Goal: Task Accomplishment & Management: Use online tool/utility

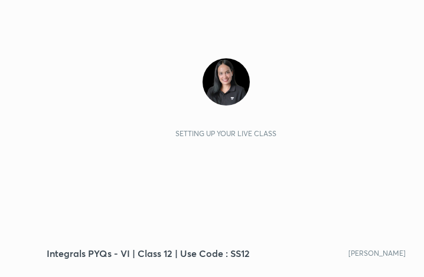
scroll to position [202, 376]
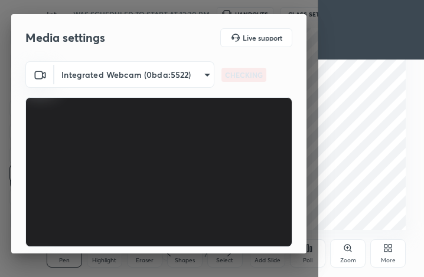
type input "2771c3e2a554dd683af943ecaabd21dfdea70a6395e2fa898959e557ed7d780e"
type input "default"
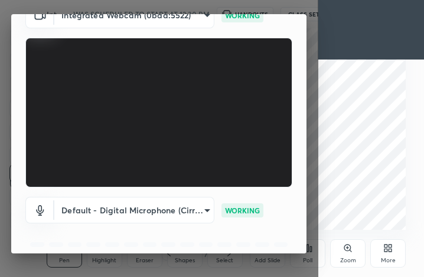
scroll to position [109, 0]
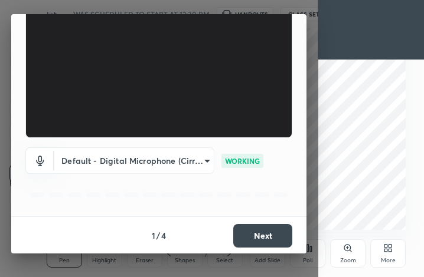
click at [260, 235] on button "Next" at bounding box center [262, 236] width 59 height 24
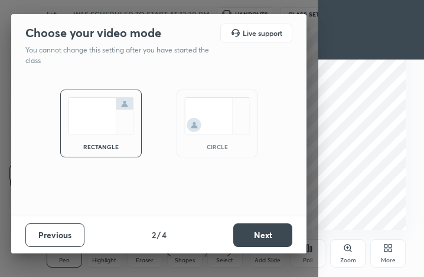
scroll to position [0, 0]
click at [260, 235] on button "Next" at bounding box center [262, 236] width 59 height 24
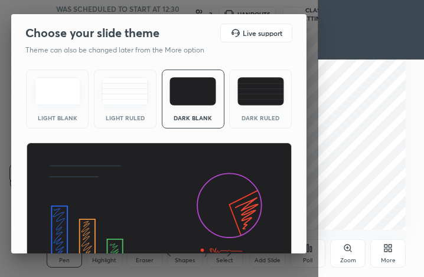
scroll to position [76, 0]
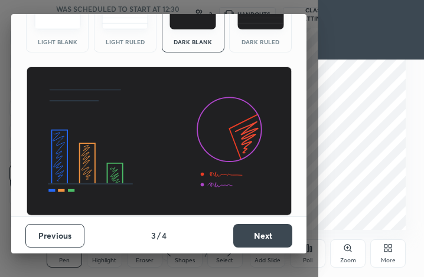
click at [257, 234] on button "Next" at bounding box center [262, 236] width 59 height 24
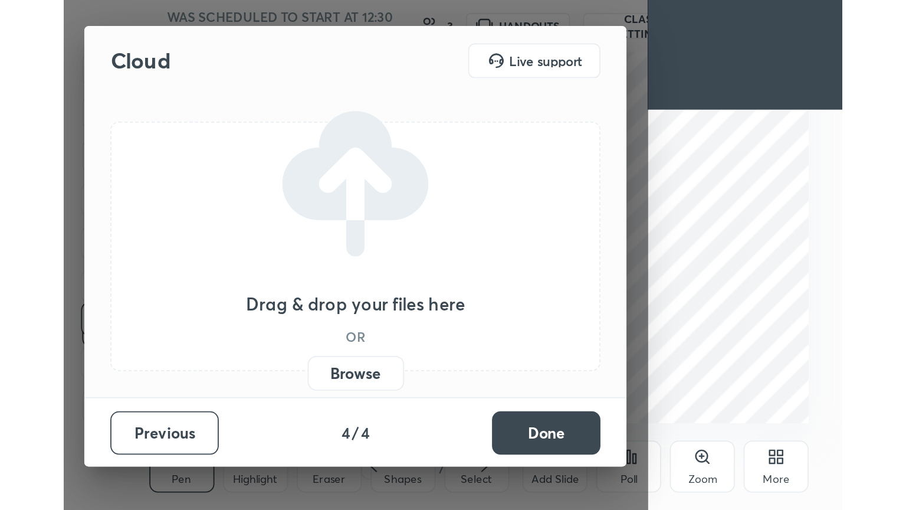
scroll to position [0, 0]
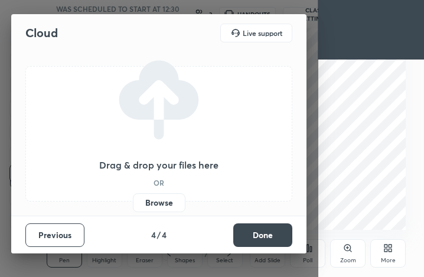
click at [257, 234] on button "Done" at bounding box center [262, 236] width 59 height 24
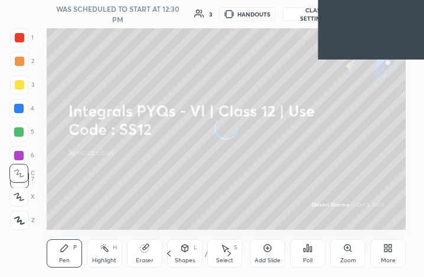
click at [391, 260] on div "More" at bounding box center [388, 261] width 15 height 6
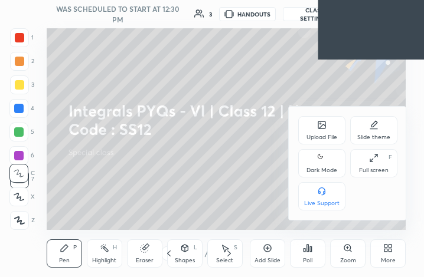
click at [318, 159] on icon at bounding box center [321, 158] width 9 height 14
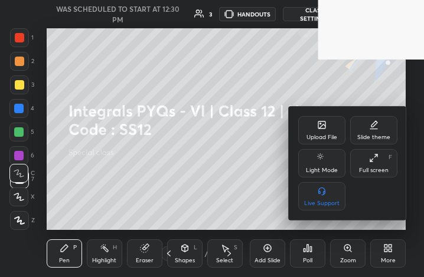
click at [375, 163] on icon at bounding box center [373, 157] width 9 height 9
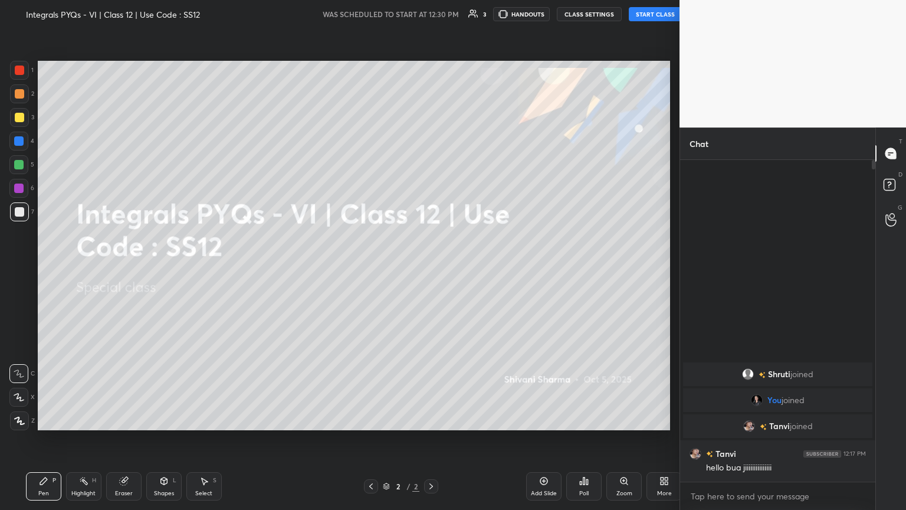
scroll to position [58558, 58360]
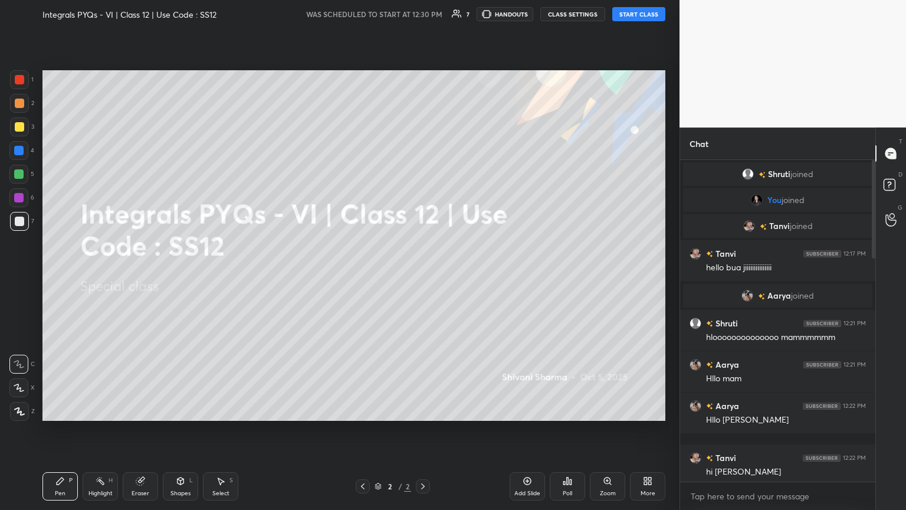
click at [423, 13] on button "START CLASS" at bounding box center [638, 14] width 53 height 14
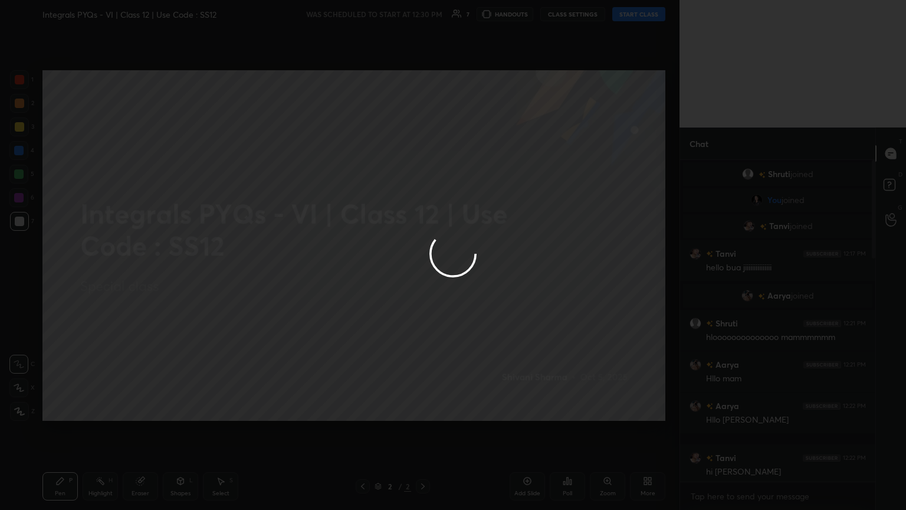
click at [423, 13] on div at bounding box center [453, 255] width 906 height 510
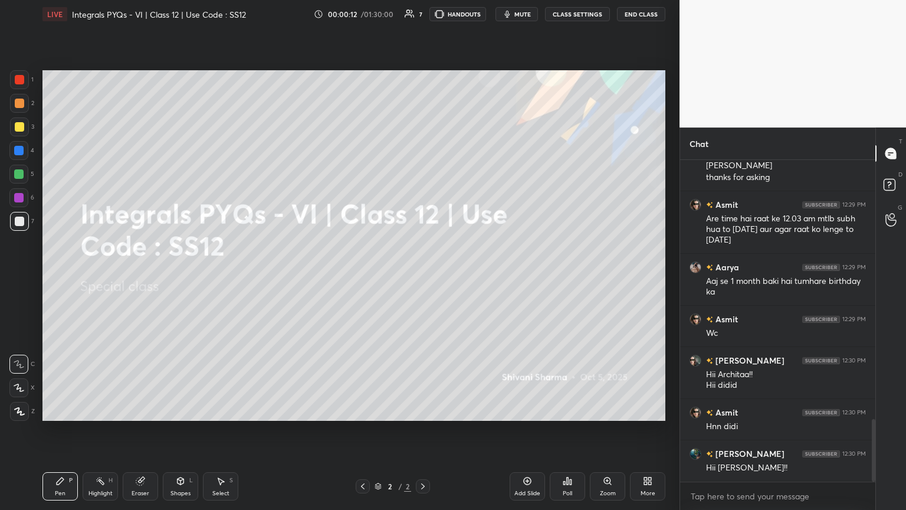
scroll to position [1377, 0]
drag, startPoint x: 873, startPoint y: 199, endPoint x: 870, endPoint y: 337, distance: 137.5
click at [423, 277] on div at bounding box center [871, 321] width 7 height 322
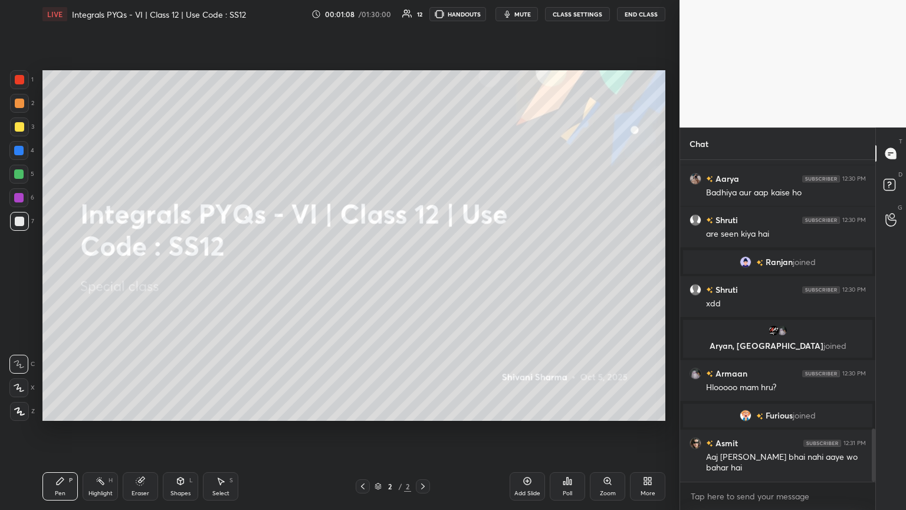
scroll to position [1671, 0]
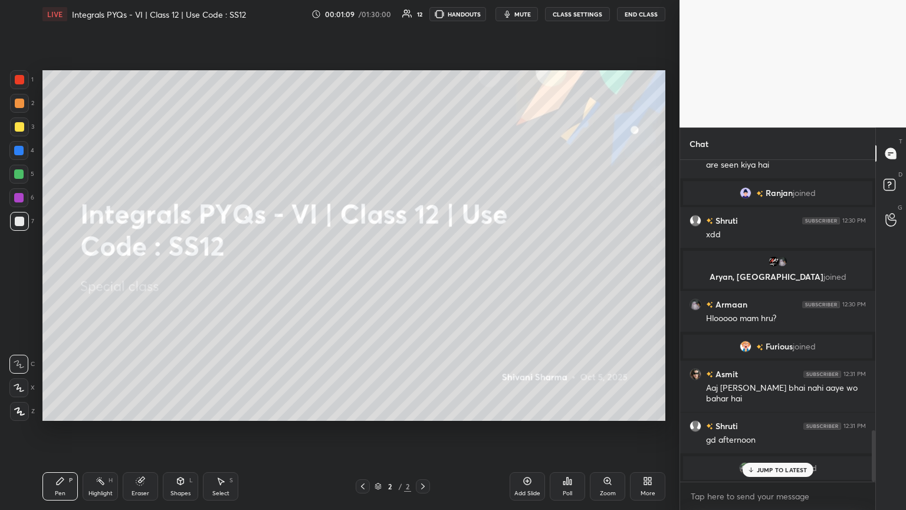
click at [423, 277] on div "JUMP TO LATEST" at bounding box center [777, 470] width 71 height 14
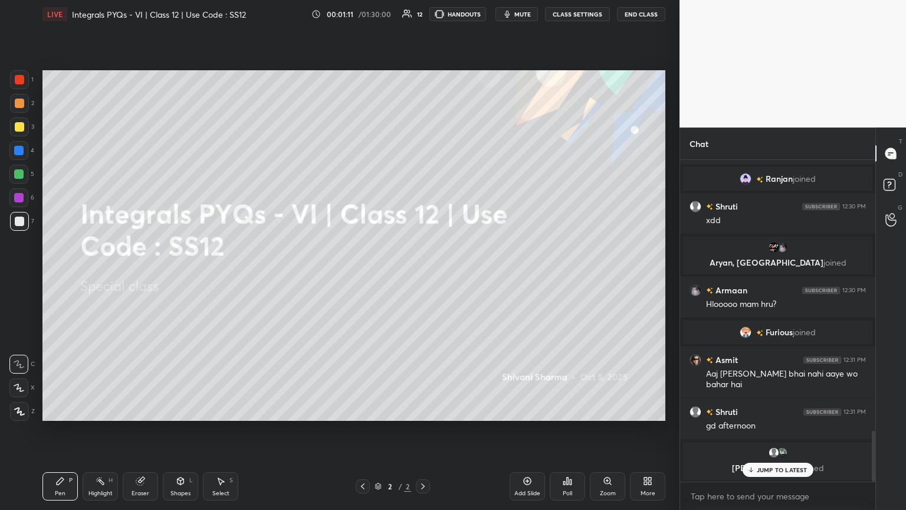
scroll to position [1642, 0]
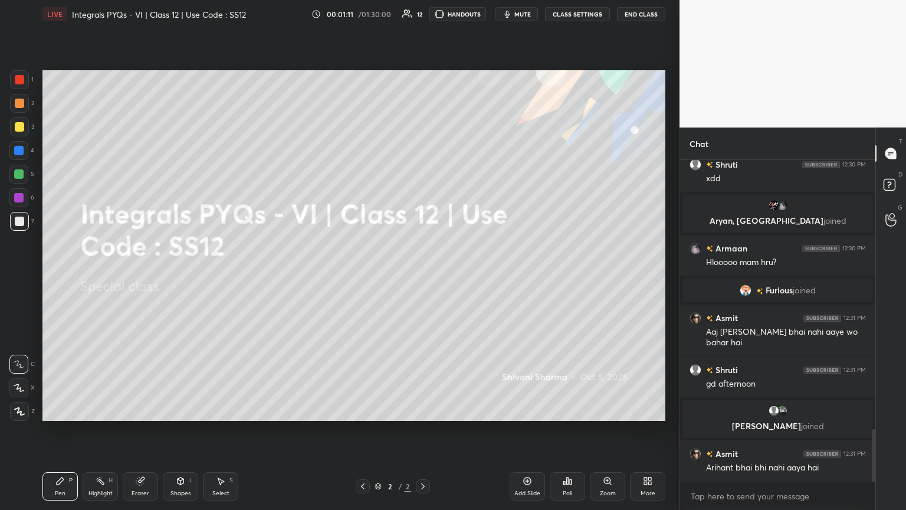
click at [423, 277] on div "[PERSON_NAME] joined Shruti 12:30 PM xdd [PERSON_NAME], [PERSON_NAME] joined Ar…" at bounding box center [777, 321] width 195 height 322
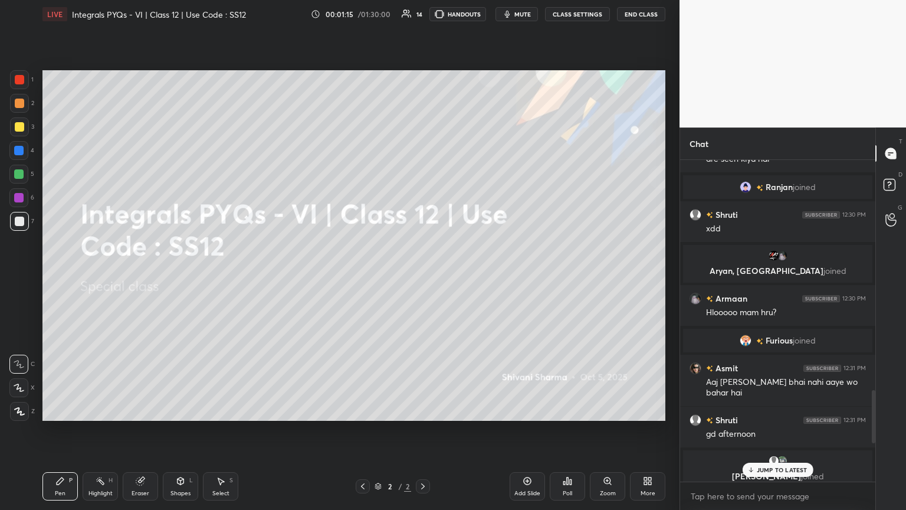
scroll to position [1789, 0]
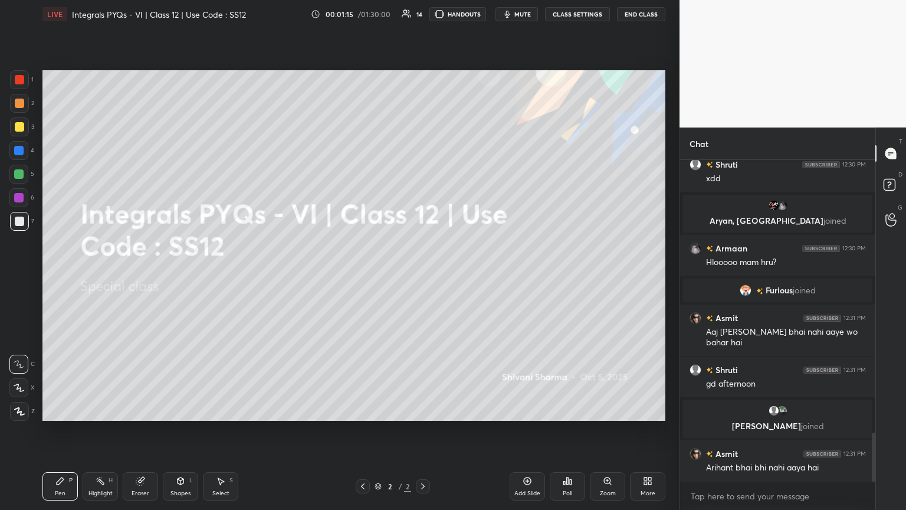
drag, startPoint x: 873, startPoint y: 458, endPoint x: 894, endPoint y: 504, distance: 50.4
click at [423, 277] on div "Chat [PERSON_NAME] joined Shruti 12:30 PM xdd Aryan, [PERSON_NAME] joined Armaa…" at bounding box center [793, 318] width 227 height 382
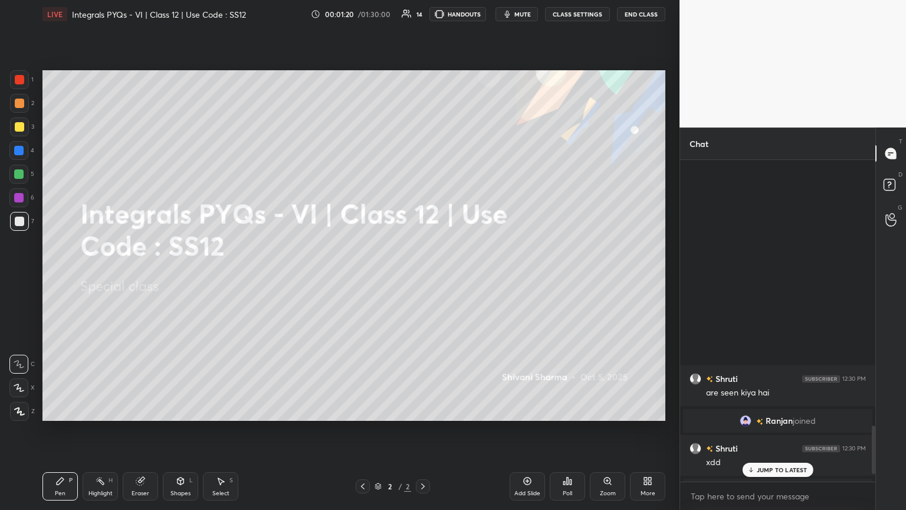
scroll to position [1831, 0]
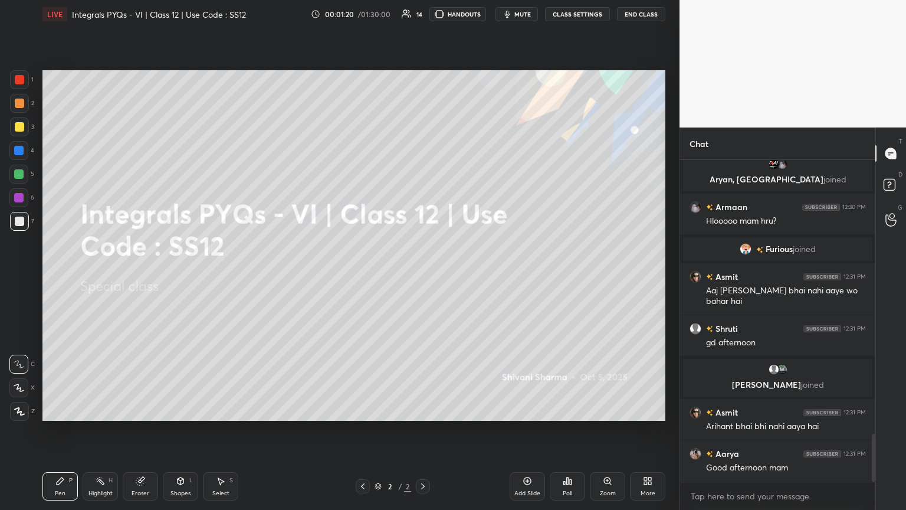
drag, startPoint x: 875, startPoint y: 444, endPoint x: 884, endPoint y: 495, distance: 52.2
click at [423, 277] on div "Chat Shruti 12:30 PM xdd [PERSON_NAME], [PERSON_NAME] joined Armaan 12:30 PM Hl…" at bounding box center [793, 318] width 227 height 382
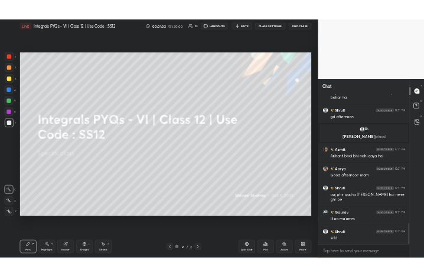
scroll to position [1965, 0]
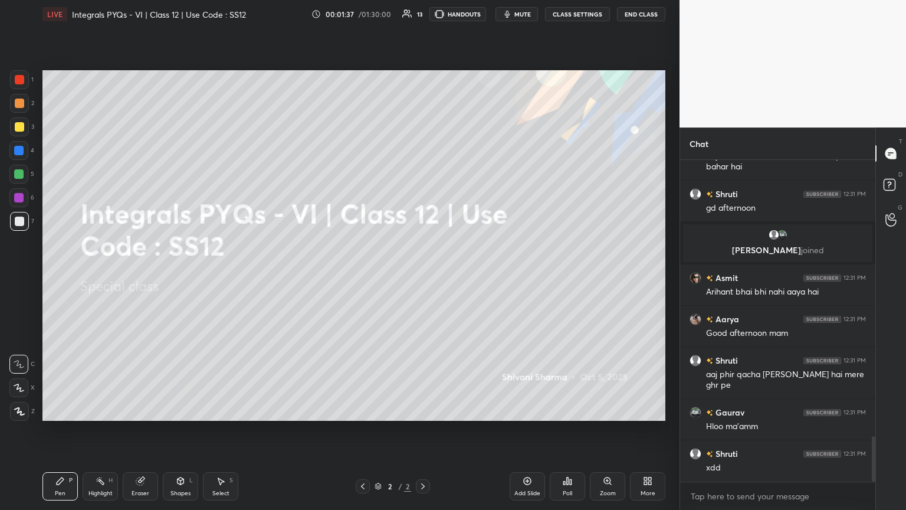
drag, startPoint x: 873, startPoint y: 461, endPoint x: 880, endPoint y: 480, distance: 20.0
click at [423, 277] on div "Chat Furious joined [PERSON_NAME] 12:31 PM Aaj [PERSON_NAME] bhai nahi aaye wo …" at bounding box center [793, 318] width 227 height 382
click at [423, 277] on div "More" at bounding box center [647, 486] width 35 height 28
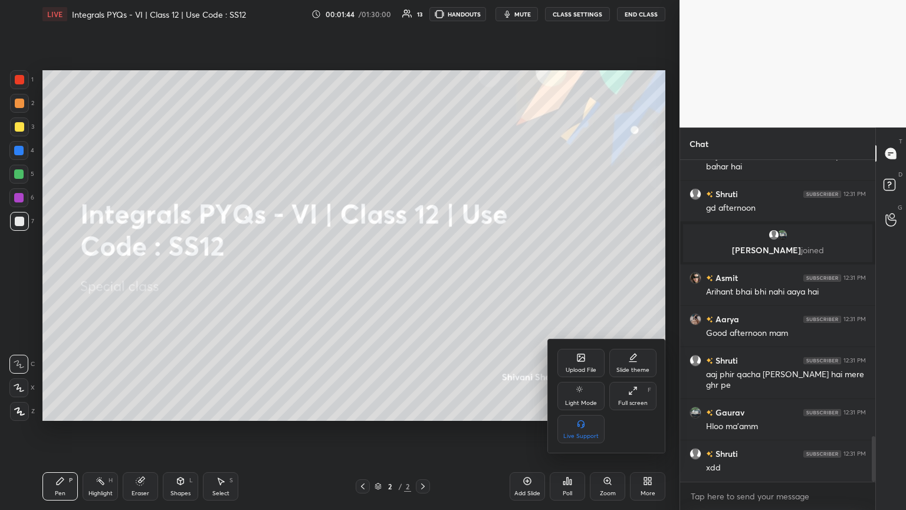
click at [423, 277] on div "Upload File" at bounding box center [580, 363] width 47 height 28
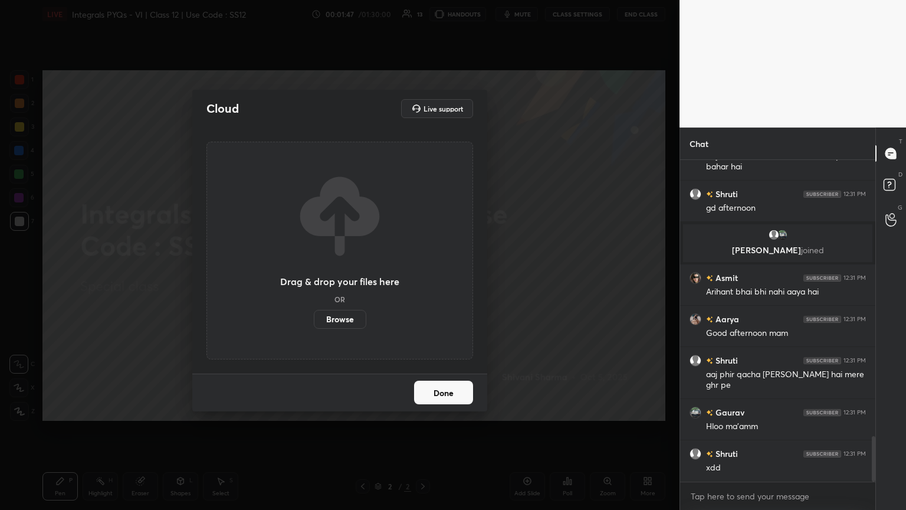
click at [323, 277] on label "Browse" at bounding box center [340, 319] width 53 height 19
click at [314, 277] on input "Browse" at bounding box center [314, 319] width 0 height 19
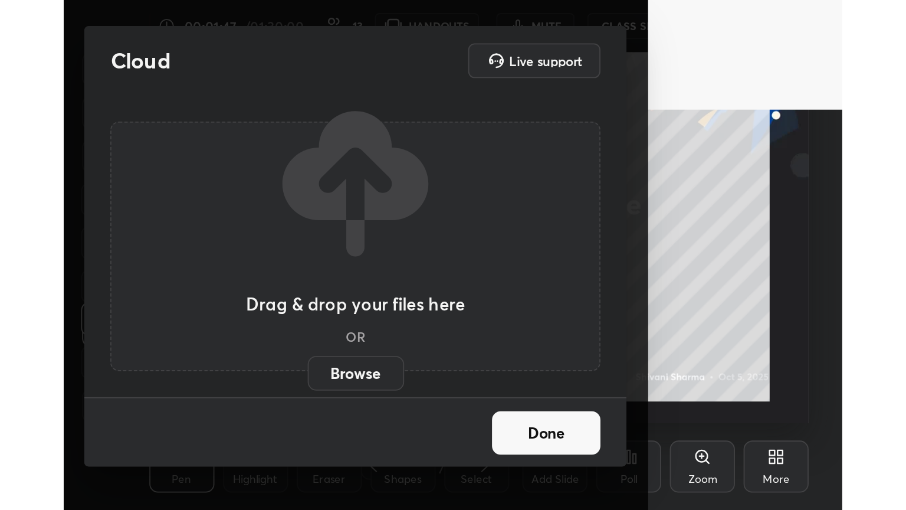
scroll to position [202, 376]
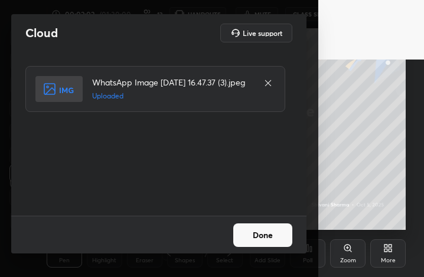
click at [273, 234] on button "Done" at bounding box center [262, 236] width 59 height 24
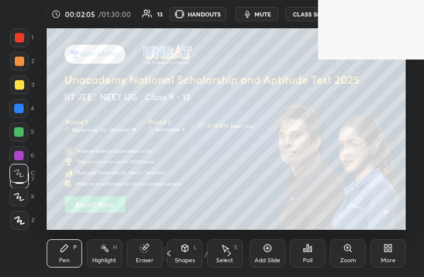
click at [397, 251] on div "More" at bounding box center [387, 254] width 35 height 28
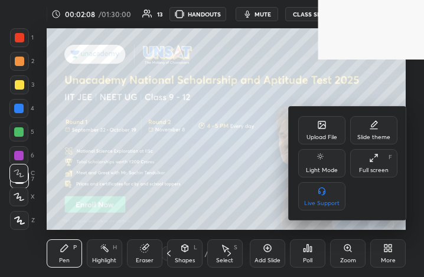
click at [326, 137] on div "Upload File" at bounding box center [321, 138] width 31 height 6
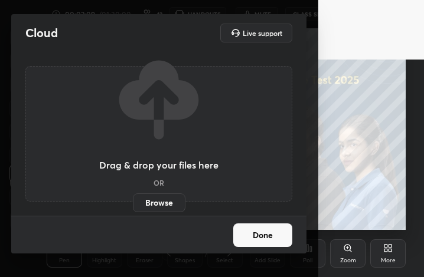
click at [147, 206] on label "Browse" at bounding box center [159, 202] width 53 height 19
click at [133, 206] on input "Browse" at bounding box center [133, 202] width 0 height 19
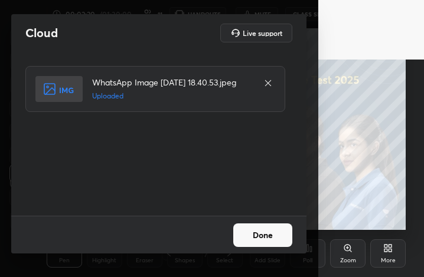
click at [281, 240] on button "Done" at bounding box center [262, 236] width 59 height 24
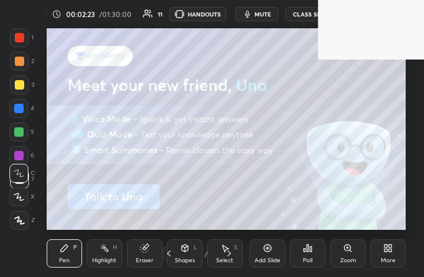
click at [401, 257] on div "More" at bounding box center [387, 254] width 35 height 28
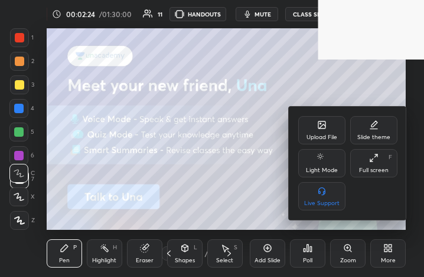
click at [378, 168] on div "Full screen" at bounding box center [373, 171] width 29 height 6
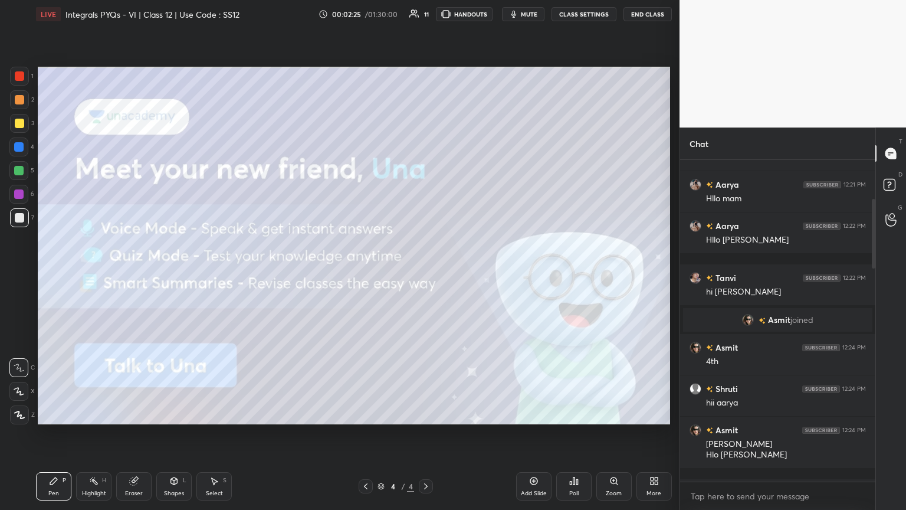
scroll to position [58558, 58360]
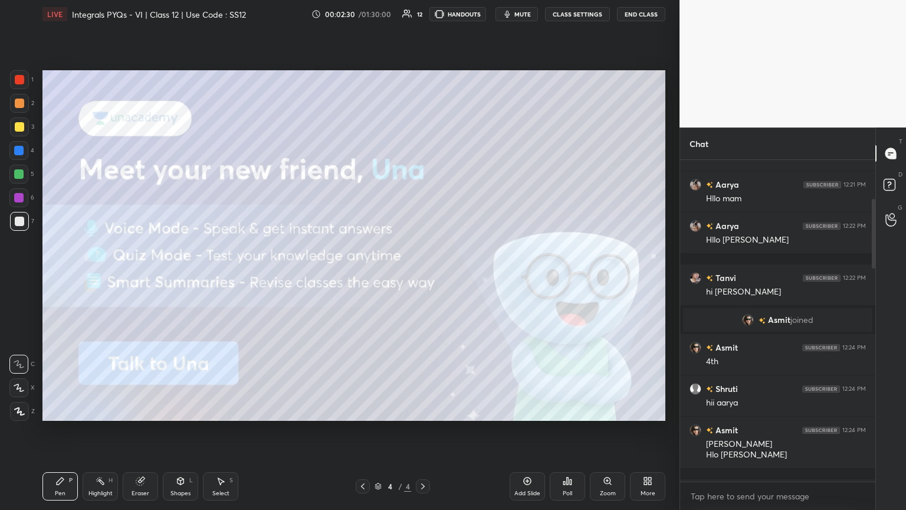
click at [362, 277] on icon at bounding box center [362, 485] width 9 height 9
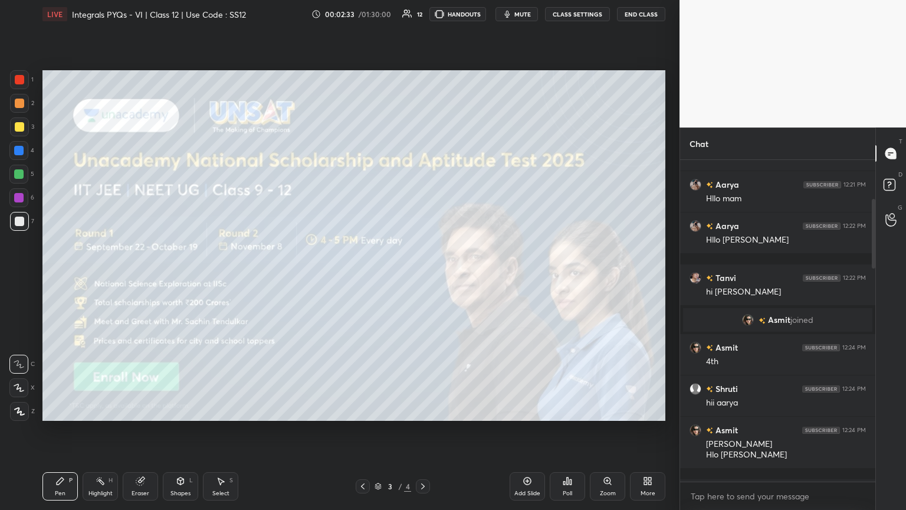
scroll to position [342, 0]
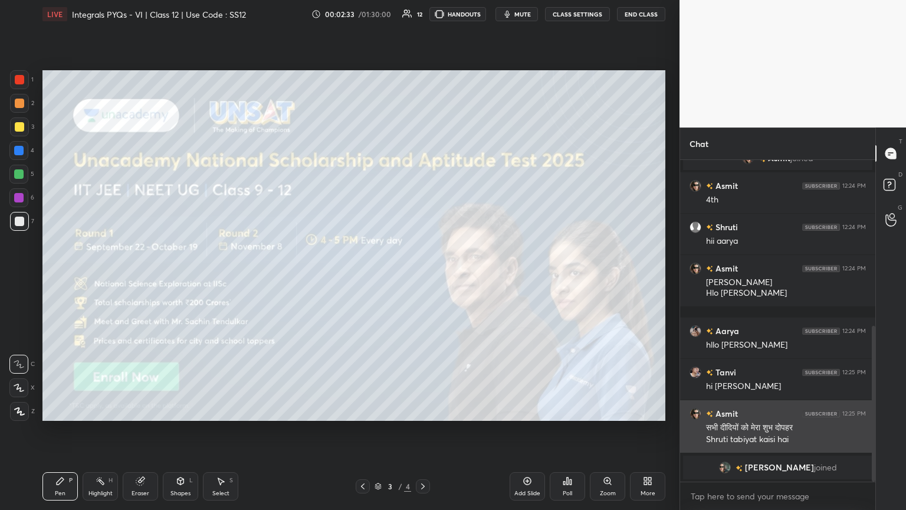
drag, startPoint x: 873, startPoint y: 258, endPoint x: 867, endPoint y: 425, distance: 167.1
click at [423, 277] on div "[PERSON_NAME] joined You joined [PERSON_NAME] joined [PERSON_NAME] 12:17 PM hel…" at bounding box center [777, 321] width 195 height 322
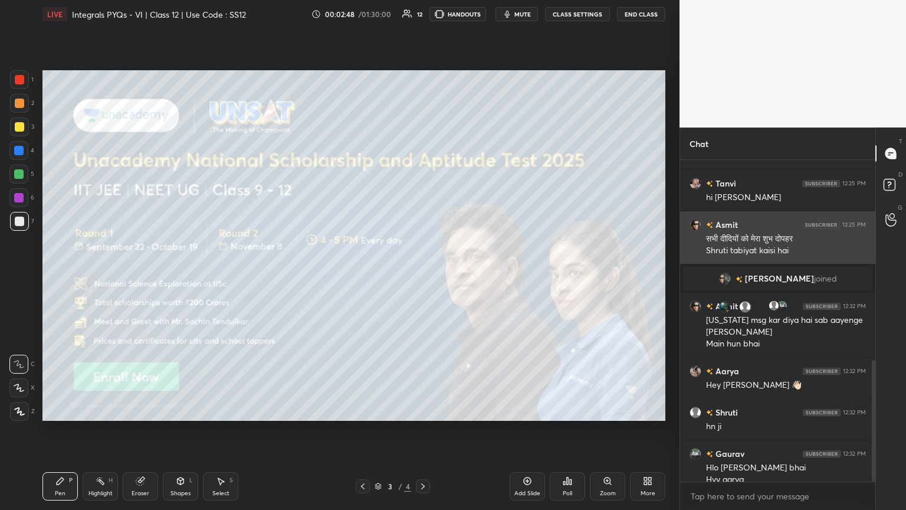
scroll to position [542, 0]
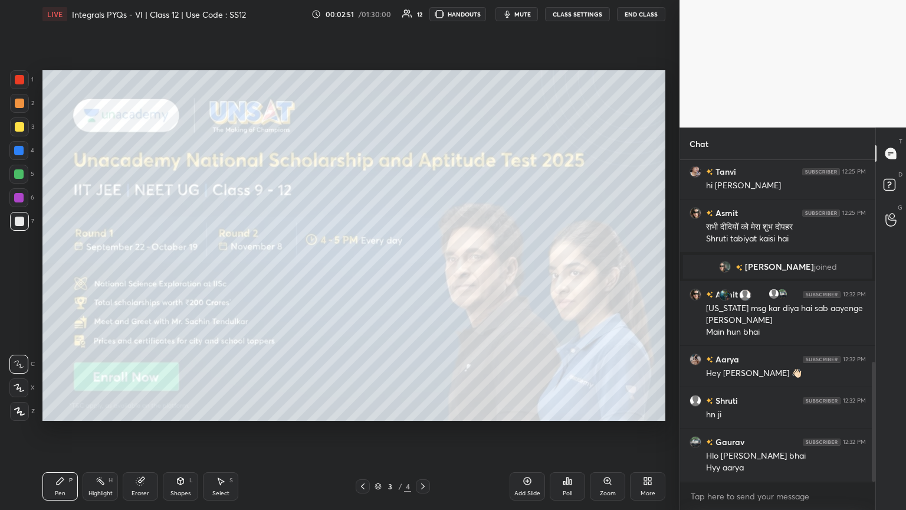
click at [423, 277] on icon at bounding box center [422, 485] width 9 height 9
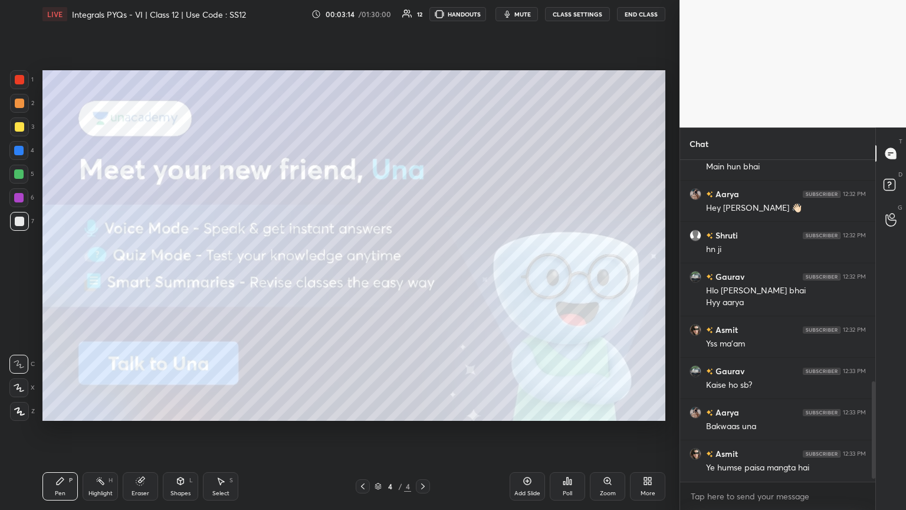
scroll to position [748, 0]
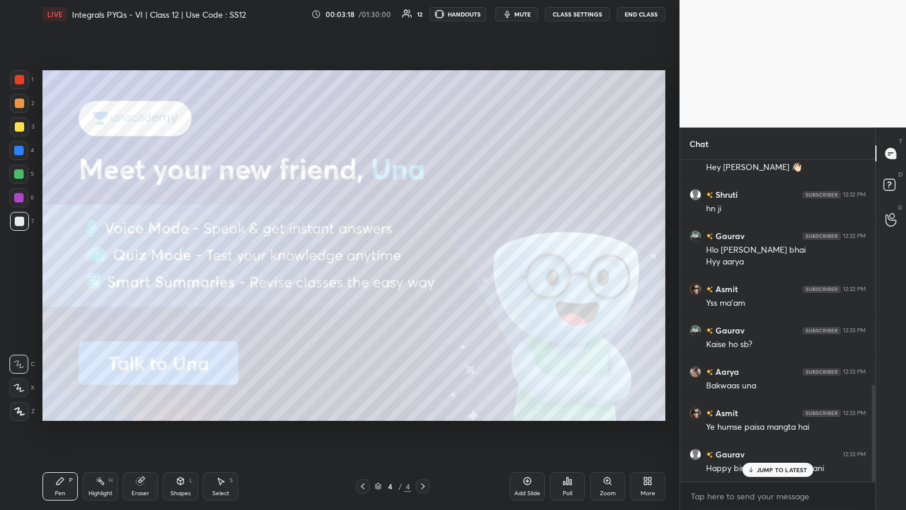
click at [423, 277] on icon at bounding box center [751, 469] width 8 height 7
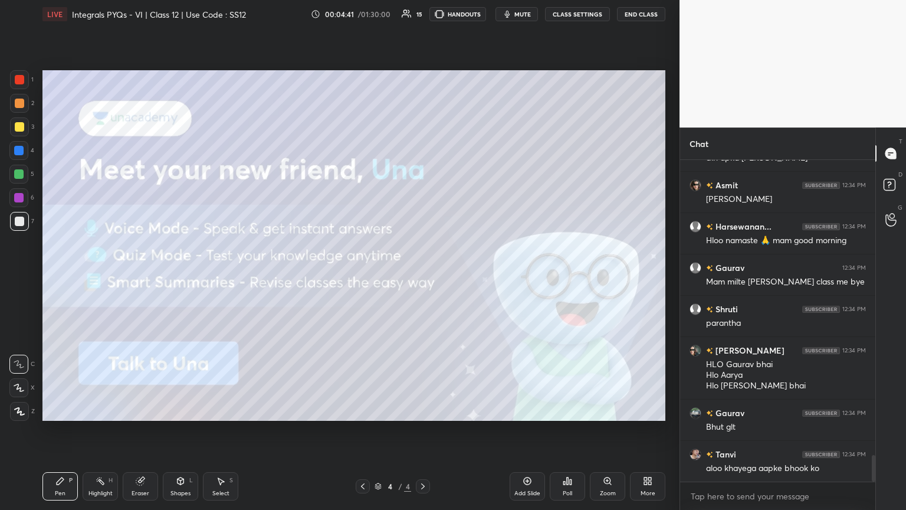
scroll to position [3548, 0]
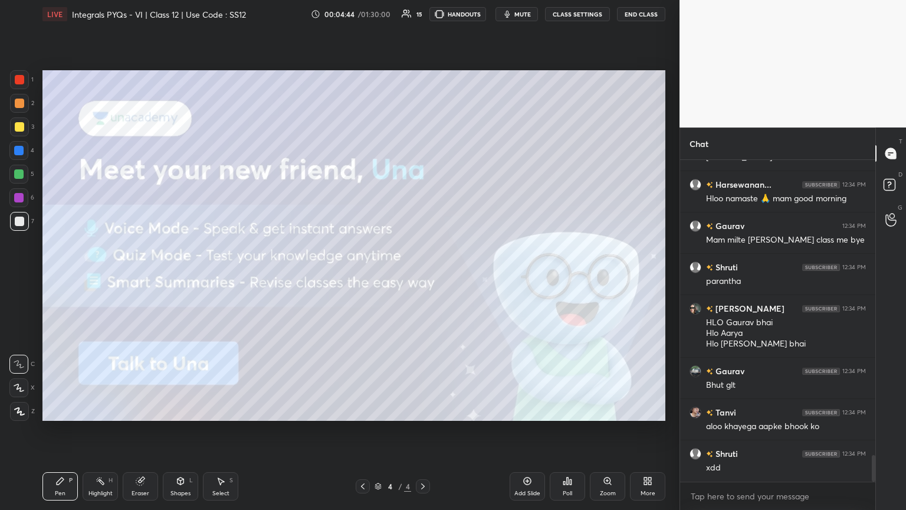
click at [423, 277] on div "Add Slide" at bounding box center [527, 493] width 26 height 6
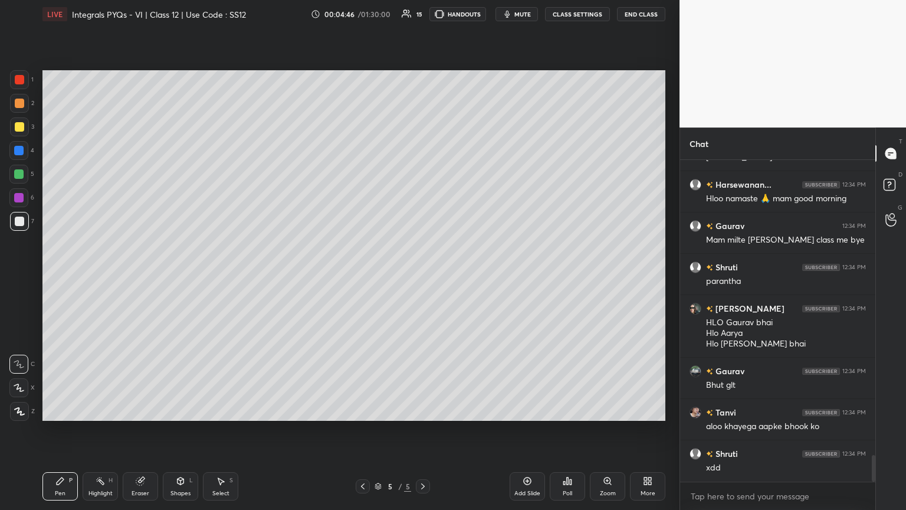
drag, startPoint x: 21, startPoint y: 411, endPoint x: 30, endPoint y: 406, distance: 10.8
click at [21, 277] on icon at bounding box center [19, 411] width 11 height 8
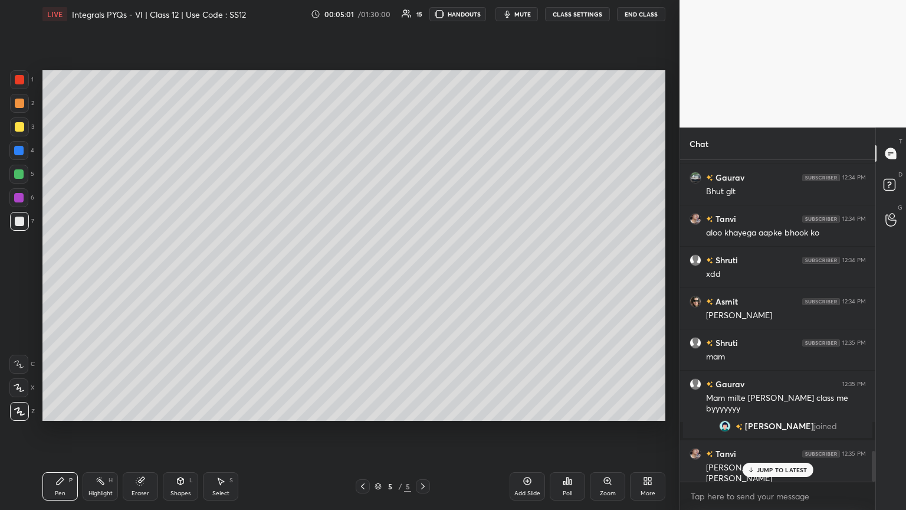
scroll to position [3035, 0]
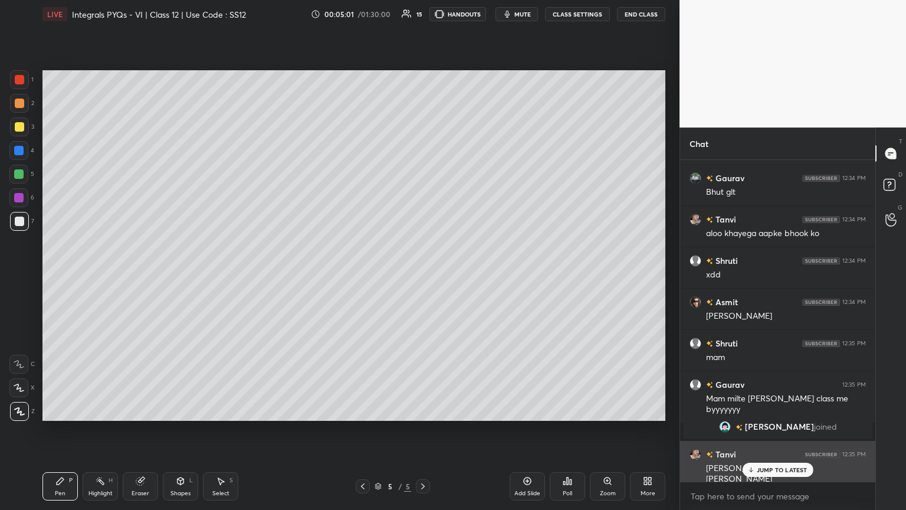
click at [423, 277] on p "JUMP TO LATEST" at bounding box center [782, 469] width 51 height 7
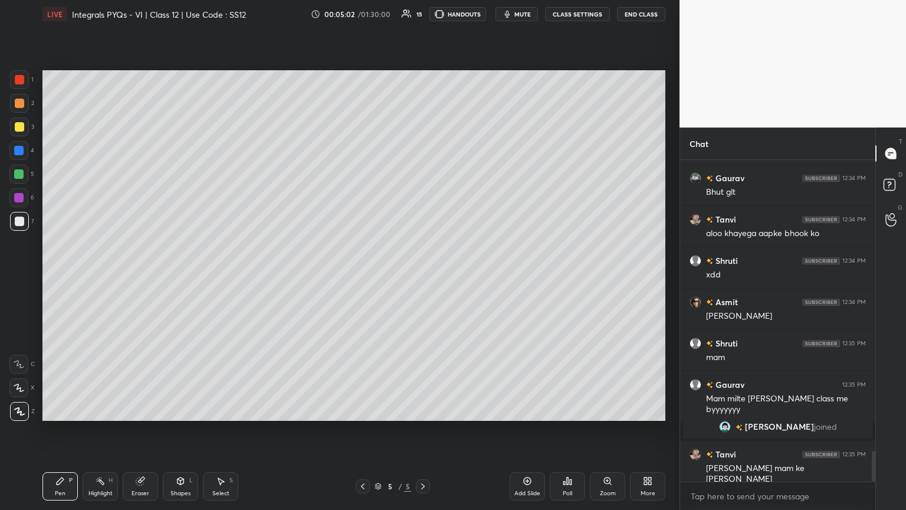
scroll to position [3076, 0]
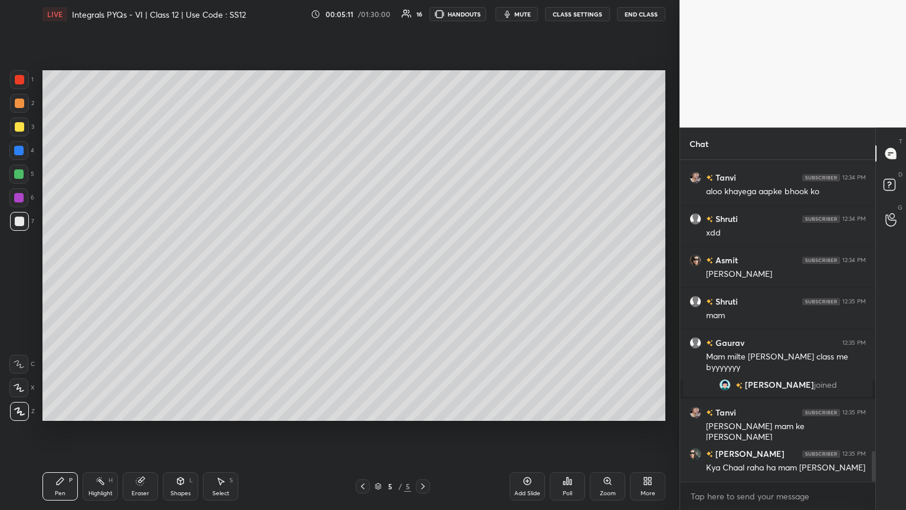
click at [25, 277] on div at bounding box center [19, 411] width 19 height 19
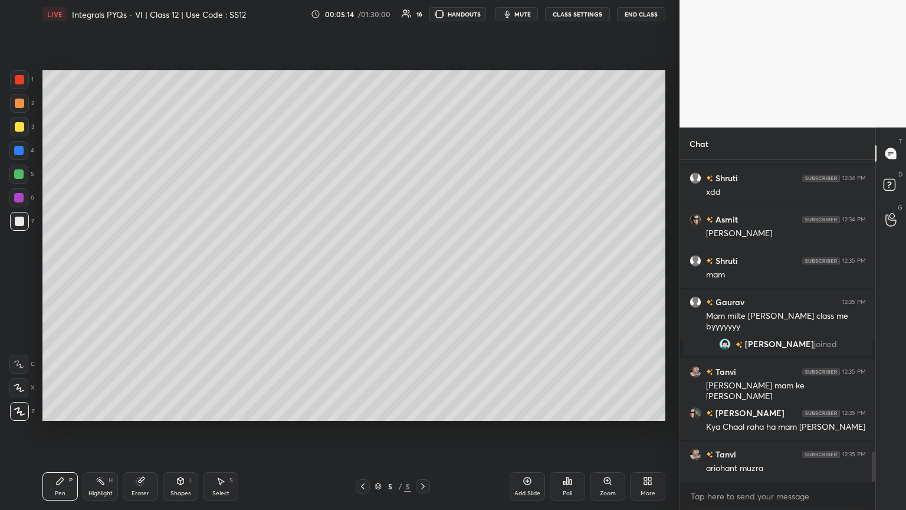
scroll to position [3159, 0]
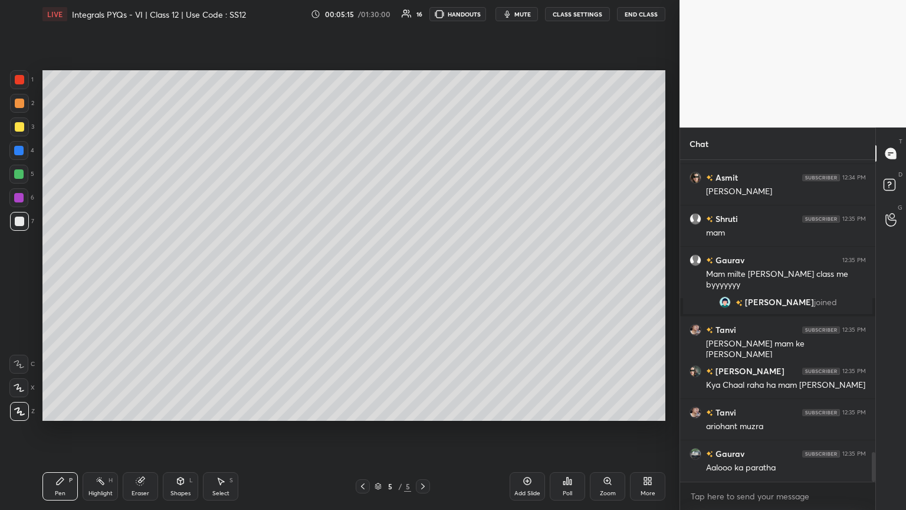
click at [19, 126] on div at bounding box center [19, 126] width 9 height 9
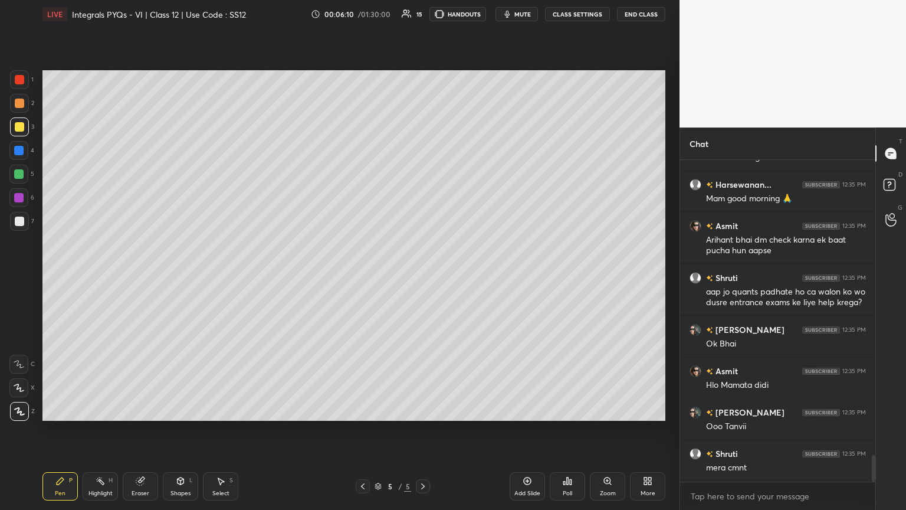
scroll to position [3539, 0]
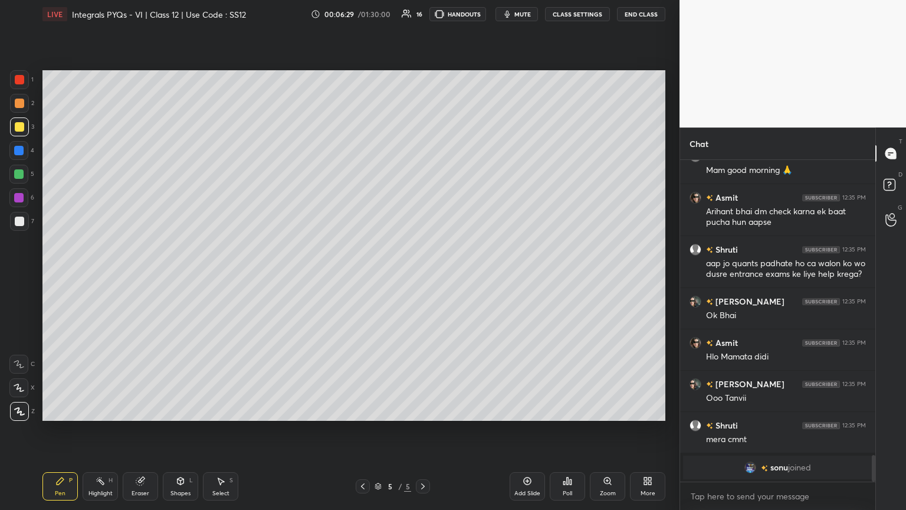
click at [423, 277] on div "Poll" at bounding box center [567, 493] width 9 height 6
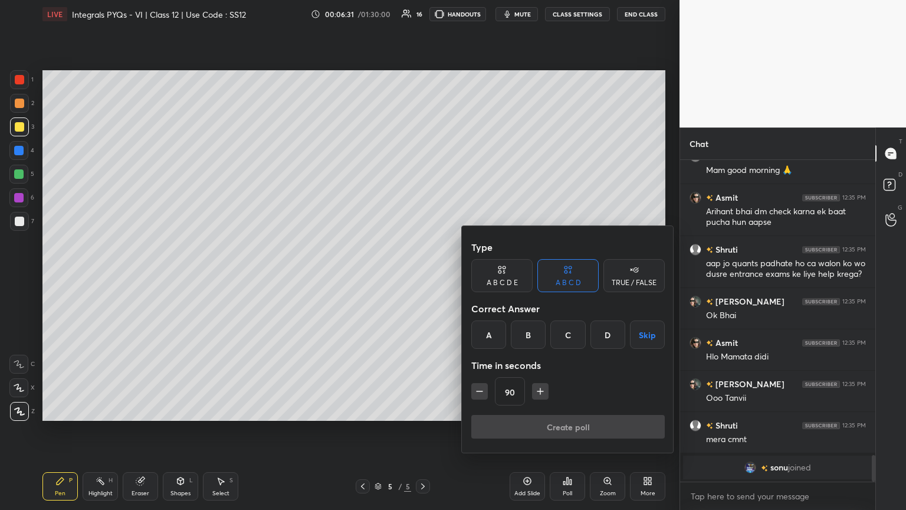
drag, startPoint x: 655, startPoint y: 336, endPoint x: 629, endPoint y: 378, distance: 49.3
click at [423, 277] on button "Skip" at bounding box center [647, 334] width 35 height 28
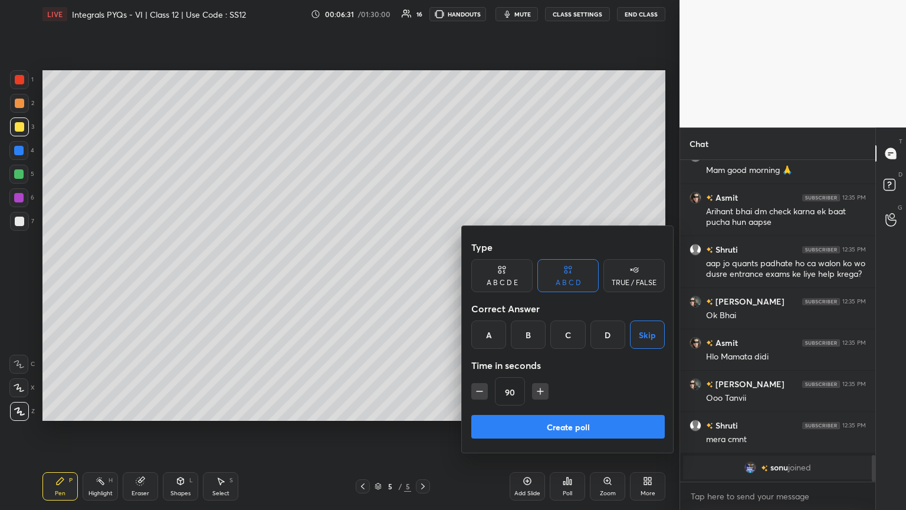
click at [423, 277] on button "Create poll" at bounding box center [567, 427] width 193 height 24
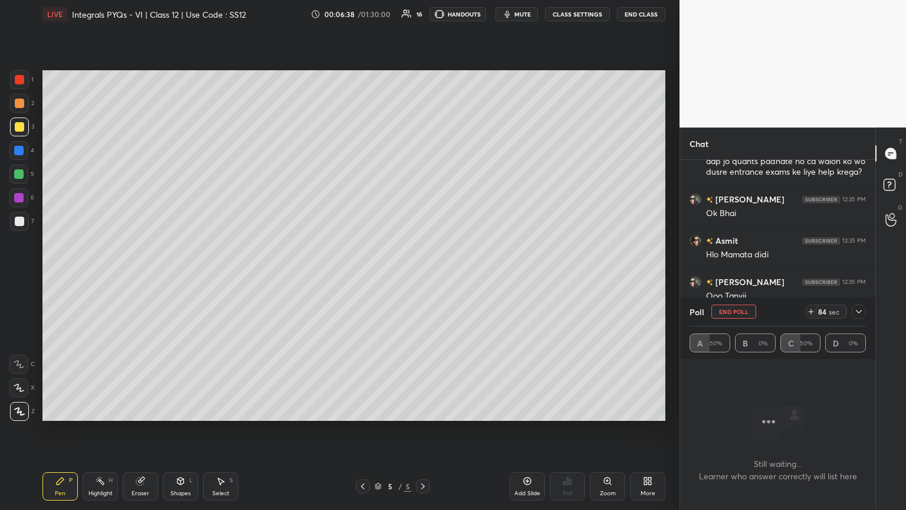
scroll to position [3511, 0]
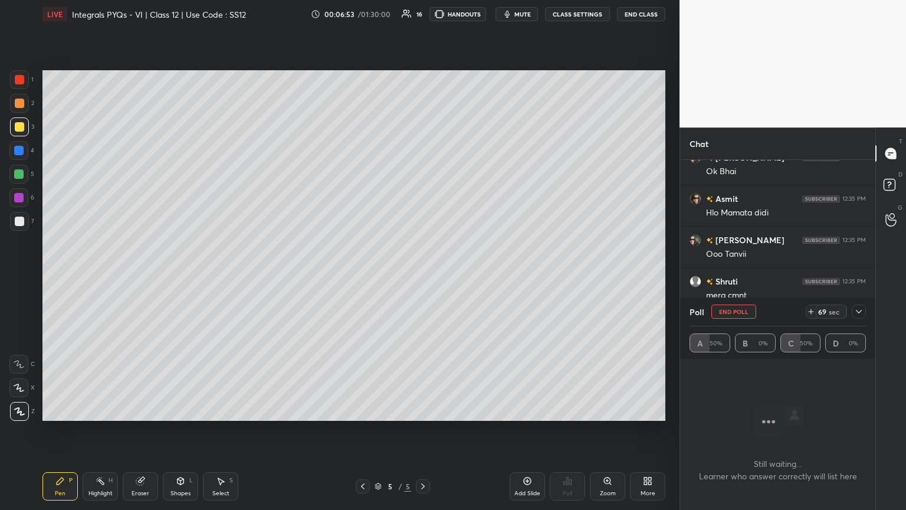
click at [423, 277] on div at bounding box center [859, 311] width 14 height 14
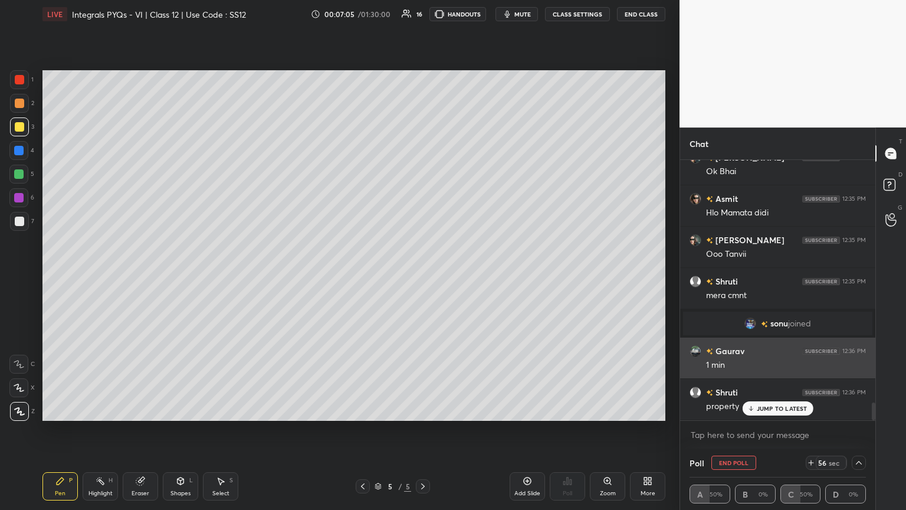
scroll to position [3551, 0]
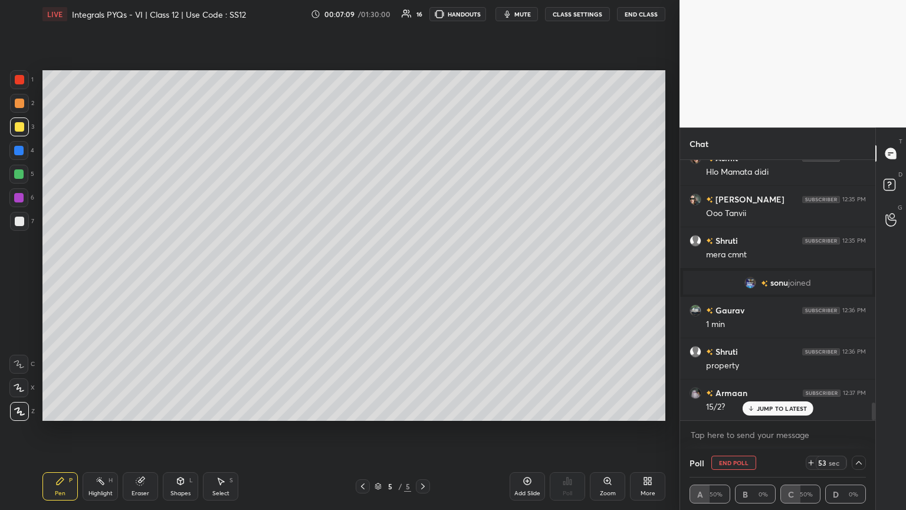
click at [423, 277] on button "End Poll" at bounding box center [733, 462] width 45 height 14
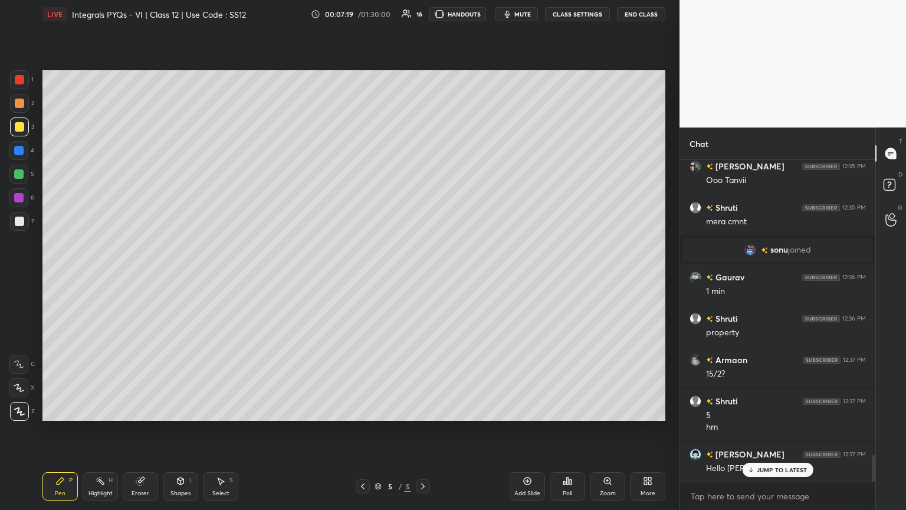
scroll to position [3626, 0]
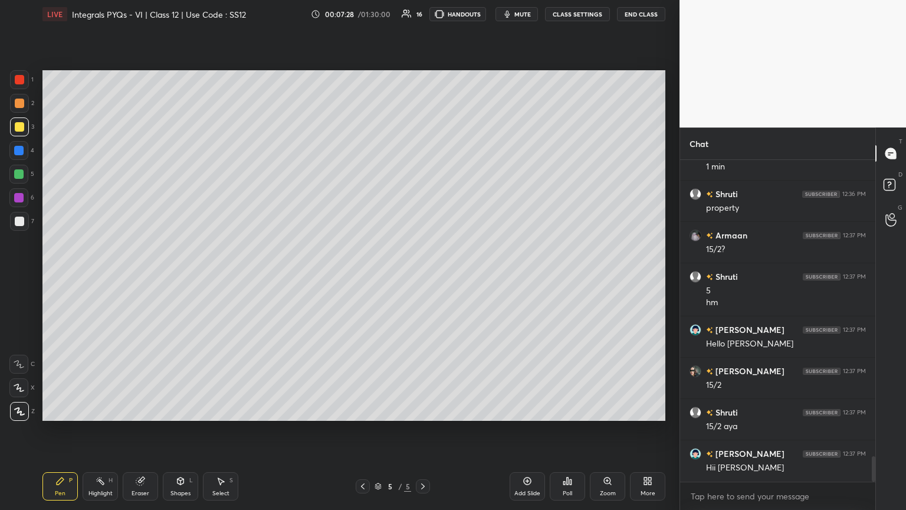
click at [139, 277] on div "Eraser" at bounding box center [140, 486] width 35 height 28
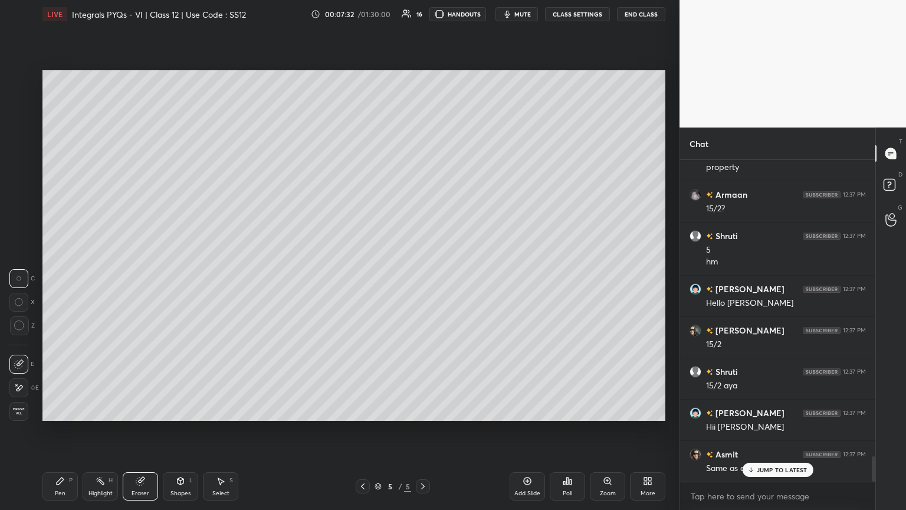
drag, startPoint x: 62, startPoint y: 488, endPoint x: 78, endPoint y: 450, distance: 41.5
click at [63, 277] on div "Pen P" at bounding box center [59, 486] width 35 height 28
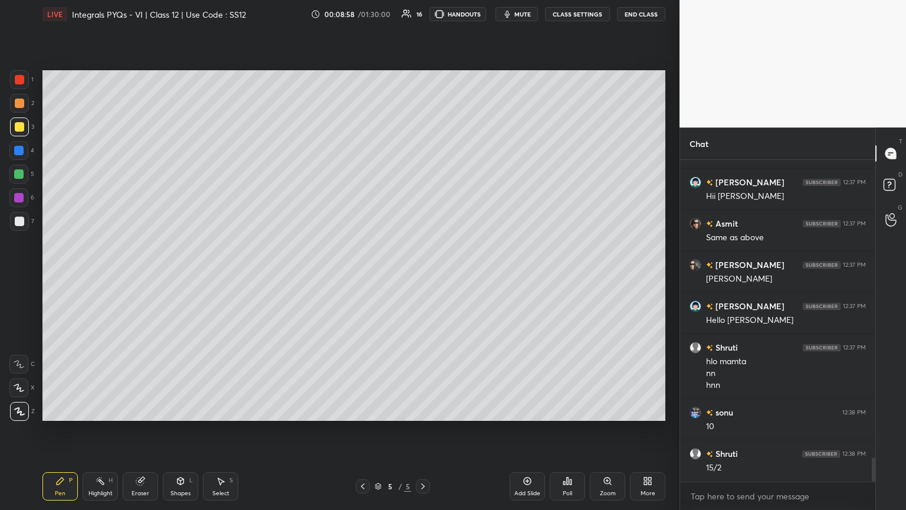
scroll to position [4021, 0]
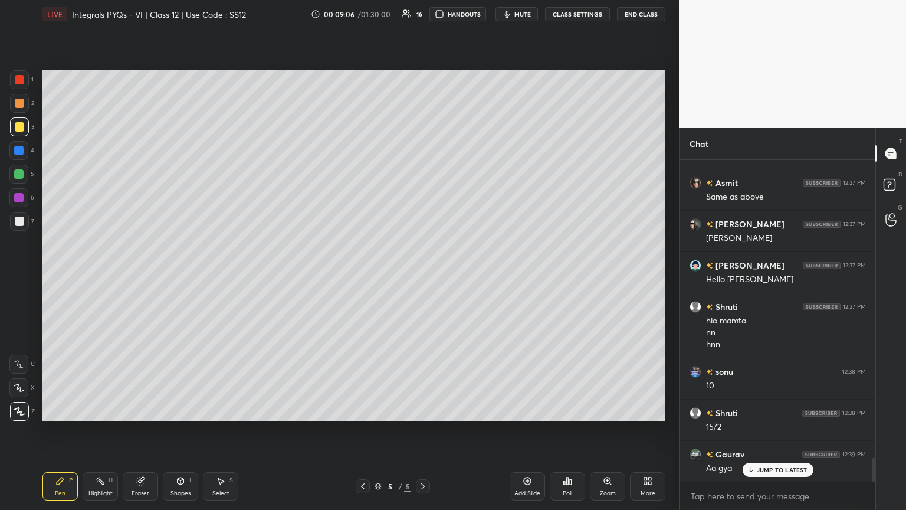
click at [423, 277] on div "Add Slide" at bounding box center [527, 486] width 35 height 28
click at [21, 124] on div at bounding box center [19, 126] width 9 height 9
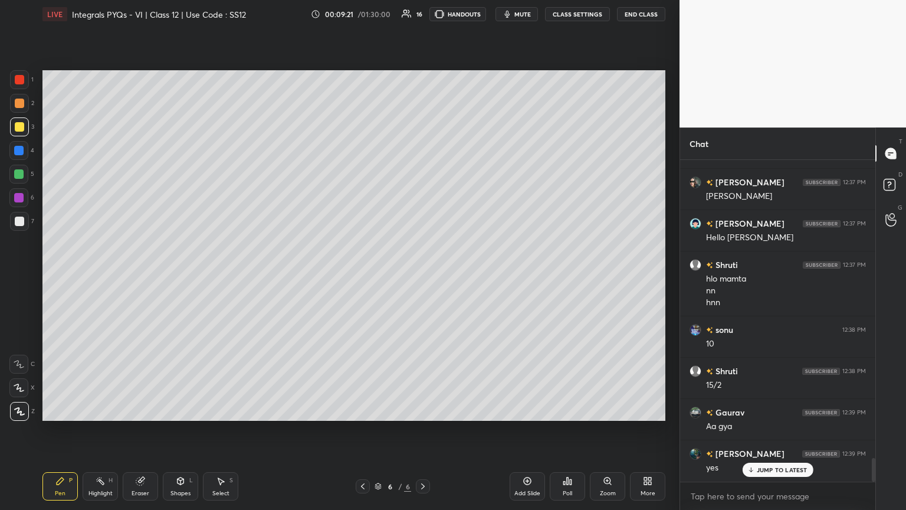
scroll to position [4104, 0]
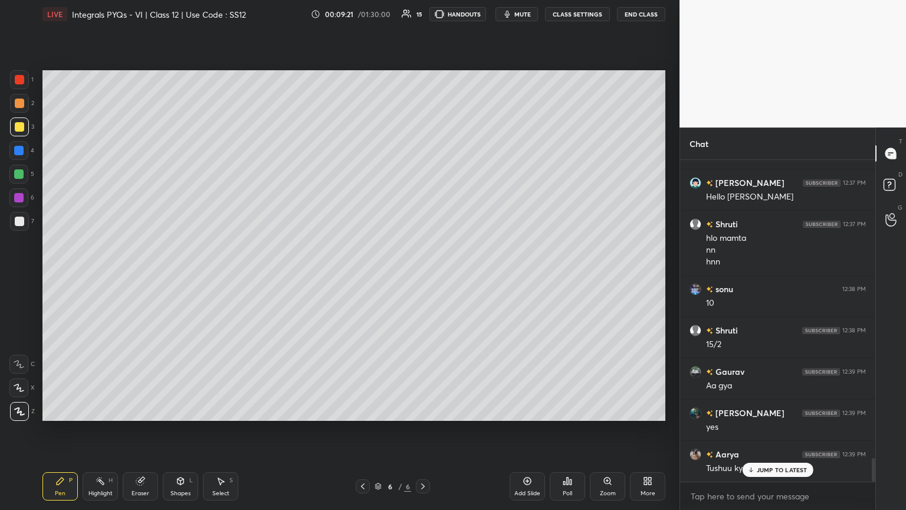
click at [423, 277] on div "Poll" at bounding box center [567, 486] width 35 height 28
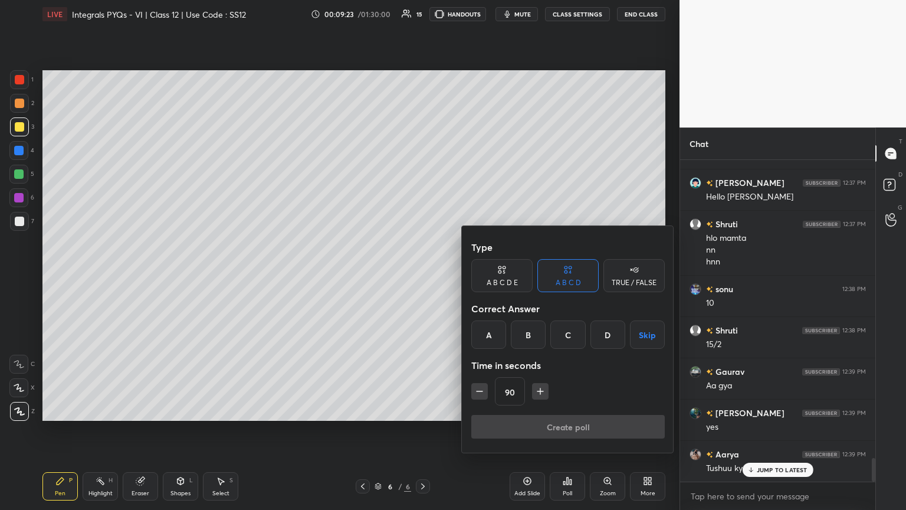
click at [423, 277] on div at bounding box center [453, 255] width 906 height 510
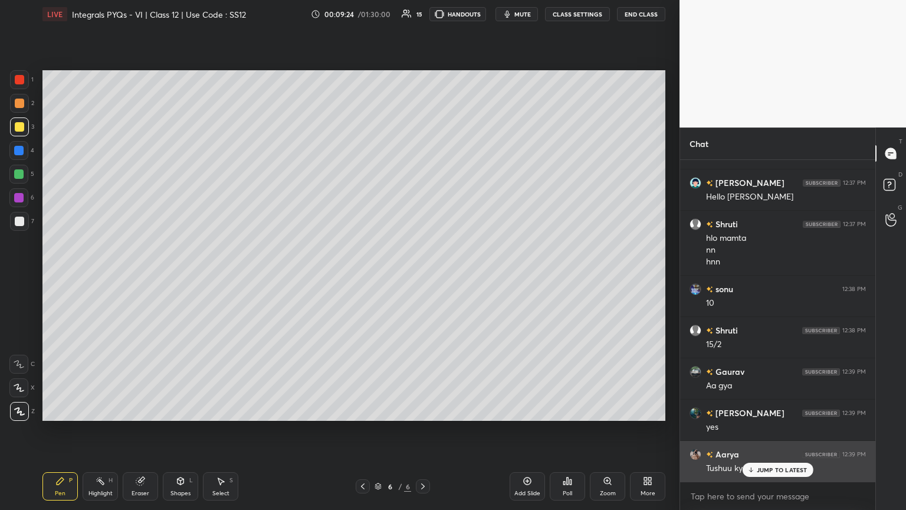
drag, startPoint x: 765, startPoint y: 470, endPoint x: 757, endPoint y: 471, distance: 7.3
click at [423, 277] on p "JUMP TO LATEST" at bounding box center [782, 469] width 51 height 7
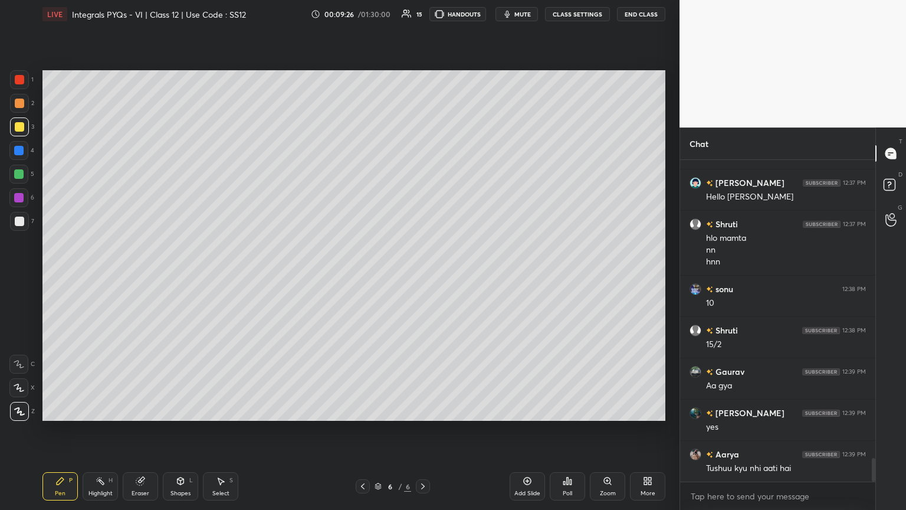
click at [423, 277] on div "Poll" at bounding box center [567, 486] width 35 height 28
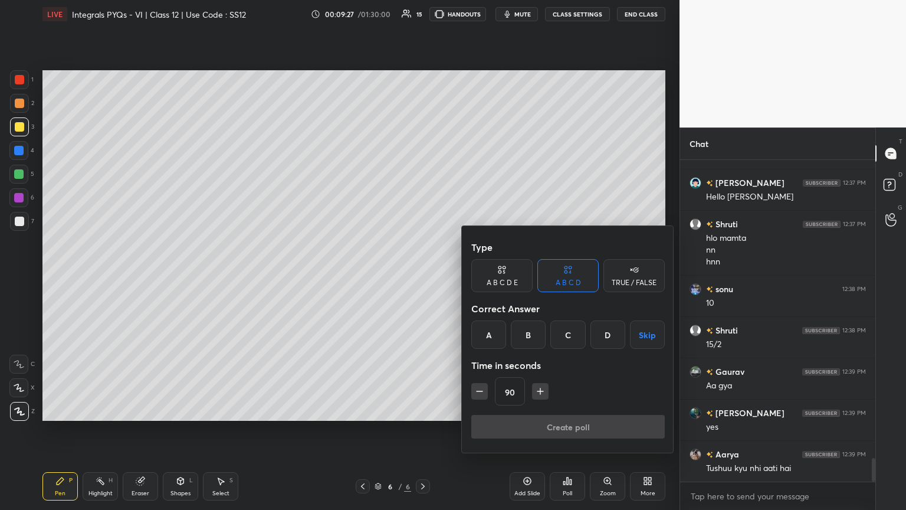
click at [423, 277] on button "Skip" at bounding box center [647, 334] width 35 height 28
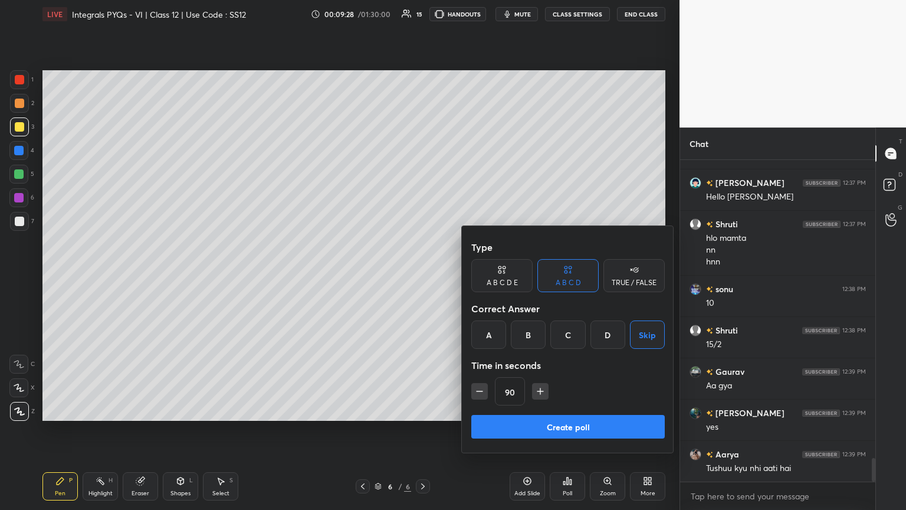
click at [423, 277] on button "Create poll" at bounding box center [567, 427] width 193 height 24
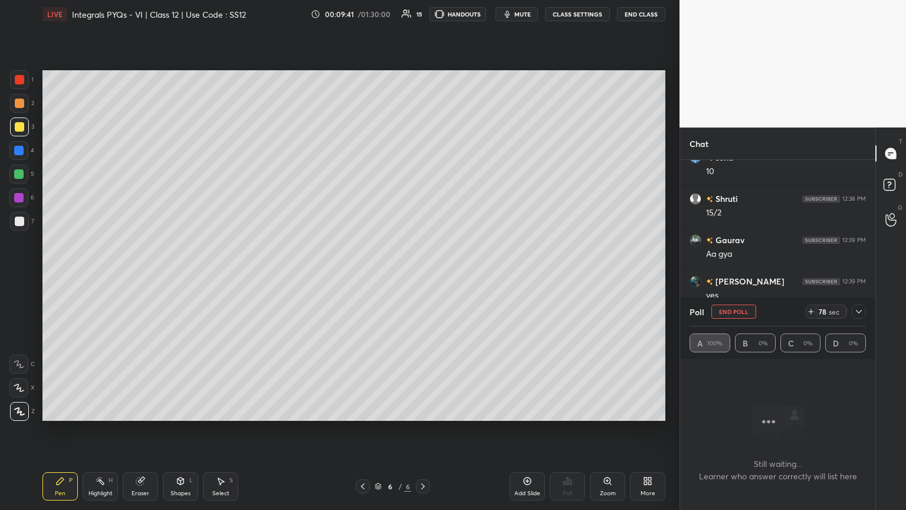
scroll to position [4016, 0]
click at [423, 277] on icon at bounding box center [858, 311] width 9 height 9
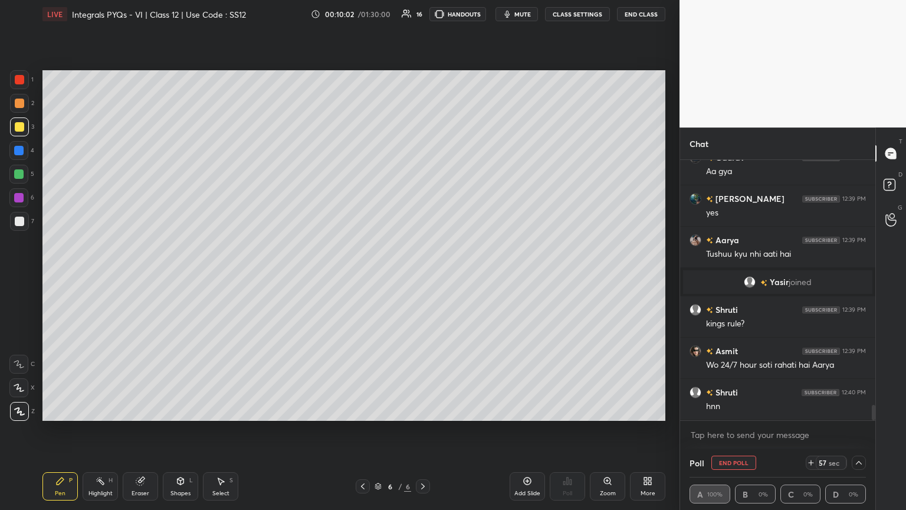
scroll to position [4139, 0]
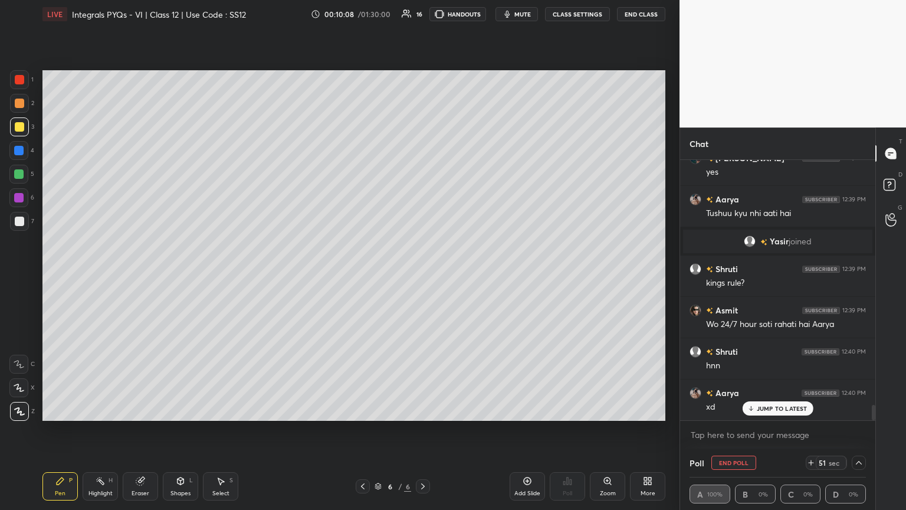
drag, startPoint x: 184, startPoint y: 486, endPoint x: 181, endPoint y: 472, distance: 14.6
click at [185, 277] on div "Shapes L" at bounding box center [180, 486] width 35 height 28
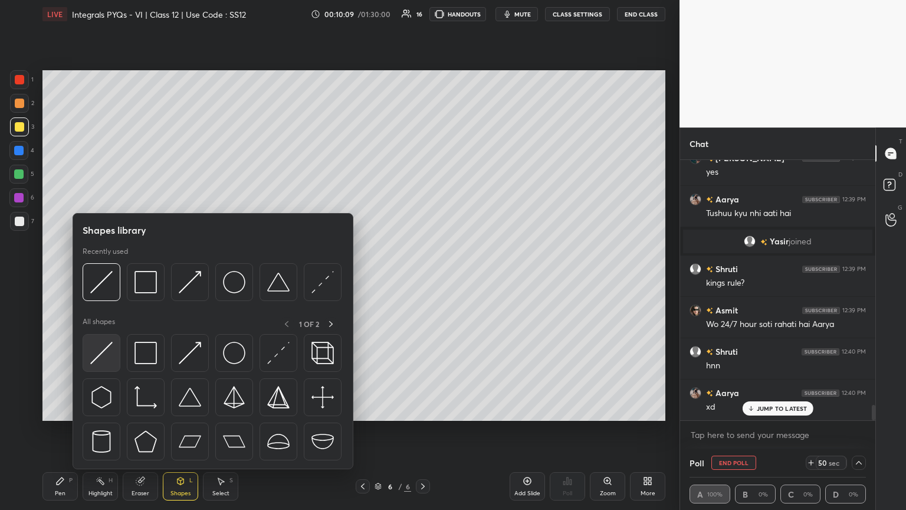
click at [106, 277] on img at bounding box center [101, 353] width 22 height 22
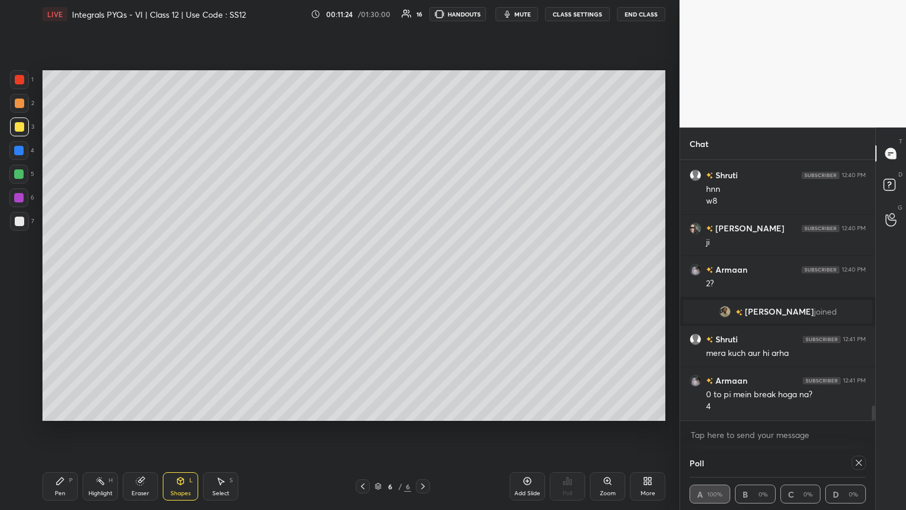
scroll to position [4368, 0]
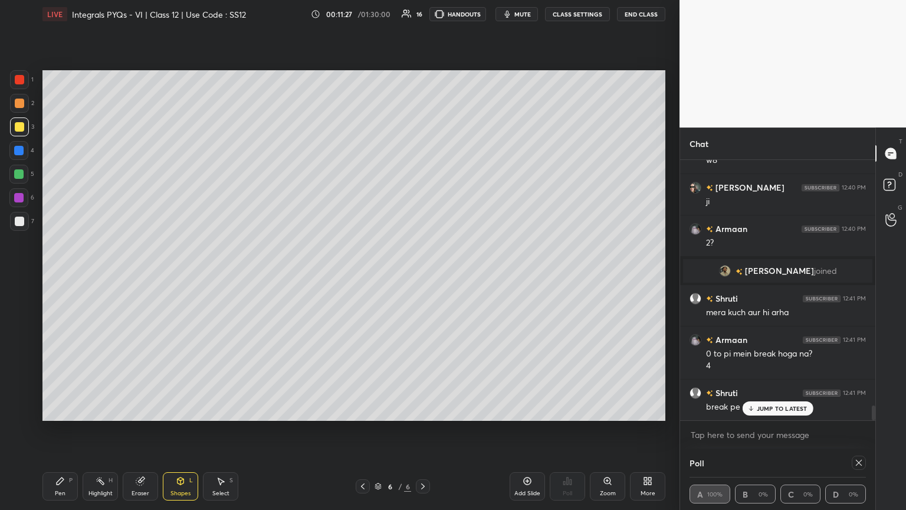
click at [423, 277] on p "JUMP TO LATEST" at bounding box center [782, 408] width 51 height 7
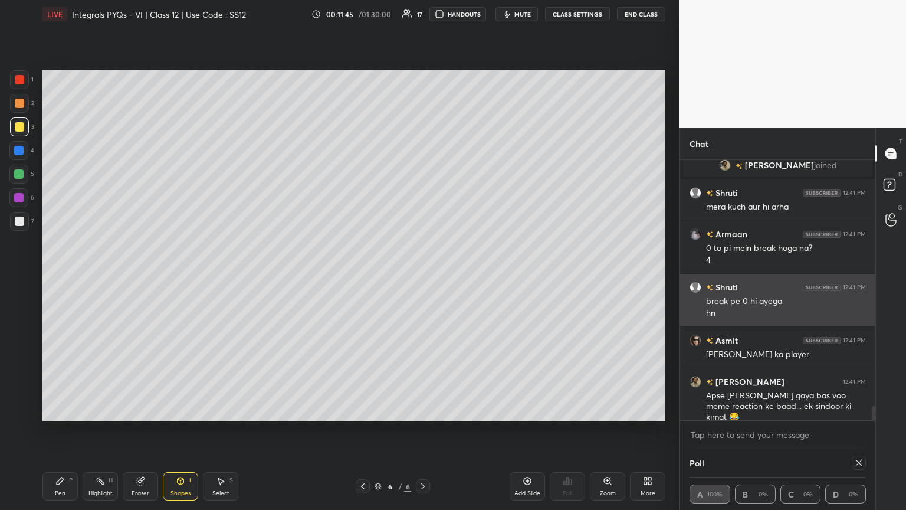
scroll to position [4514, 0]
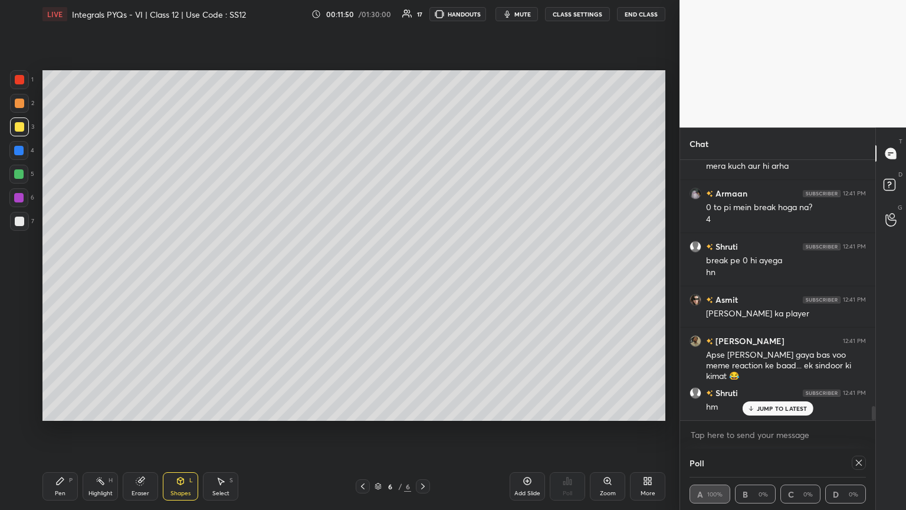
click at [365, 277] on icon at bounding box center [362, 485] width 9 height 9
click at [421, 277] on icon at bounding box center [422, 485] width 9 height 9
click at [189, 277] on div "Shapes L" at bounding box center [180, 486] width 35 height 28
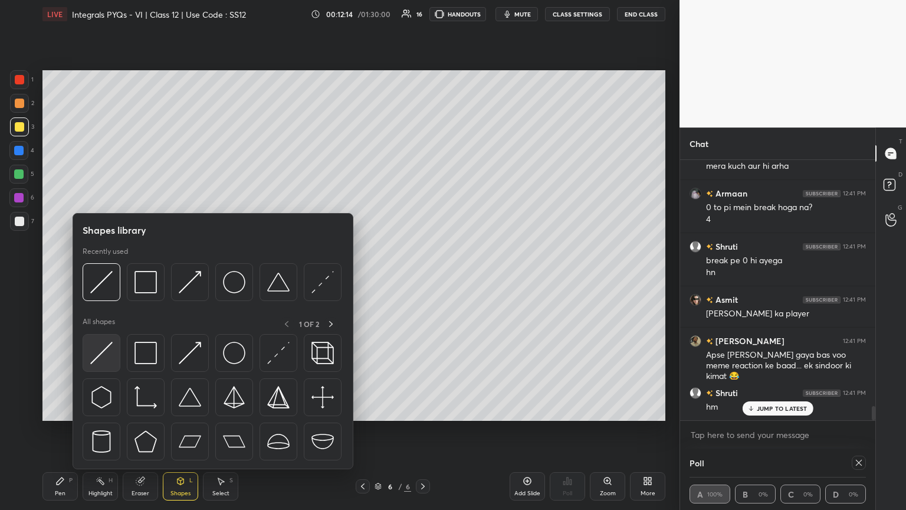
click at [96, 277] on img at bounding box center [101, 353] width 22 height 22
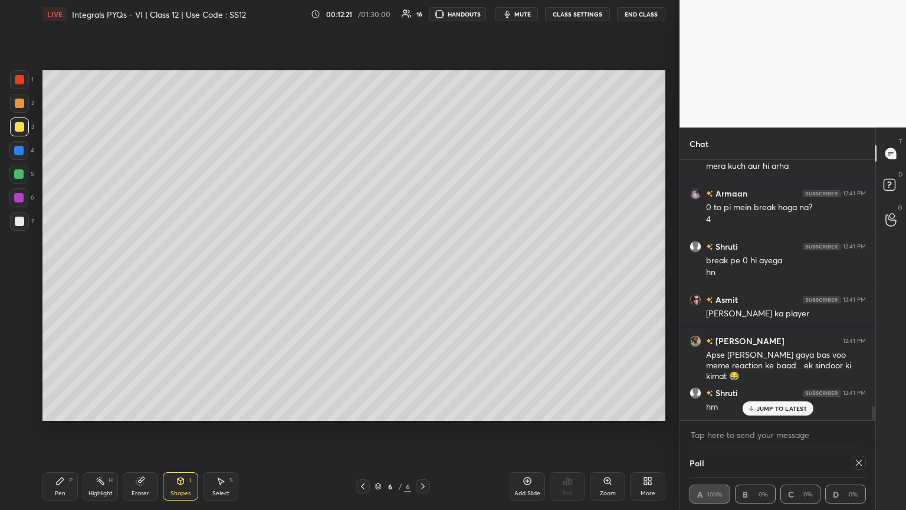
scroll to position [4556, 0]
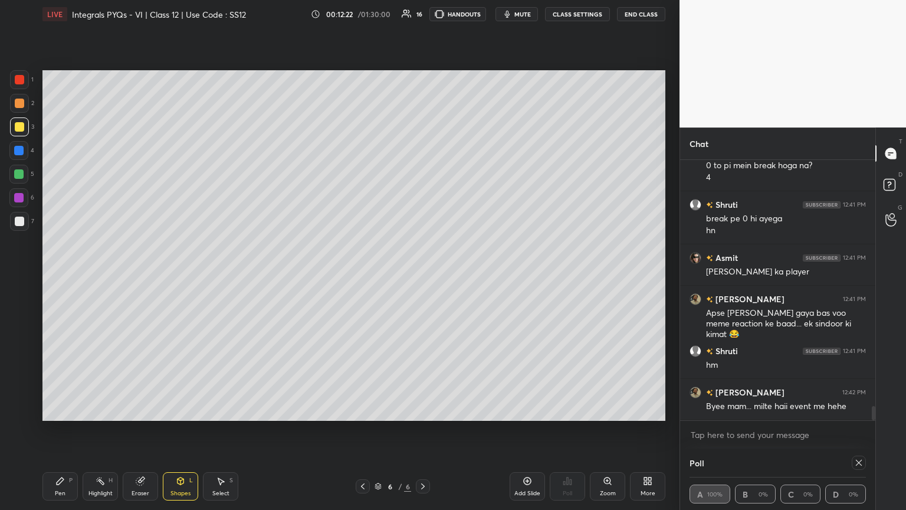
drag, startPoint x: 58, startPoint y: 491, endPoint x: 73, endPoint y: 487, distance: 15.2
click at [58, 277] on div "Pen" at bounding box center [60, 493] width 11 height 6
click at [54, 277] on div "Pen P" at bounding box center [59, 486] width 35 height 28
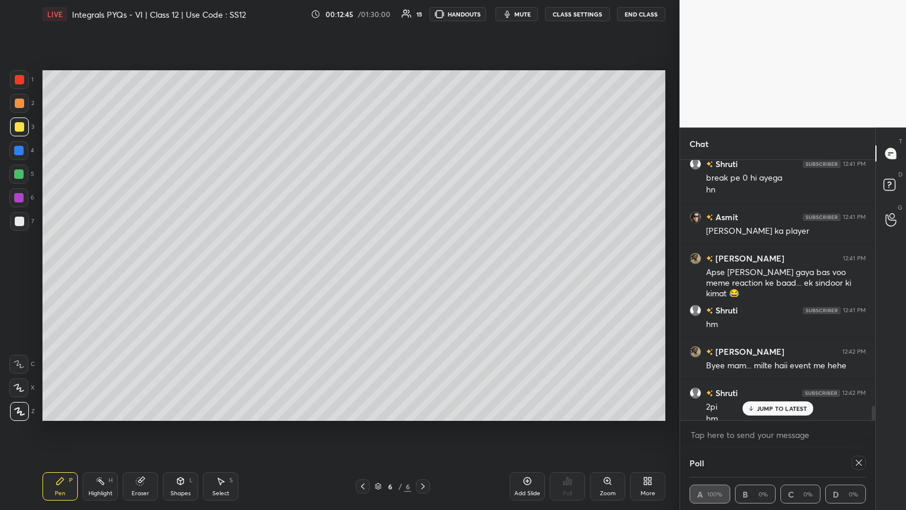
scroll to position [4609, 0]
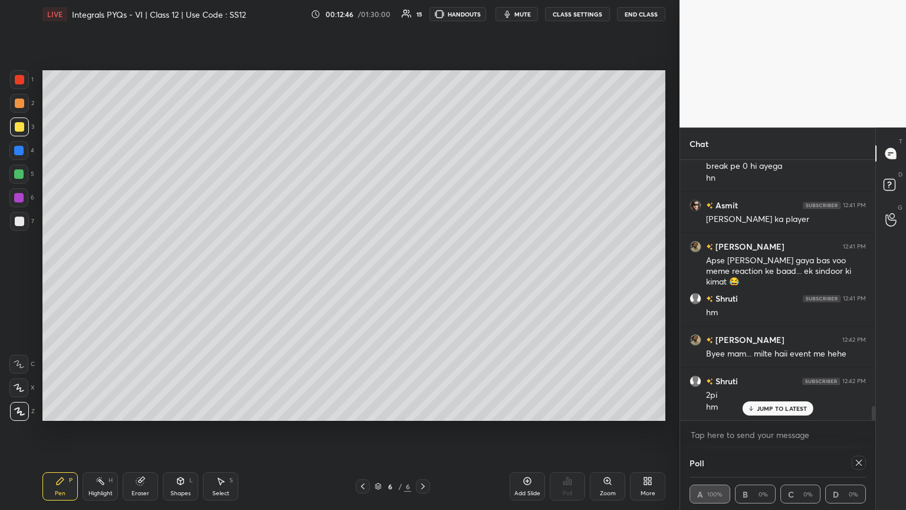
click at [26, 221] on div at bounding box center [19, 221] width 19 height 19
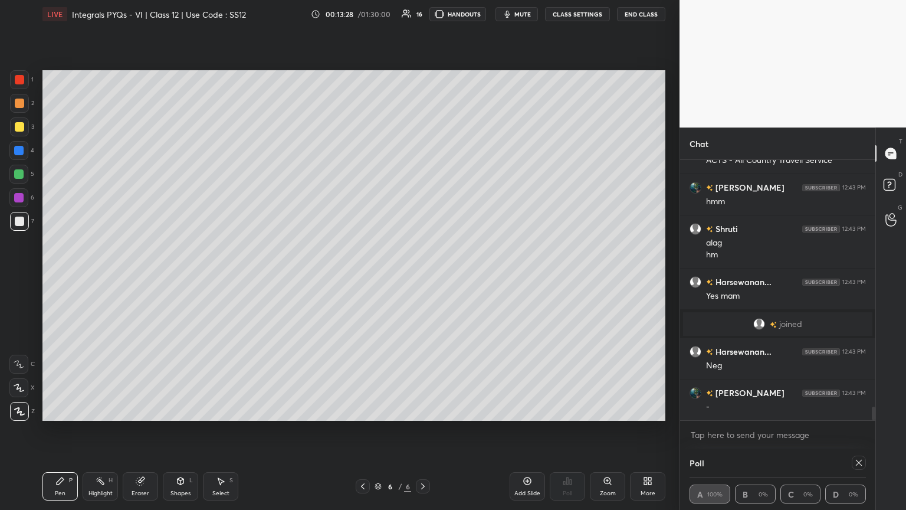
scroll to position [4851, 0]
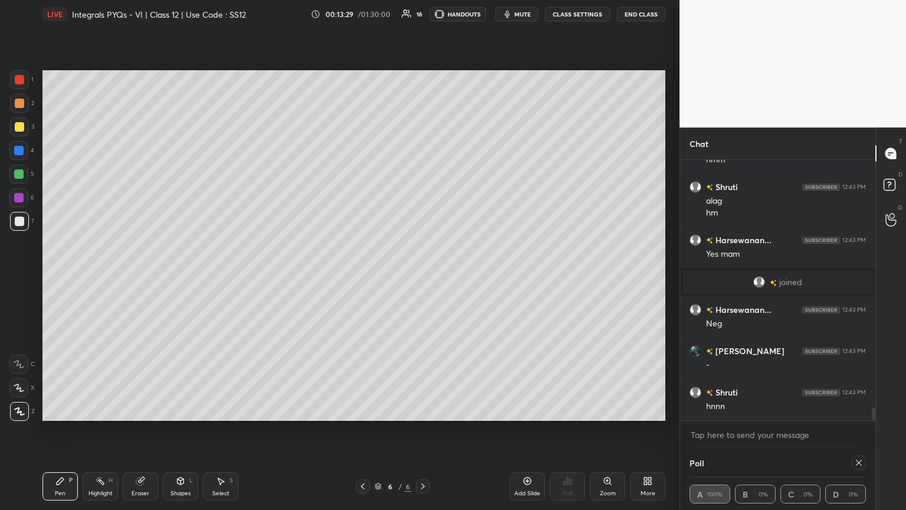
drag, startPoint x: 227, startPoint y: 485, endPoint x: 216, endPoint y: 448, distance: 38.1
click at [226, 277] on div "Select S" at bounding box center [220, 486] width 35 height 28
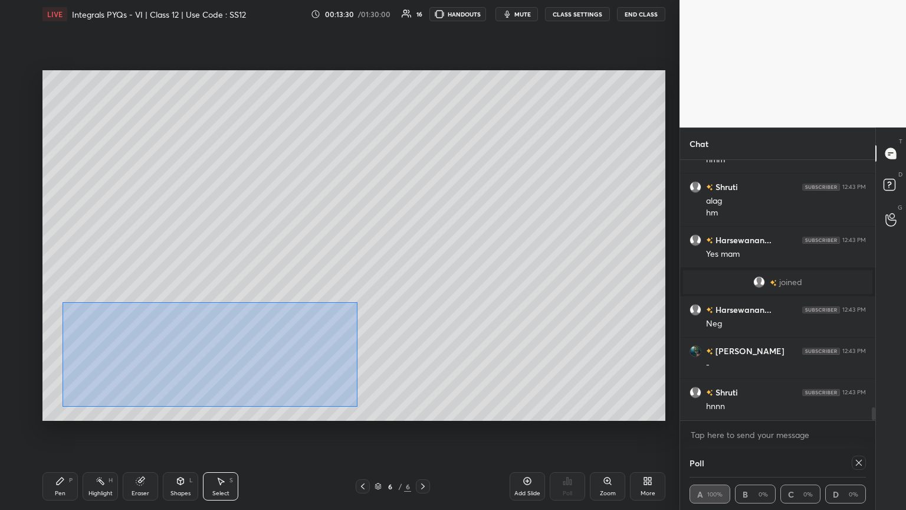
drag, startPoint x: 76, startPoint y: 311, endPoint x: 353, endPoint y: 404, distance: 291.8
click at [355, 277] on div "0 ° Undo Copy Duplicate Duplicate to new slide Delete" at bounding box center [353, 245] width 623 height 350
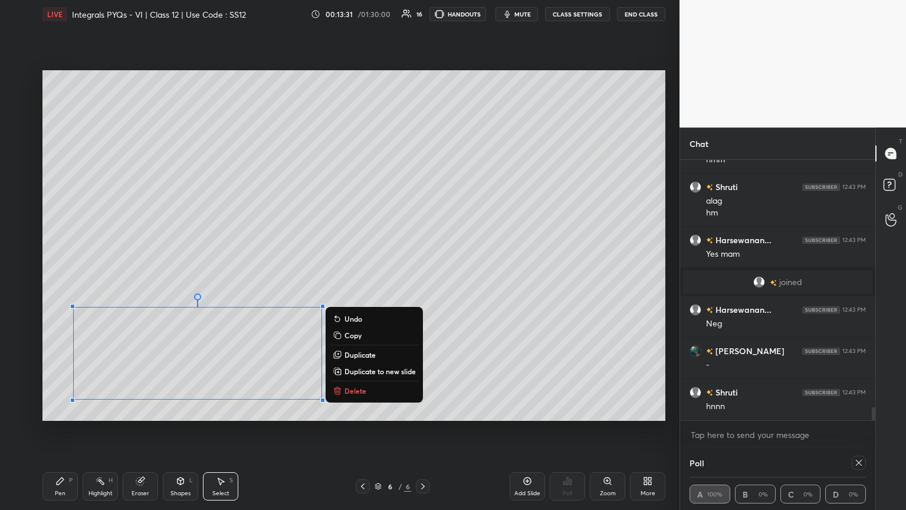
click at [361, 277] on p "Copy" at bounding box center [353, 334] width 17 height 9
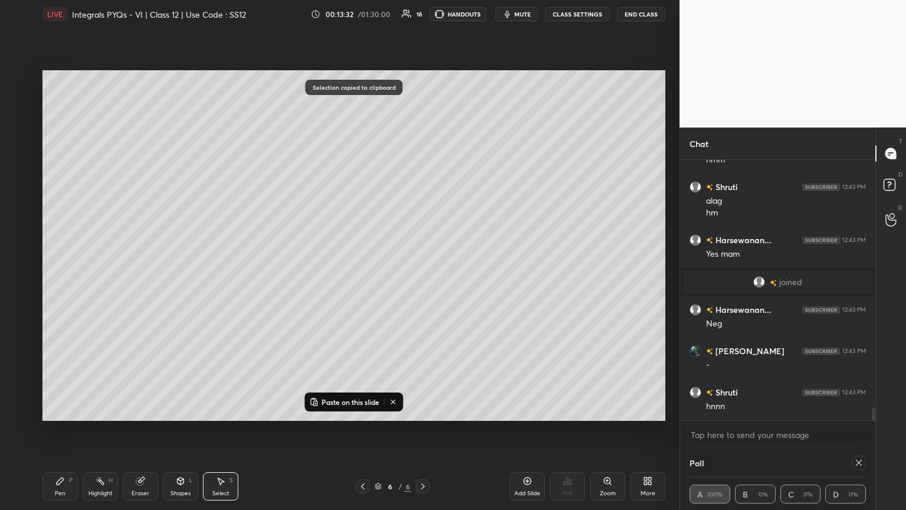
click at [423, 277] on div "Add Slide" at bounding box center [527, 493] width 26 height 6
click at [313, 277] on icon at bounding box center [314, 401] width 9 height 9
drag, startPoint x: 222, startPoint y: 342, endPoint x: 232, endPoint y: 137, distance: 204.9
click at [233, 136] on div "0 ° Undo Copy Paste here Duplicate Duplicate to new slide Delete" at bounding box center [353, 245] width 623 height 350
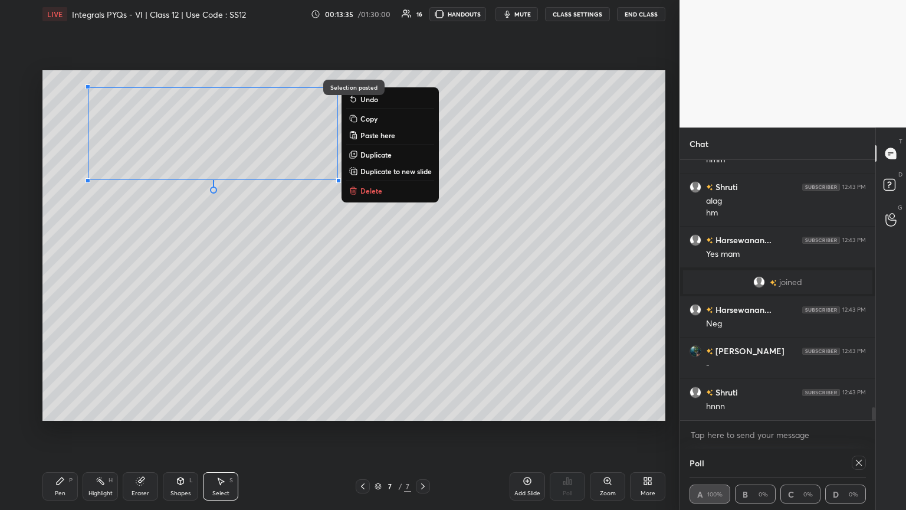
click at [151, 276] on div "0 ° Undo Copy Paste here Duplicate Duplicate to new slide Delete" at bounding box center [353, 245] width 623 height 350
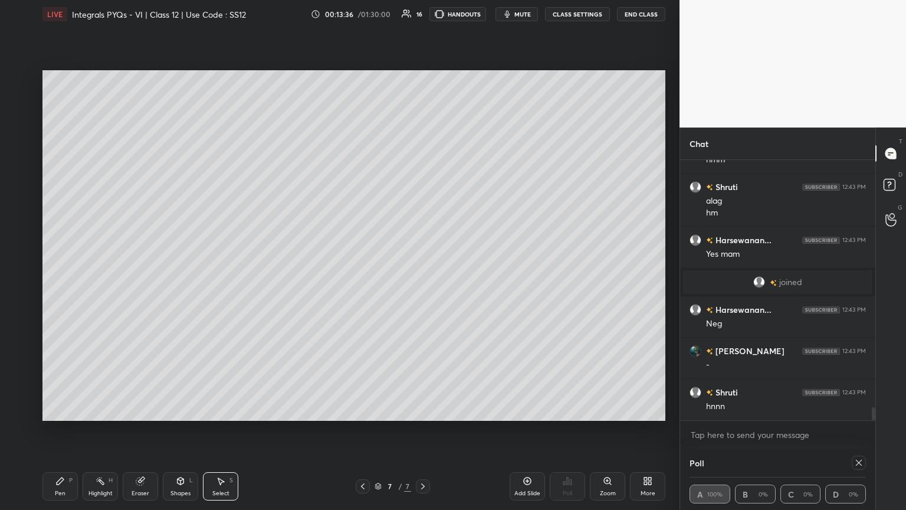
click at [67, 277] on div "Pen P" at bounding box center [59, 486] width 35 height 28
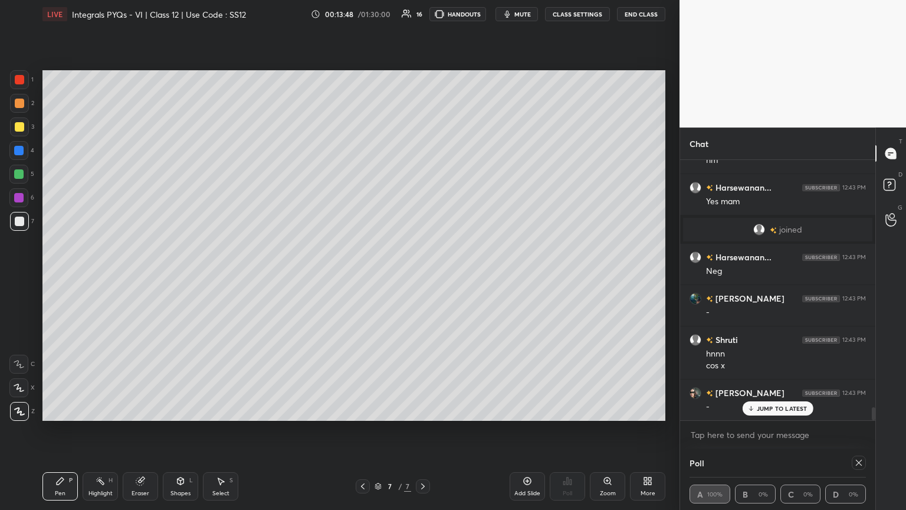
scroll to position [4945, 0]
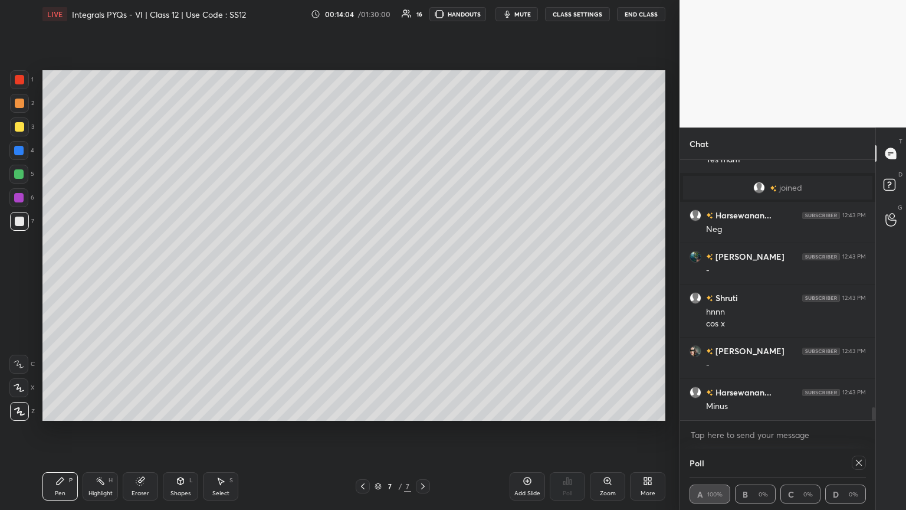
drag, startPoint x: 146, startPoint y: 484, endPoint x: 144, endPoint y: 448, distance: 36.1
click at [146, 277] on div "Eraser" at bounding box center [140, 486] width 35 height 28
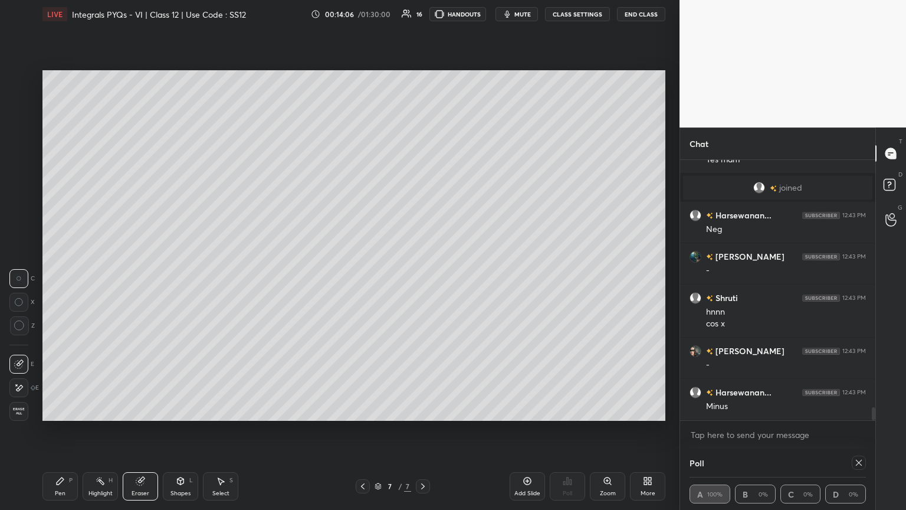
drag, startPoint x: 55, startPoint y: 487, endPoint x: 59, endPoint y: 470, distance: 17.5
click at [55, 277] on div "Pen P" at bounding box center [59, 486] width 35 height 28
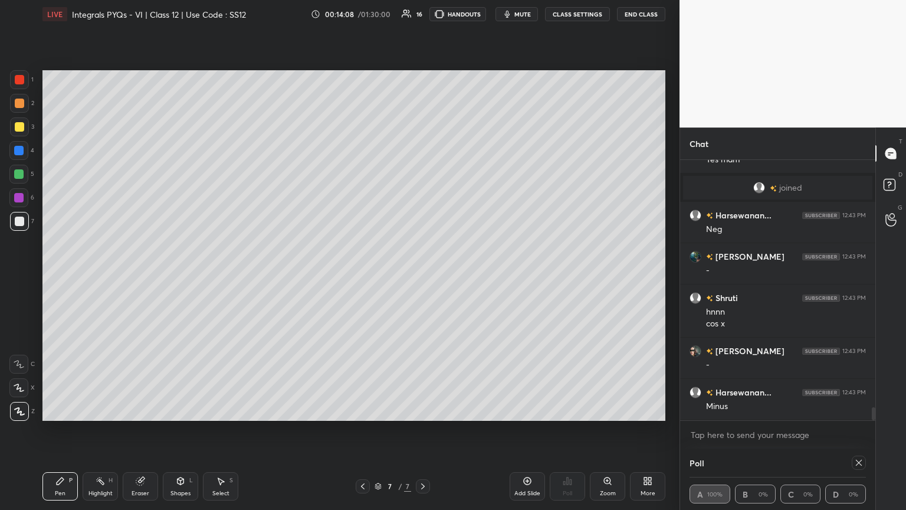
scroll to position [4986, 0]
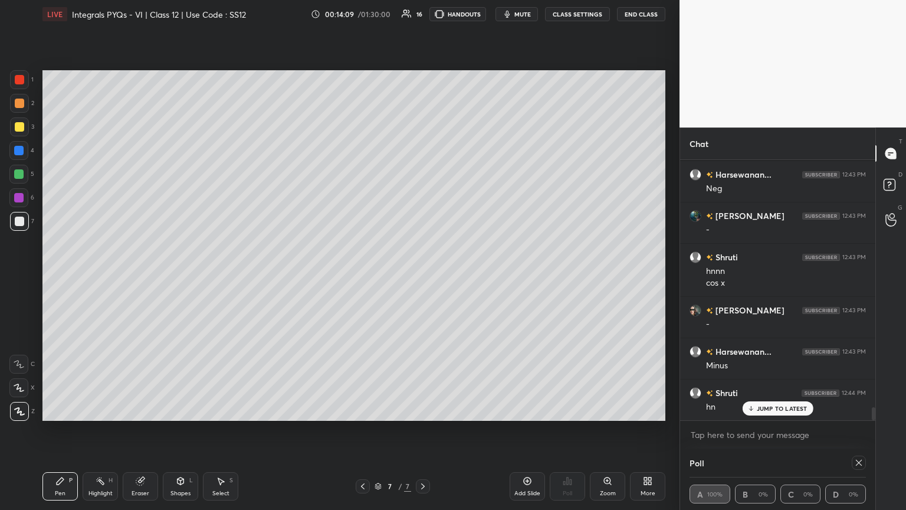
click at [138, 277] on icon at bounding box center [140, 481] width 8 height 8
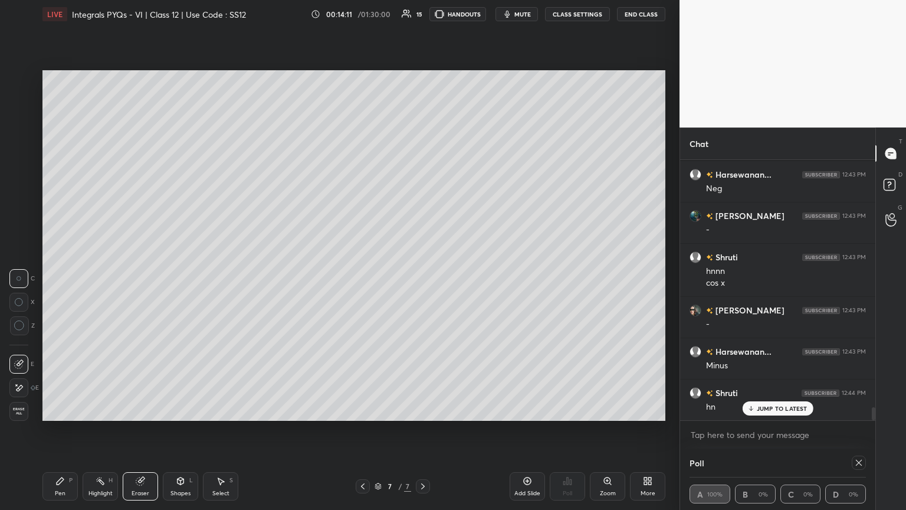
click at [63, 277] on icon at bounding box center [59, 480] width 9 height 9
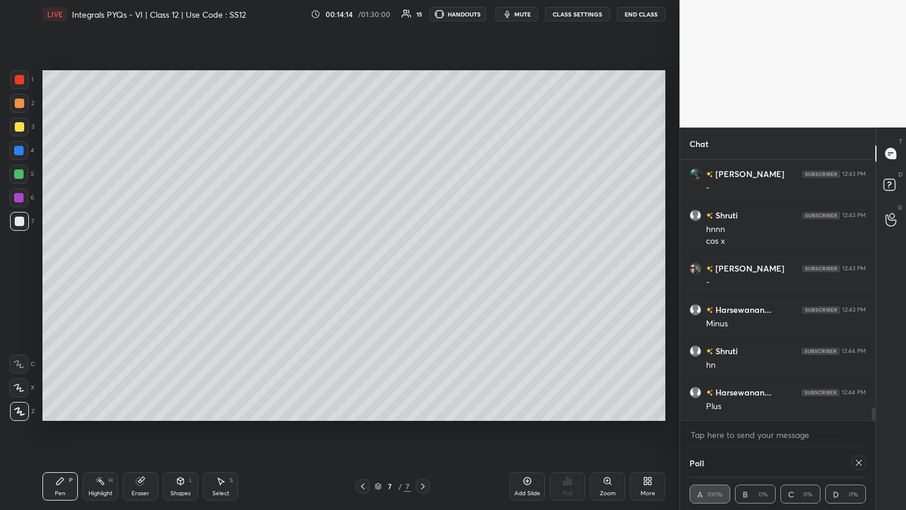
scroll to position [5069, 0]
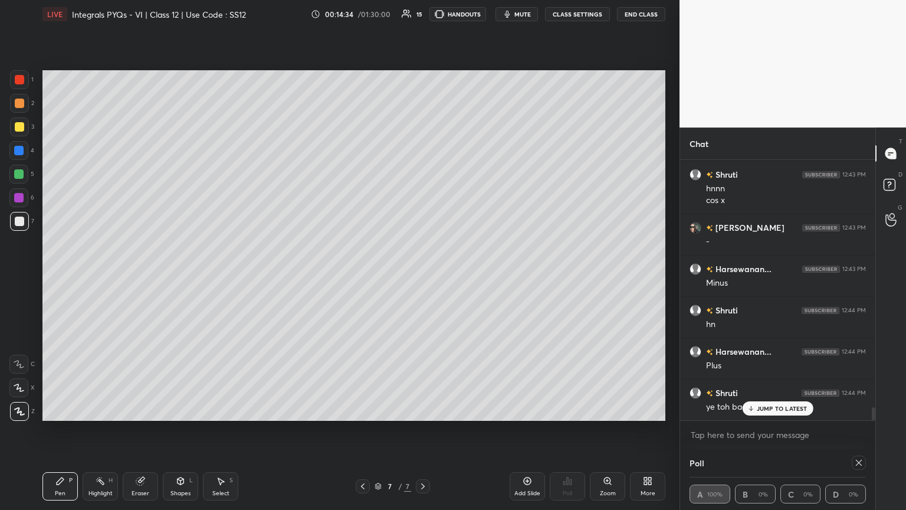
click at [143, 277] on icon at bounding box center [140, 480] width 9 height 9
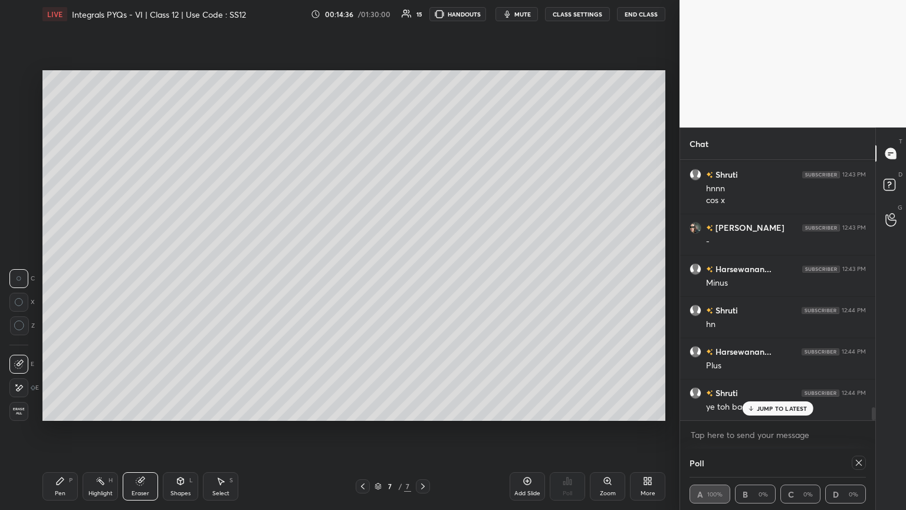
drag, startPoint x: 65, startPoint y: 482, endPoint x: 116, endPoint y: 448, distance: 60.9
click at [65, 277] on div "Pen P" at bounding box center [59, 486] width 35 height 28
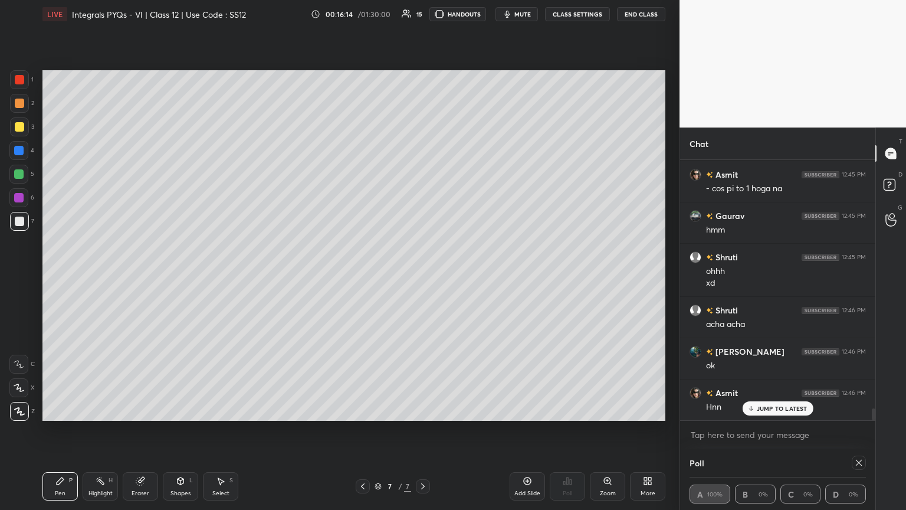
scroll to position [5653, 0]
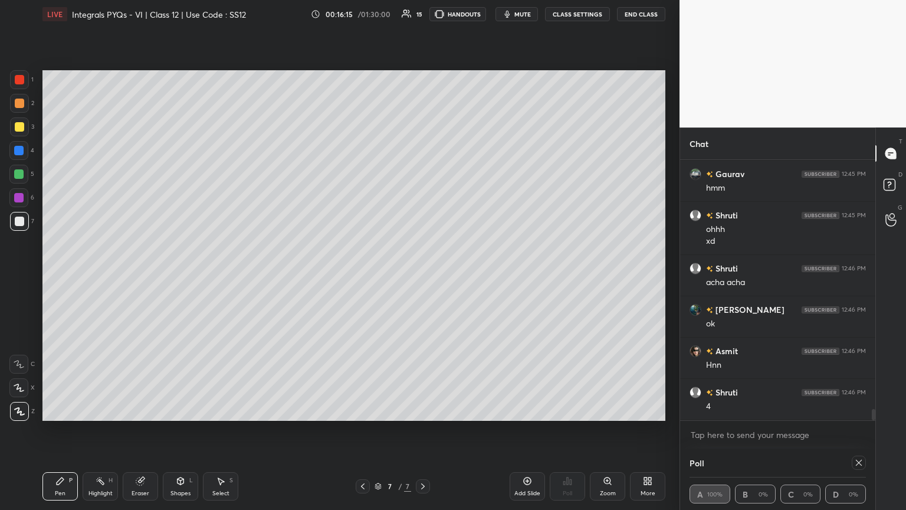
click at [368, 277] on div at bounding box center [363, 486] width 14 height 14
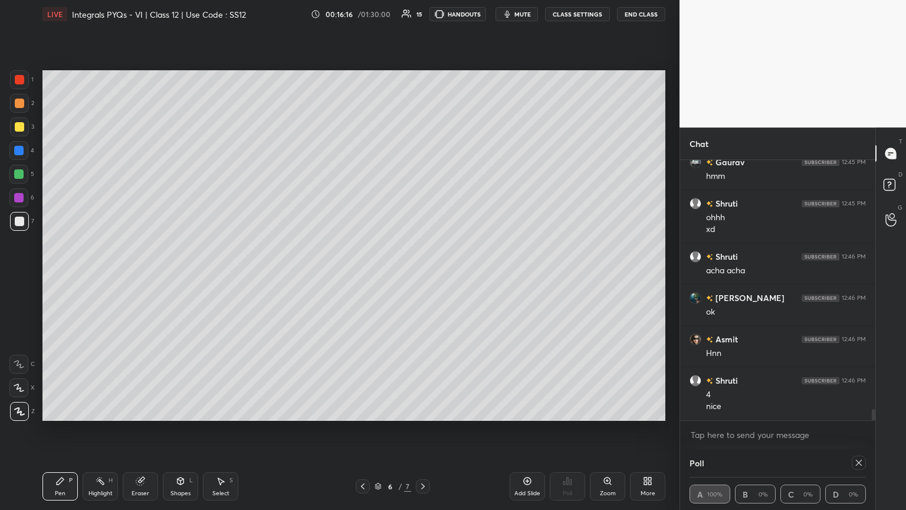
click at [423, 277] on icon at bounding box center [858, 462] width 9 height 9
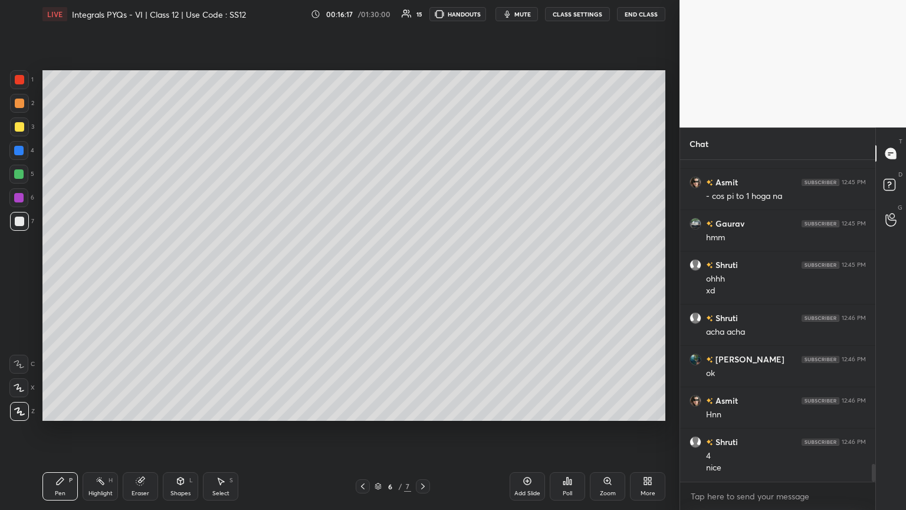
scroll to position [4, 4]
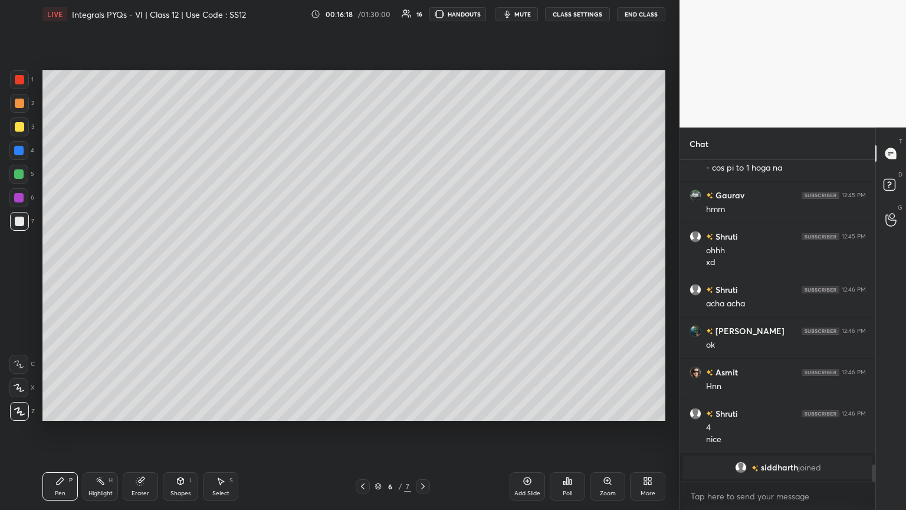
click at [422, 277] on icon at bounding box center [422, 485] width 9 height 9
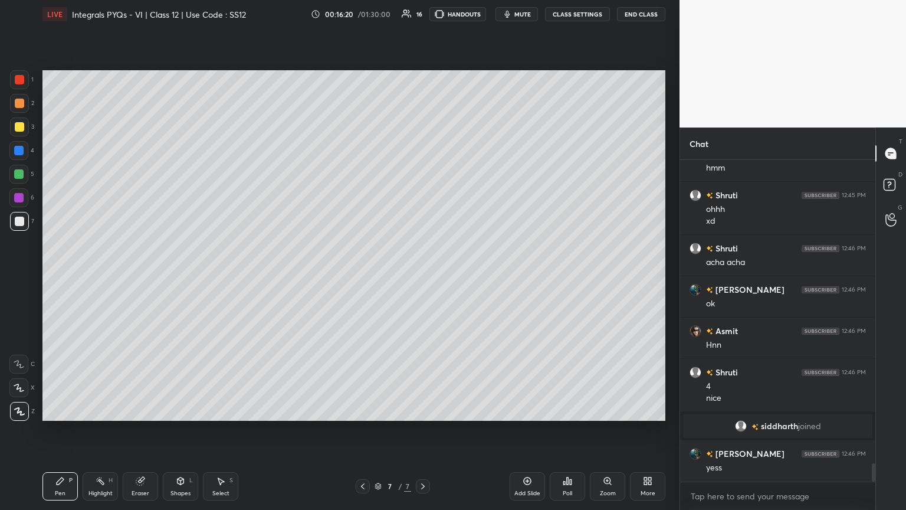
scroll to position [5399, 0]
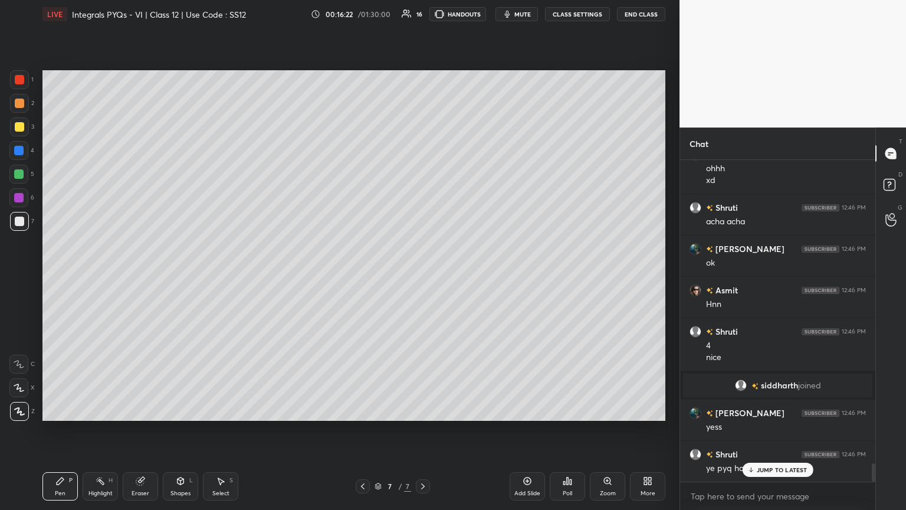
click at [423, 277] on p "JUMP TO LATEST" at bounding box center [782, 469] width 51 height 7
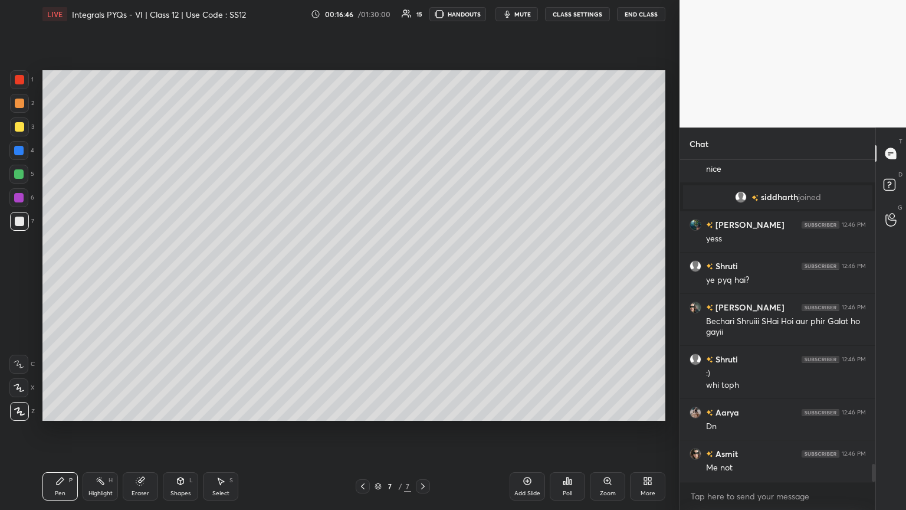
scroll to position [5628, 0]
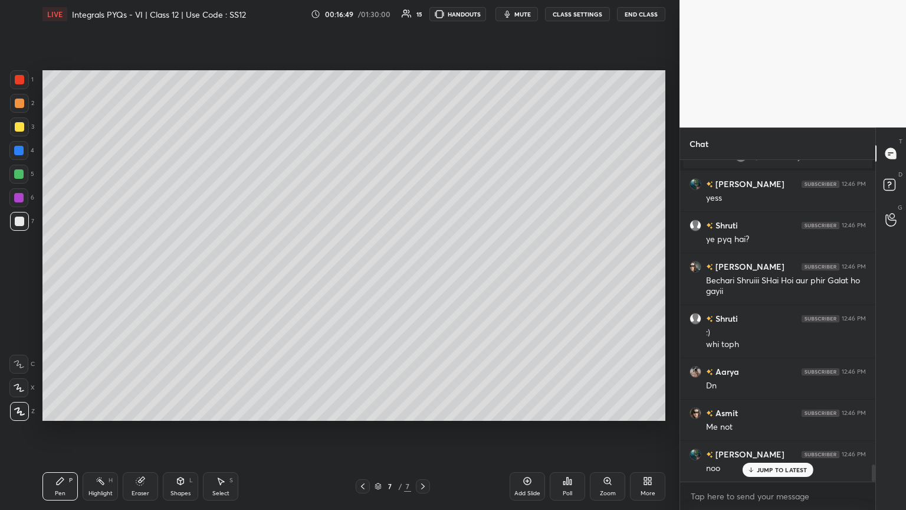
drag, startPoint x: 424, startPoint y: 486, endPoint x: 434, endPoint y: 490, distance: 10.6
click at [423, 277] on icon at bounding box center [422, 485] width 9 height 9
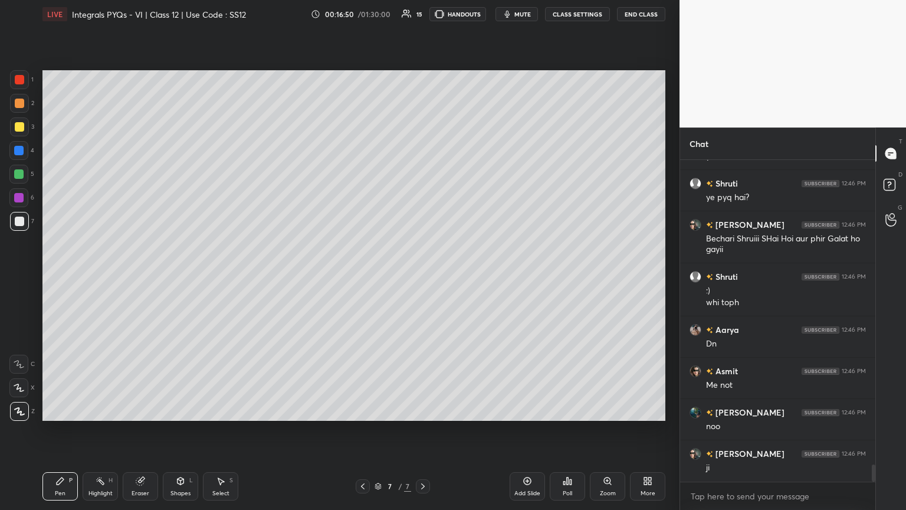
click at [423, 277] on div "Add Slide" at bounding box center [527, 486] width 35 height 28
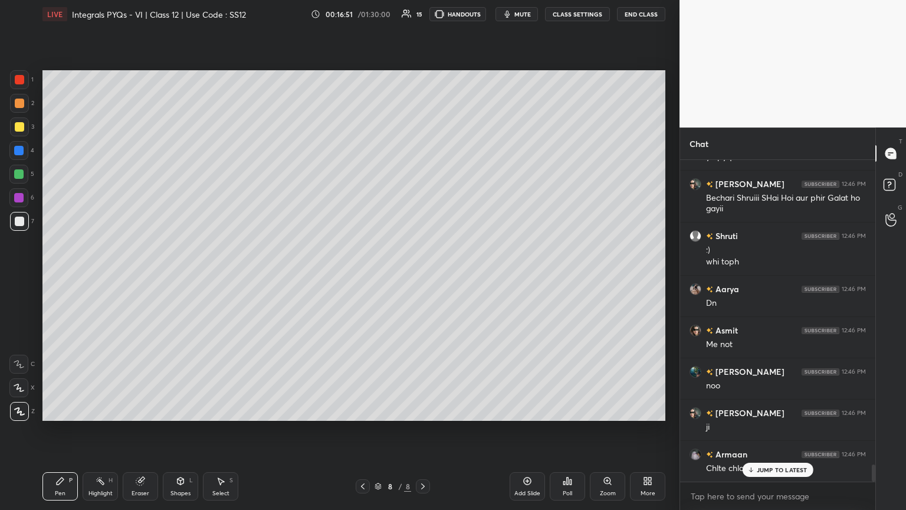
click at [21, 121] on div at bounding box center [19, 126] width 19 height 19
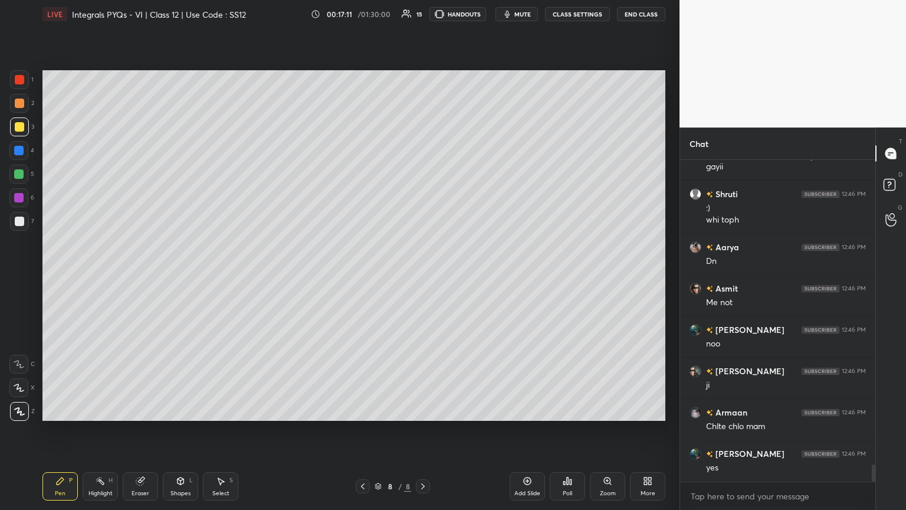
click at [423, 277] on div "Poll" at bounding box center [567, 493] width 9 height 6
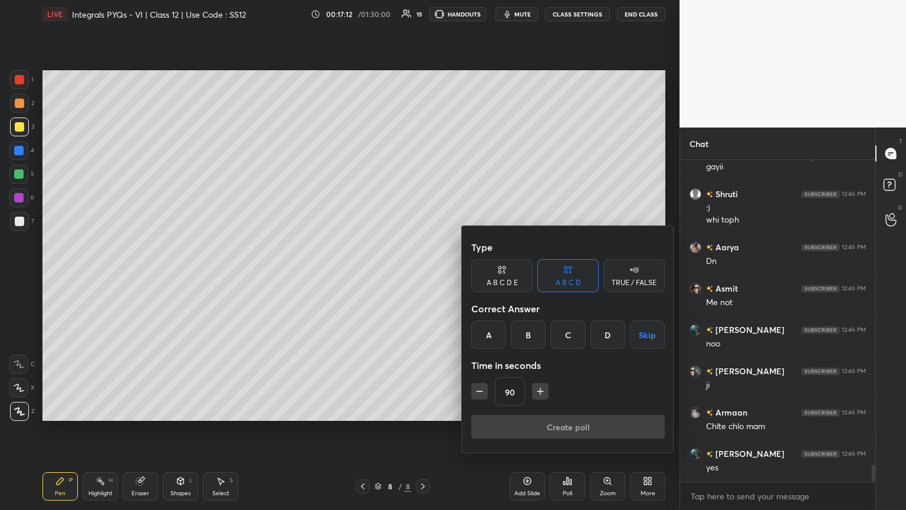
drag, startPoint x: 646, startPoint y: 334, endPoint x: 629, endPoint y: 363, distance: 33.8
click at [423, 277] on button "Skip" at bounding box center [647, 334] width 35 height 28
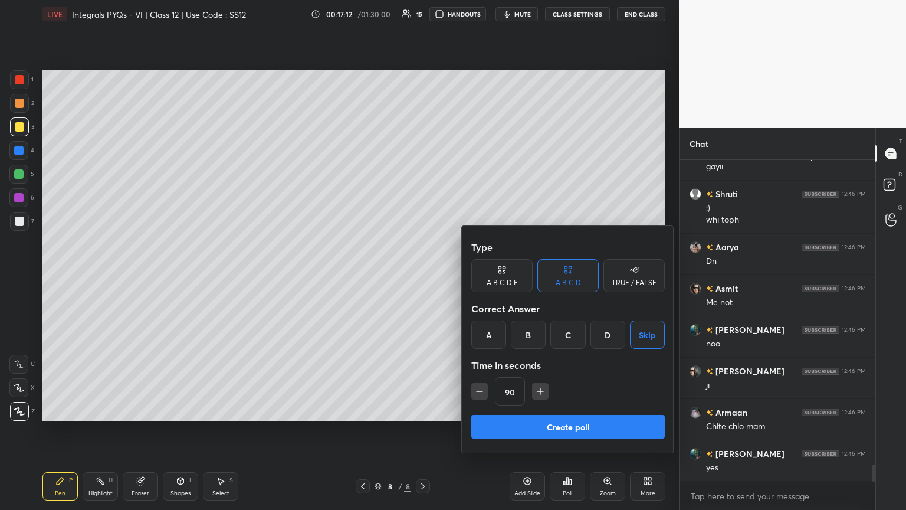
drag, startPoint x: 569, startPoint y: 427, endPoint x: 578, endPoint y: 418, distance: 13.3
click at [423, 277] on button "Create poll" at bounding box center [567, 427] width 193 height 24
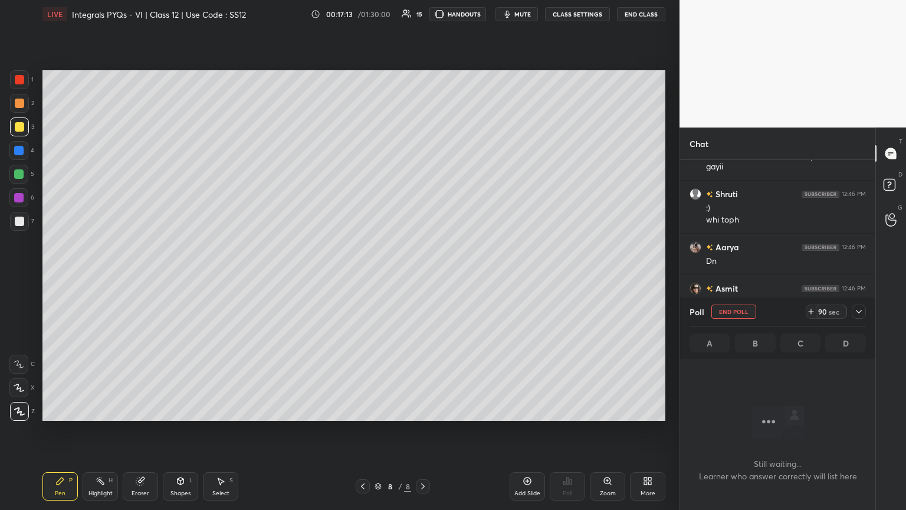
scroll to position [257, 192]
click at [423, 277] on icon at bounding box center [858, 311] width 9 height 9
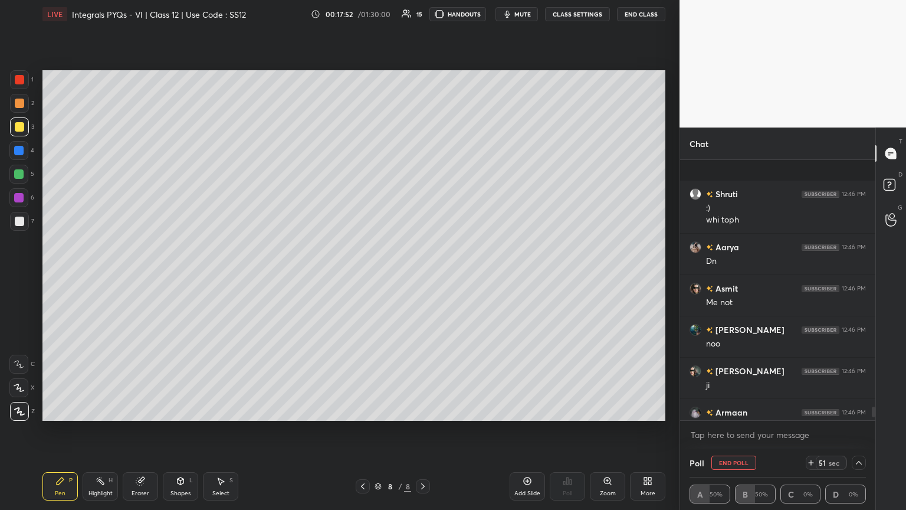
scroll to position [5854, 0]
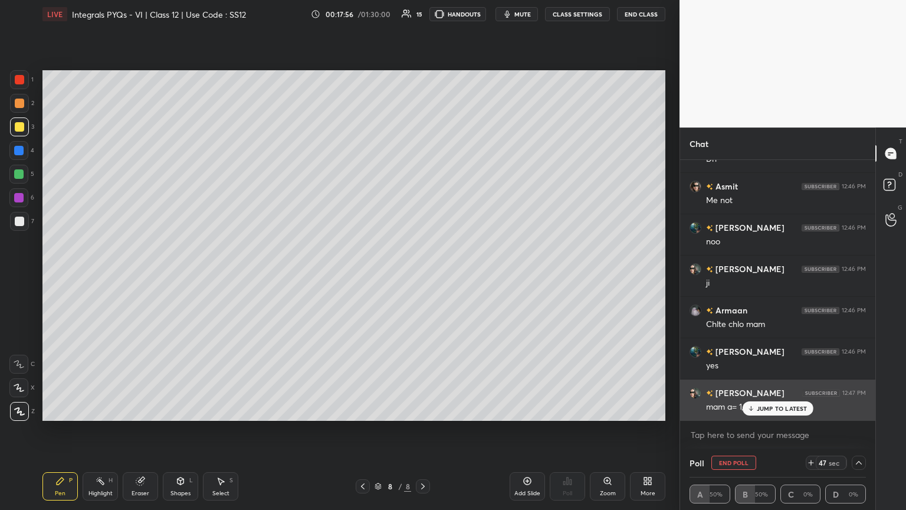
click at [423, 277] on p "JUMP TO LATEST" at bounding box center [782, 408] width 51 height 7
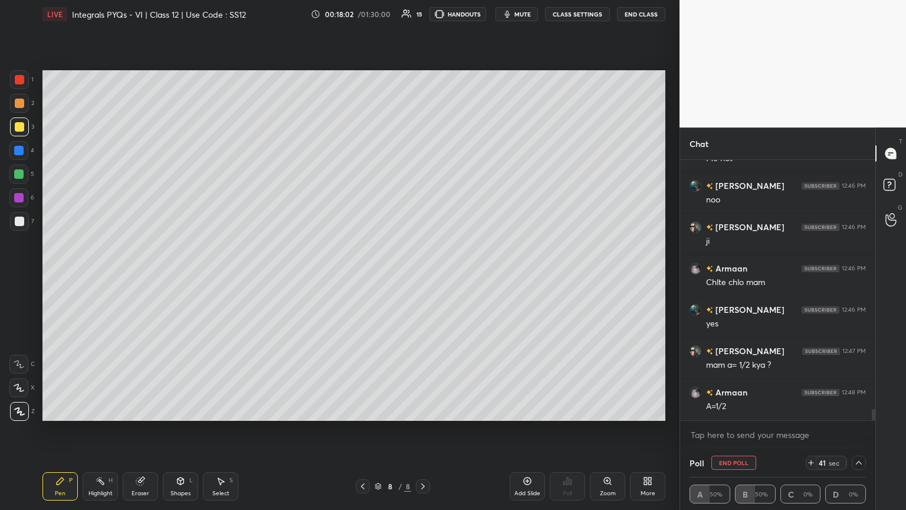
click at [423, 277] on button "End Poll" at bounding box center [733, 462] width 45 height 14
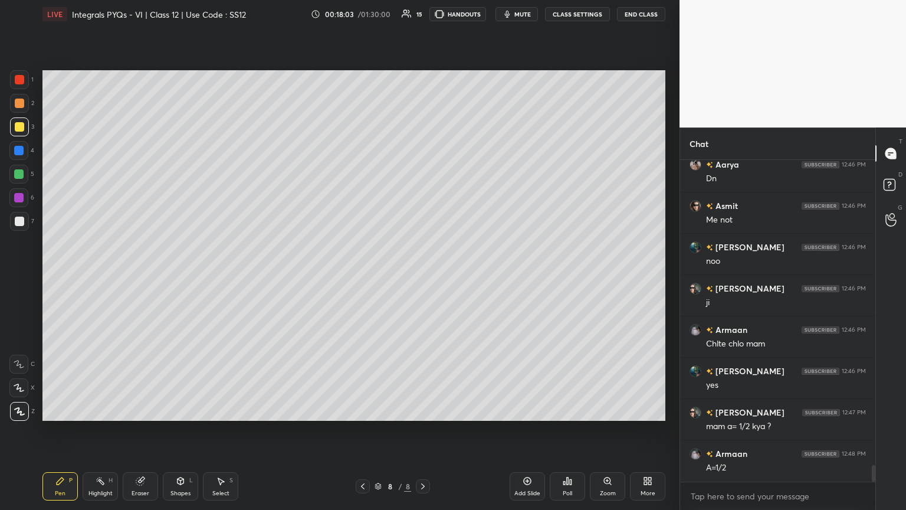
scroll to position [220, 192]
click at [20, 220] on div at bounding box center [19, 221] width 9 height 9
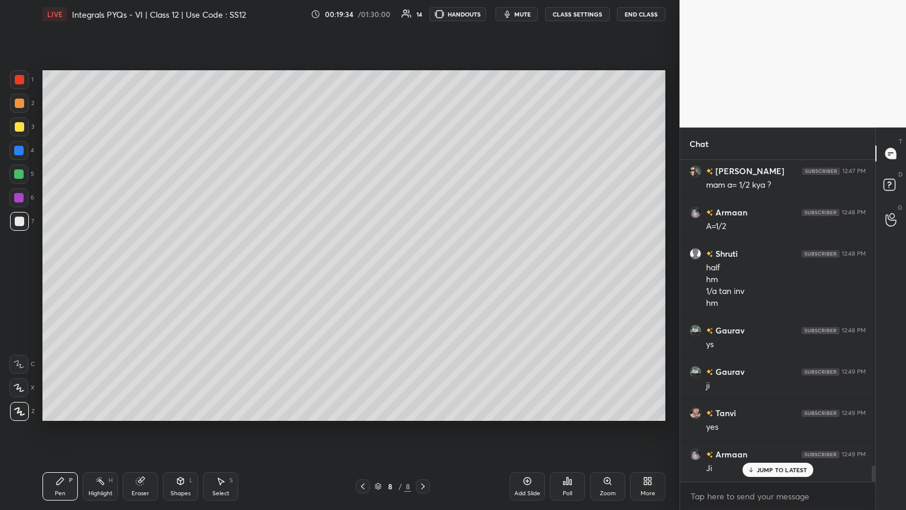
scroll to position [6159, 0]
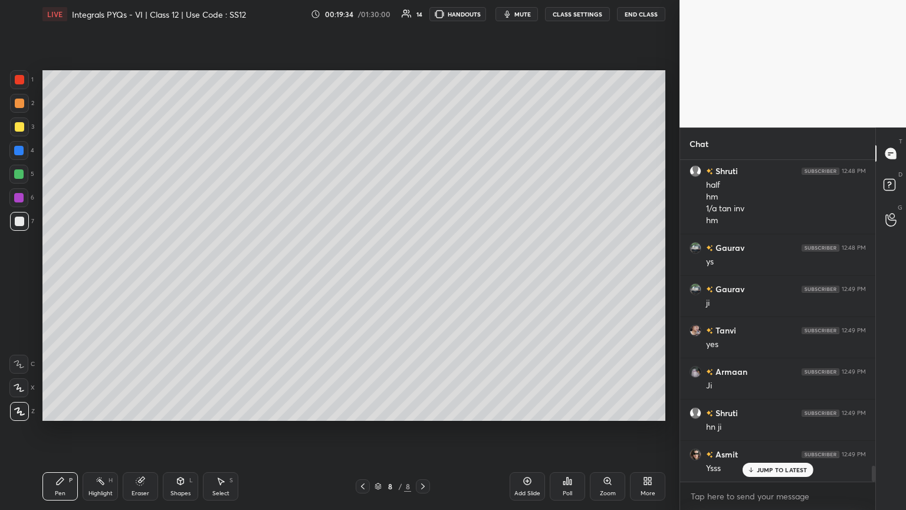
drag, startPoint x: 530, startPoint y: 488, endPoint x: 524, endPoint y: 478, distance: 11.9
click at [423, 277] on div "Add Slide" at bounding box center [527, 486] width 35 height 28
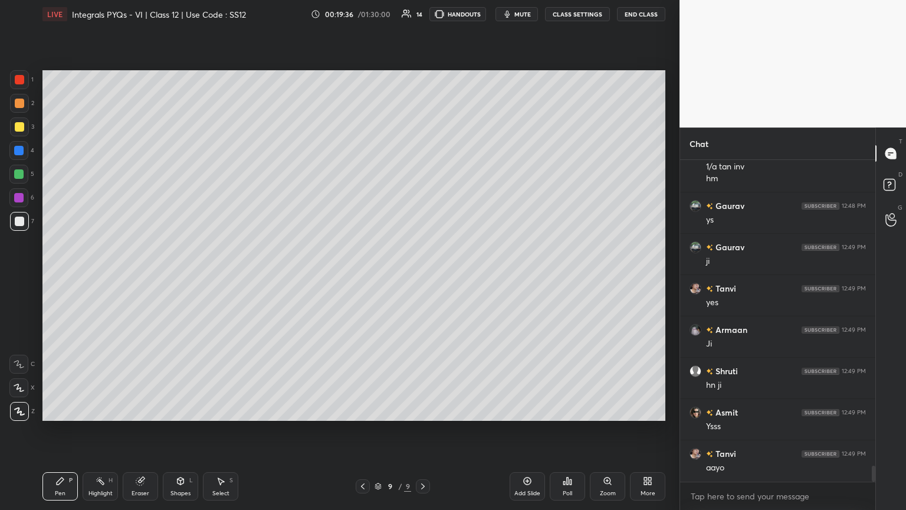
drag, startPoint x: 17, startPoint y: 127, endPoint x: 32, endPoint y: 150, distance: 28.5
click at [17, 127] on div at bounding box center [19, 126] width 9 height 9
click at [423, 277] on div "Poll" at bounding box center [567, 493] width 9 height 6
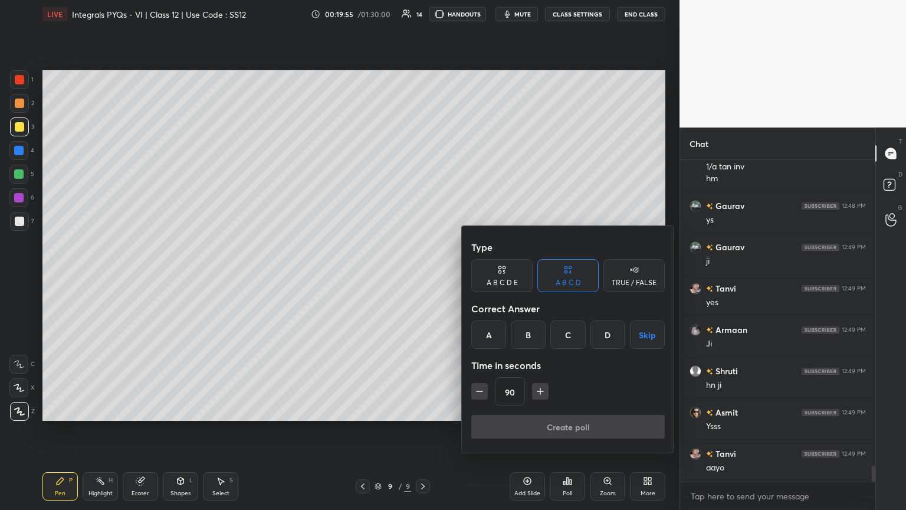
click at [423, 277] on div "Type A B C D E A B C D TRUE / FALSE Correct Answer A B C D Skip Time in seconds…" at bounding box center [568, 339] width 212 height 227
click at [423, 277] on button "Skip" at bounding box center [647, 334] width 35 height 28
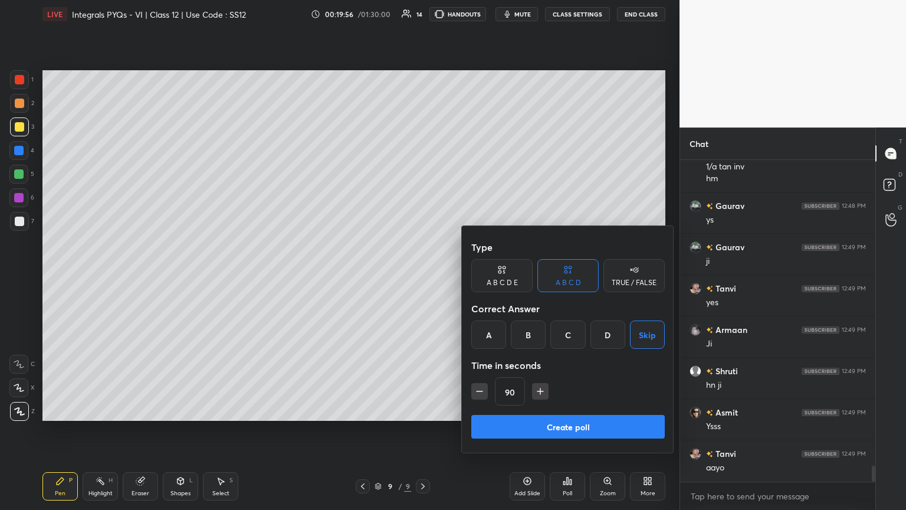
click at [423, 277] on button "Create poll" at bounding box center [567, 427] width 193 height 24
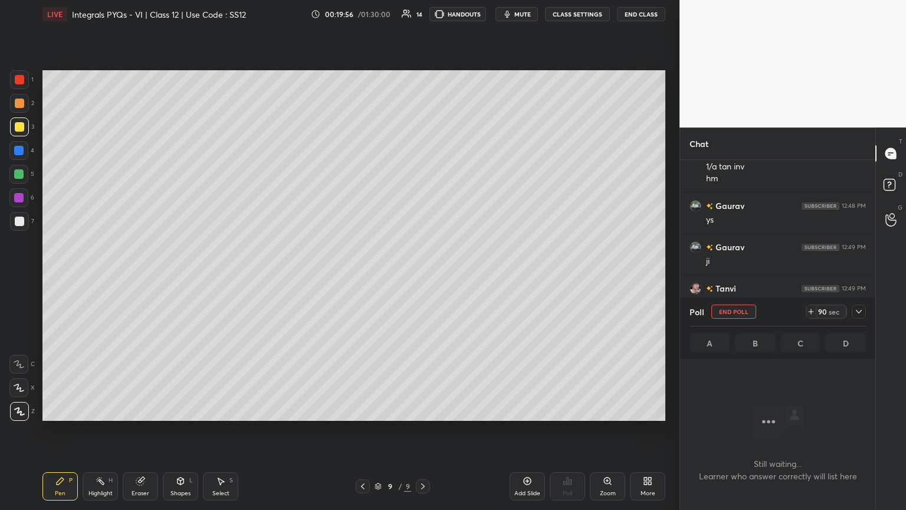
scroll to position [159, 192]
click at [423, 277] on icon at bounding box center [858, 311] width 9 height 9
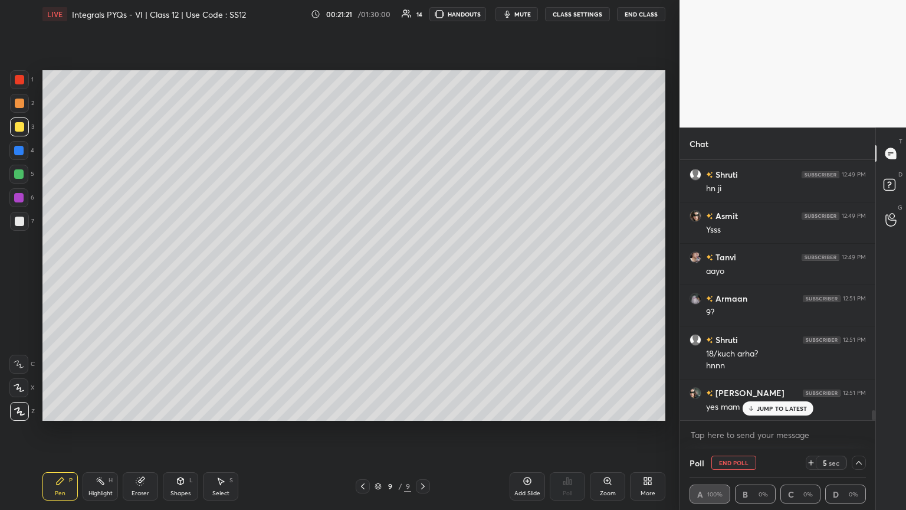
scroll to position [6439, 0]
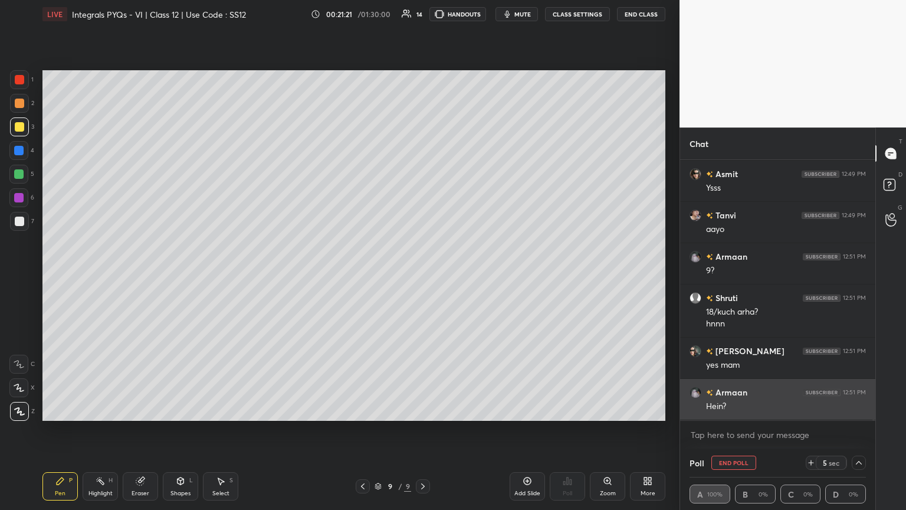
click at [423, 277] on div "Hein?" at bounding box center [786, 407] width 160 height 12
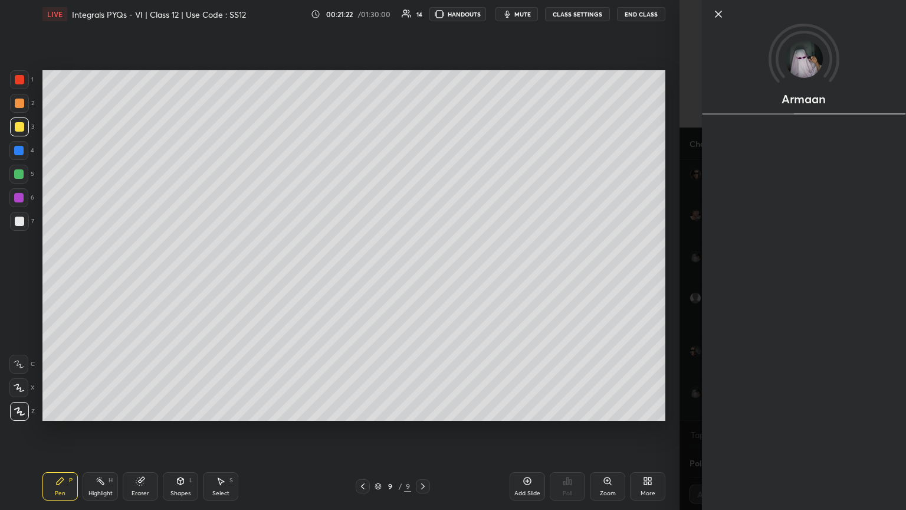
scroll to position [6480, 0]
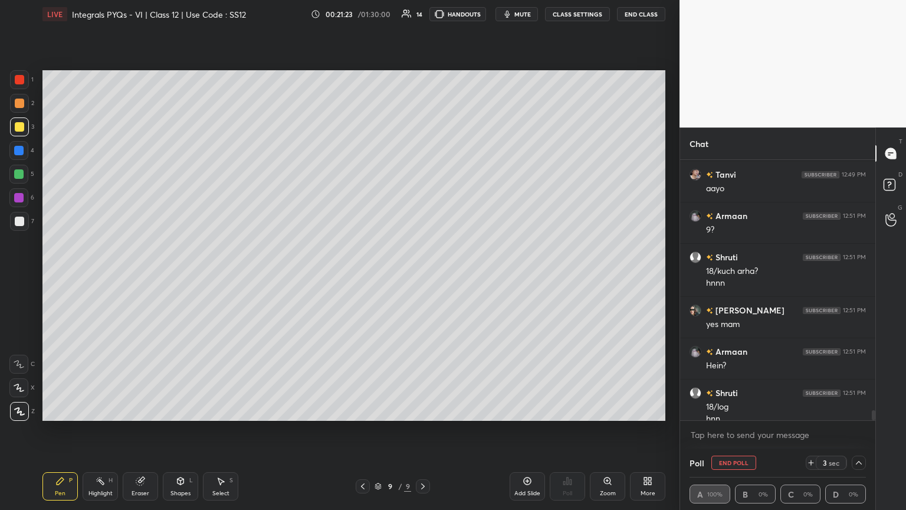
click at [423, 277] on button "End Poll" at bounding box center [733, 462] width 45 height 14
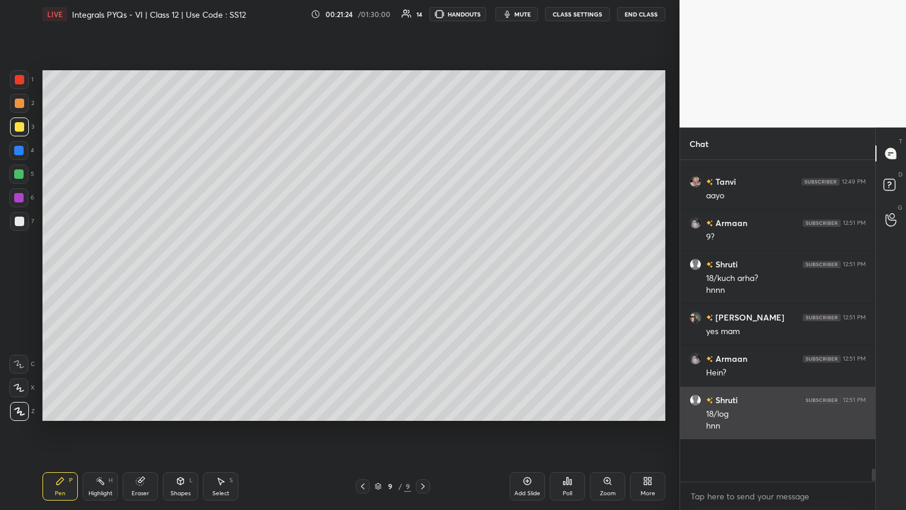
scroll to position [4, 4]
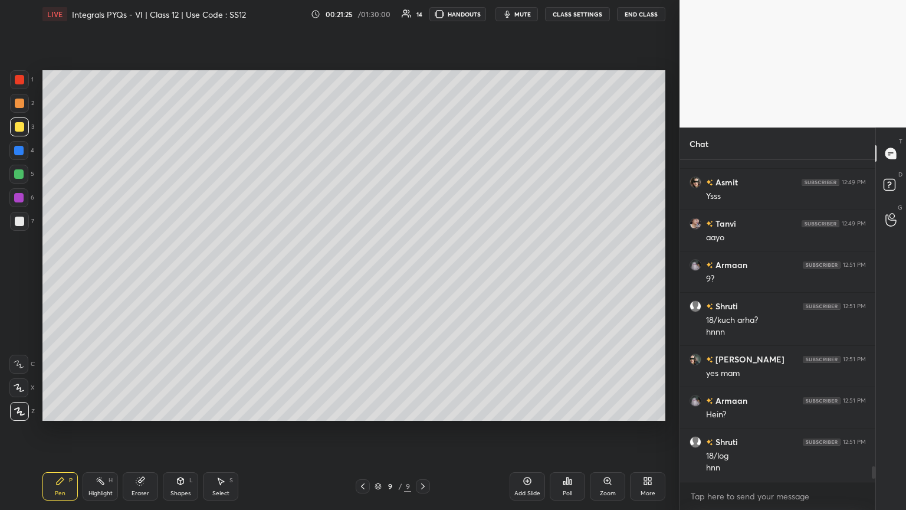
click at [22, 222] on div at bounding box center [19, 221] width 9 height 9
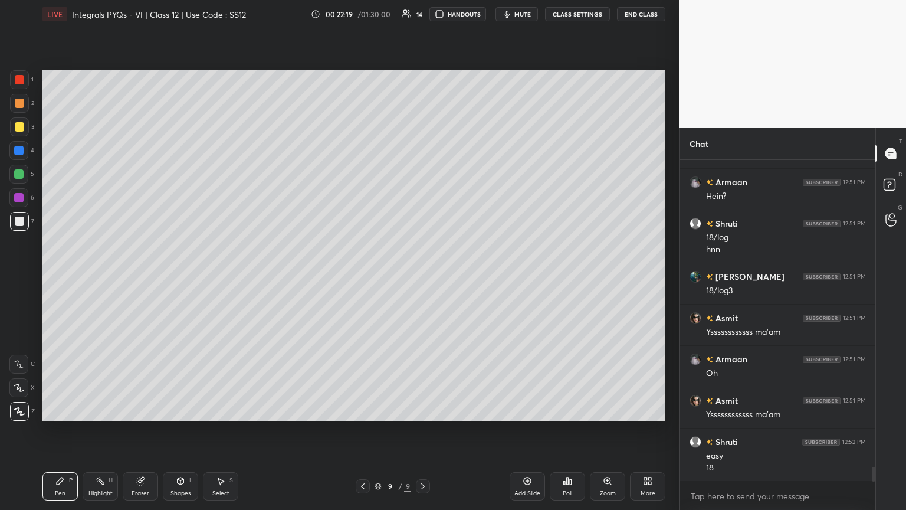
scroll to position [6690, 0]
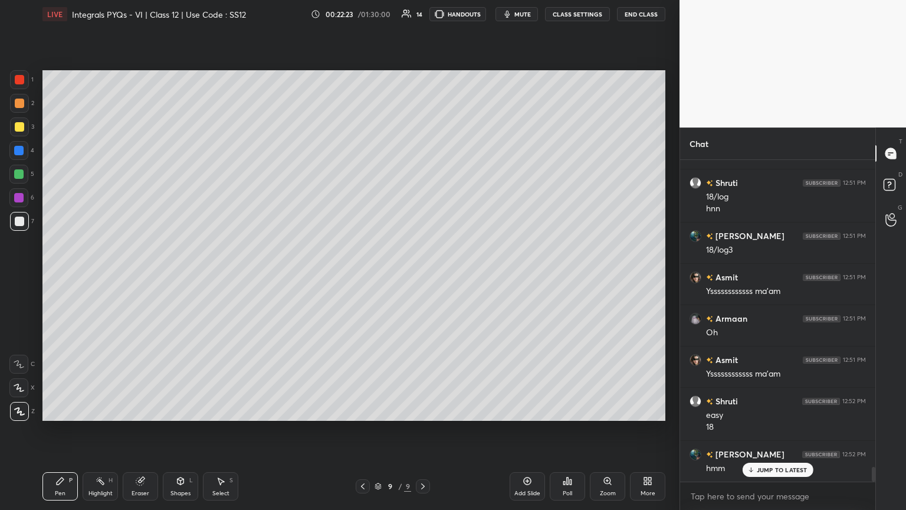
click at [423, 277] on div "Add Slide" at bounding box center [527, 486] width 35 height 28
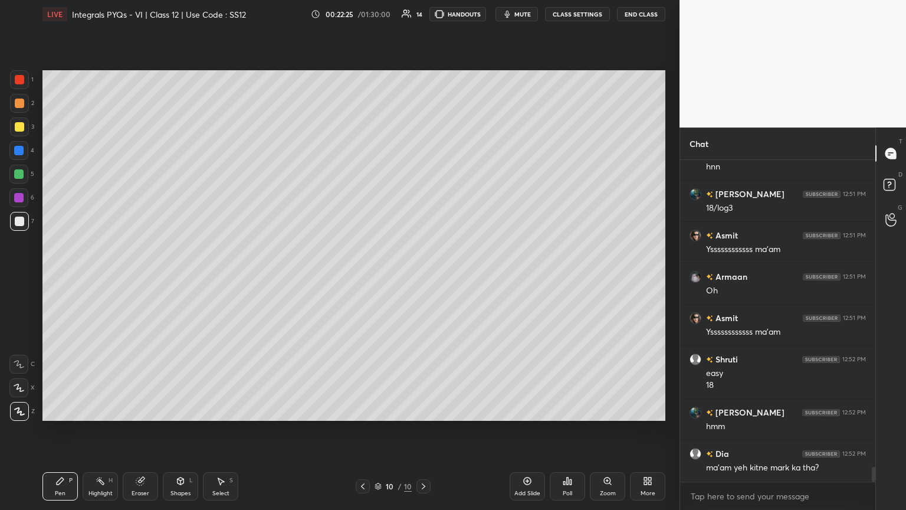
drag, startPoint x: 17, startPoint y: 125, endPoint x: 29, endPoint y: 134, distance: 15.2
click at [17, 125] on div at bounding box center [19, 126] width 9 height 9
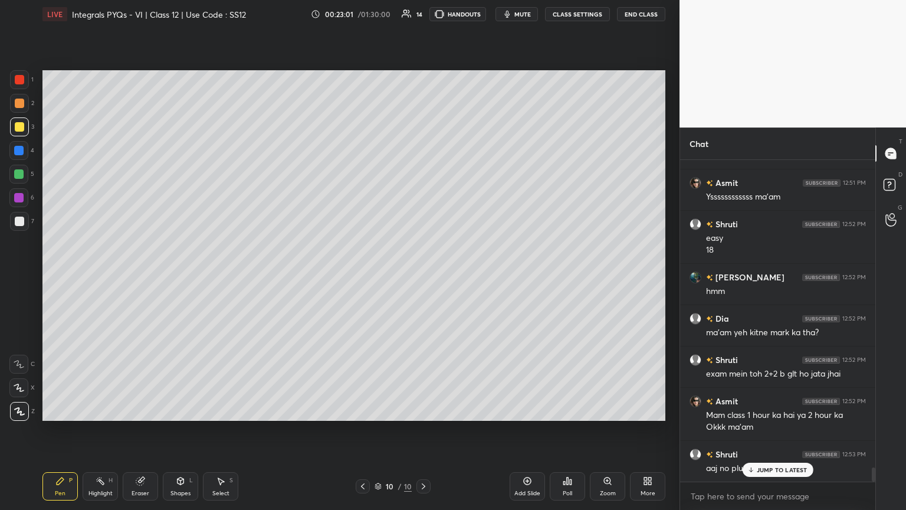
scroll to position [6909, 0]
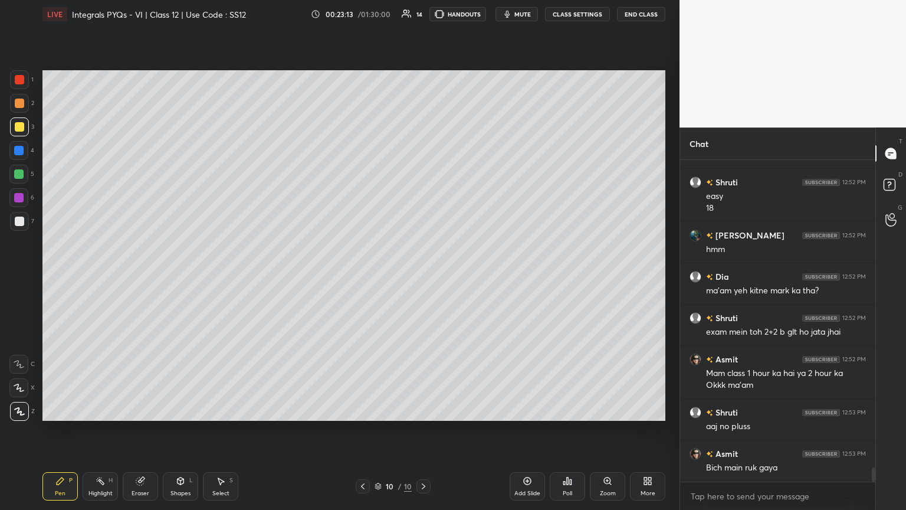
click at [423, 277] on icon at bounding box center [567, 480] width 9 height 9
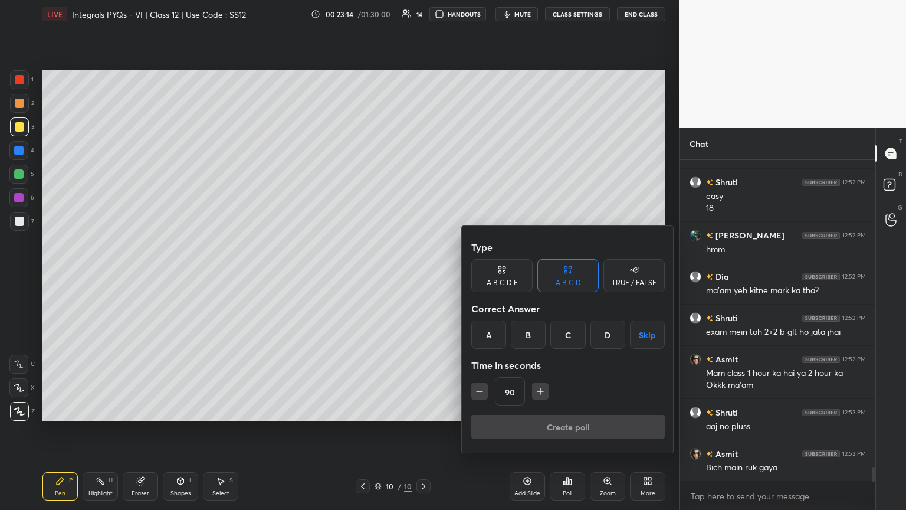
drag, startPoint x: 647, startPoint y: 336, endPoint x: 628, endPoint y: 350, distance: 23.6
click at [423, 277] on button "Skip" at bounding box center [647, 334] width 35 height 28
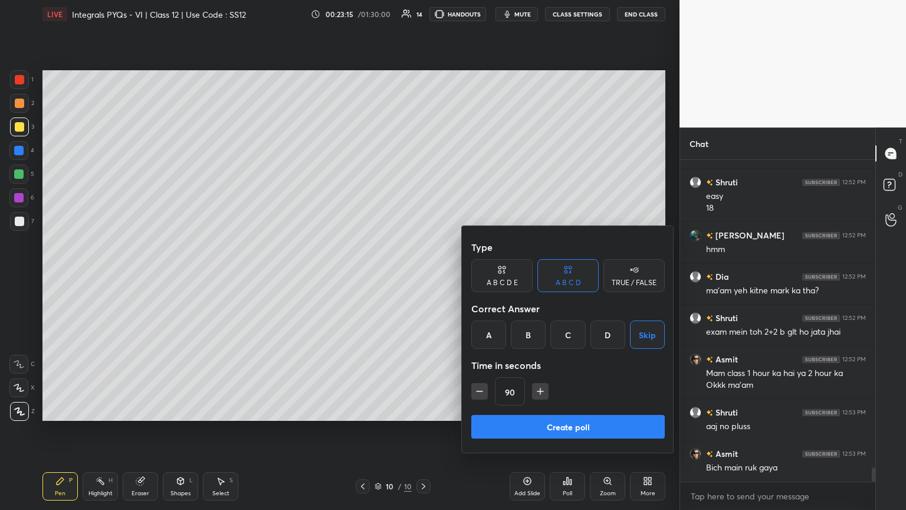
click at [423, 277] on button "Create poll" at bounding box center [567, 427] width 193 height 24
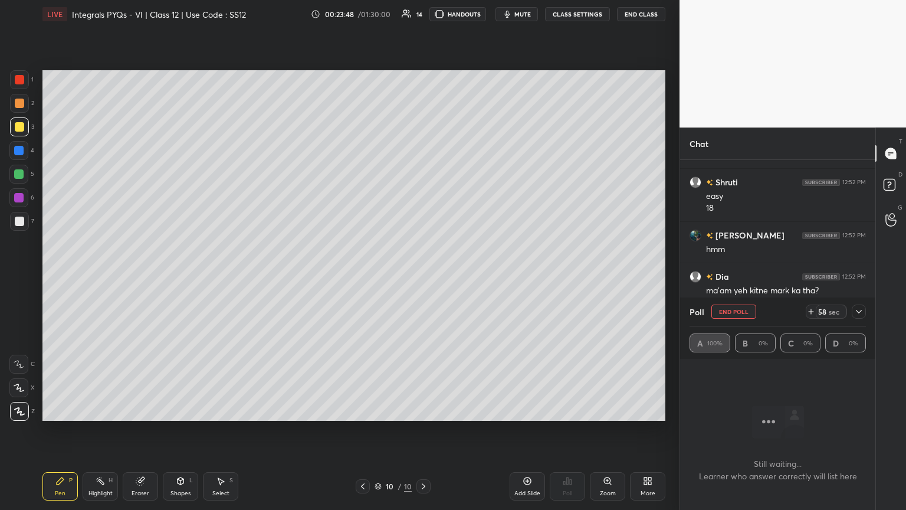
scroll to position [7011, 0]
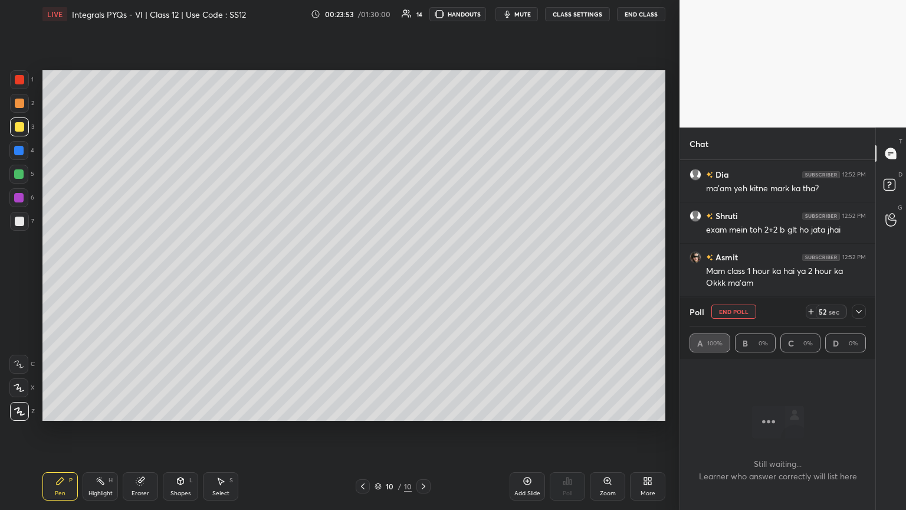
click at [423, 277] on icon at bounding box center [859, 312] width 6 height 4
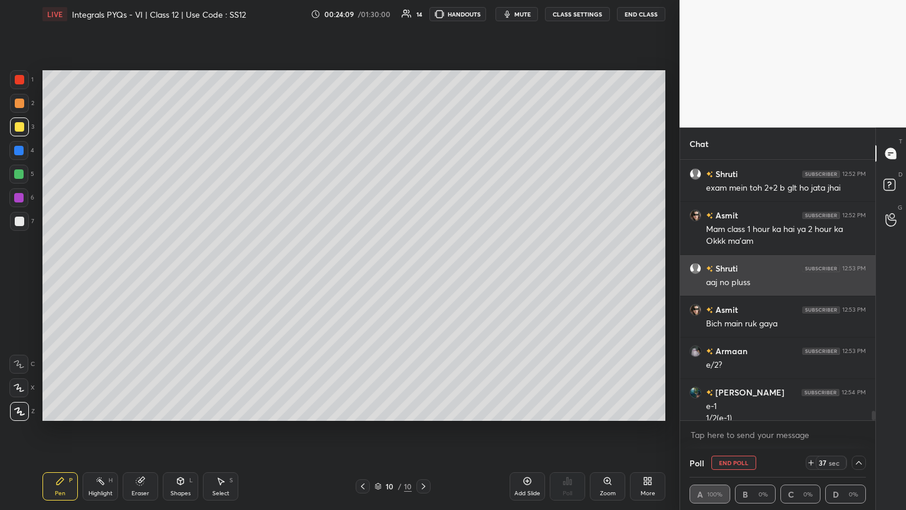
scroll to position [7064, 0]
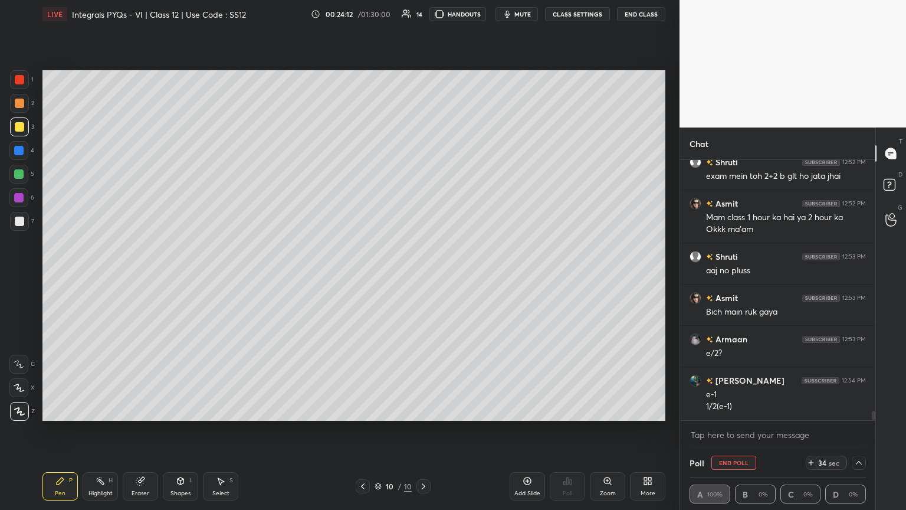
click at [23, 220] on div at bounding box center [19, 221] width 9 height 9
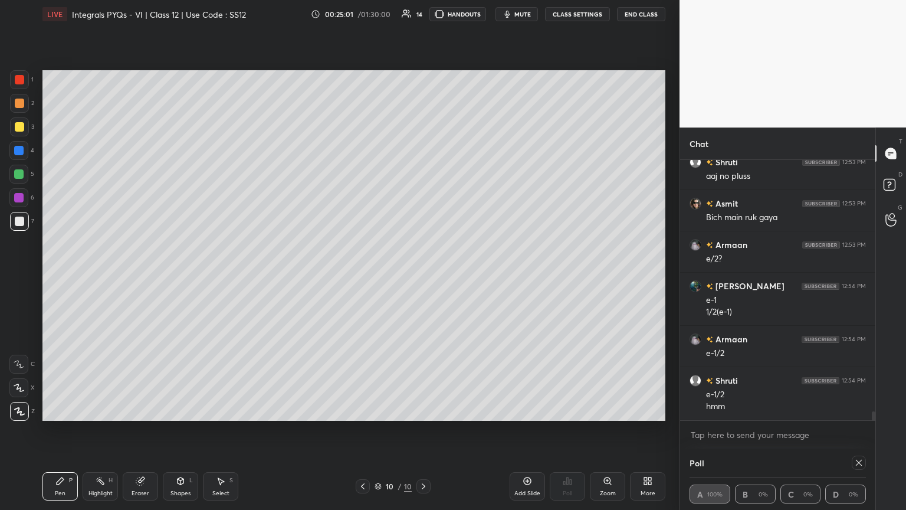
scroll to position [7199, 0]
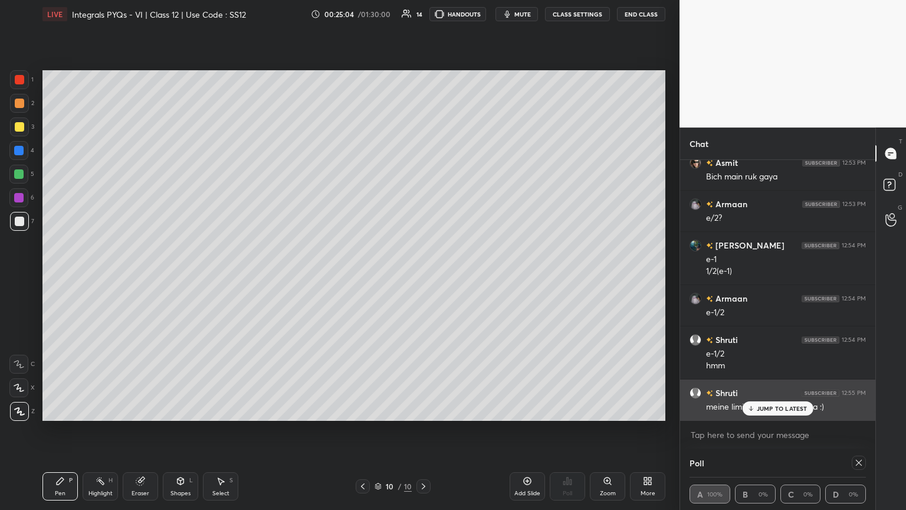
click at [423, 277] on p "JUMP TO LATEST" at bounding box center [782, 408] width 51 height 7
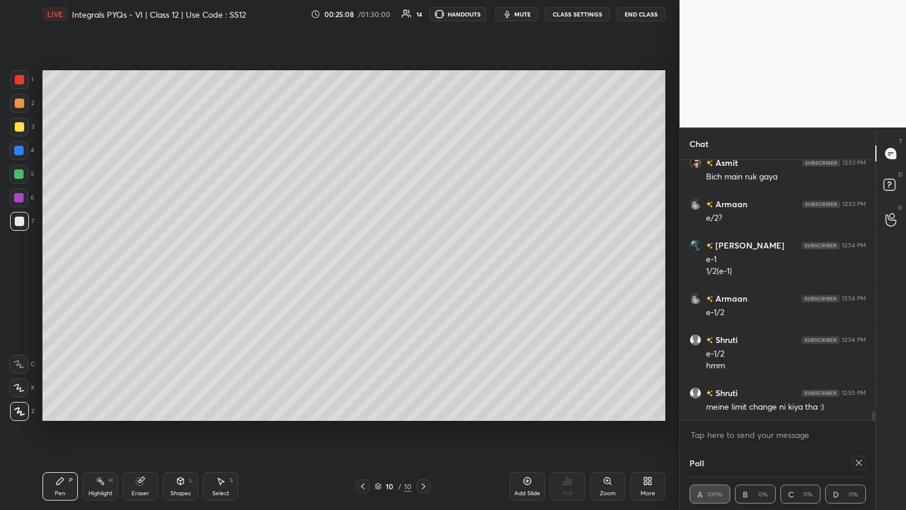
scroll to position [7211, 0]
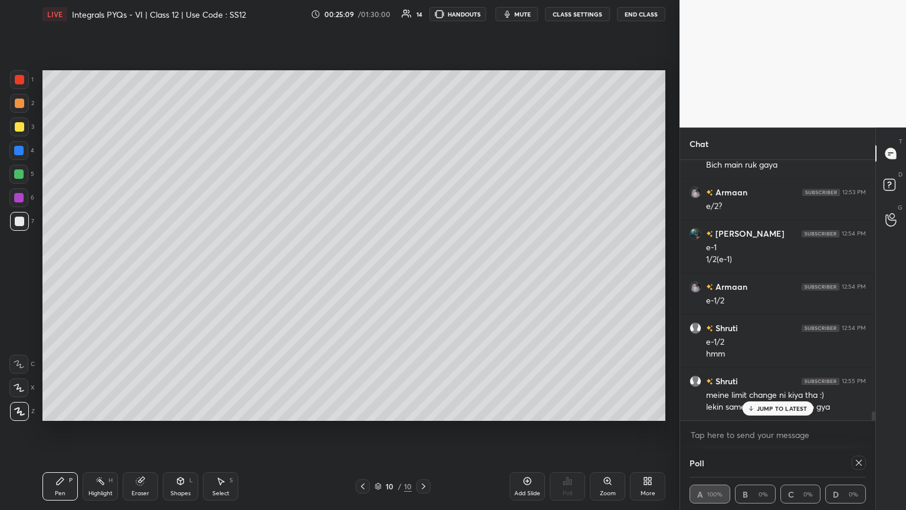
drag, startPoint x: 857, startPoint y: 462, endPoint x: 848, endPoint y: 455, distance: 10.5
click at [423, 277] on icon at bounding box center [858, 462] width 9 height 9
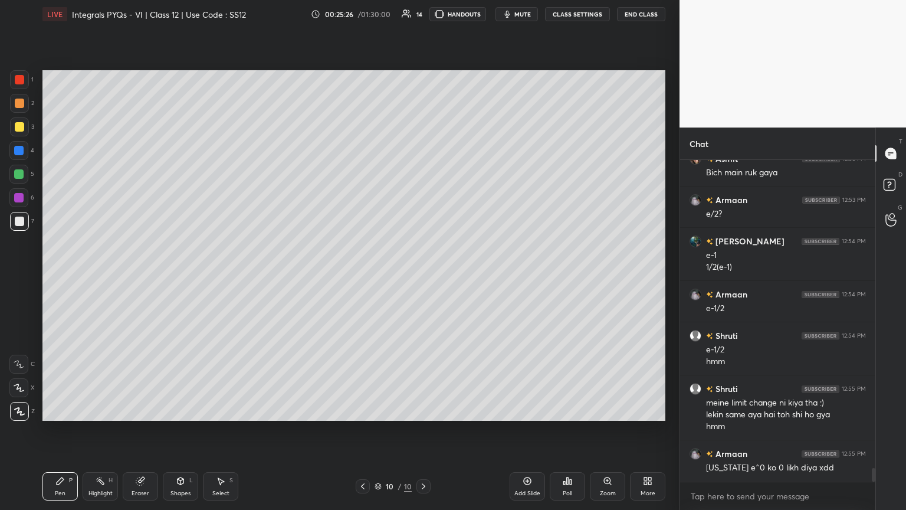
scroll to position [7244, 0]
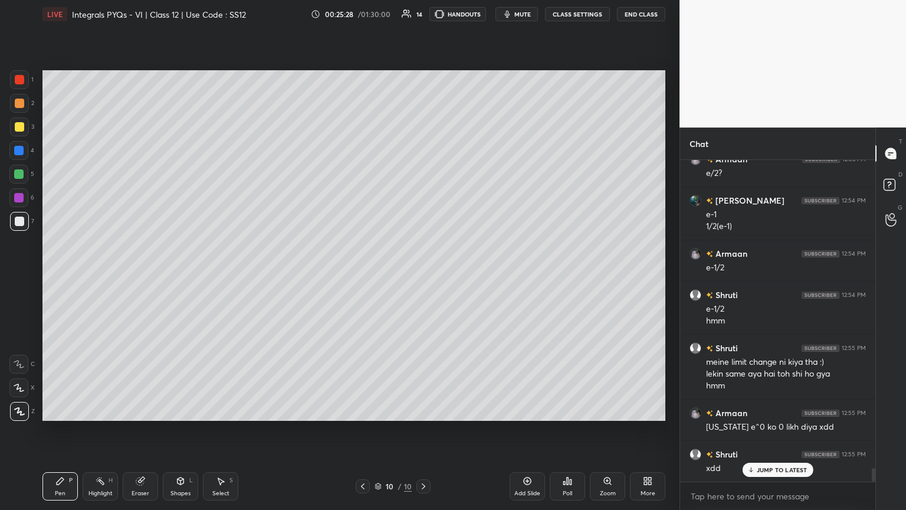
click at [423, 277] on div "Add Slide" at bounding box center [527, 493] width 26 height 6
click at [17, 222] on div at bounding box center [19, 221] width 9 height 9
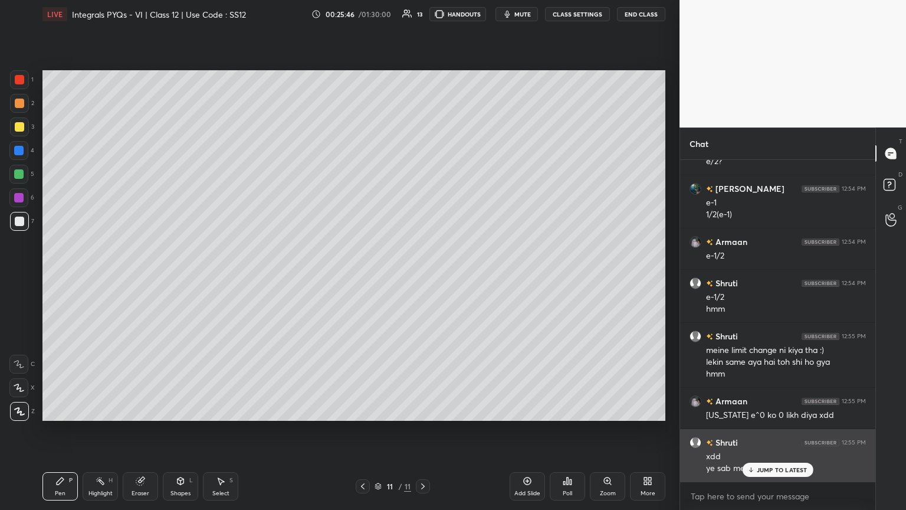
click at [423, 277] on p "JUMP TO LATEST" at bounding box center [782, 469] width 51 height 7
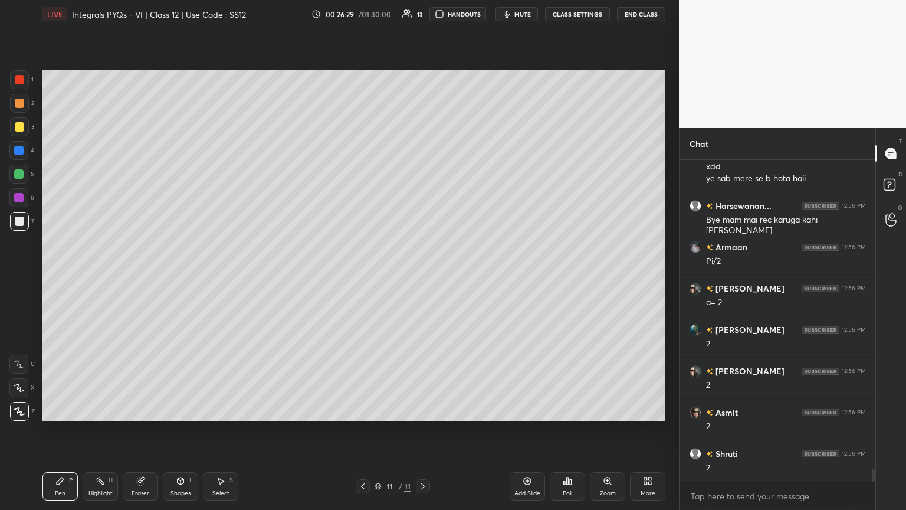
scroll to position [7558, 0]
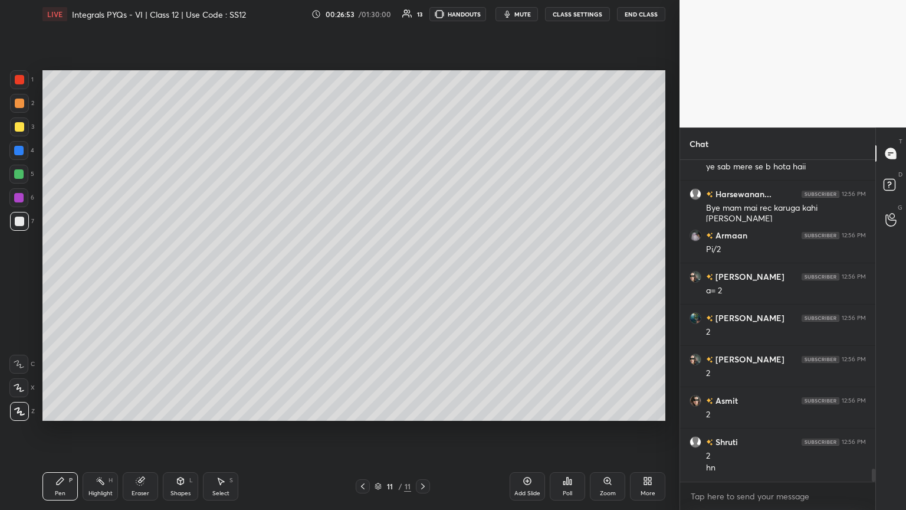
click at [423, 277] on div "Add Slide" at bounding box center [527, 486] width 35 height 28
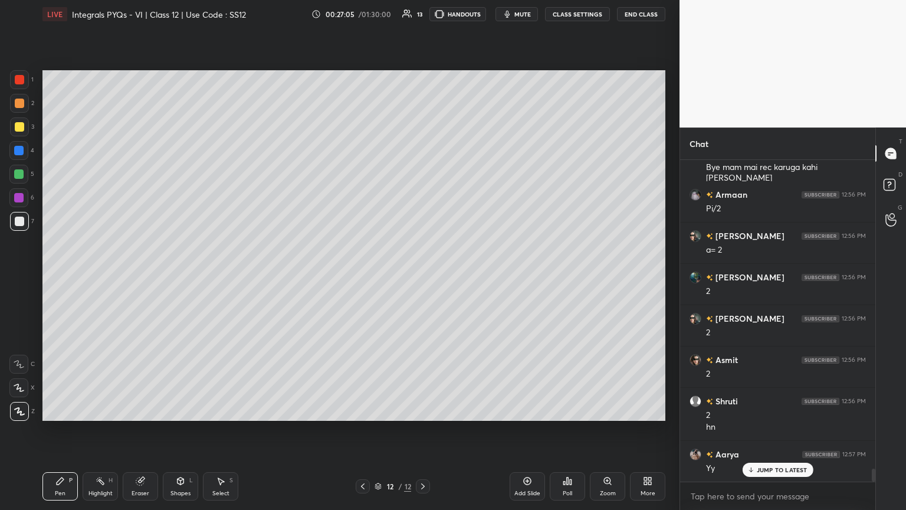
click at [21, 126] on div at bounding box center [19, 126] width 9 height 9
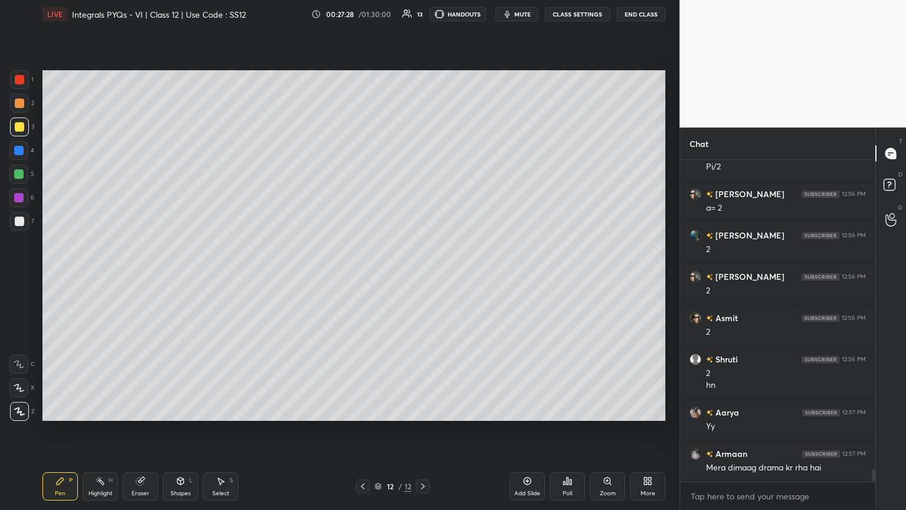
click at [423, 277] on div "Poll" at bounding box center [567, 486] width 35 height 28
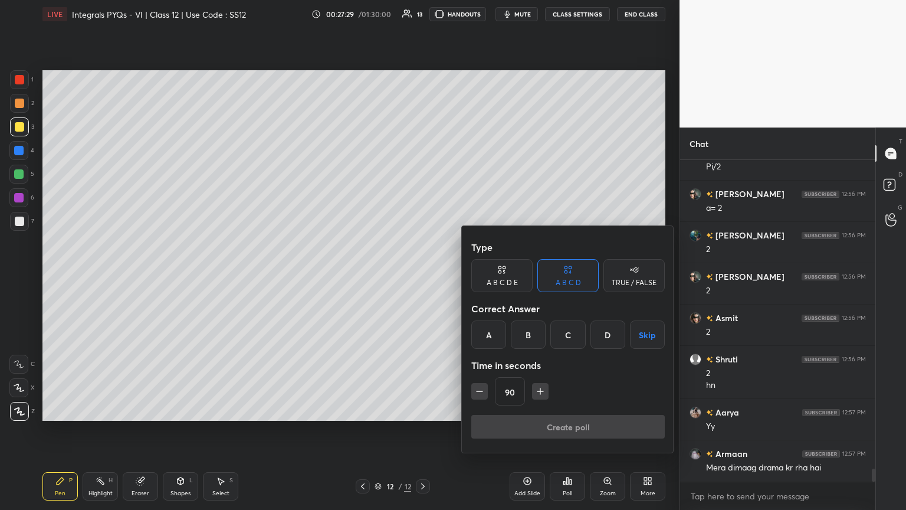
click at [423, 277] on button "Skip" at bounding box center [647, 334] width 35 height 28
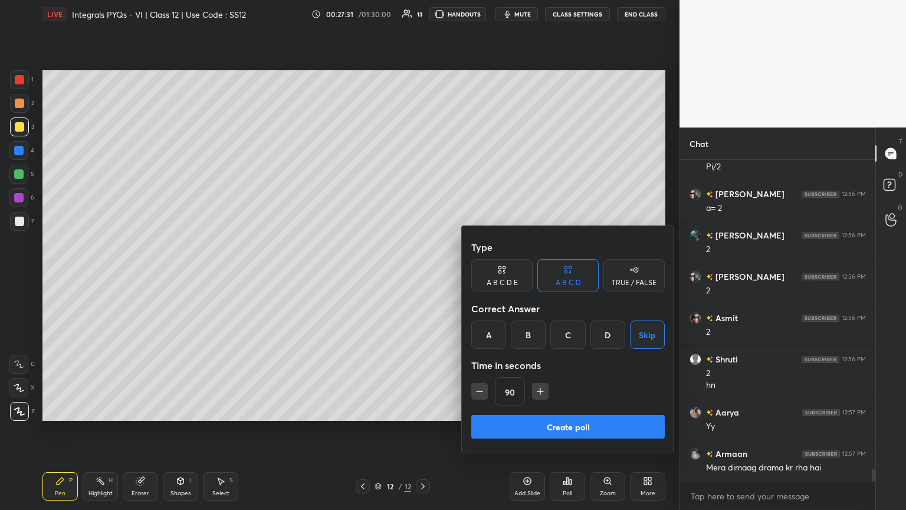
scroll to position [7681, 0]
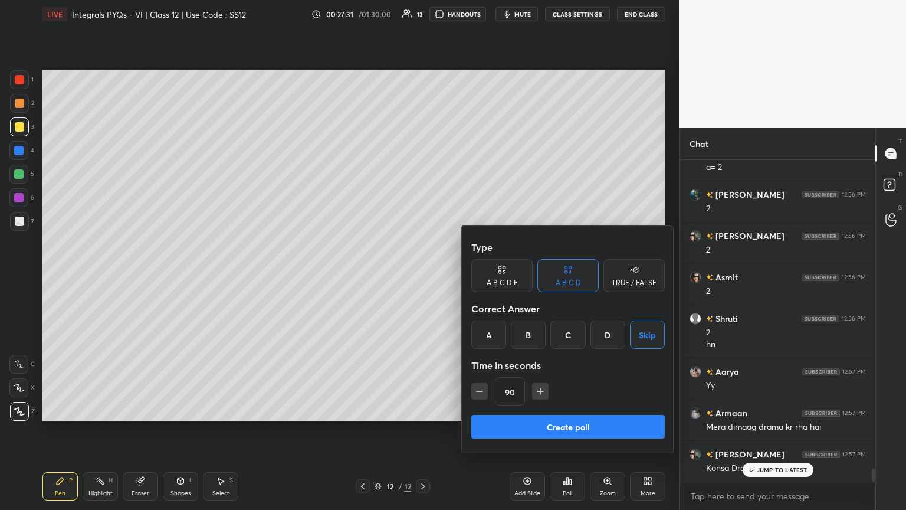
click at [423, 277] on button "Create poll" at bounding box center [567, 427] width 193 height 24
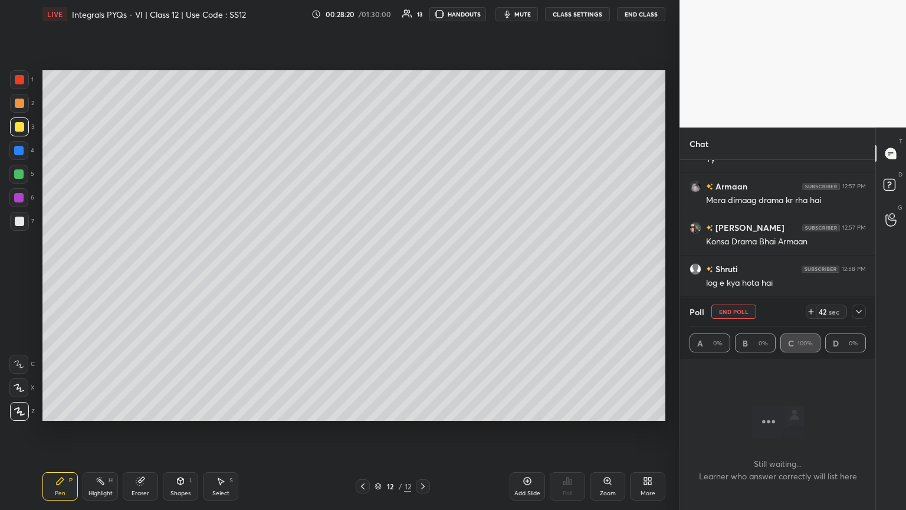
scroll to position [7919, 0]
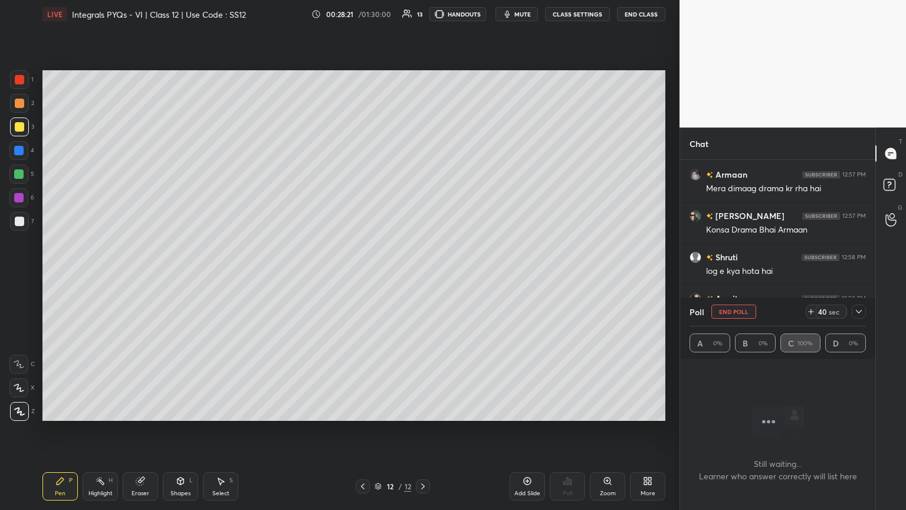
click at [423, 277] on icon at bounding box center [858, 311] width 9 height 9
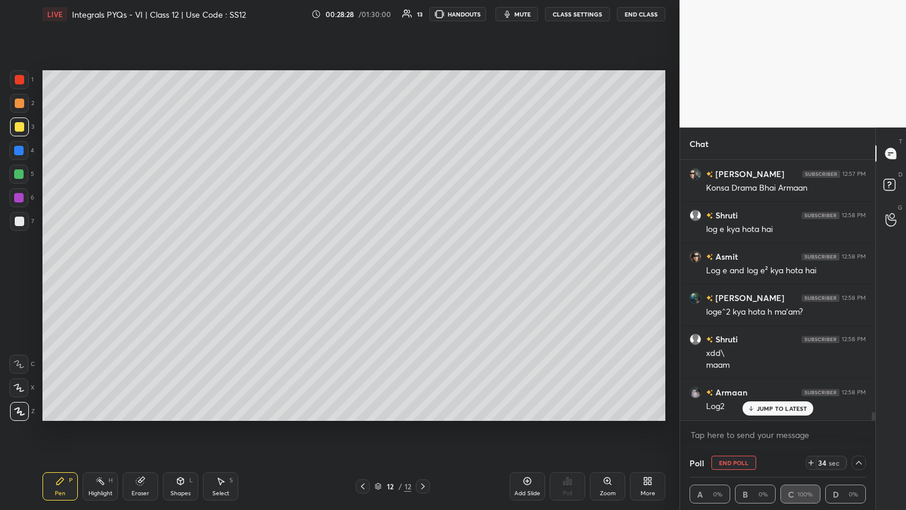
scroll to position [8002, 0]
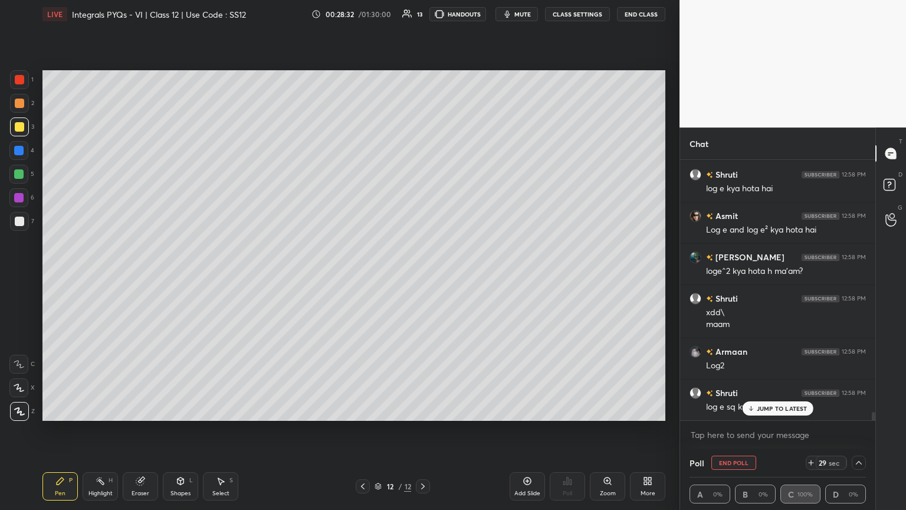
click at [23, 219] on div at bounding box center [19, 221] width 9 height 9
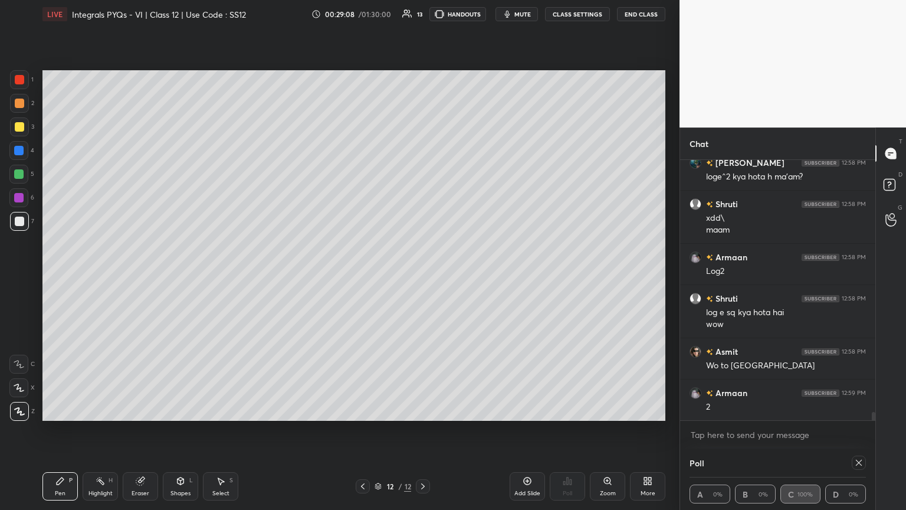
scroll to position [8138, 0]
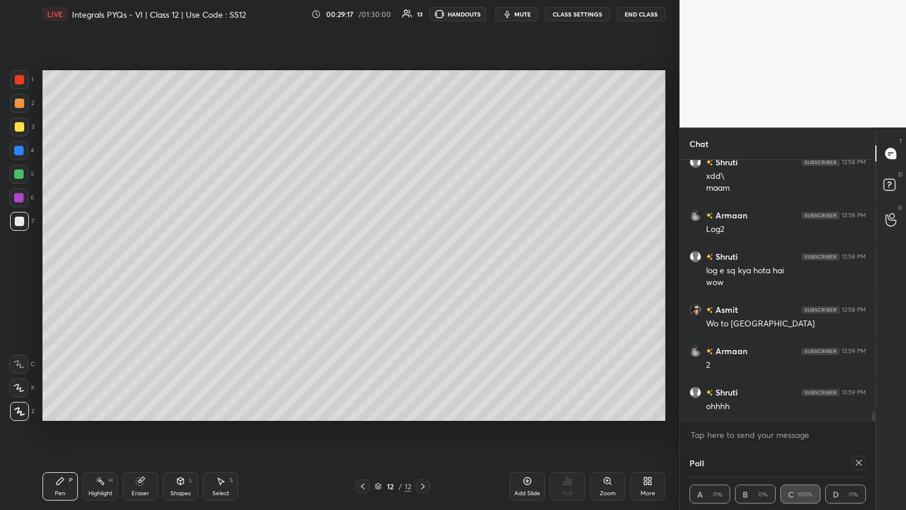
drag, startPoint x: 142, startPoint y: 484, endPoint x: 174, endPoint y: 434, distance: 59.4
click at [142, 277] on icon at bounding box center [140, 480] width 9 height 9
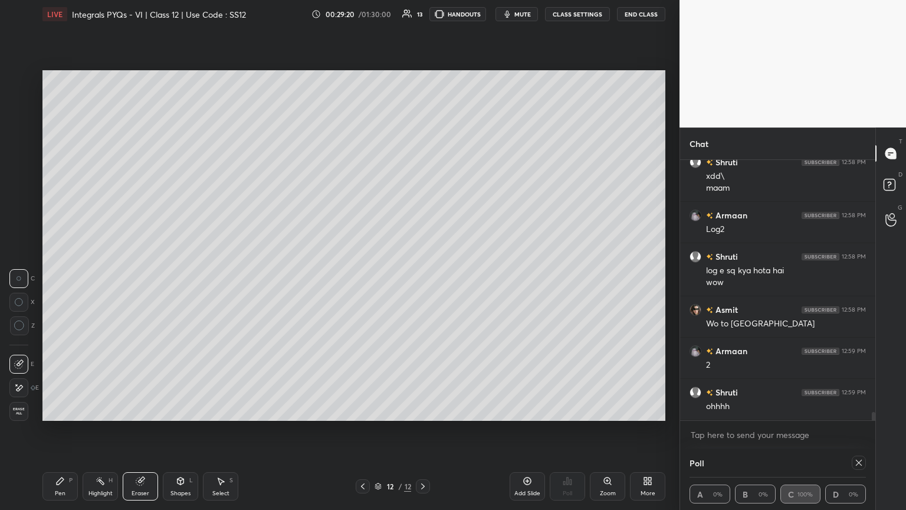
drag, startPoint x: 76, startPoint y: 487, endPoint x: 80, endPoint y: 481, distance: 6.7
click at [75, 277] on div "Pen P" at bounding box center [59, 486] width 35 height 28
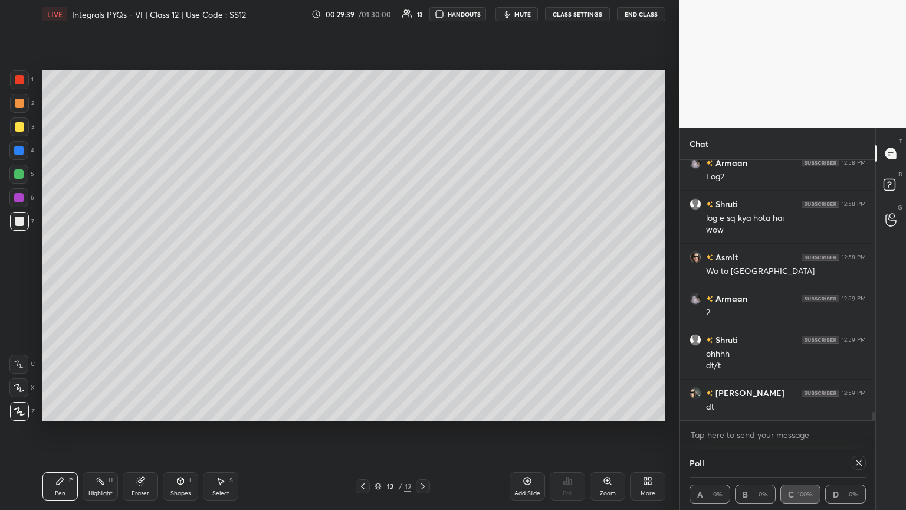
scroll to position [8232, 0]
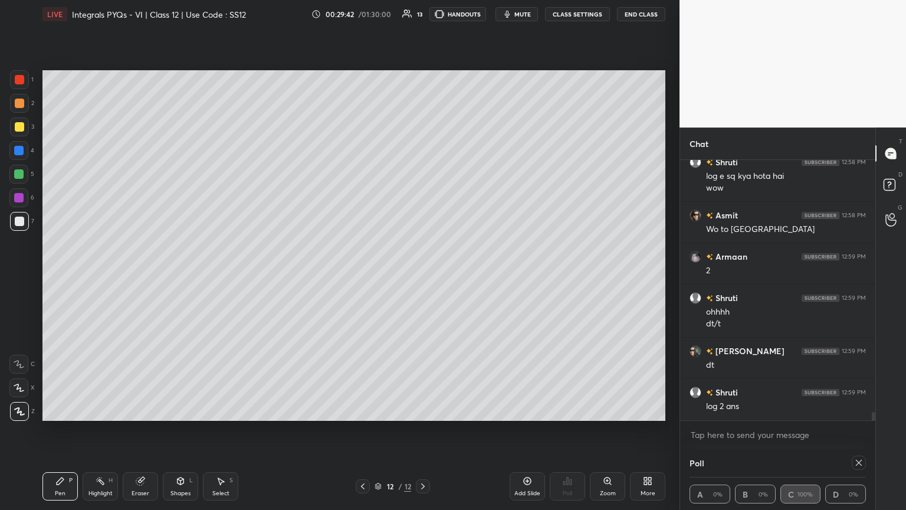
click at [423, 277] on icon at bounding box center [858, 462] width 9 height 9
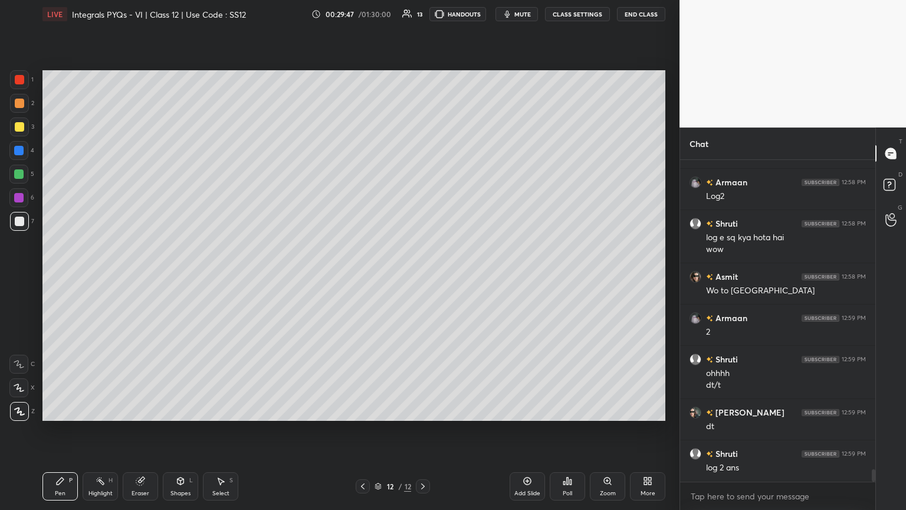
scroll to position [8183, 0]
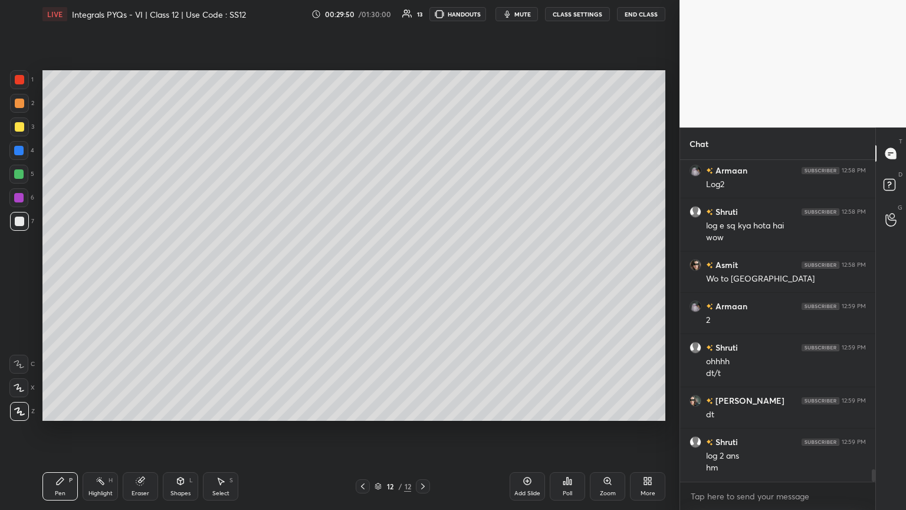
click at [423, 277] on icon at bounding box center [527, 480] width 9 height 9
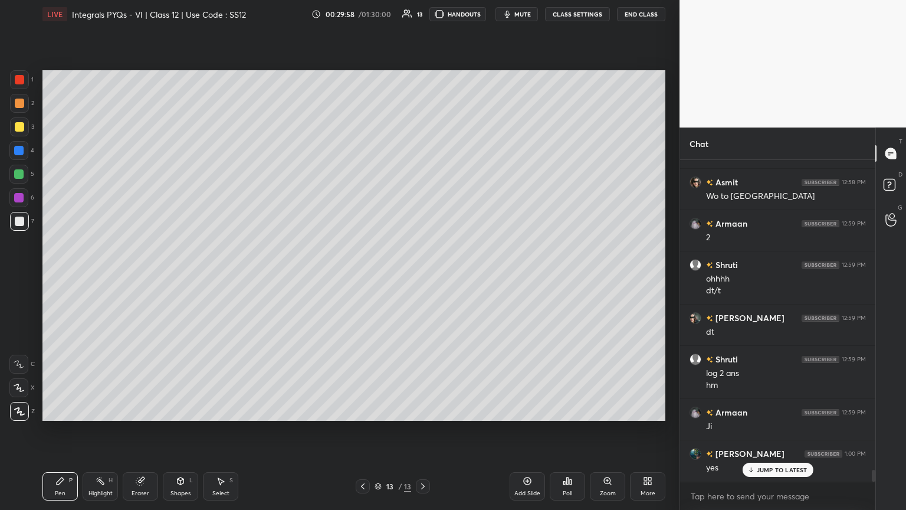
scroll to position [8306, 0]
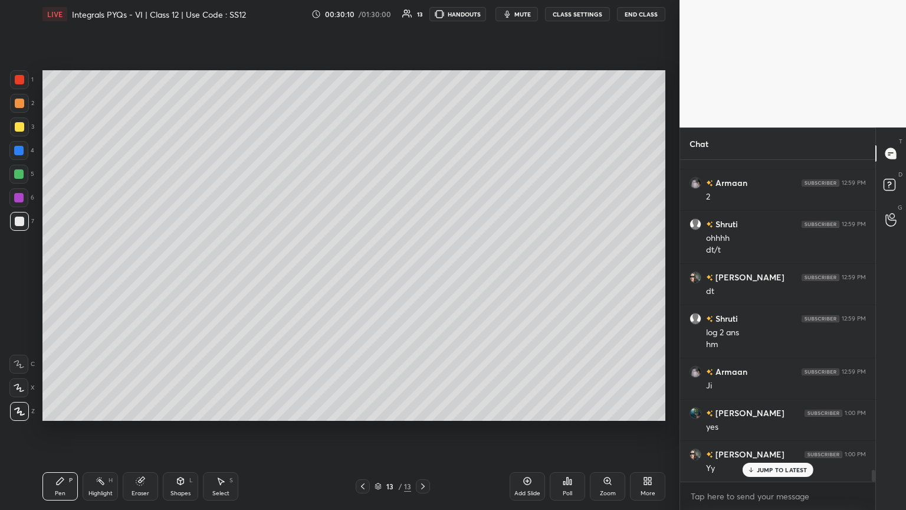
click at [423, 277] on icon at bounding box center [567, 480] width 9 height 9
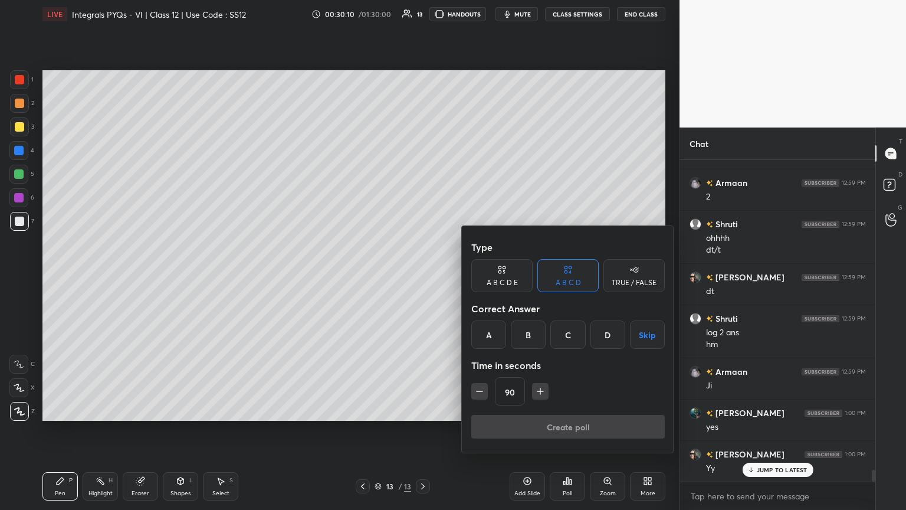
click at [423, 277] on button "Skip" at bounding box center [647, 334] width 35 height 28
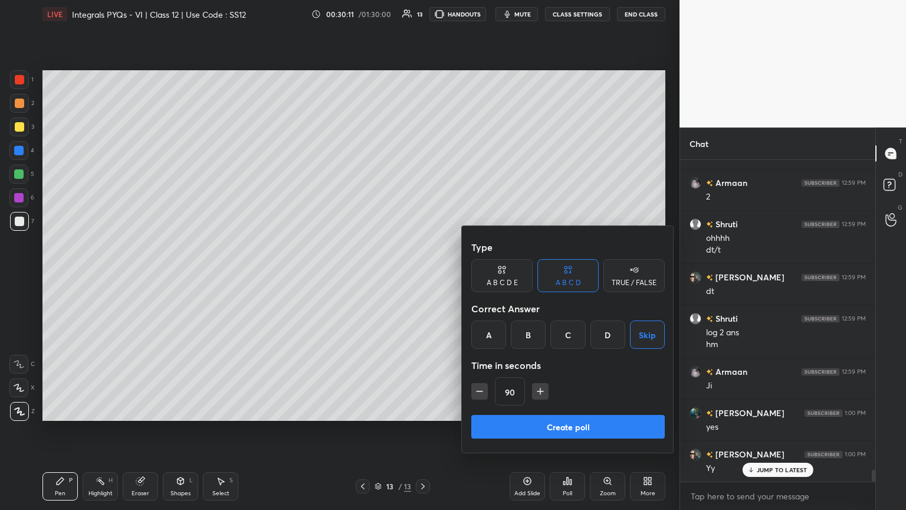
click at [423, 277] on icon "button" at bounding box center [480, 391] width 12 height 12
drag, startPoint x: 478, startPoint y: 390, endPoint x: 481, endPoint y: 397, distance: 7.7
click at [423, 277] on icon "button" at bounding box center [480, 391] width 12 height 12
type input "60"
click at [423, 277] on button "Create poll" at bounding box center [567, 427] width 193 height 24
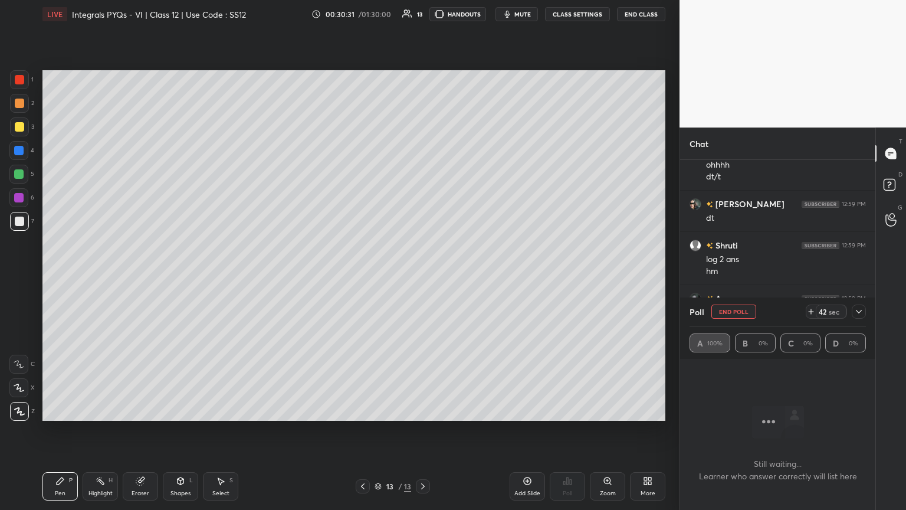
scroll to position [8391, 0]
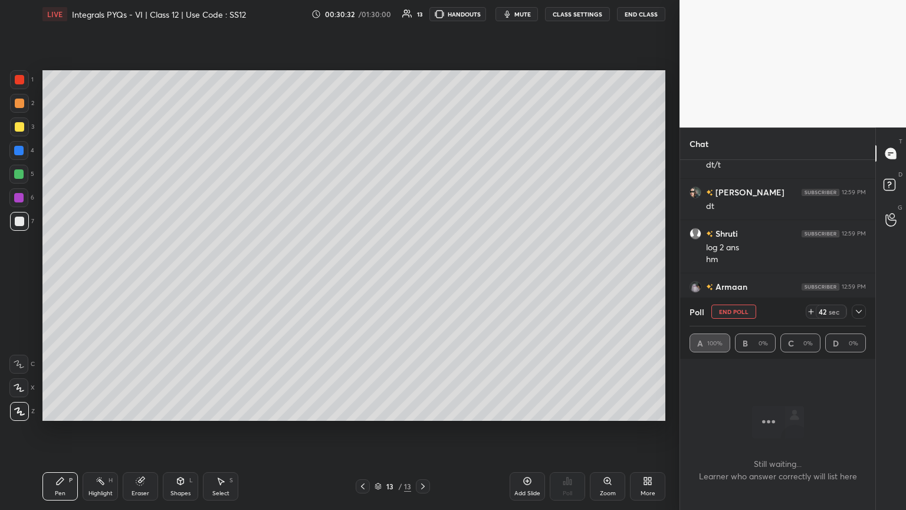
click at [423, 277] on icon at bounding box center [858, 311] width 9 height 9
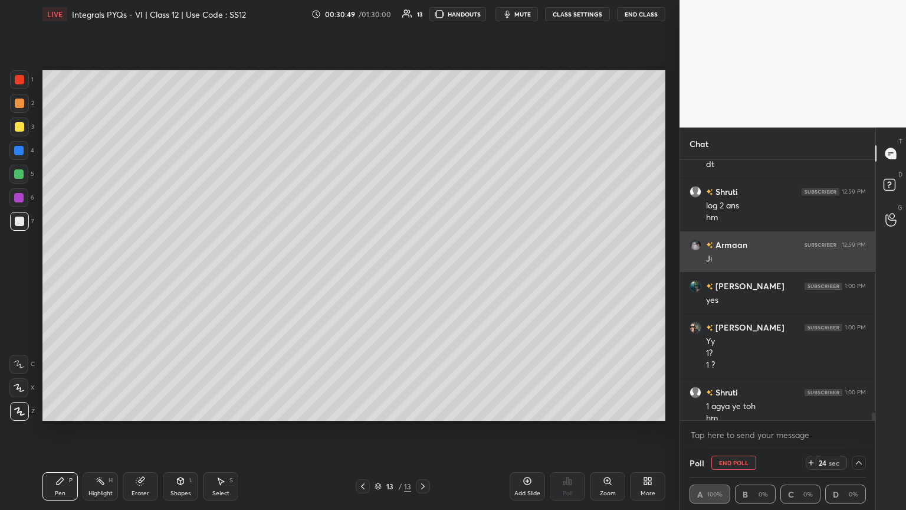
scroll to position [8445, 0]
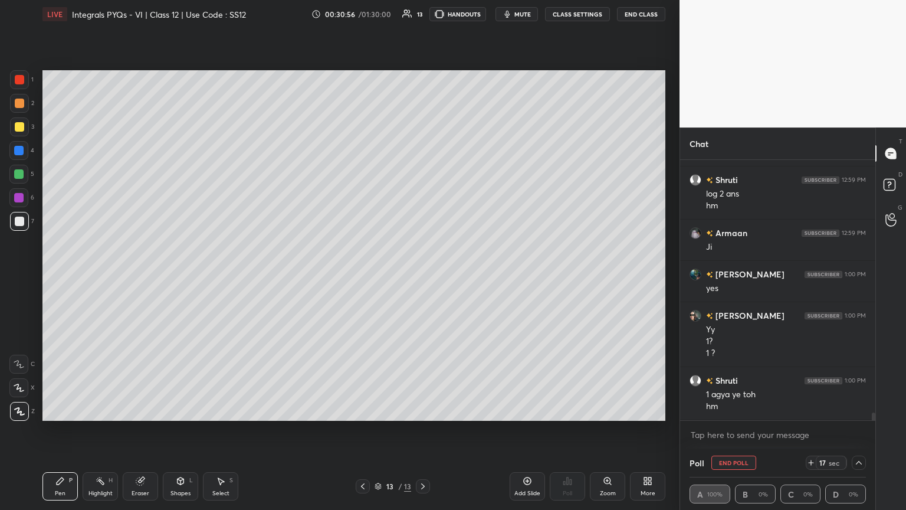
click at [144, 277] on div "Eraser" at bounding box center [140, 486] width 35 height 28
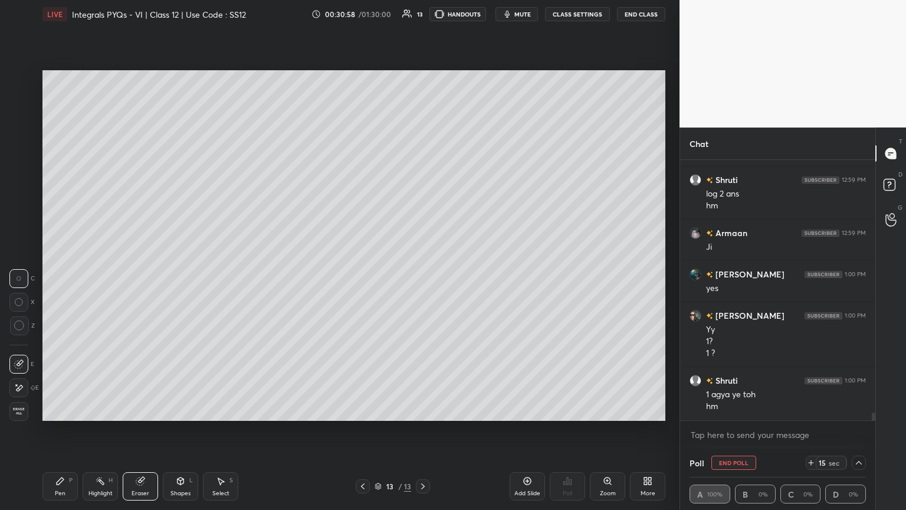
drag, startPoint x: 68, startPoint y: 479, endPoint x: 116, endPoint y: 427, distance: 70.6
click at [70, 277] on div "Pen P" at bounding box center [59, 486] width 35 height 28
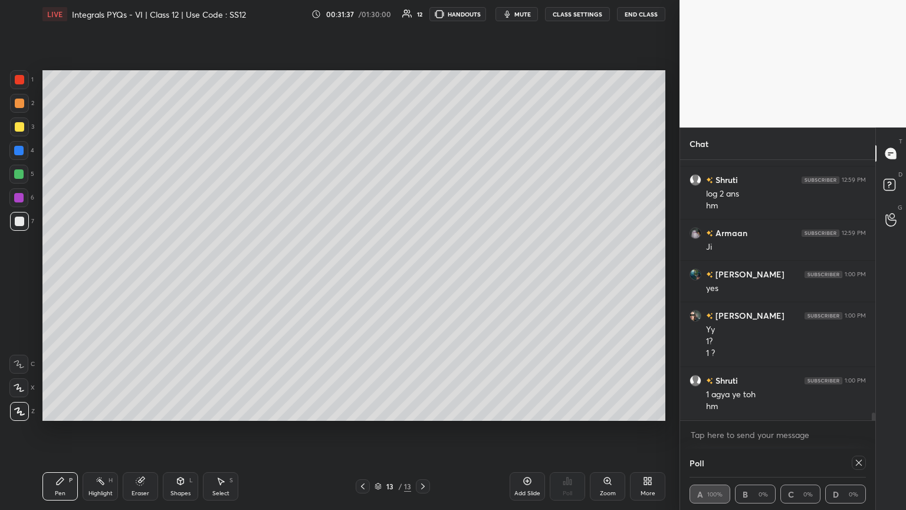
click at [423, 277] on icon at bounding box center [858, 462] width 9 height 9
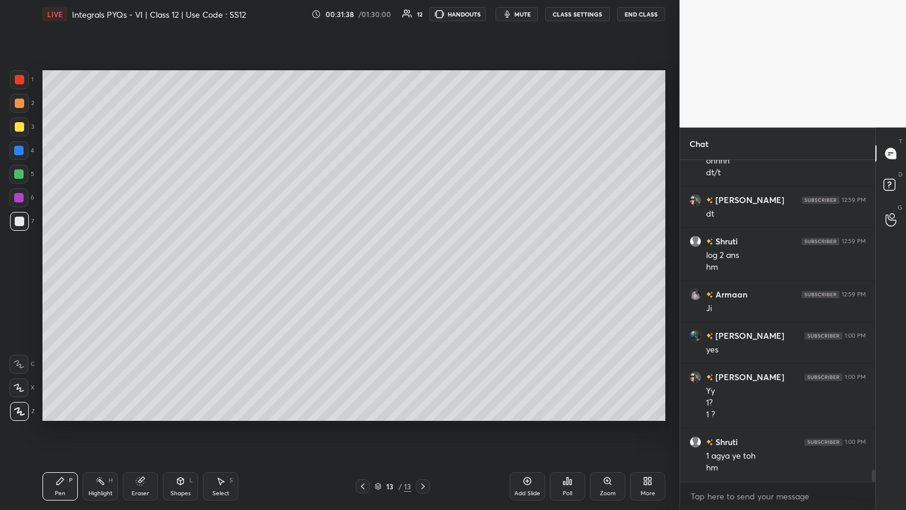
scroll to position [8424, 0]
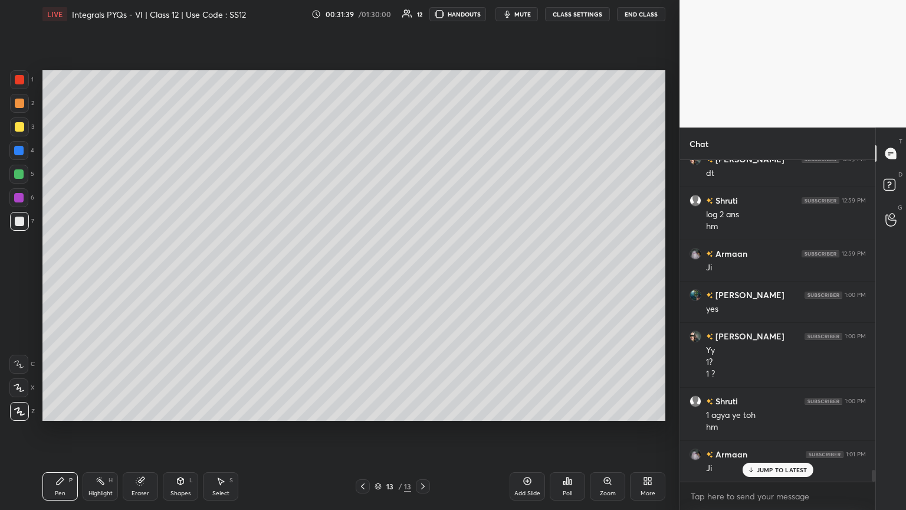
click at [423, 277] on div "Add Slide" at bounding box center [527, 493] width 26 height 6
click at [17, 126] on div at bounding box center [19, 126] width 9 height 9
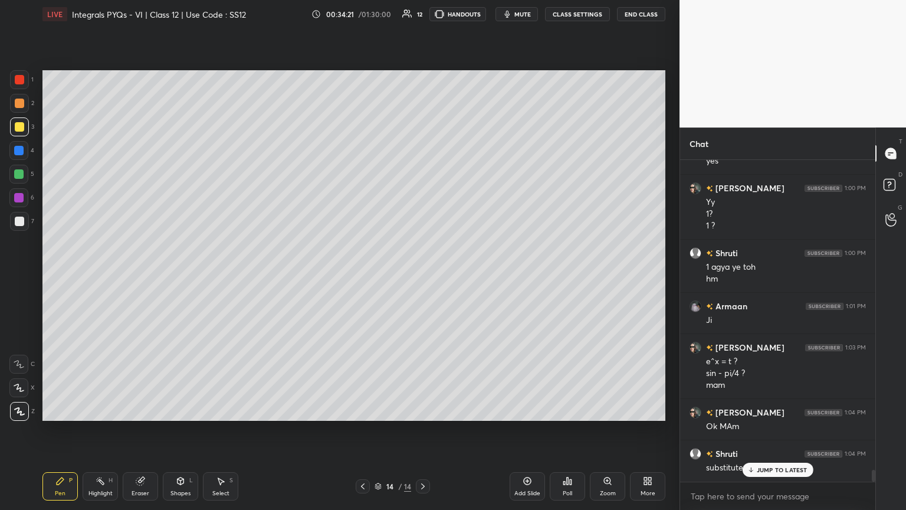
scroll to position [8613, 0]
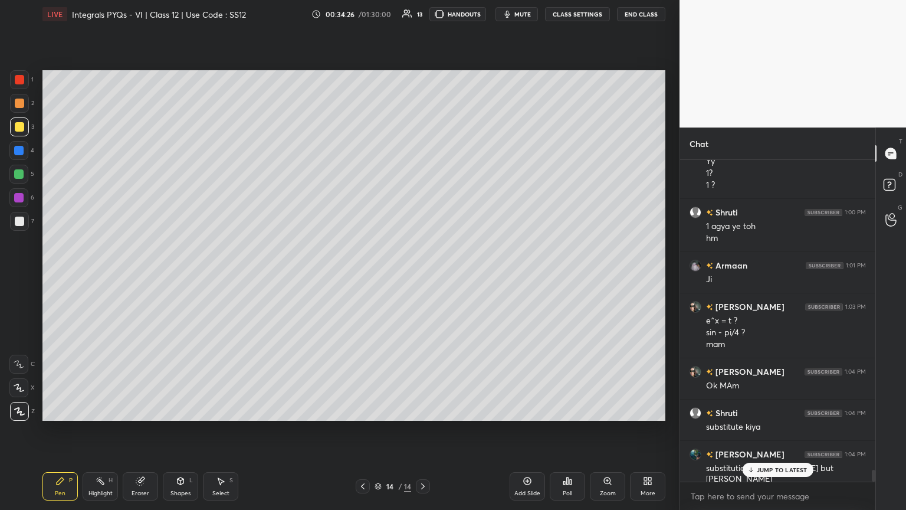
click at [423, 277] on p "JUMP TO LATEST" at bounding box center [782, 469] width 51 height 7
click at [19, 222] on div at bounding box center [19, 221] width 9 height 9
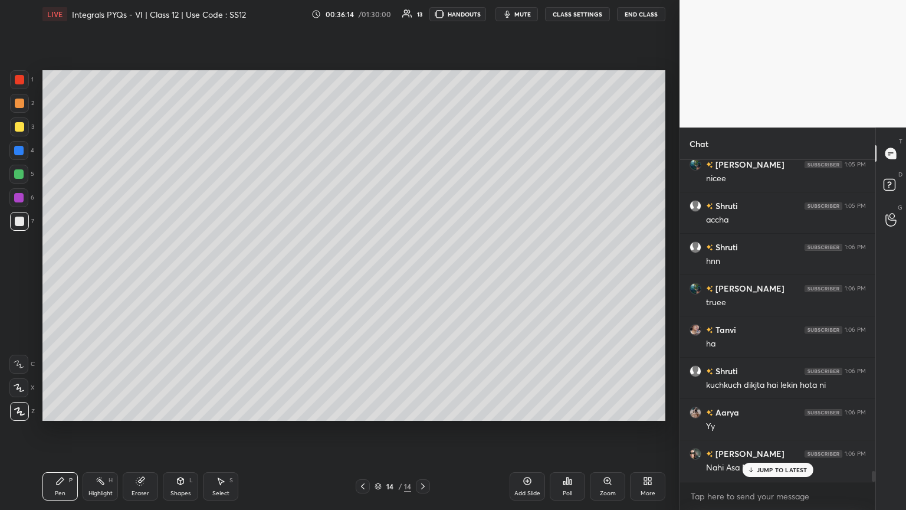
scroll to position [9250, 0]
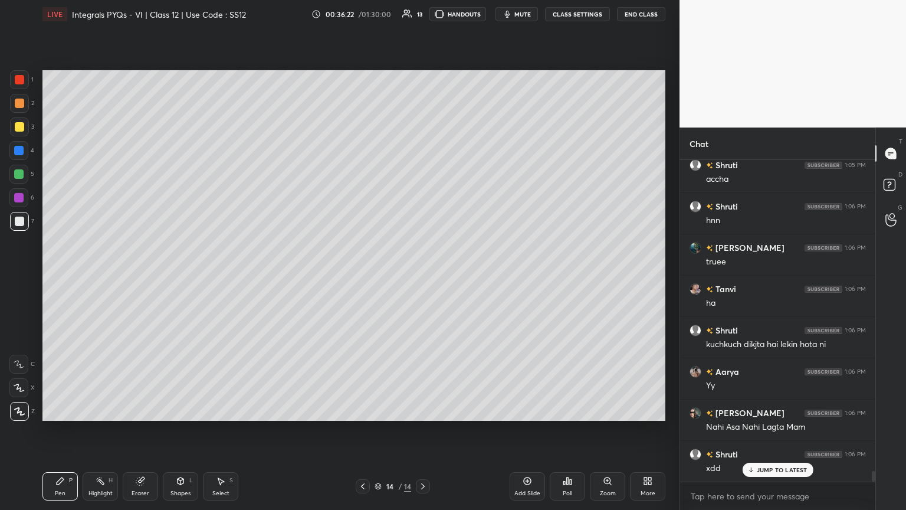
click at [423, 277] on div "Add Slide" at bounding box center [527, 486] width 35 height 28
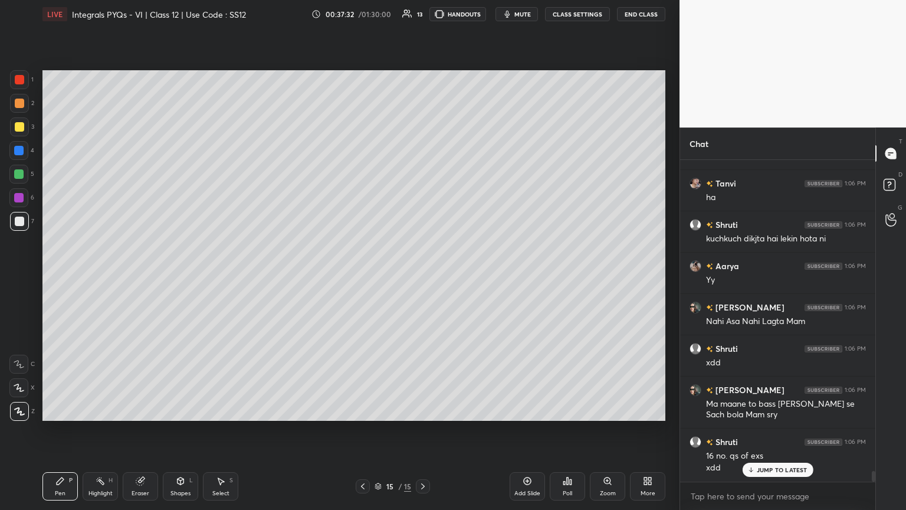
scroll to position [9396, 0]
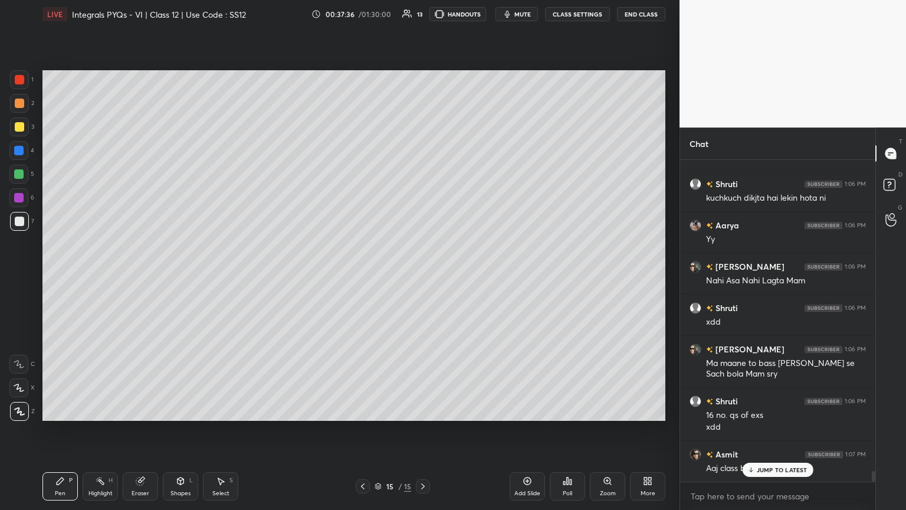
click at [423, 277] on p "JUMP TO LATEST" at bounding box center [782, 469] width 51 height 7
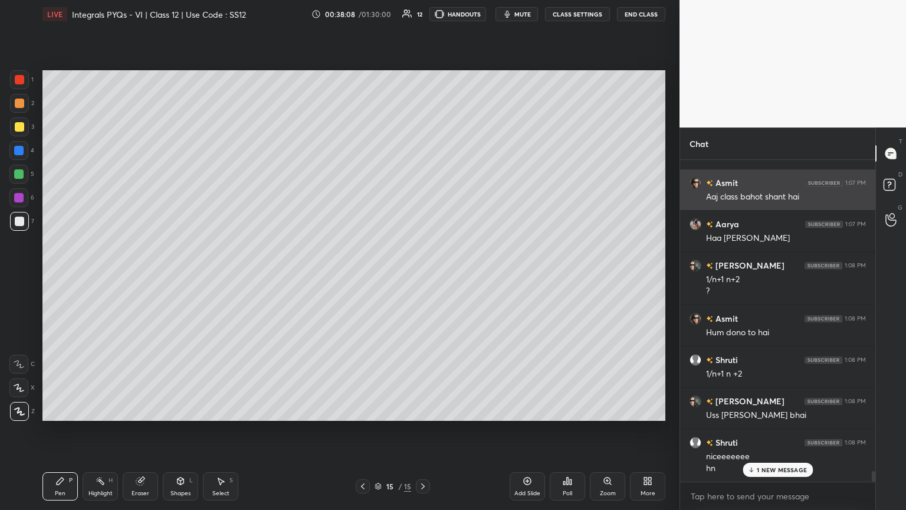
scroll to position [9710, 0]
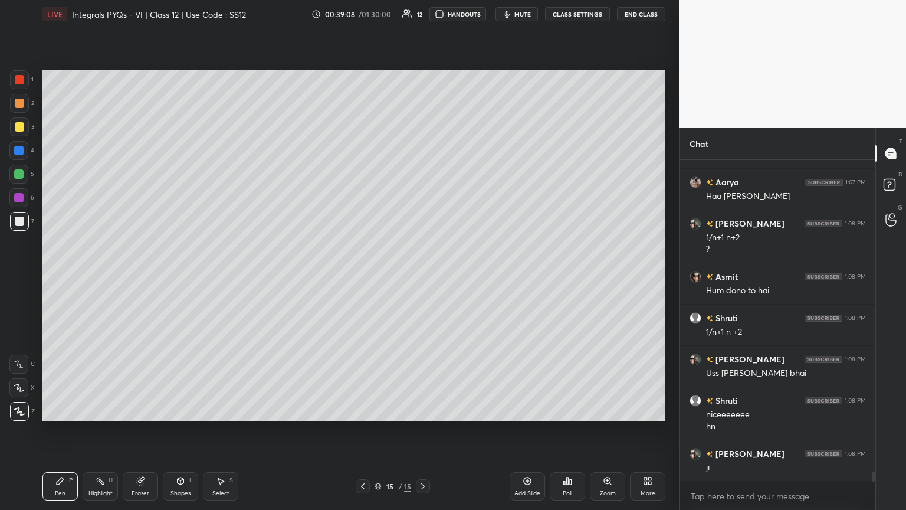
click at [223, 277] on icon at bounding box center [220, 480] width 9 height 9
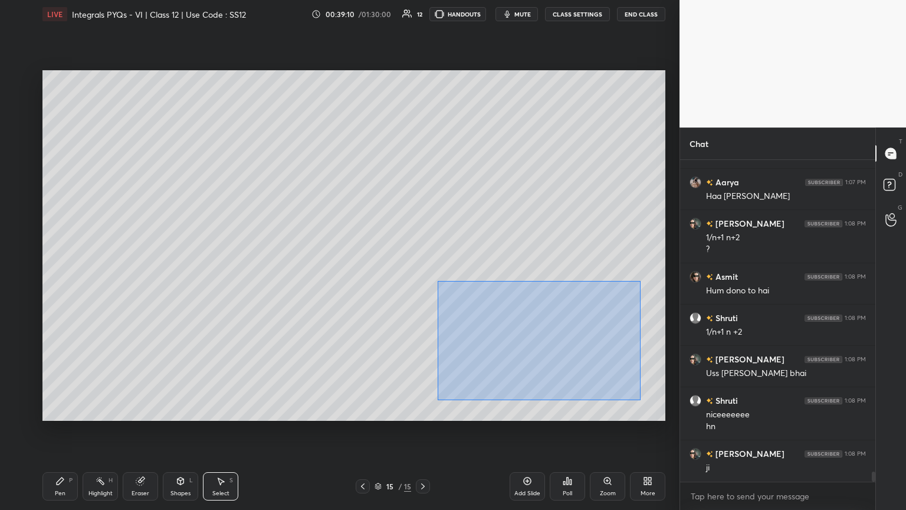
drag, startPoint x: 448, startPoint y: 300, endPoint x: 644, endPoint y: 402, distance: 221.4
click at [423, 277] on div "0 ° Undo Copy Paste here Duplicate Duplicate to new slide Delete" at bounding box center [353, 245] width 623 height 350
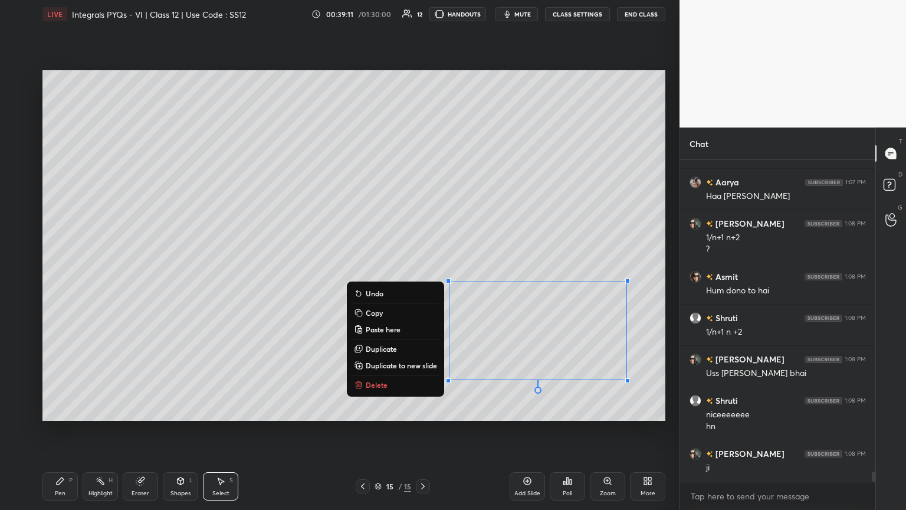
click at [366, 277] on p "Copy" at bounding box center [374, 312] width 17 height 9
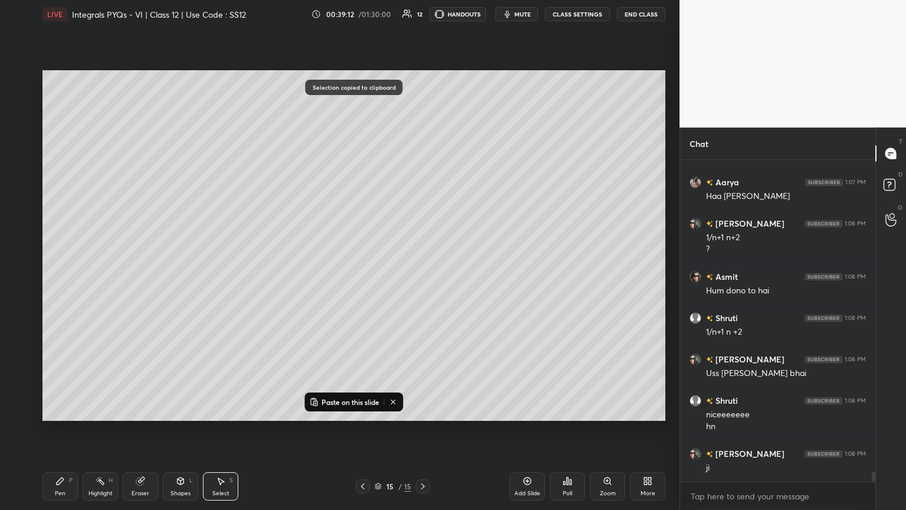
click at [423, 277] on div "Add Slide" at bounding box center [527, 486] width 35 height 28
click at [322, 277] on p "Paste on this slide" at bounding box center [351, 401] width 58 height 9
drag, startPoint x: 507, startPoint y: 340, endPoint x: 208, endPoint y: 172, distance: 342.3
click at [208, 166] on div "0 ° Undo Copy Paste here Duplicate Duplicate to new slide Delete" at bounding box center [353, 245] width 623 height 350
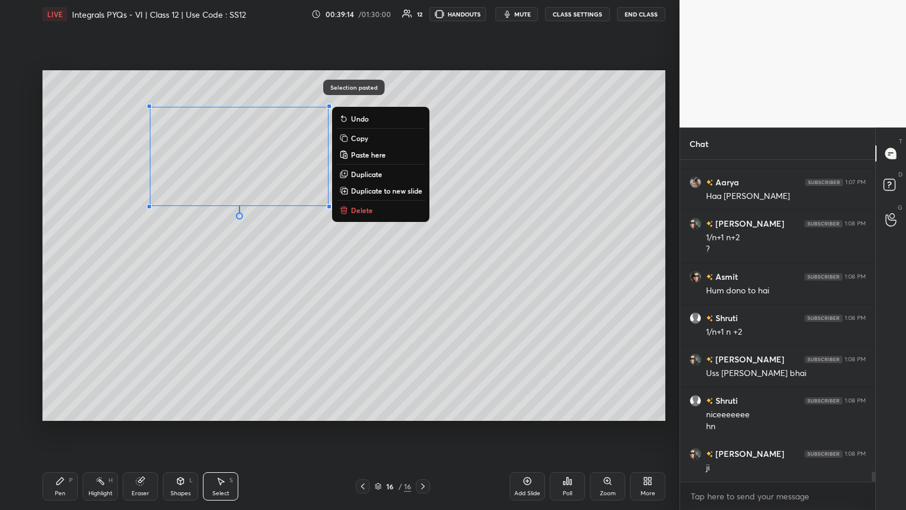
click at [179, 245] on div "0 ° Undo Copy Paste here Duplicate Duplicate to new slide Delete" at bounding box center [353, 245] width 623 height 350
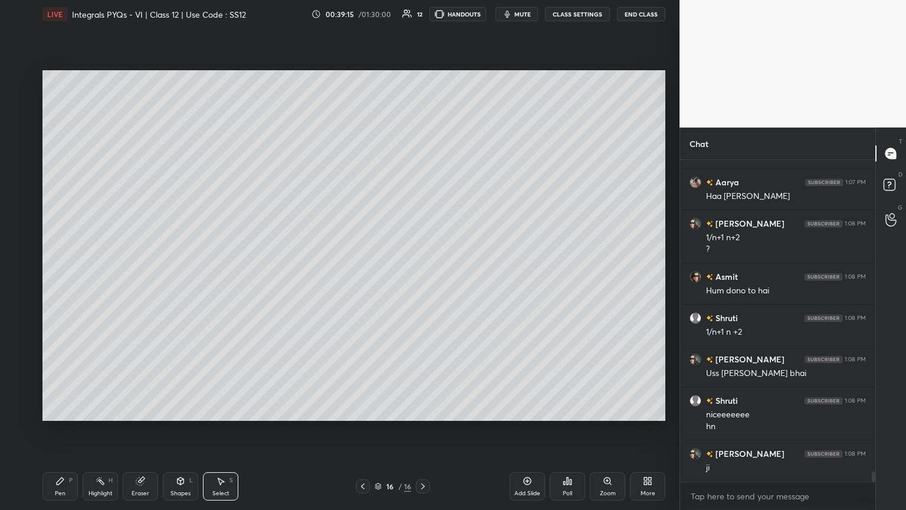
drag, startPoint x: 59, startPoint y: 481, endPoint x: 75, endPoint y: 432, distance: 52.1
click at [59, 277] on icon at bounding box center [60, 480] width 7 height 7
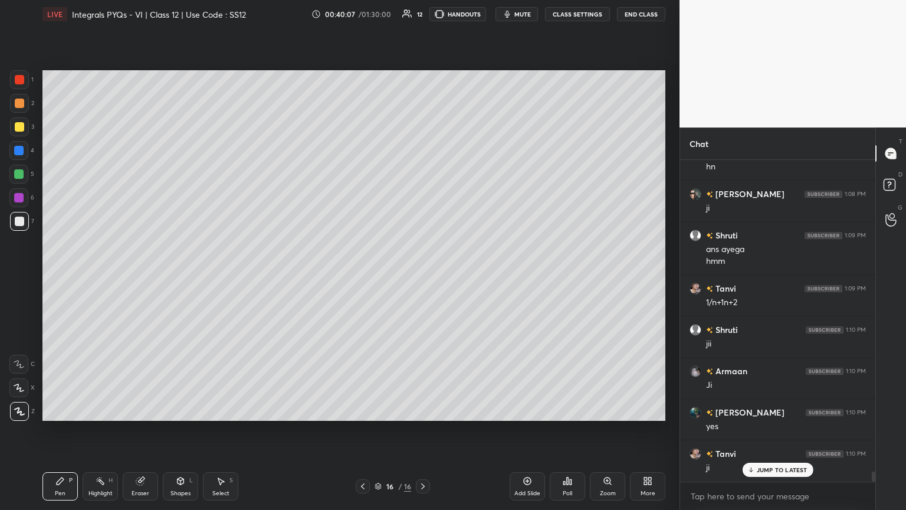
scroll to position [10010, 0]
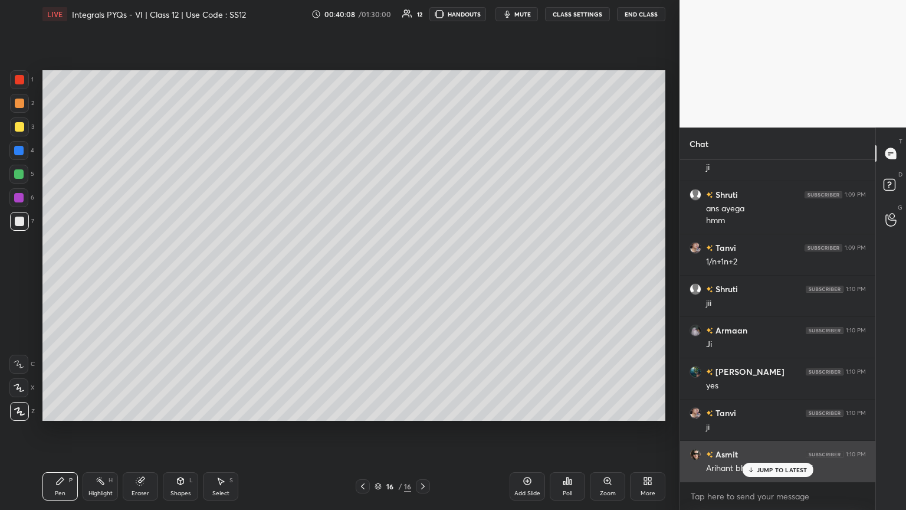
click at [423, 277] on div "JUMP TO LATEST" at bounding box center [777, 470] width 71 height 14
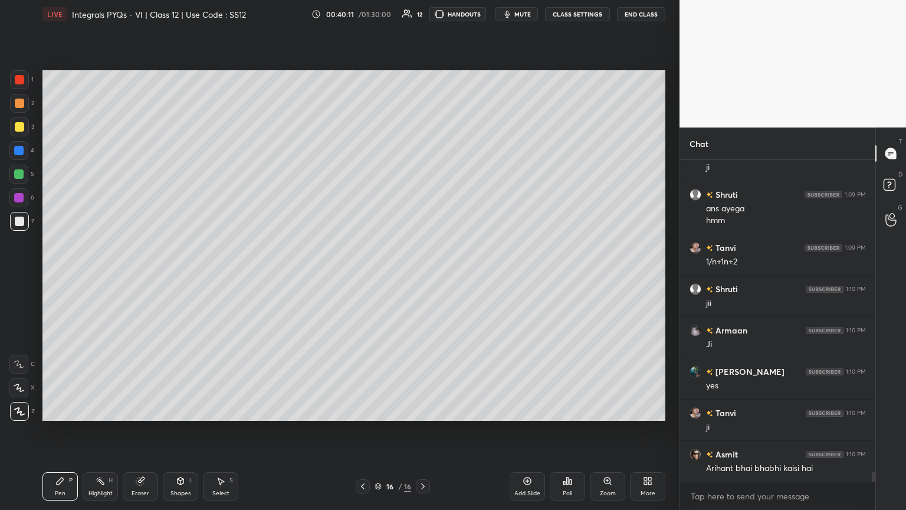
click at [423, 277] on div "Add Slide" at bounding box center [527, 493] width 26 height 6
click at [22, 127] on div at bounding box center [19, 126] width 9 height 9
click at [423, 277] on div "Poll" at bounding box center [567, 493] width 9 height 6
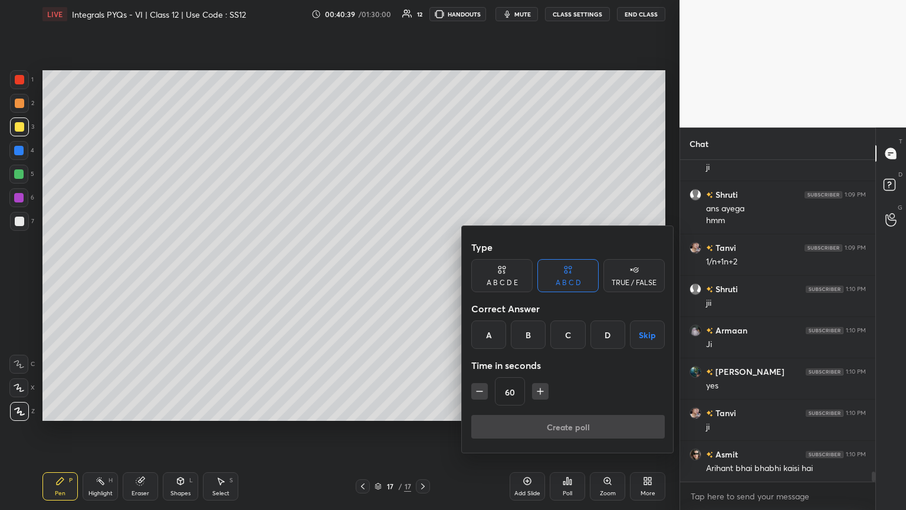
drag, startPoint x: 648, startPoint y: 334, endPoint x: 637, endPoint y: 345, distance: 15.0
click at [423, 277] on button "Skip" at bounding box center [647, 334] width 35 height 28
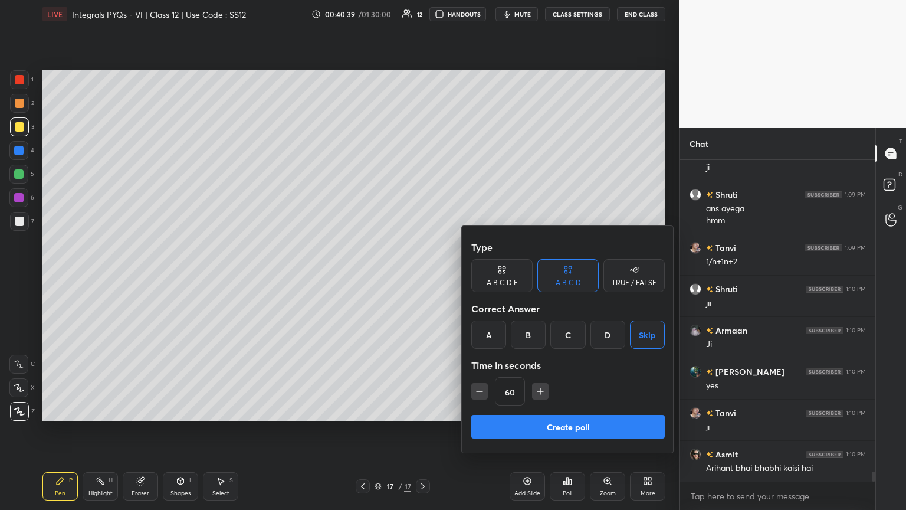
click at [423, 277] on button "Create poll" at bounding box center [567, 427] width 193 height 24
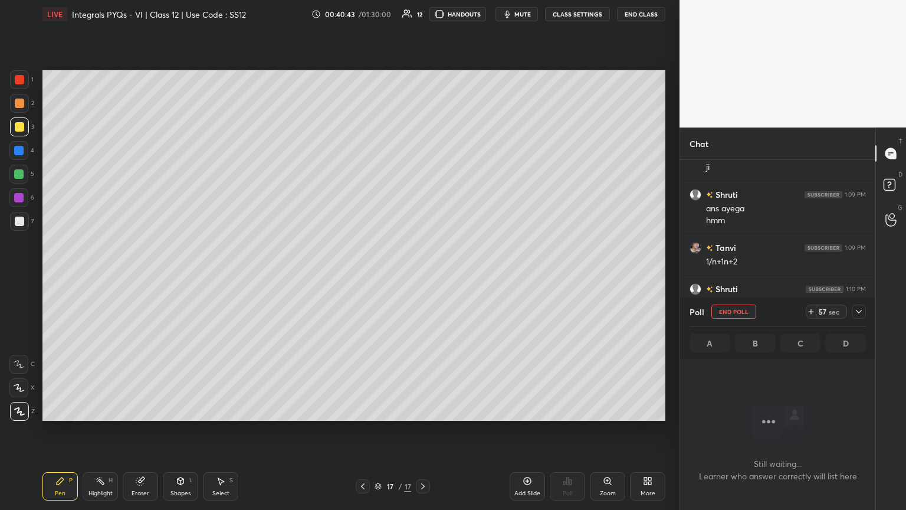
scroll to position [10113, 0]
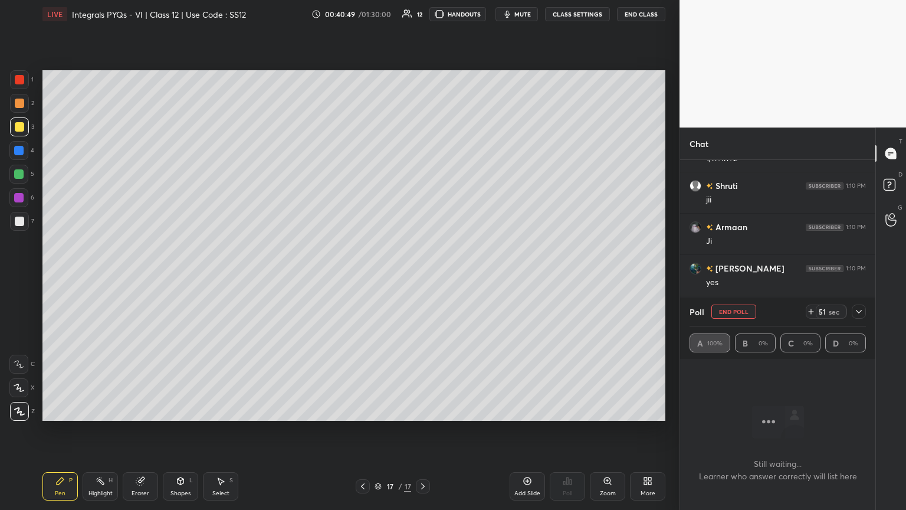
click at [423, 277] on icon at bounding box center [858, 311] width 9 height 9
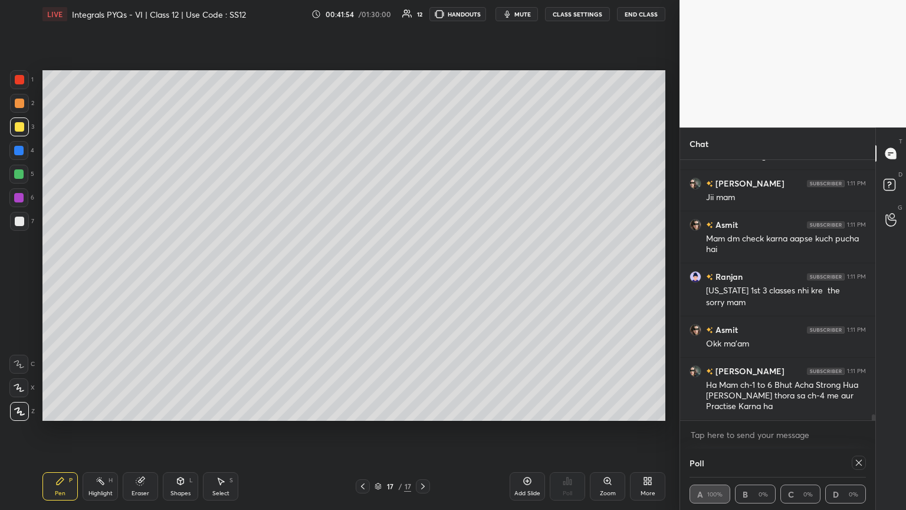
scroll to position [10734, 0]
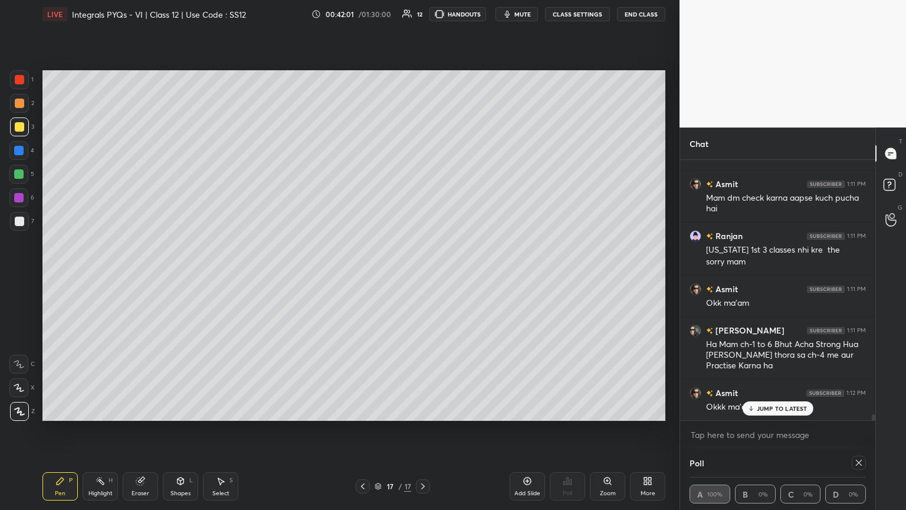
click at [423, 277] on p "JUMP TO LATEST" at bounding box center [782, 408] width 51 height 7
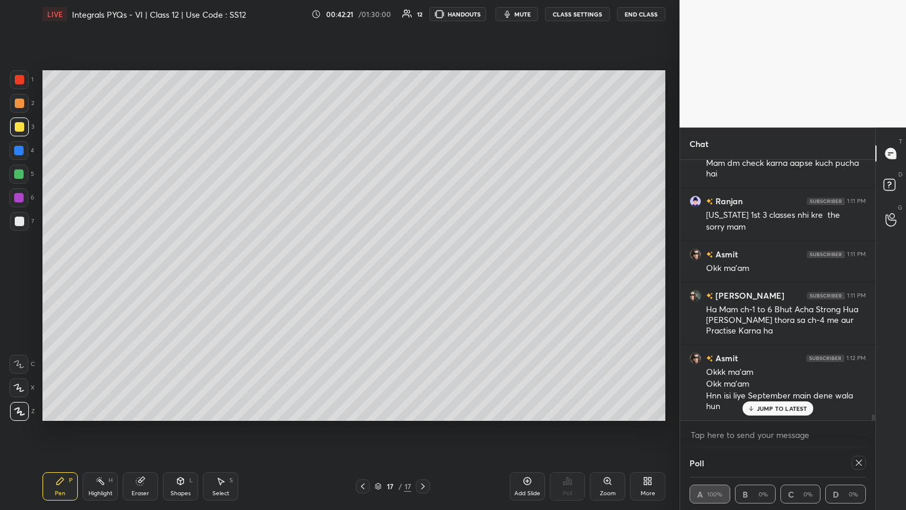
scroll to position [10810, 0]
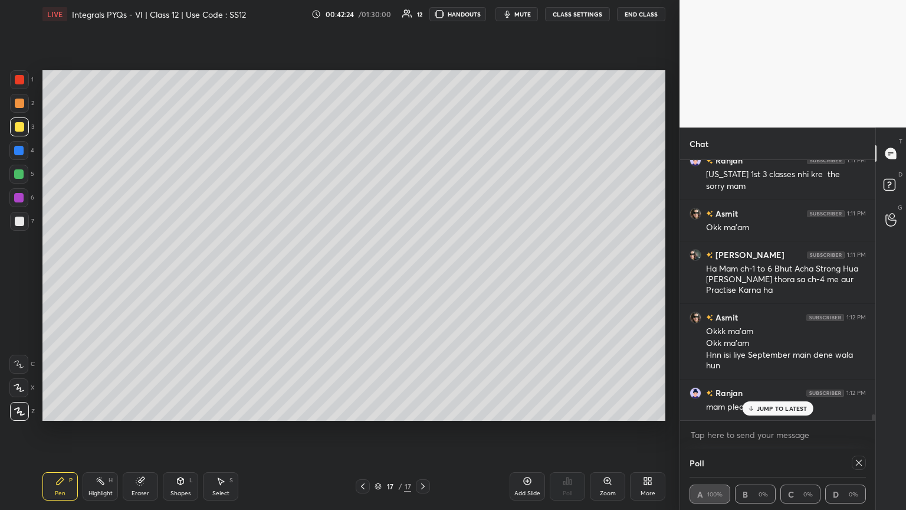
click at [423, 277] on div "Arihant 1:11 PM Bhai [PERSON_NAME] 🤧😣🫤 Shruti 1:11 PM hnnn [PERSON_NAME] 1:11 P…" at bounding box center [777, 290] width 195 height 260
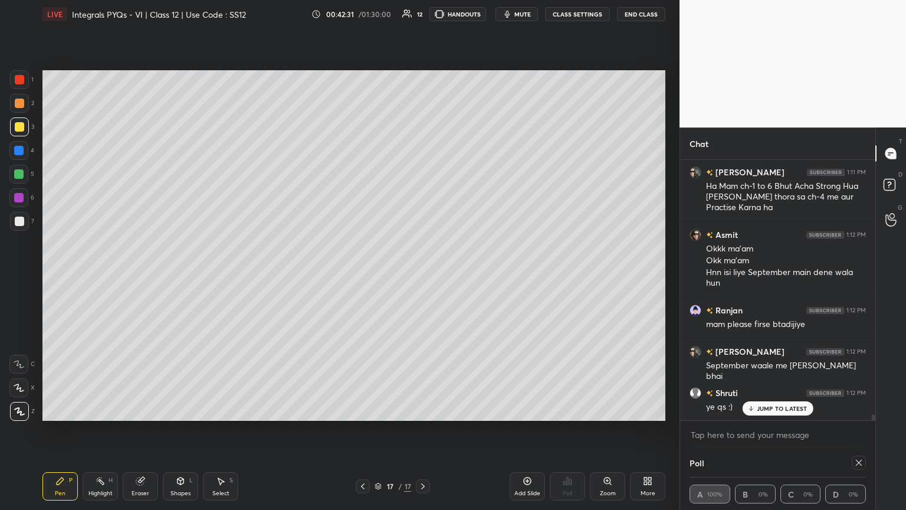
scroll to position [10934, 0]
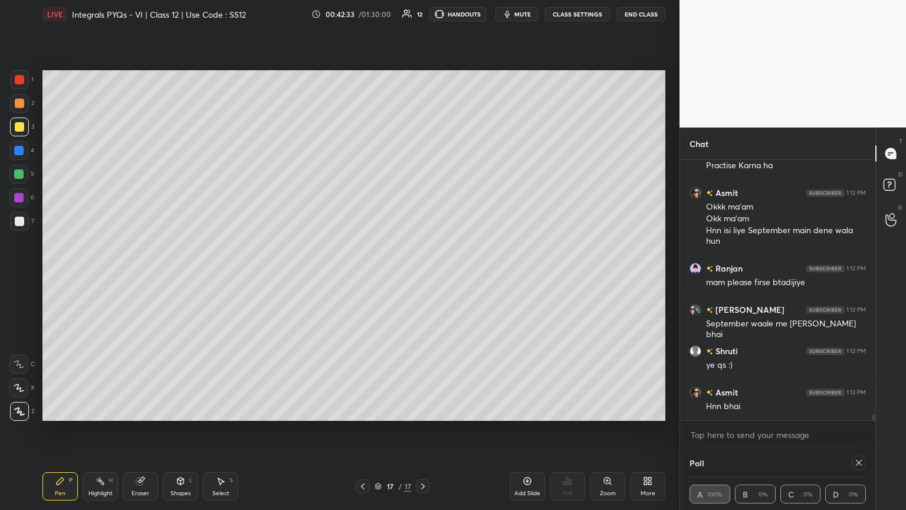
click at [423, 277] on div "Poll A 100% B 0% C 0% D 0%" at bounding box center [777, 478] width 195 height 61
click at [423, 277] on icon at bounding box center [858, 462] width 9 height 9
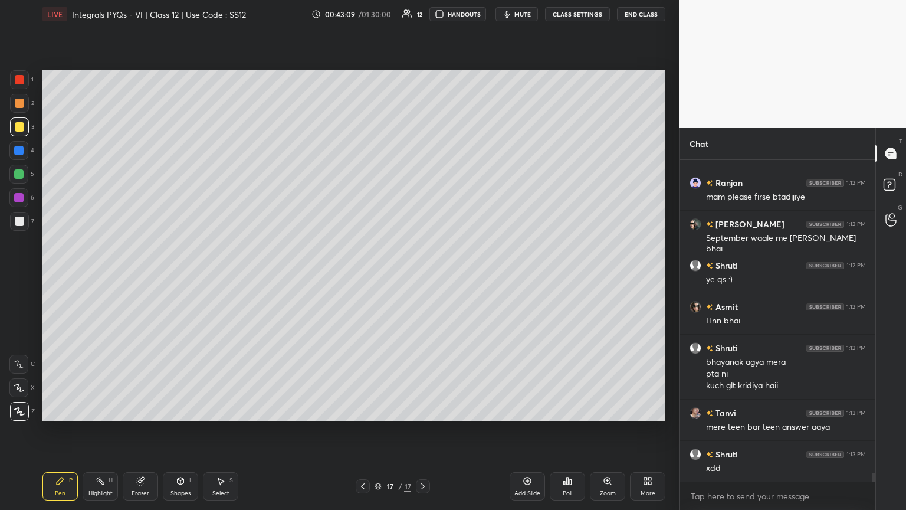
scroll to position [11062, 0]
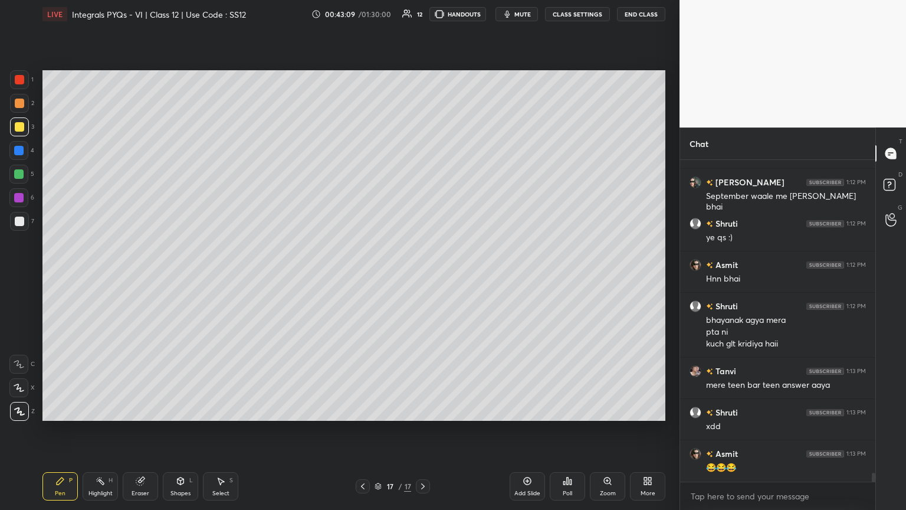
click at [22, 220] on div at bounding box center [19, 221] width 9 height 9
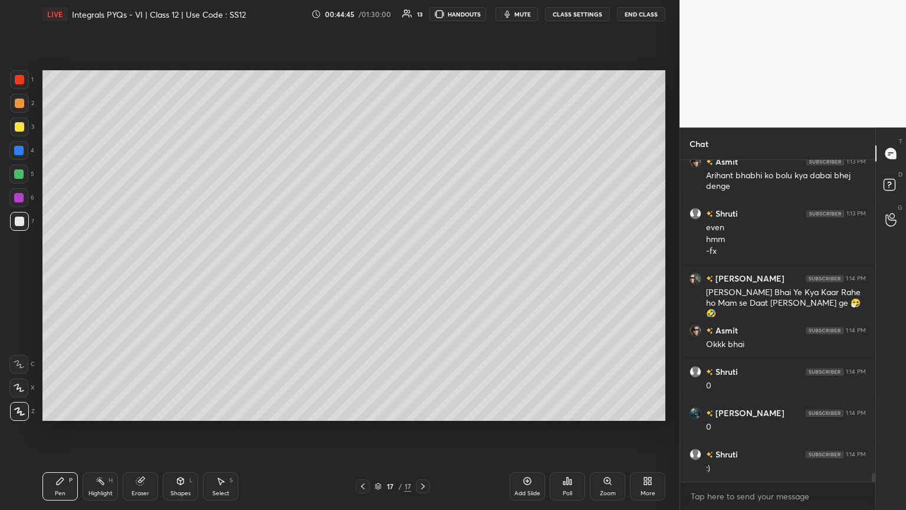
scroll to position [11581, 0]
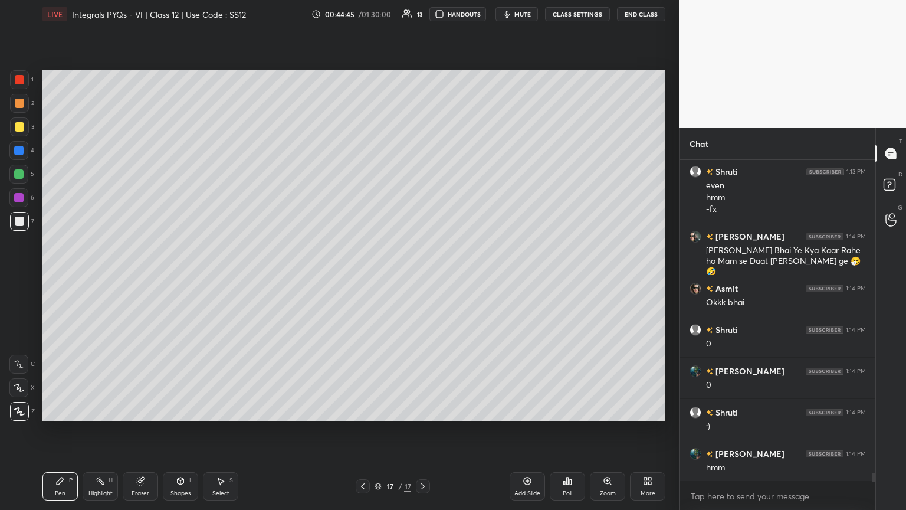
click at [181, 277] on div "Shapes" at bounding box center [180, 493] width 20 height 6
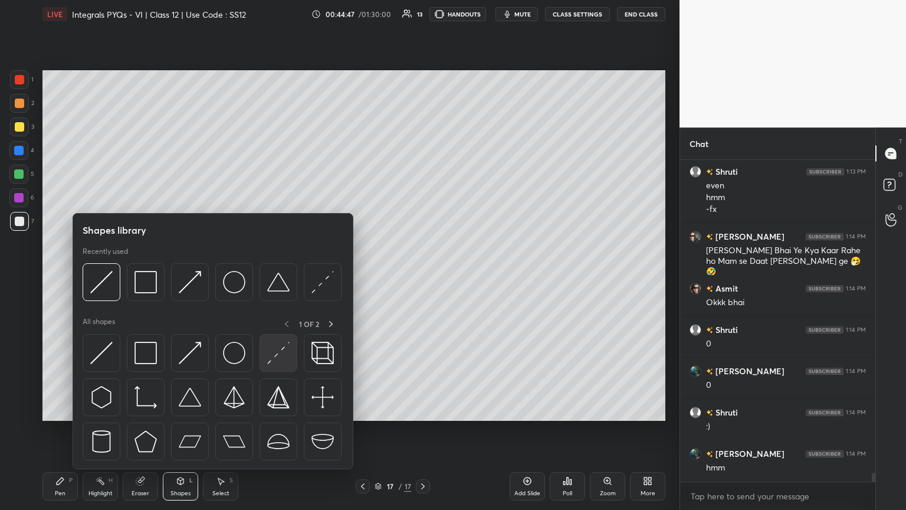
click at [272, 277] on img at bounding box center [278, 353] width 22 height 22
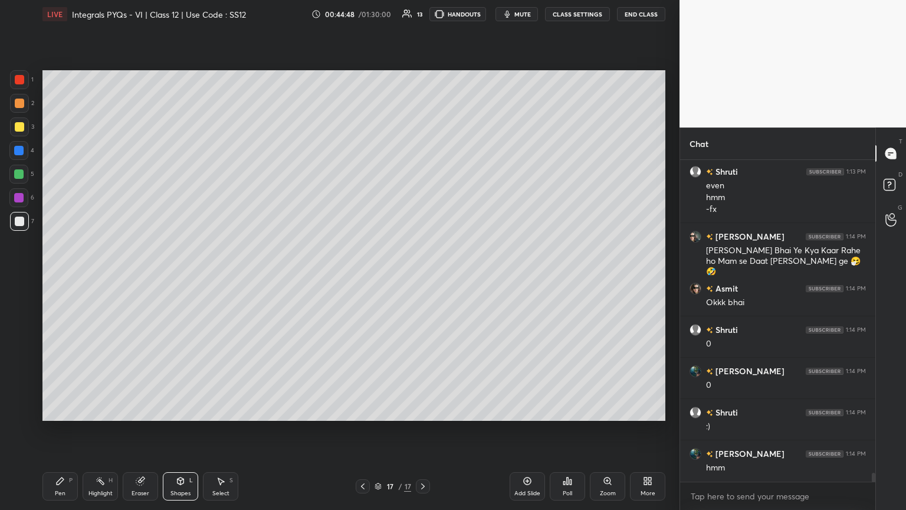
scroll to position [11609, 0]
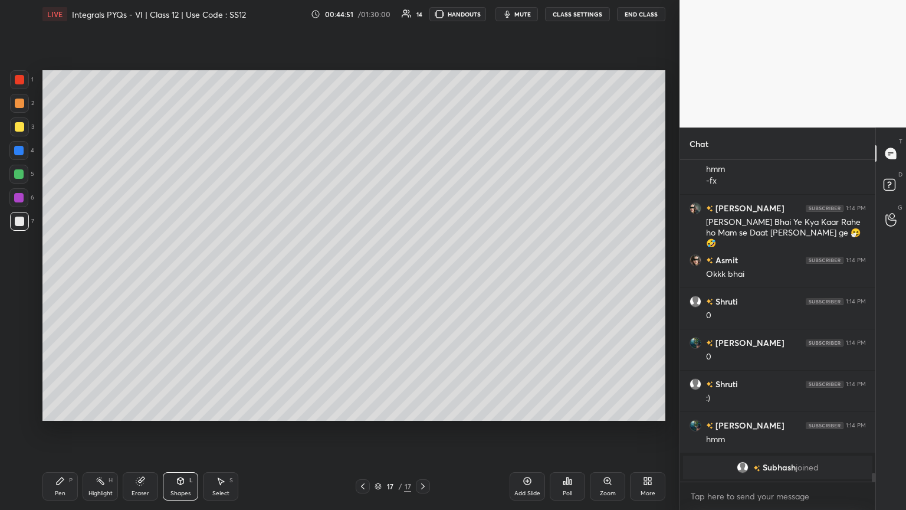
click at [423, 277] on div "Setting up your live class Poll for secs No correct answer Start poll" at bounding box center [354, 245] width 632 height 434
click at [58, 277] on icon at bounding box center [60, 480] width 7 height 7
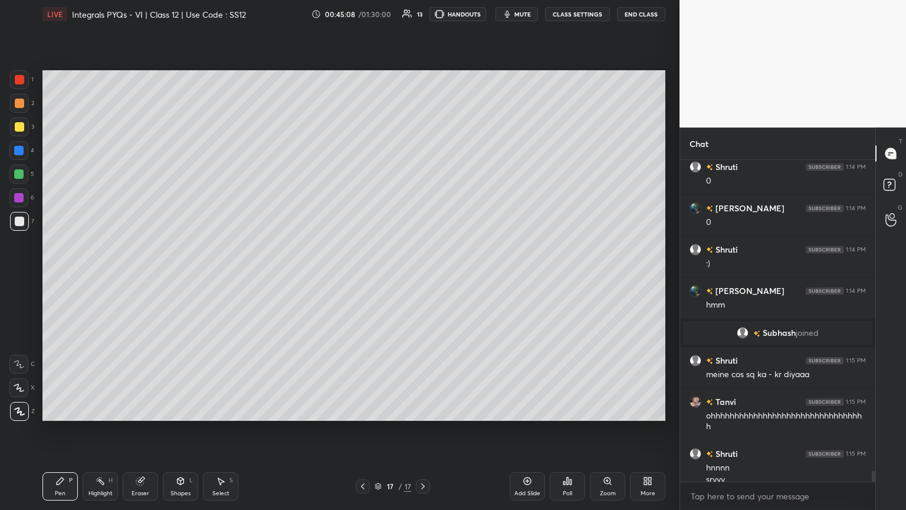
scroll to position [9684, 0]
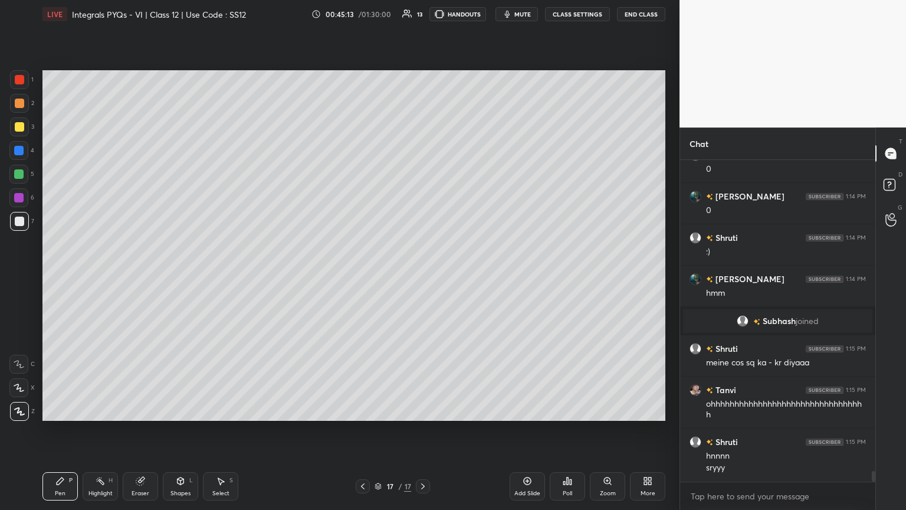
click at [423, 277] on icon at bounding box center [527, 480] width 9 height 9
click at [21, 128] on div at bounding box center [19, 126] width 9 height 9
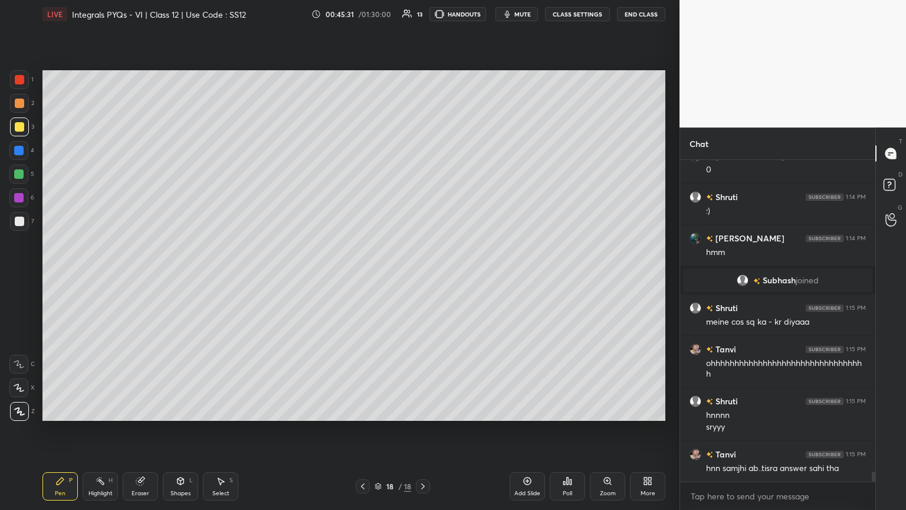
scroll to position [9766, 0]
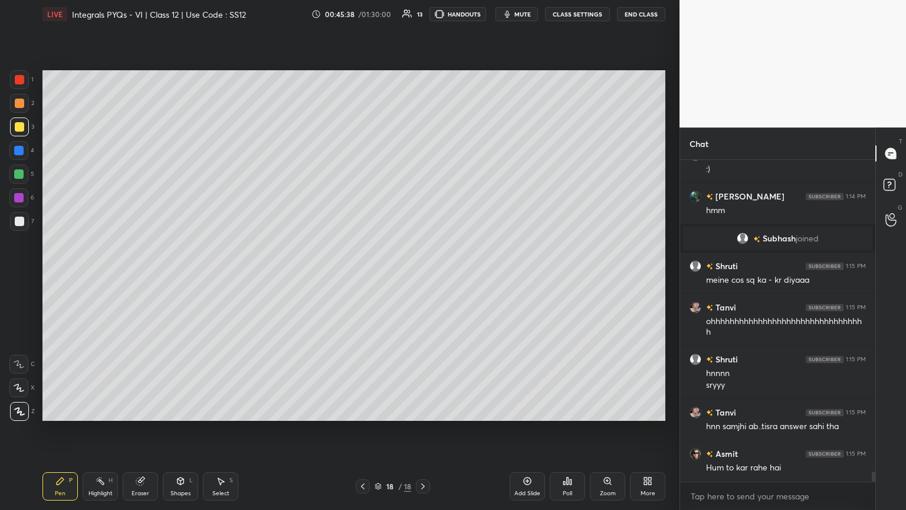
click at [423, 277] on div "Poll" at bounding box center [567, 493] width 9 height 6
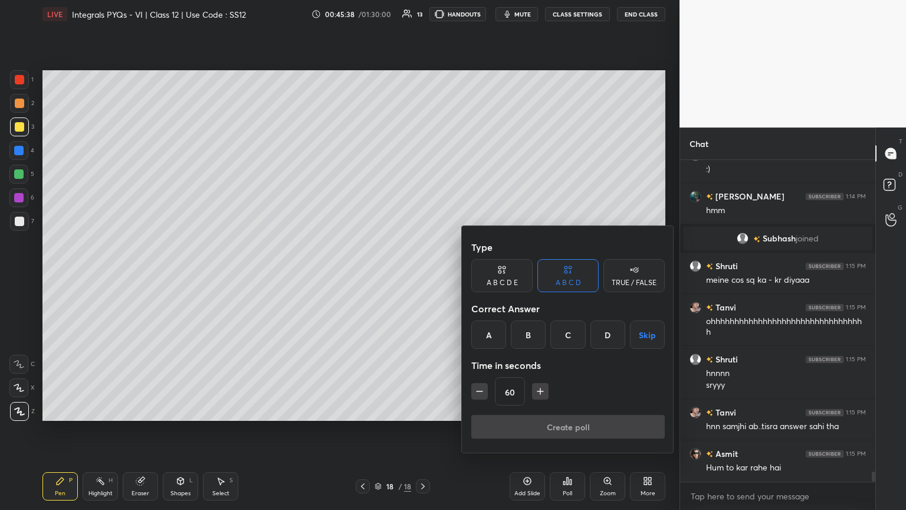
click at [423, 277] on button "Skip" at bounding box center [647, 334] width 35 height 28
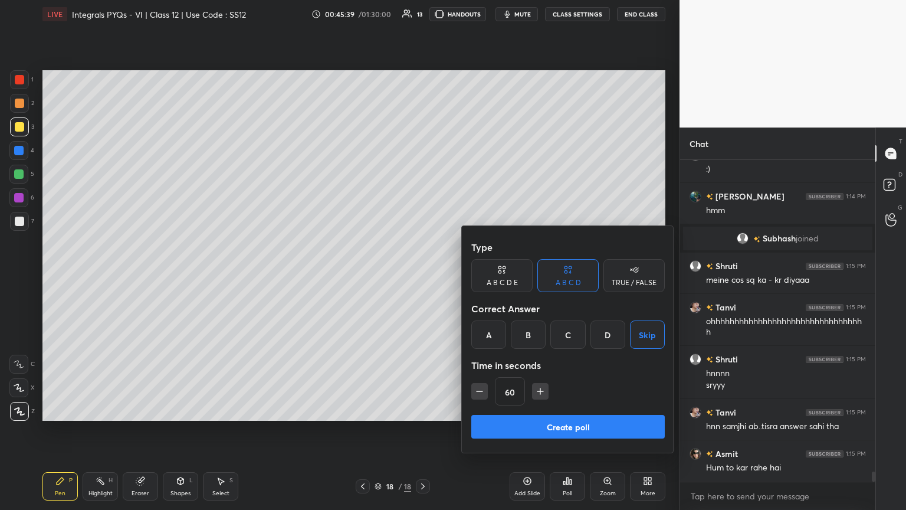
drag, startPoint x: 539, startPoint y: 391, endPoint x: 540, endPoint y: 412, distance: 21.8
click at [423, 277] on icon "button" at bounding box center [540, 391] width 12 height 12
type input "75"
click at [423, 277] on button "Create poll" at bounding box center [567, 427] width 193 height 24
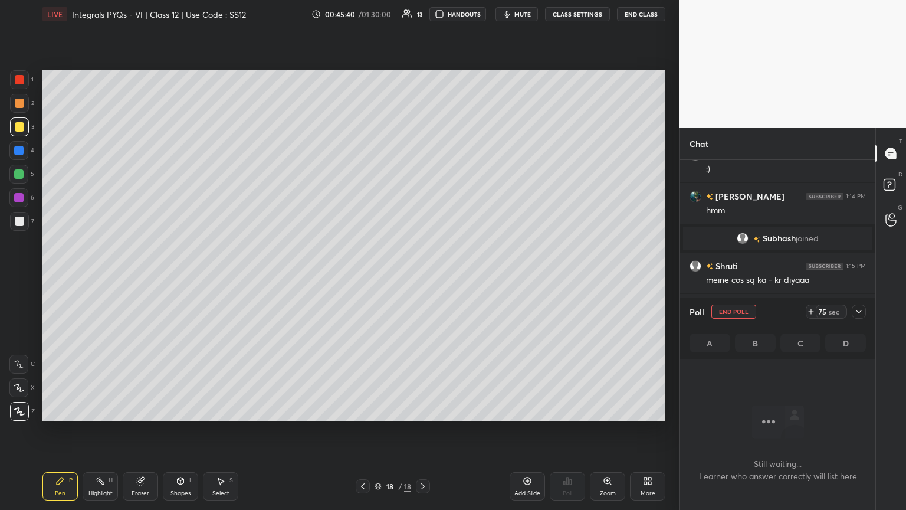
scroll to position [257, 192]
click at [423, 277] on icon at bounding box center [858, 311] width 9 height 9
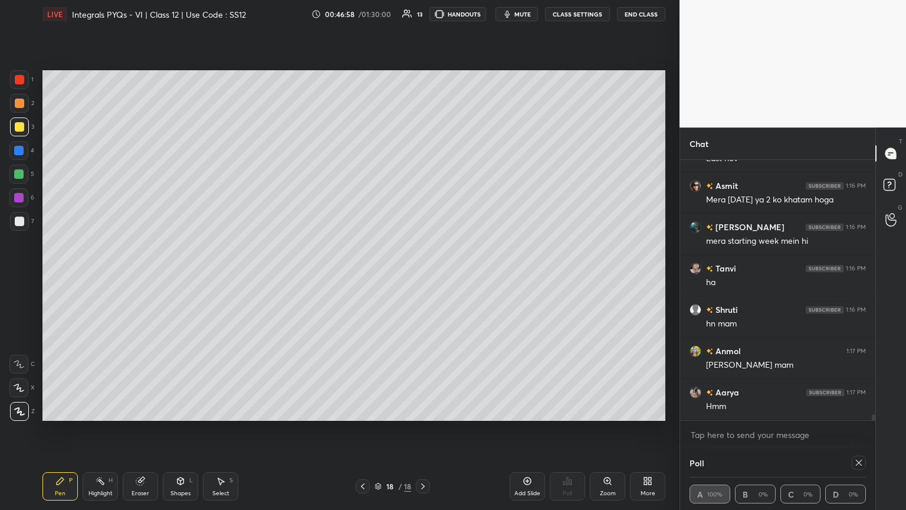
scroll to position [10715, 0]
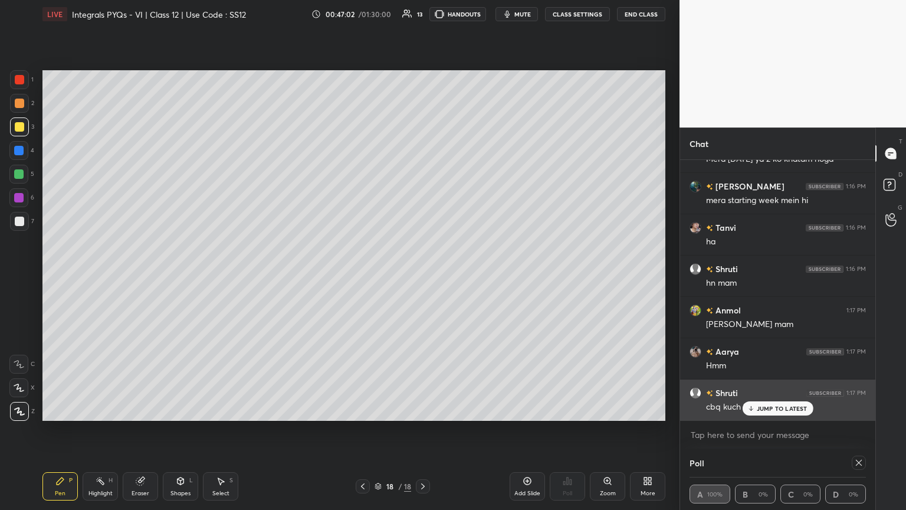
click at [423, 277] on p "JUMP TO LATEST" at bounding box center [782, 408] width 51 height 7
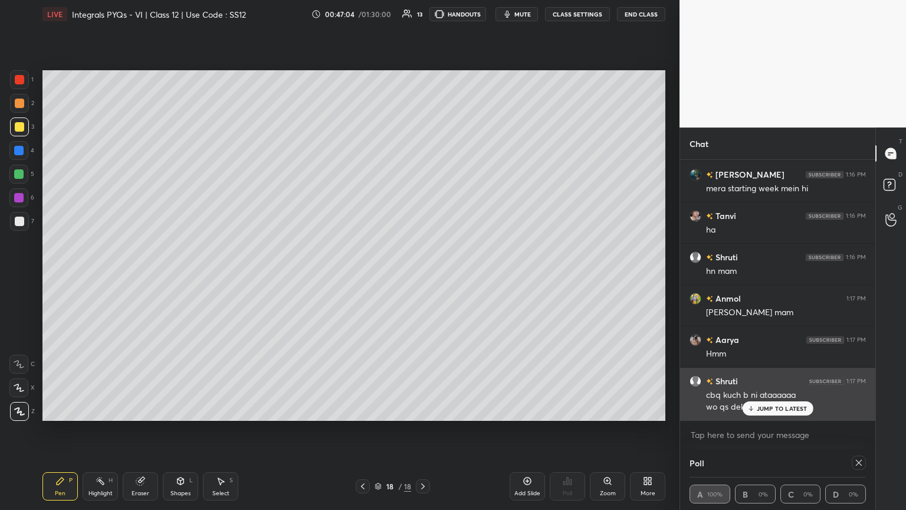
drag, startPoint x: 785, startPoint y: 408, endPoint x: 816, endPoint y: 419, distance: 32.7
click at [423, 277] on p "JUMP TO LATEST" at bounding box center [782, 408] width 51 height 7
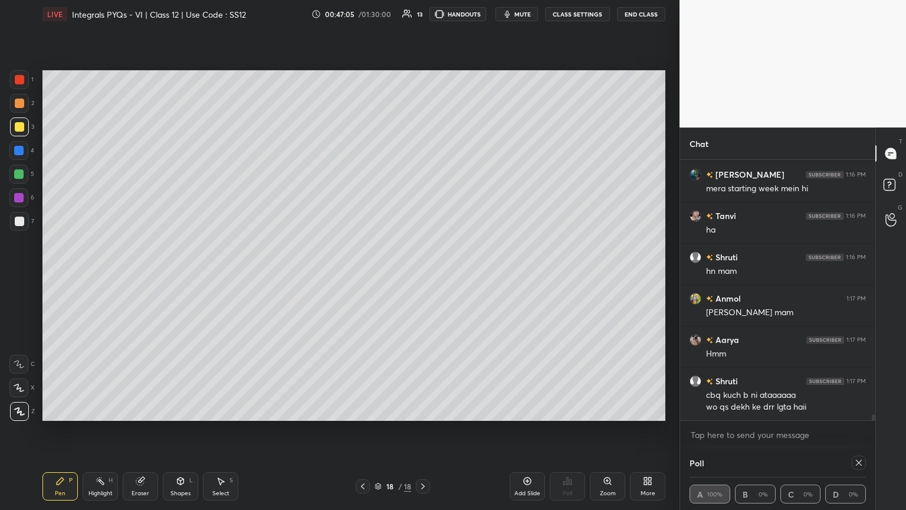
click at [423, 277] on icon at bounding box center [858, 462] width 9 height 9
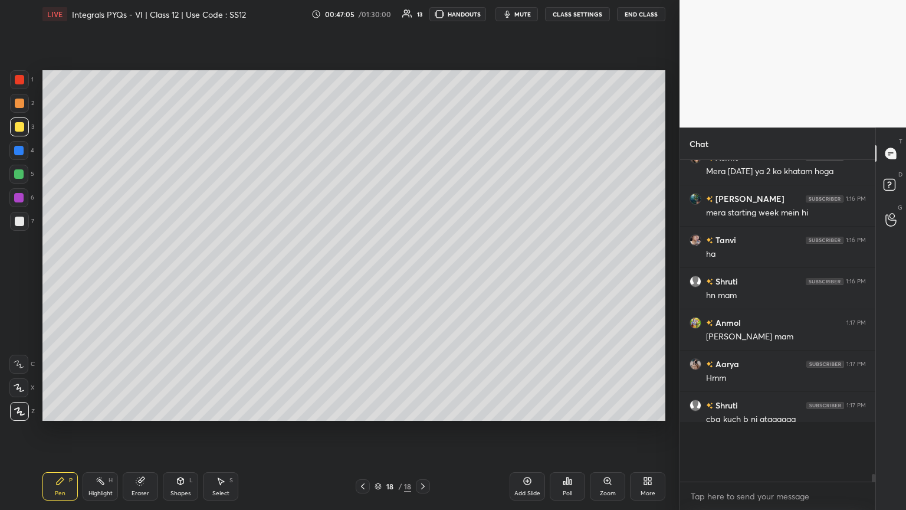
scroll to position [10668, 0]
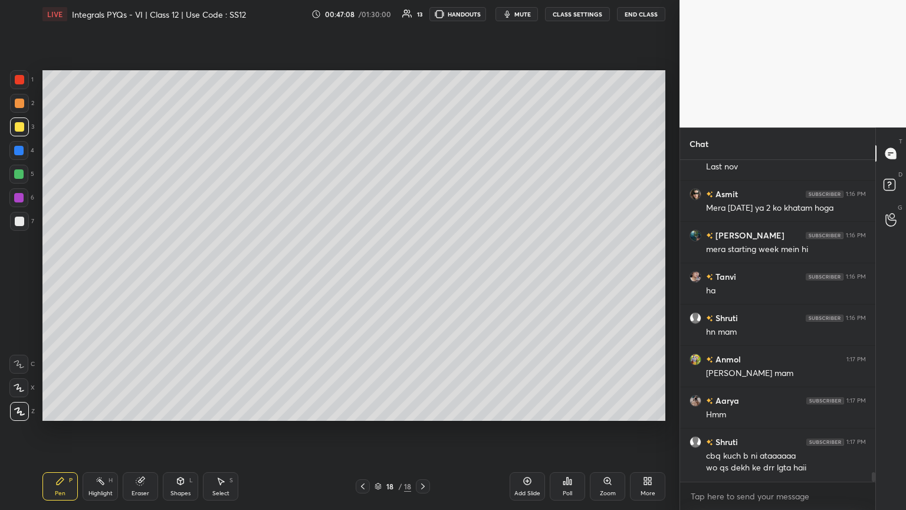
drag, startPoint x: 20, startPoint y: 221, endPoint x: 25, endPoint y: 228, distance: 8.5
click at [20, 222] on div at bounding box center [19, 221] width 9 height 9
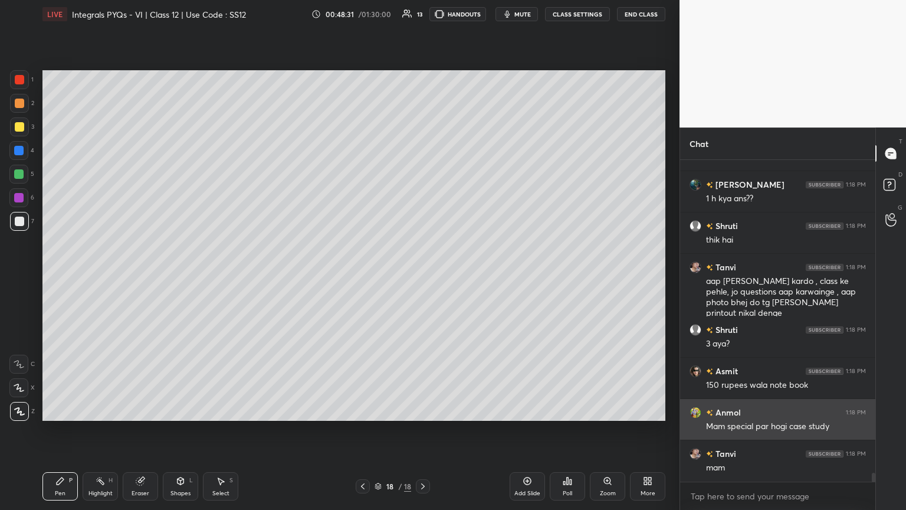
scroll to position [11621, 0]
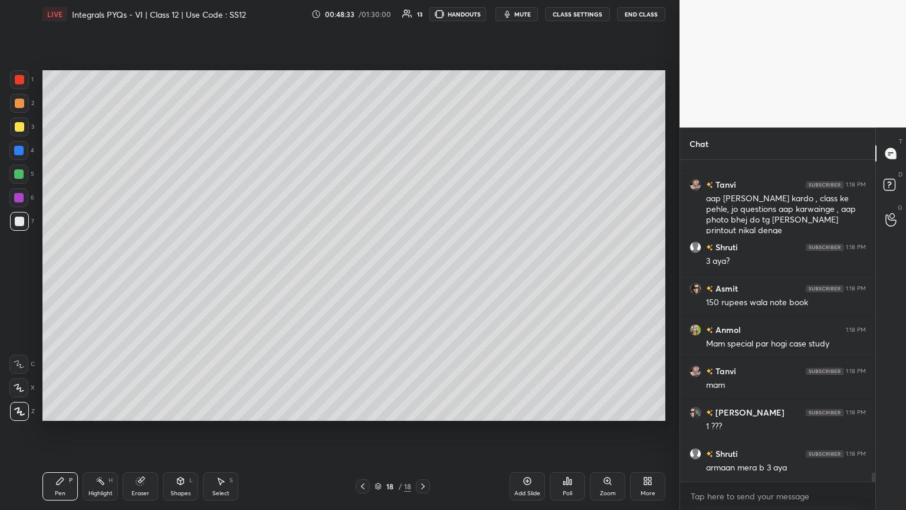
drag, startPoint x: 18, startPoint y: 125, endPoint x: 29, endPoint y: 167, distance: 43.5
click at [18, 126] on div at bounding box center [19, 126] width 9 height 9
drag, startPoint x: 66, startPoint y: 488, endPoint x: 81, endPoint y: 473, distance: 20.9
click at [66, 277] on div "Pen P" at bounding box center [59, 486] width 35 height 28
click at [18, 221] on div at bounding box center [19, 221] width 9 height 9
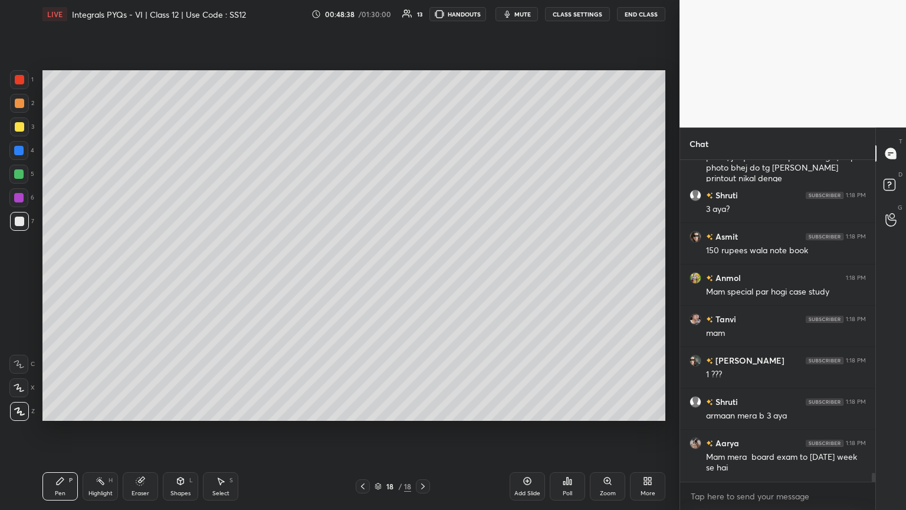
scroll to position [11714, 0]
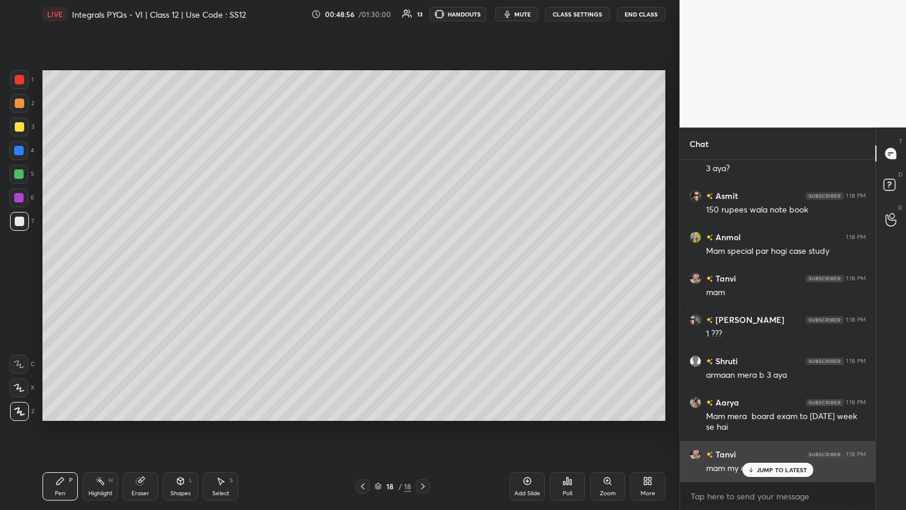
click at [423, 277] on icon at bounding box center [751, 469] width 8 height 7
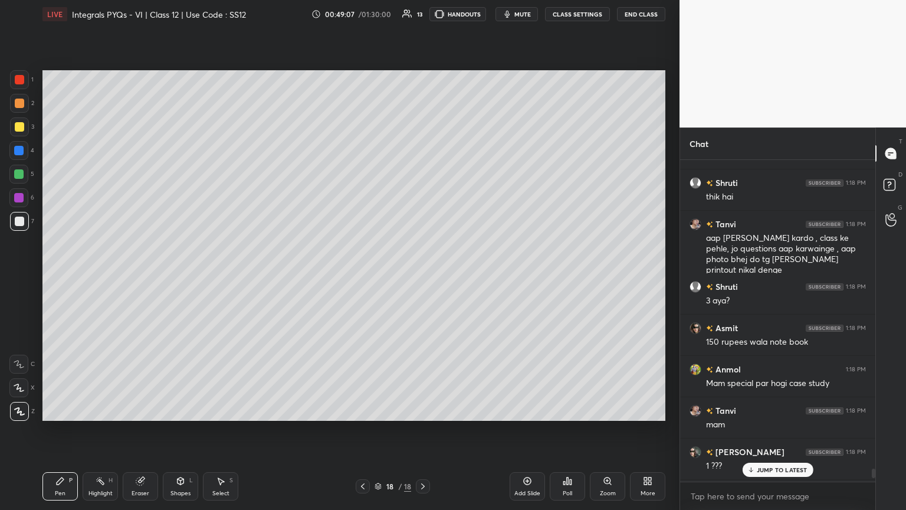
scroll to position [11714, 0]
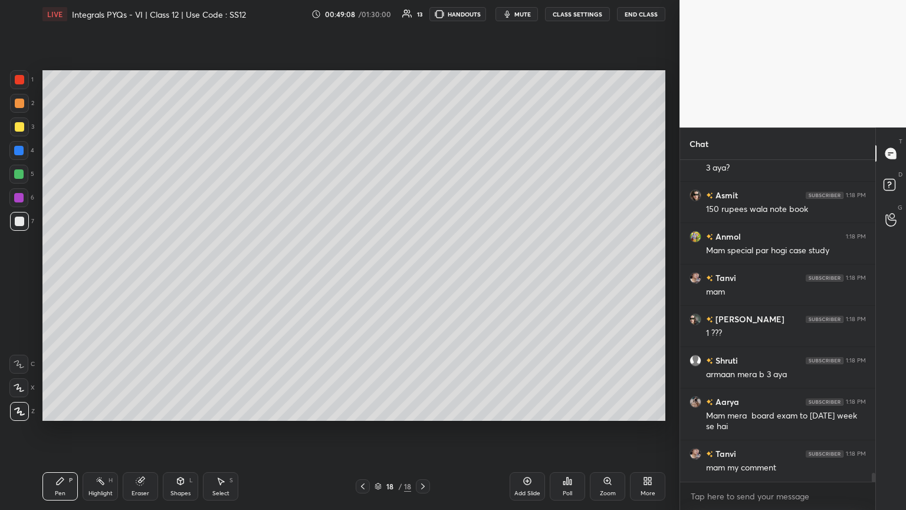
drag, startPoint x: 873, startPoint y: 475, endPoint x: 874, endPoint y: 507, distance: 31.9
click at [423, 277] on div "[PERSON_NAME] 1:18 PM aap [PERSON_NAME] kardo , class ke pehle, jo questions aa…" at bounding box center [777, 335] width 195 height 350
click at [19, 222] on div at bounding box center [19, 221] width 9 height 9
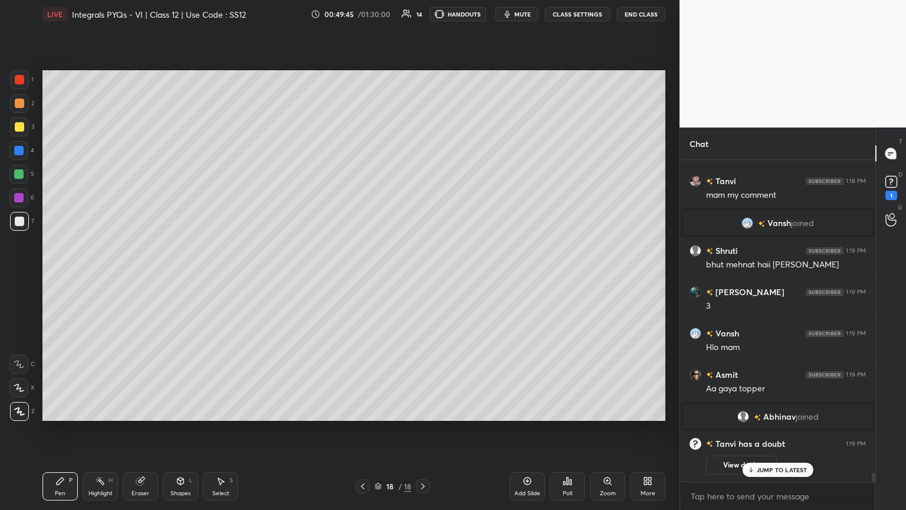
scroll to position [11091, 0]
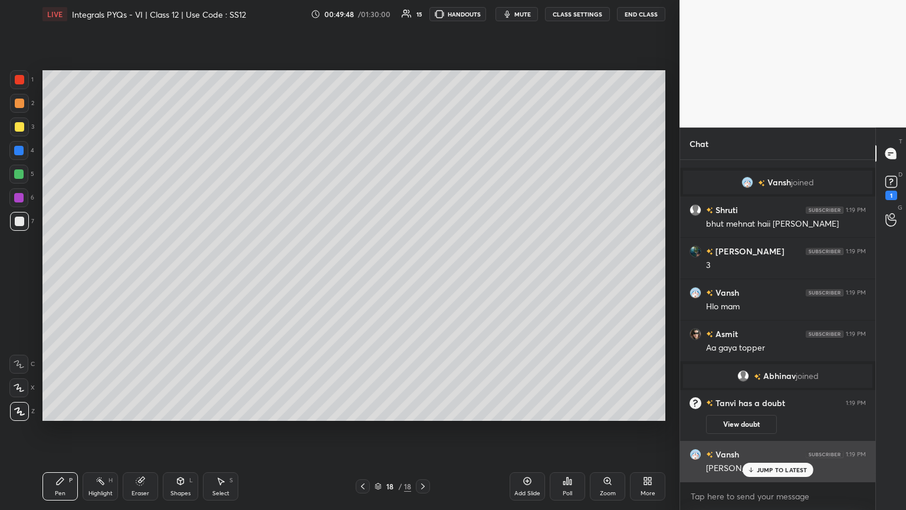
click at [423, 277] on div "JUMP TO LATEST" at bounding box center [777, 470] width 71 height 14
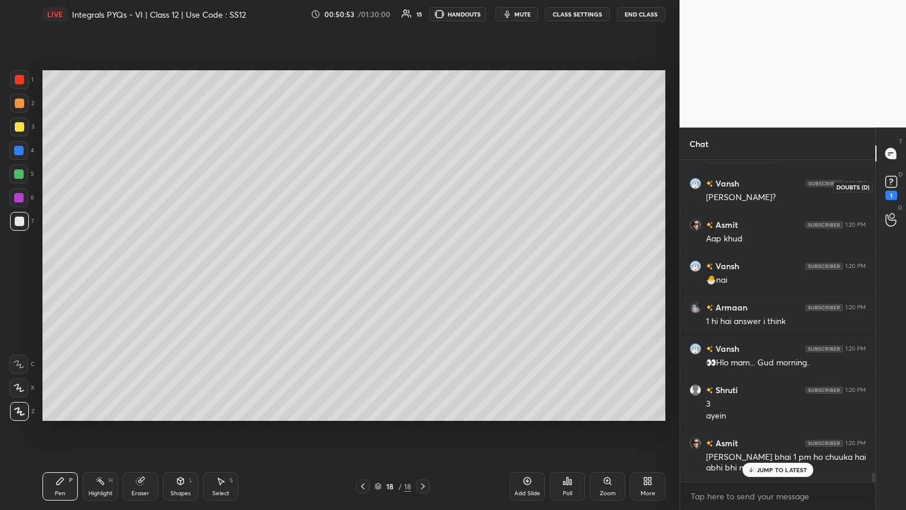
scroll to position [11402, 0]
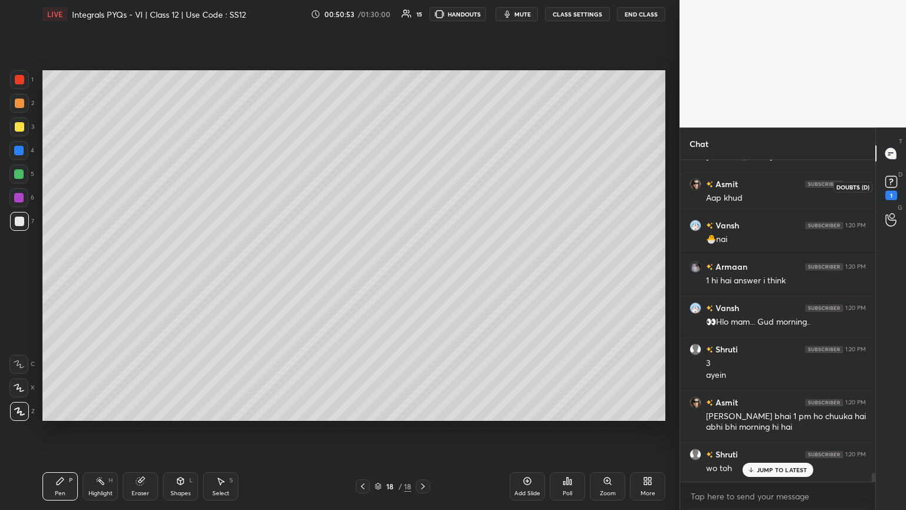
drag, startPoint x: 890, startPoint y: 188, endPoint x: 883, endPoint y: 205, distance: 18.0
click at [423, 188] on icon at bounding box center [892, 182] width 18 height 18
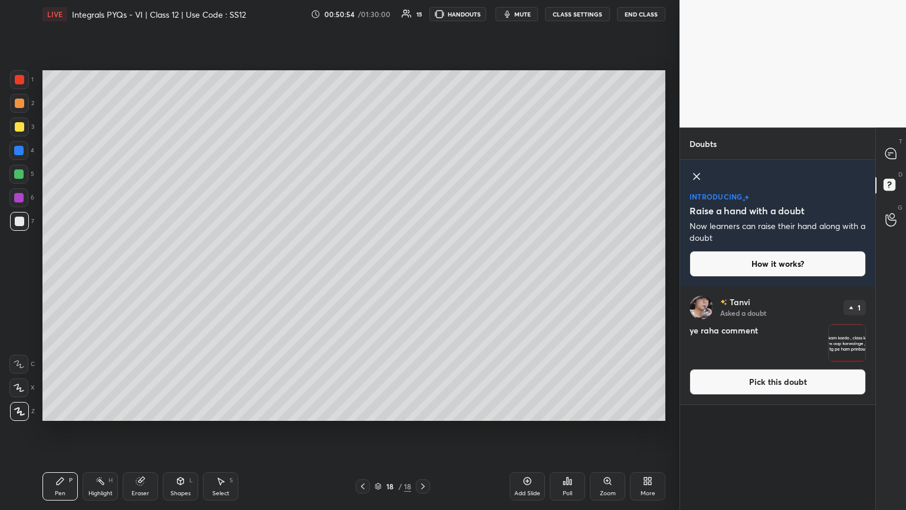
click at [423, 277] on img "grid" at bounding box center [847, 342] width 37 height 37
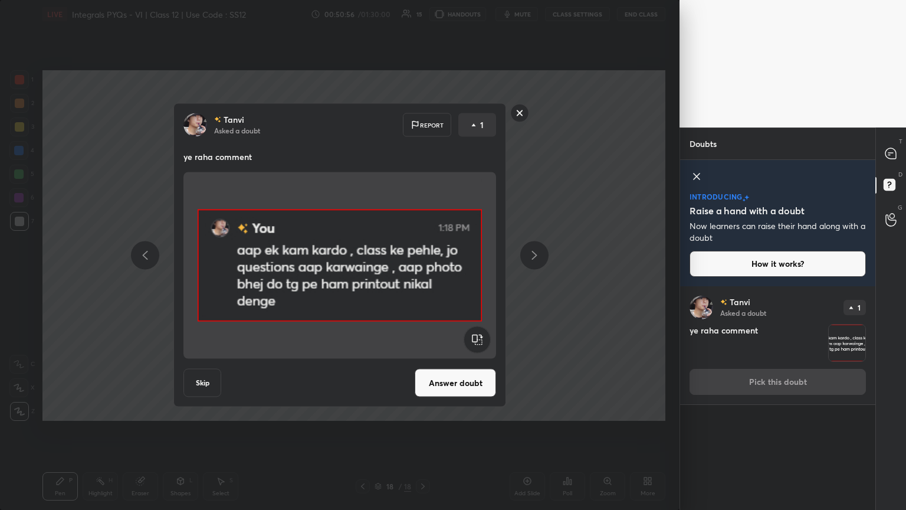
click at [423, 115] on rect at bounding box center [520, 113] width 18 height 18
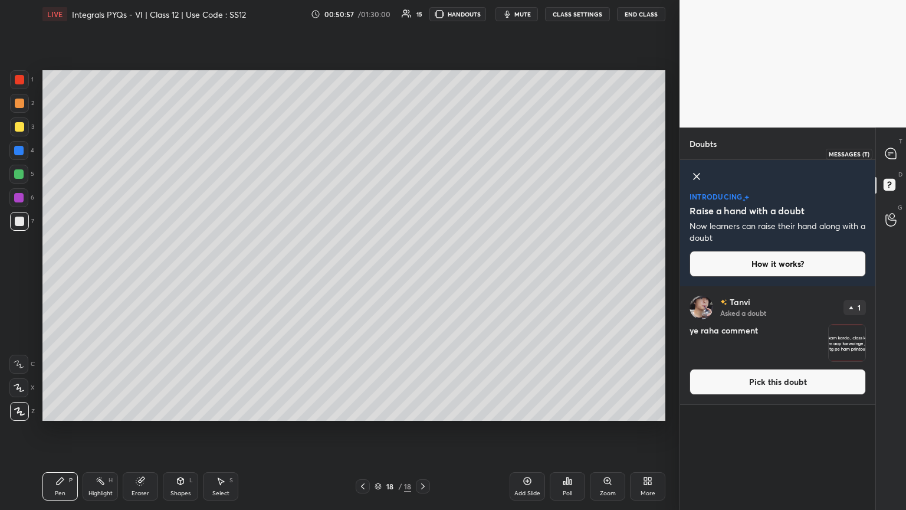
click at [423, 158] on icon at bounding box center [890, 153] width 11 height 11
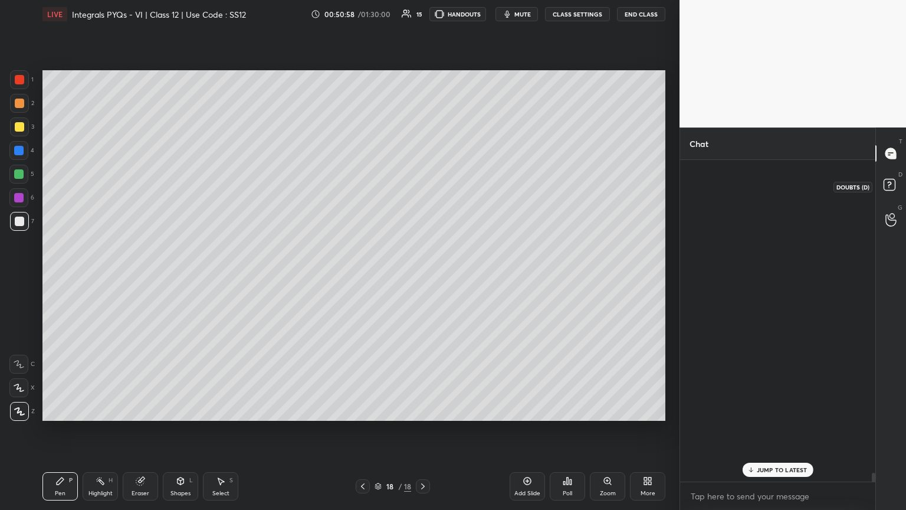
scroll to position [318, 192]
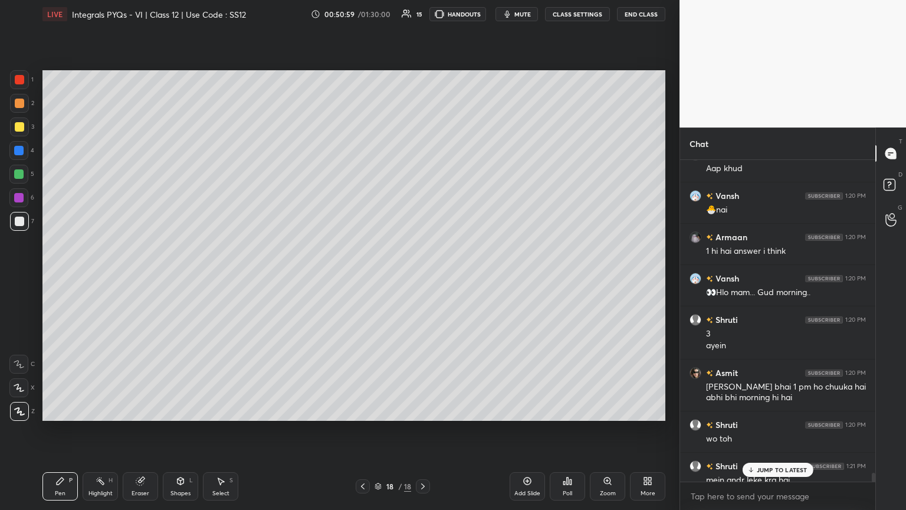
drag, startPoint x: 757, startPoint y: 469, endPoint x: 752, endPoint y: 471, distance: 6.4
click at [423, 277] on p "JUMP TO LATEST" at bounding box center [782, 469] width 51 height 7
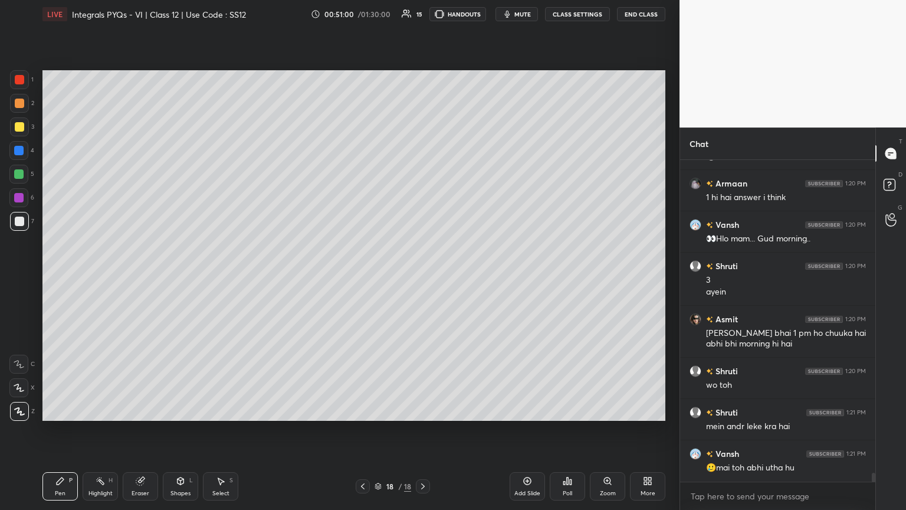
scroll to position [11735, 0]
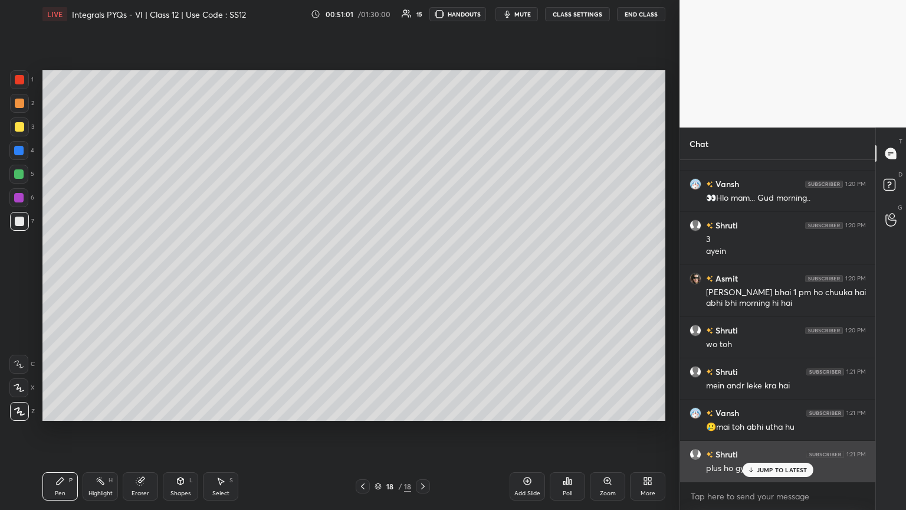
drag, startPoint x: 762, startPoint y: 471, endPoint x: 748, endPoint y: 471, distance: 13.6
click at [423, 277] on p "JUMP TO LATEST" at bounding box center [782, 469] width 51 height 7
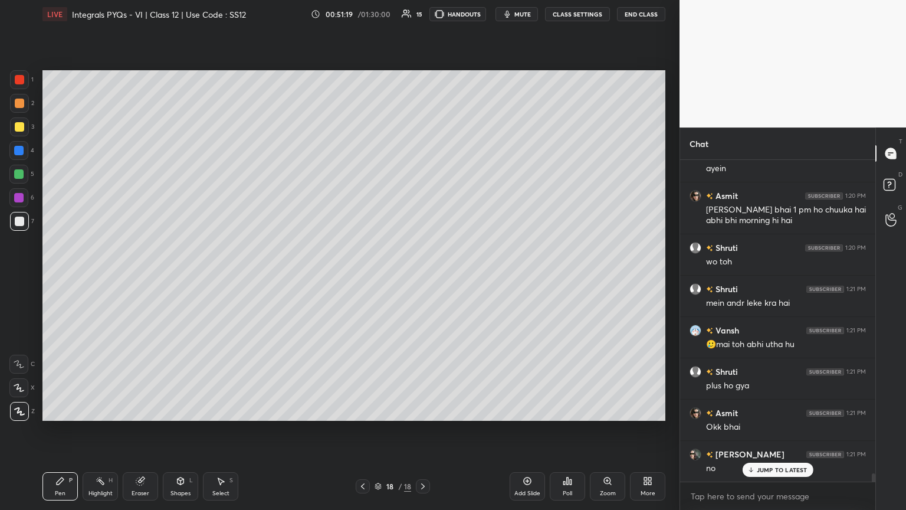
scroll to position [11859, 0]
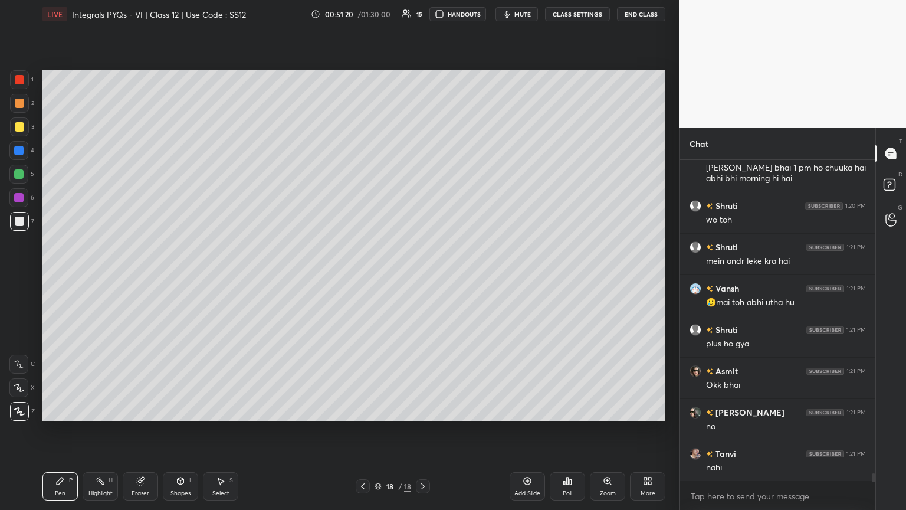
click at [423, 277] on div "Add Slide" at bounding box center [527, 486] width 35 height 28
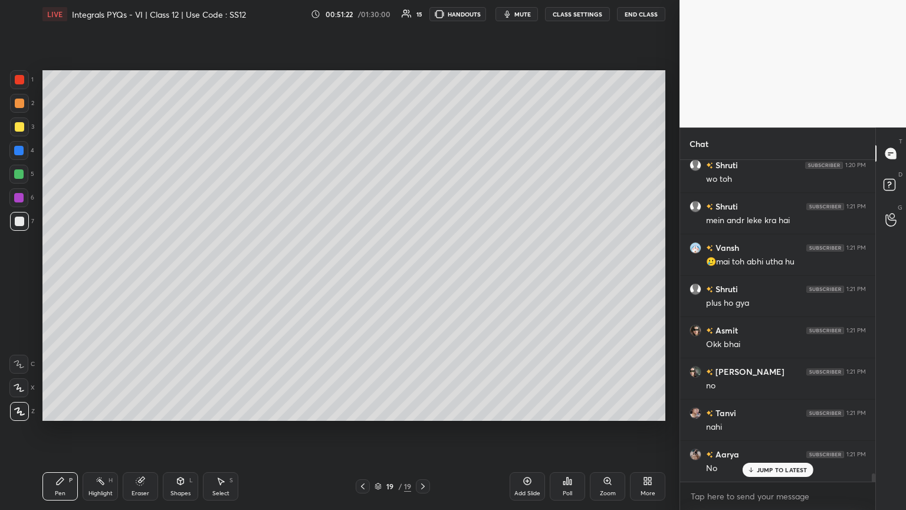
click at [14, 129] on div at bounding box center [19, 126] width 19 height 19
click at [423, 277] on icon at bounding box center [567, 480] width 9 height 9
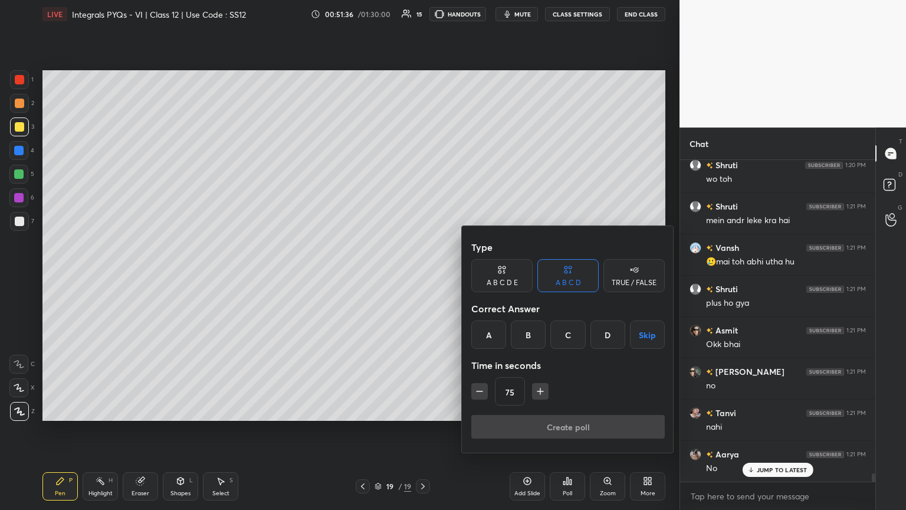
click at [423, 277] on icon "button" at bounding box center [540, 391] width 12 height 12
click at [423, 277] on icon "button" at bounding box center [546, 391] width 12 height 12
type input "120"
click at [423, 277] on button "Skip" at bounding box center [647, 334] width 35 height 28
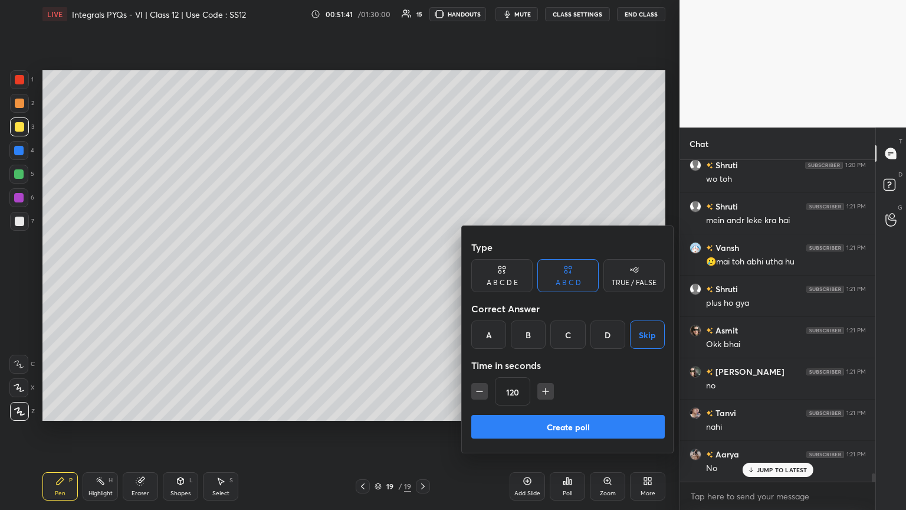
click at [423, 277] on button "Create poll" at bounding box center [567, 427] width 193 height 24
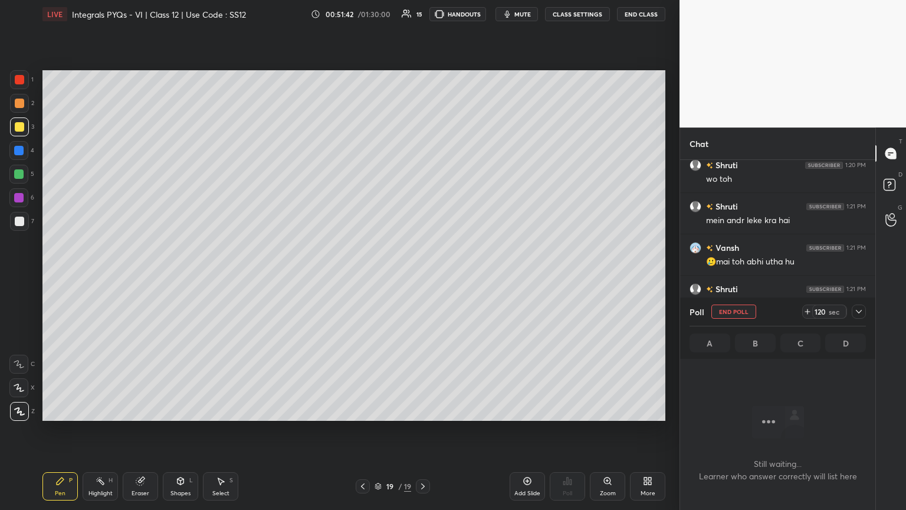
scroll to position [4, 4]
click at [135, 277] on div "Eraser" at bounding box center [141, 493] width 18 height 6
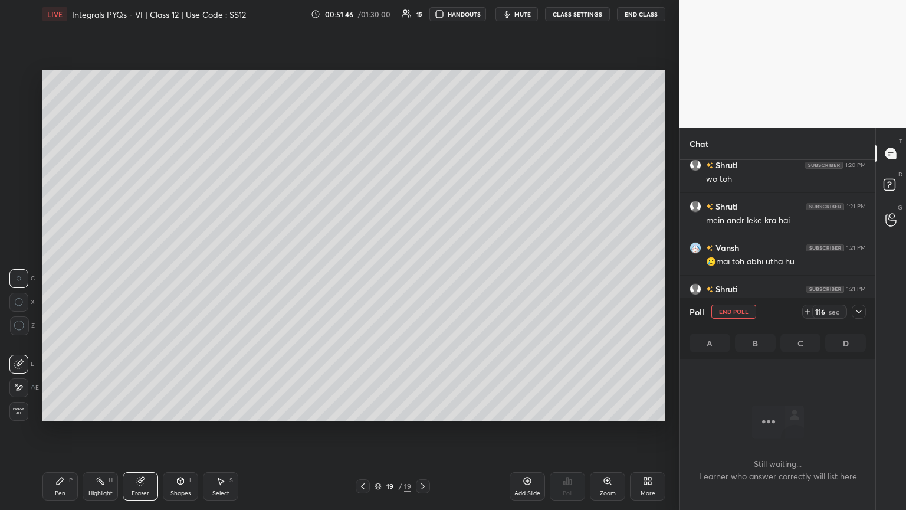
click at [57, 277] on div "Pen" at bounding box center [60, 493] width 11 height 6
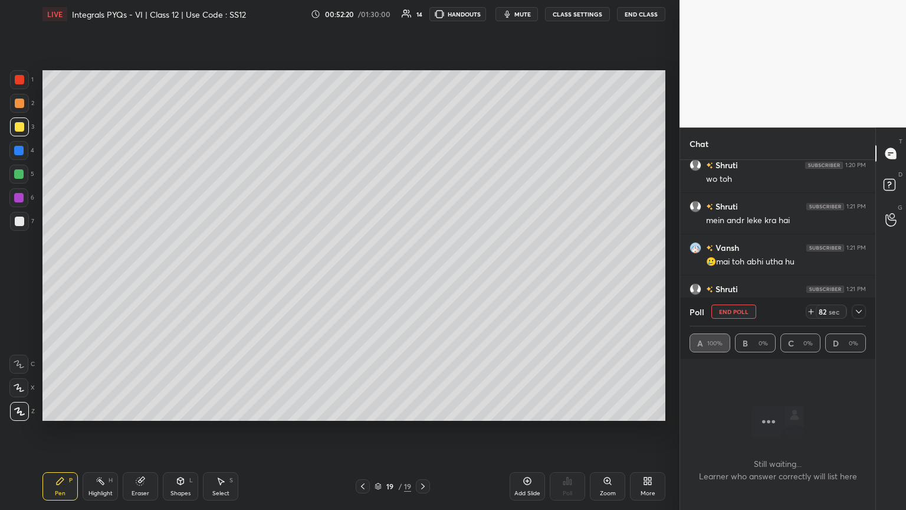
click at [423, 277] on icon at bounding box center [858, 311] width 9 height 9
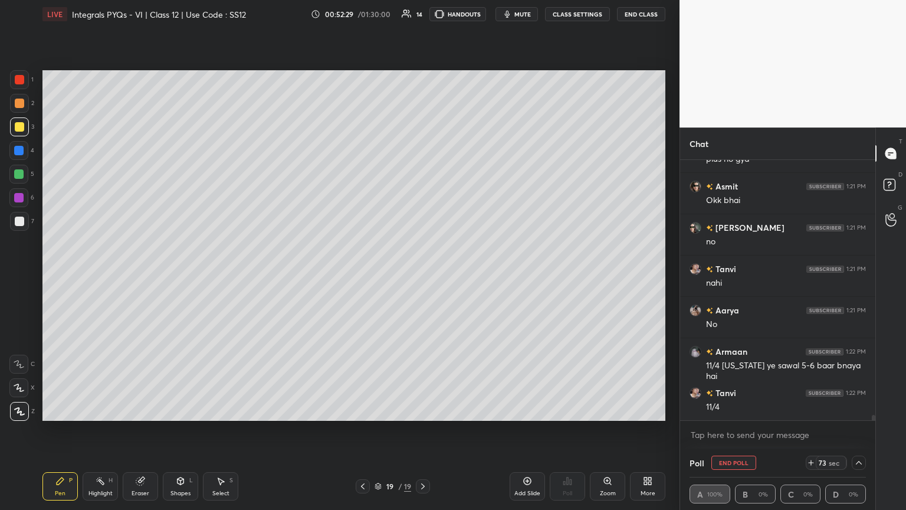
scroll to position [12086, 0]
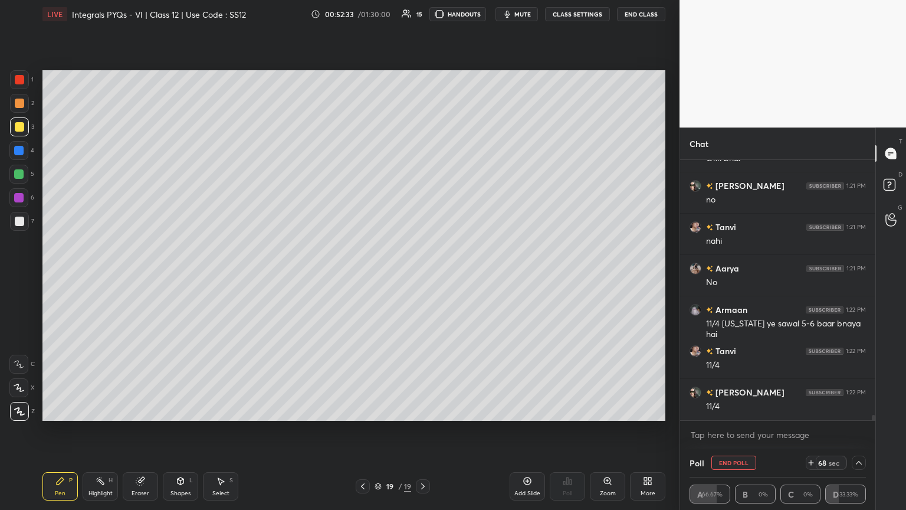
click at [423, 277] on button "End Poll" at bounding box center [733, 462] width 45 height 14
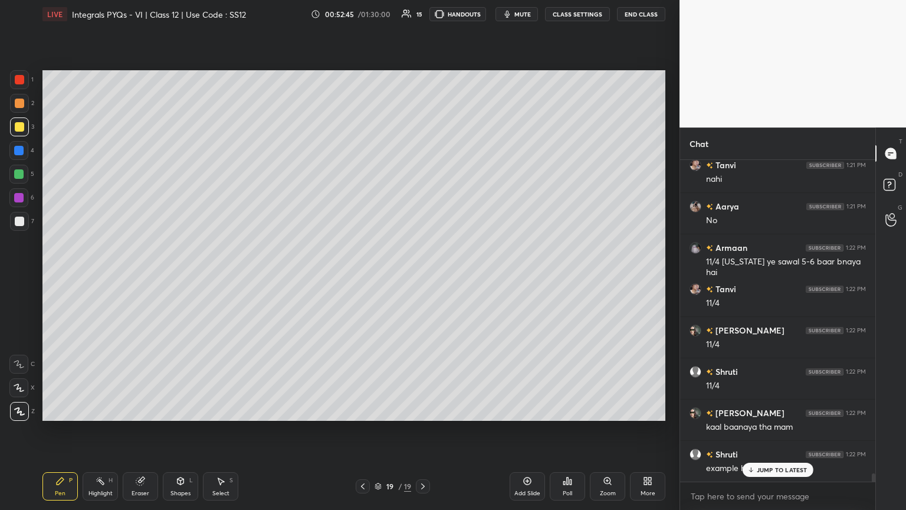
scroll to position [12160, 0]
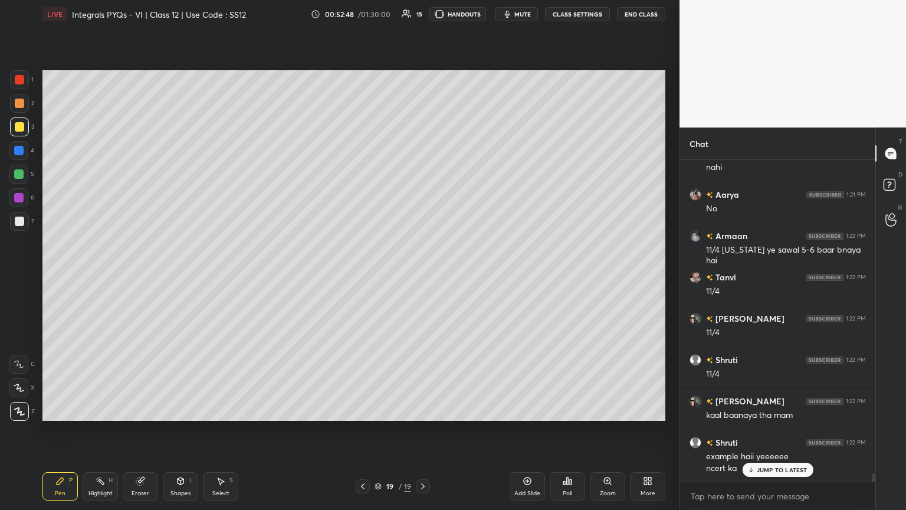
click at [17, 219] on div at bounding box center [19, 221] width 9 height 9
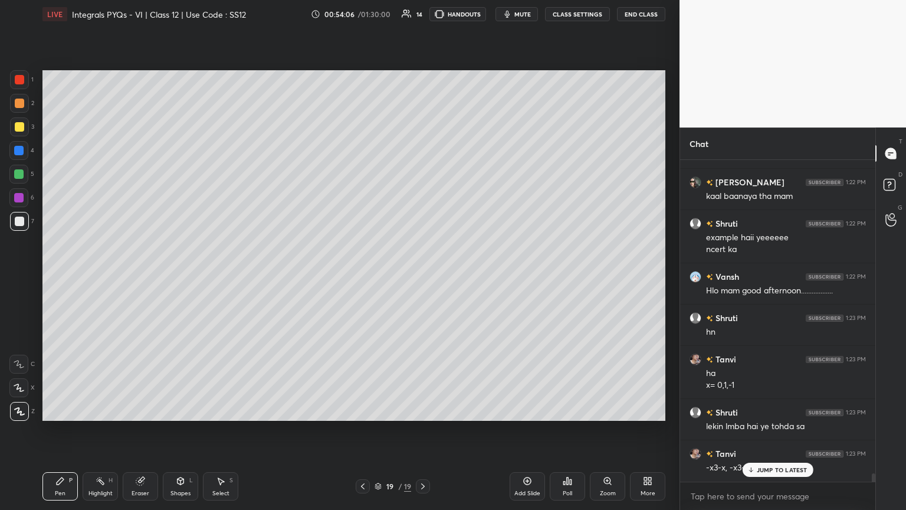
scroll to position [12419, 0]
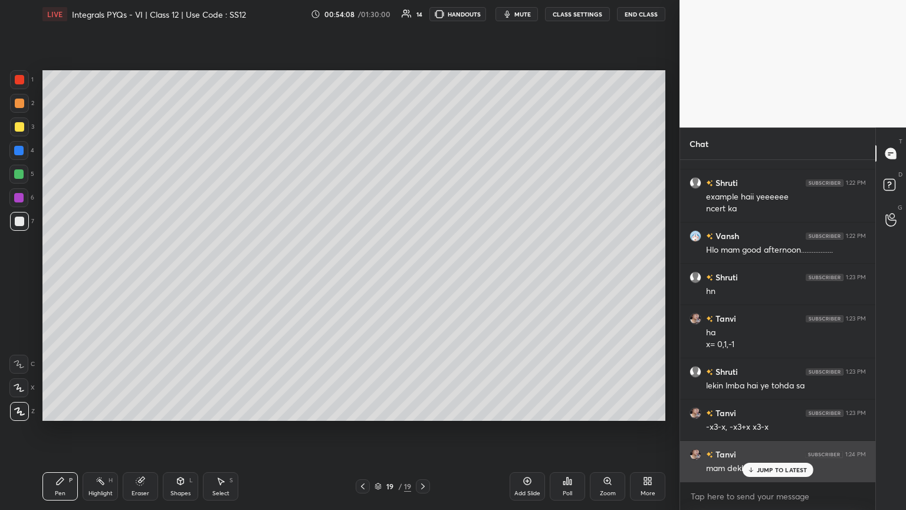
click at [423, 277] on div "JUMP TO LATEST" at bounding box center [777, 470] width 71 height 14
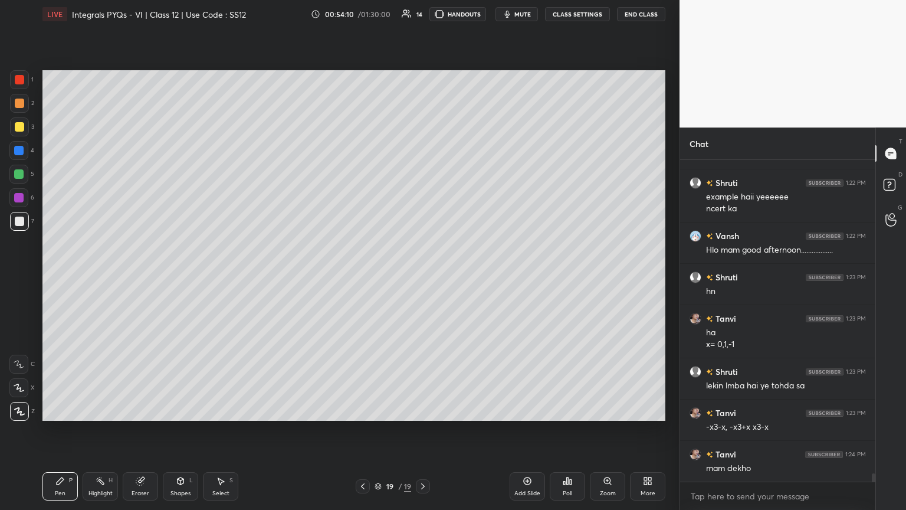
scroll to position [12447, 0]
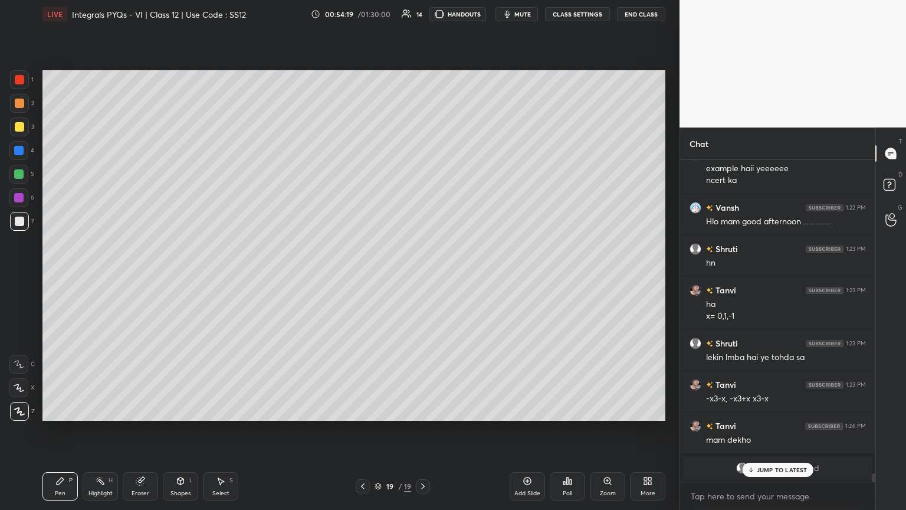
click at [217, 277] on icon at bounding box center [220, 480] width 9 height 9
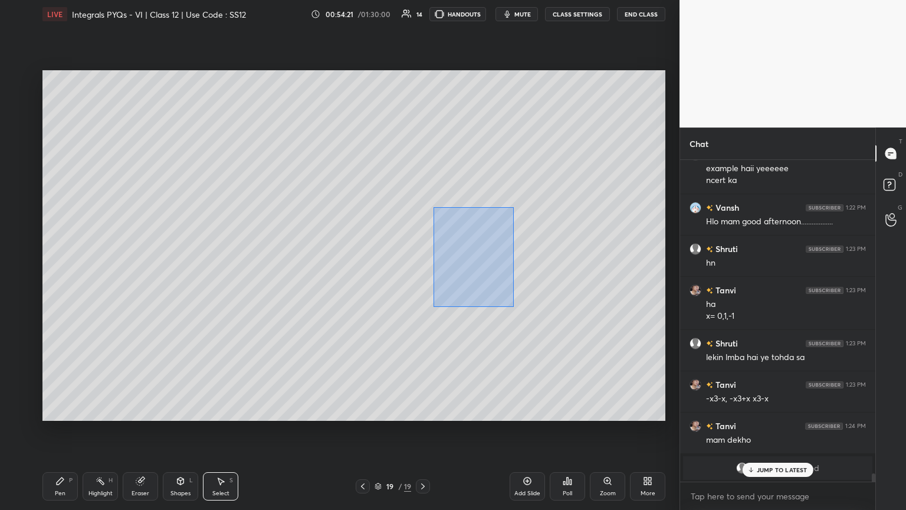
drag, startPoint x: 435, startPoint y: 208, endPoint x: 547, endPoint y: 318, distance: 157.7
click at [423, 277] on div "0 ° Undo Copy Paste here Duplicate Duplicate to new slide Delete" at bounding box center [353, 245] width 623 height 350
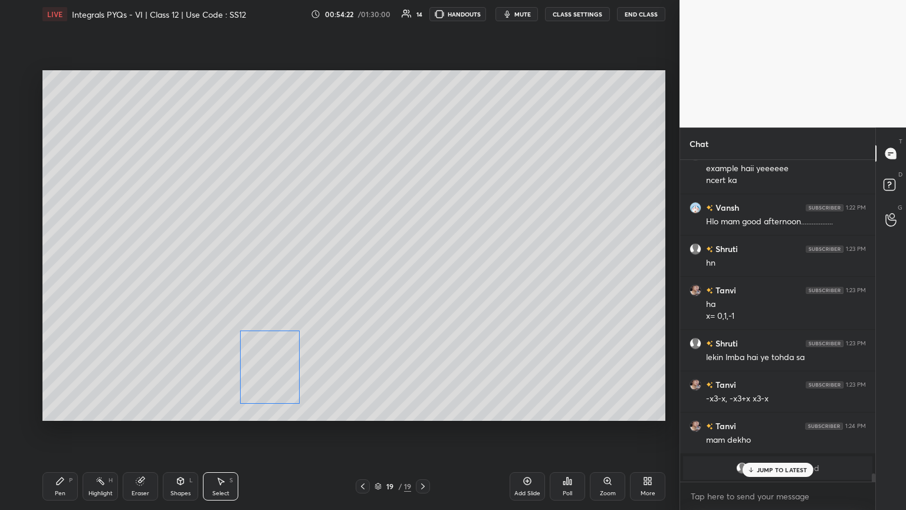
drag, startPoint x: 479, startPoint y: 274, endPoint x: 227, endPoint y: 381, distance: 274.4
click at [227, 277] on div "0 ° Undo Copy Paste here Duplicate Duplicate to new slide Delete" at bounding box center [353, 245] width 623 height 350
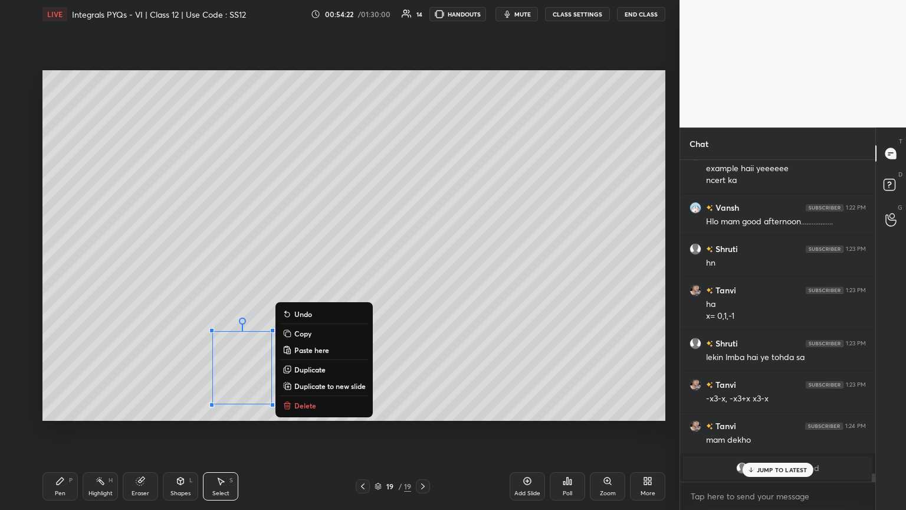
scroll to position [11899, 0]
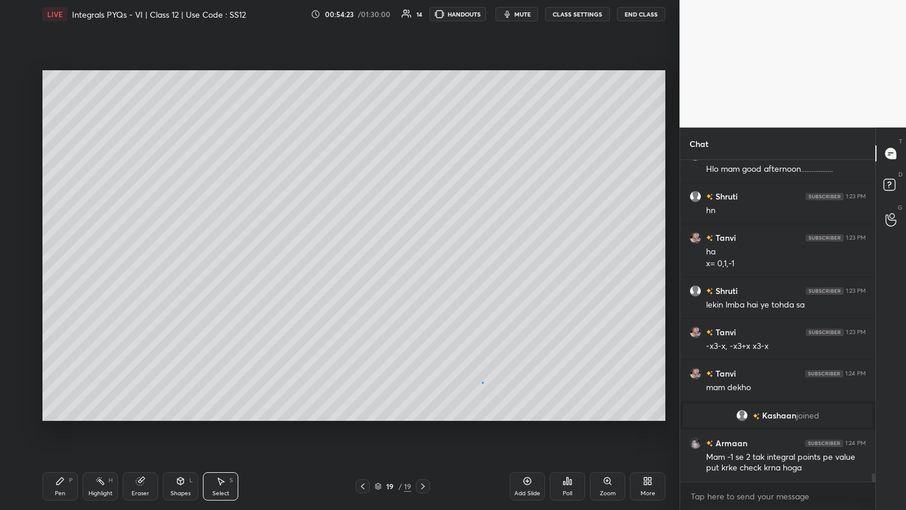
click at [423, 277] on div "0 ° Undo Copy Paste here Duplicate Duplicate to new slide Delete" at bounding box center [353, 245] width 623 height 350
click at [217, 277] on div "Select S" at bounding box center [220, 486] width 35 height 28
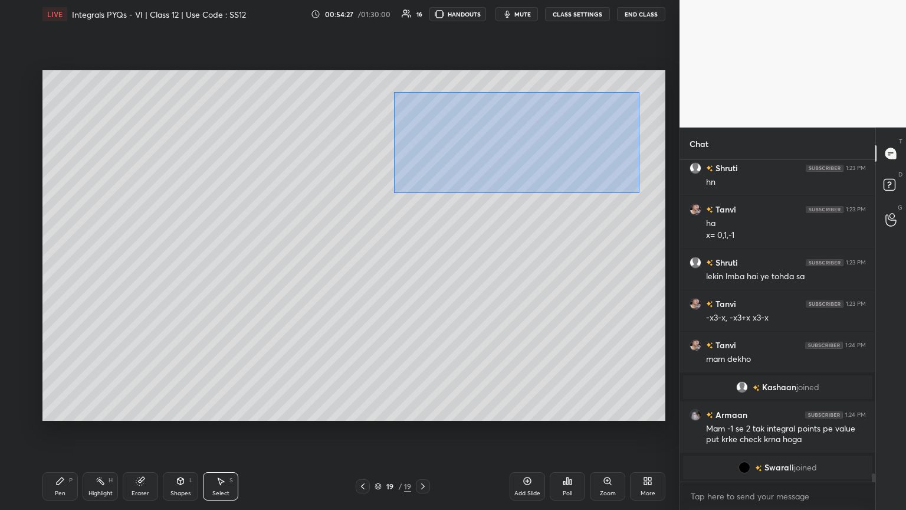
drag, startPoint x: 394, startPoint y: 92, endPoint x: 639, endPoint y: 193, distance: 265.0
click at [423, 193] on div "0 ° Undo Copy Paste here Duplicate Duplicate to new slide Delete" at bounding box center [353, 245] width 623 height 350
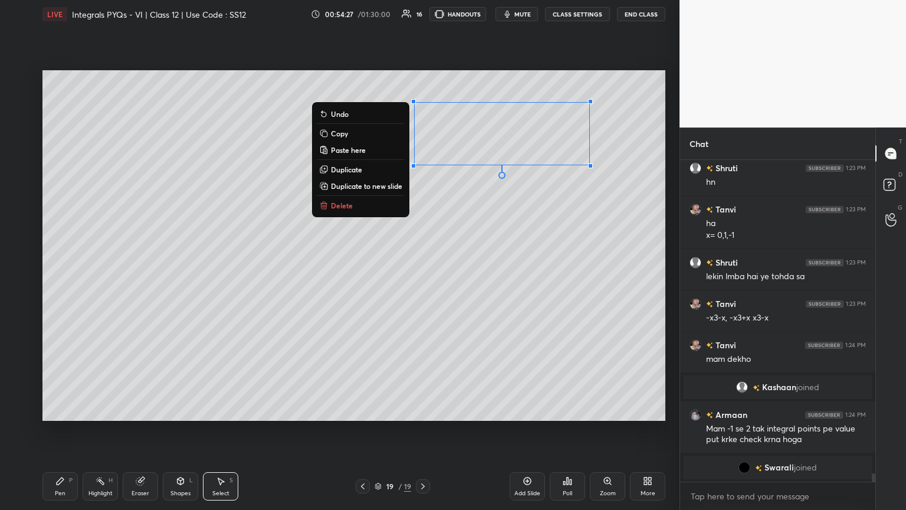
drag, startPoint x: 336, startPoint y: 205, endPoint x: 332, endPoint y: 217, distance: 12.5
click at [335, 205] on p "Delete" at bounding box center [342, 205] width 22 height 9
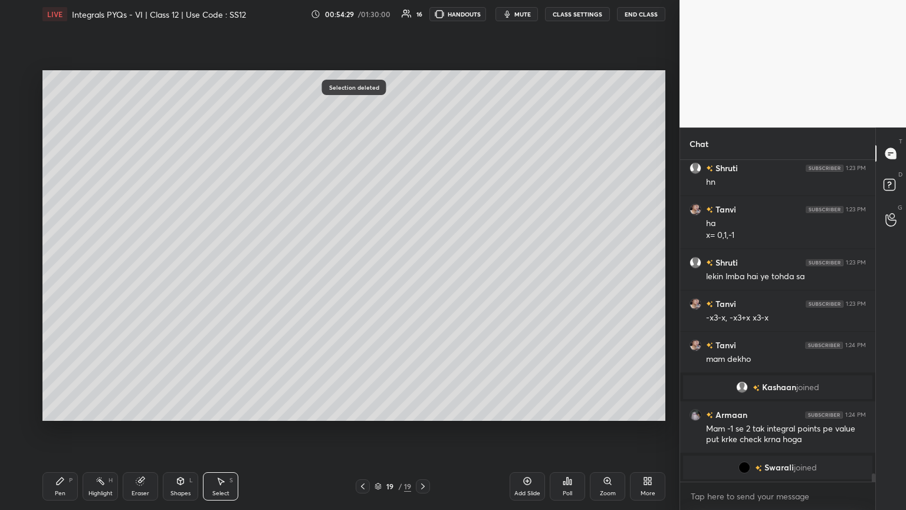
drag, startPoint x: 176, startPoint y: 488, endPoint x: 182, endPoint y: 469, distance: 20.3
click at [175, 277] on div "Shapes L" at bounding box center [180, 486] width 35 height 28
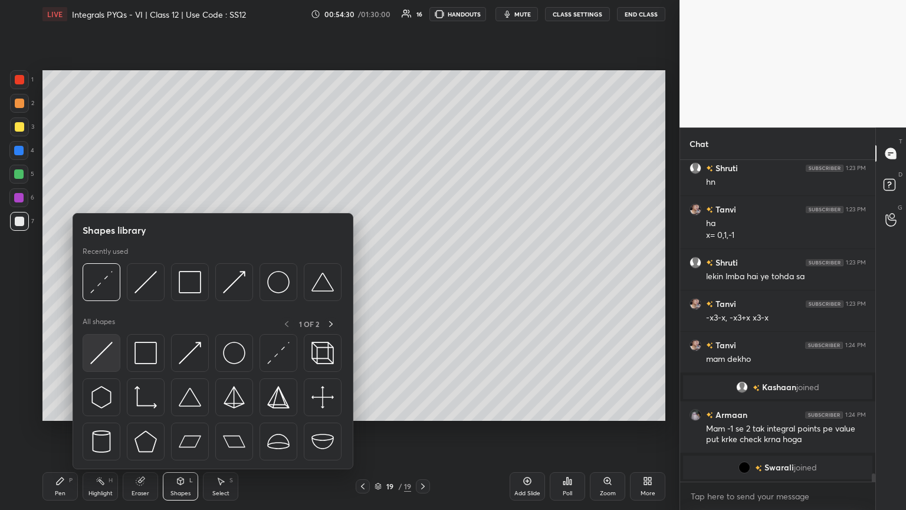
click at [103, 277] on img at bounding box center [101, 353] width 22 height 22
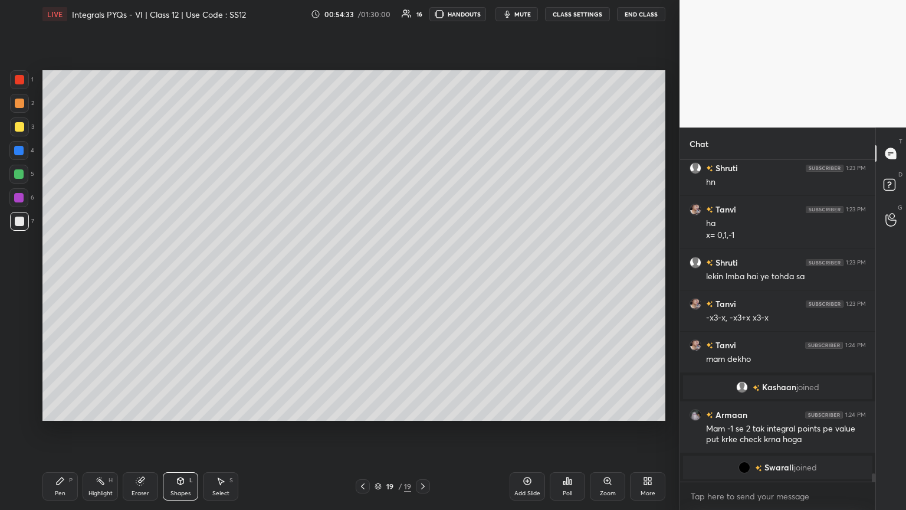
click at [59, 277] on div "Pen P" at bounding box center [59, 486] width 35 height 28
drag, startPoint x: 221, startPoint y: 493, endPoint x: 223, endPoint y: 461, distance: 31.9
click at [222, 277] on div "Select" at bounding box center [220, 493] width 17 height 6
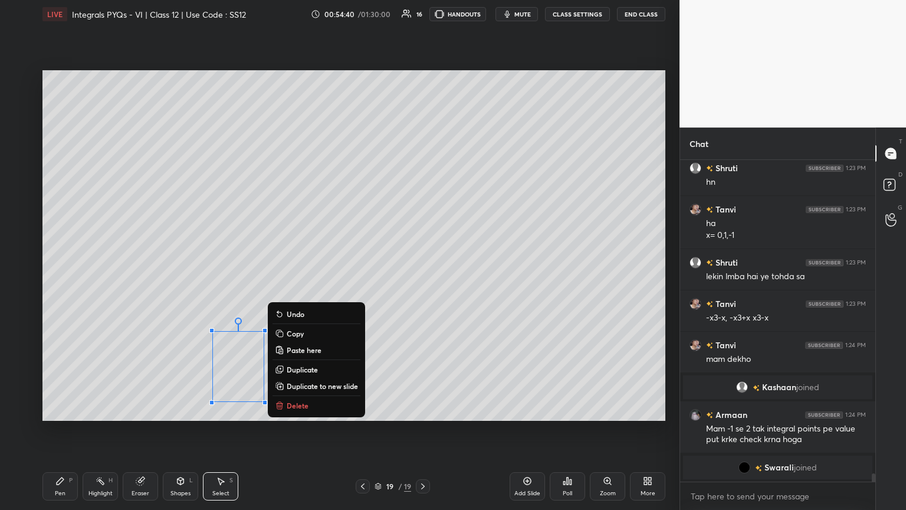
scroll to position [11968, 0]
drag, startPoint x: 208, startPoint y: 330, endPoint x: 293, endPoint y: 420, distance: 123.5
click at [289, 277] on div "0 ° Undo Copy Paste here Duplicate Duplicate to new slide Delete Setting up you…" at bounding box center [354, 245] width 632 height 434
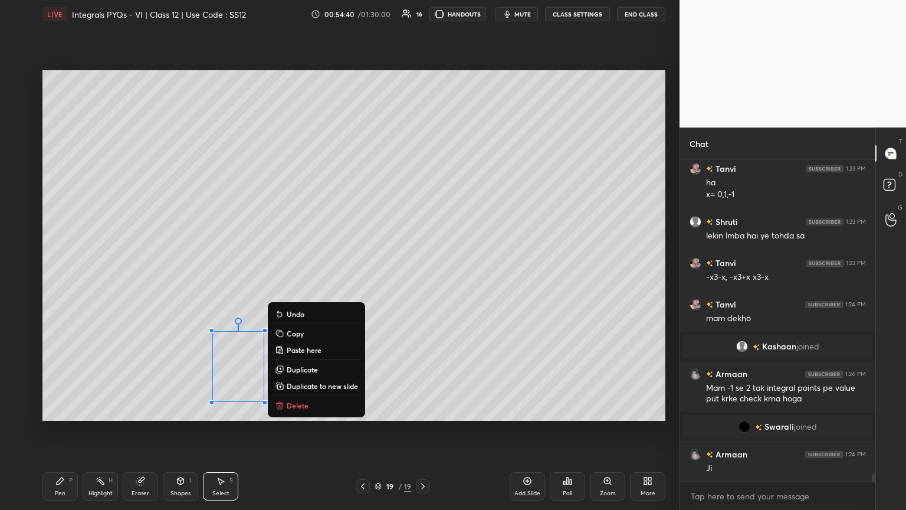
click at [304, 277] on p "Delete" at bounding box center [298, 405] width 22 height 9
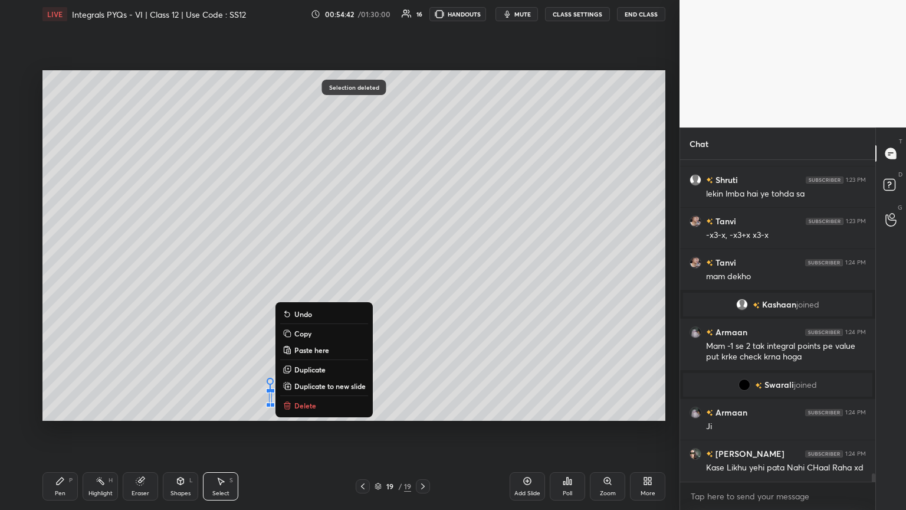
drag, startPoint x: 260, startPoint y: 361, endPoint x: 321, endPoint y: 425, distance: 88.9
click at [323, 277] on div "0 ° Undo Copy Paste here Duplicate Duplicate to new slide Delete Selection dele…" at bounding box center [354, 245] width 632 height 434
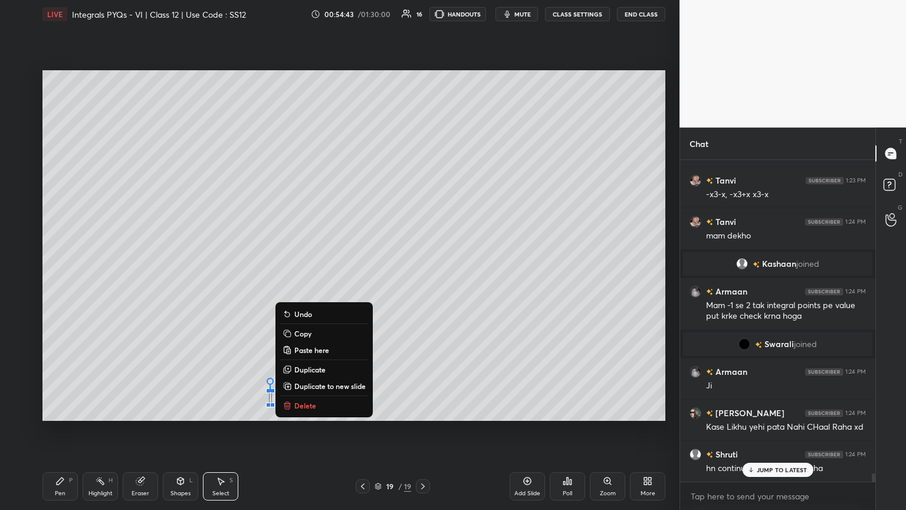
click at [298, 277] on p "Delete" at bounding box center [305, 405] width 22 height 9
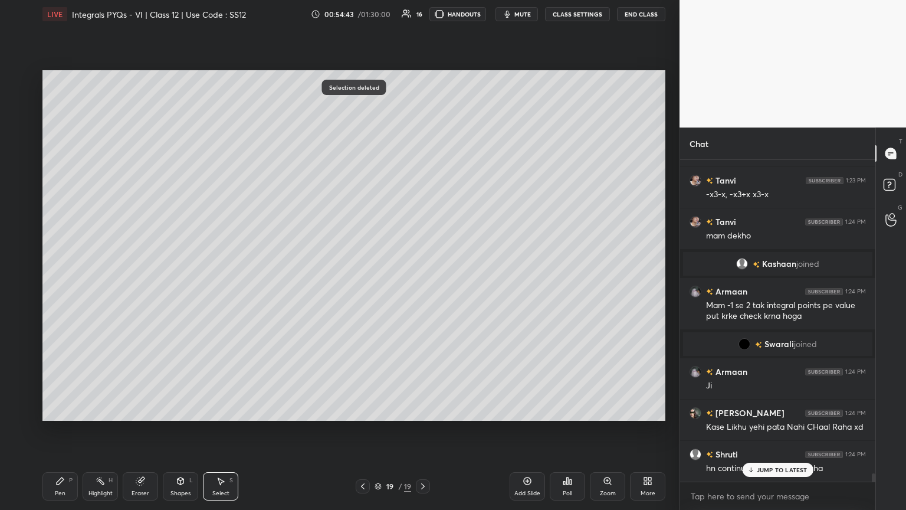
scroll to position [12103, 0]
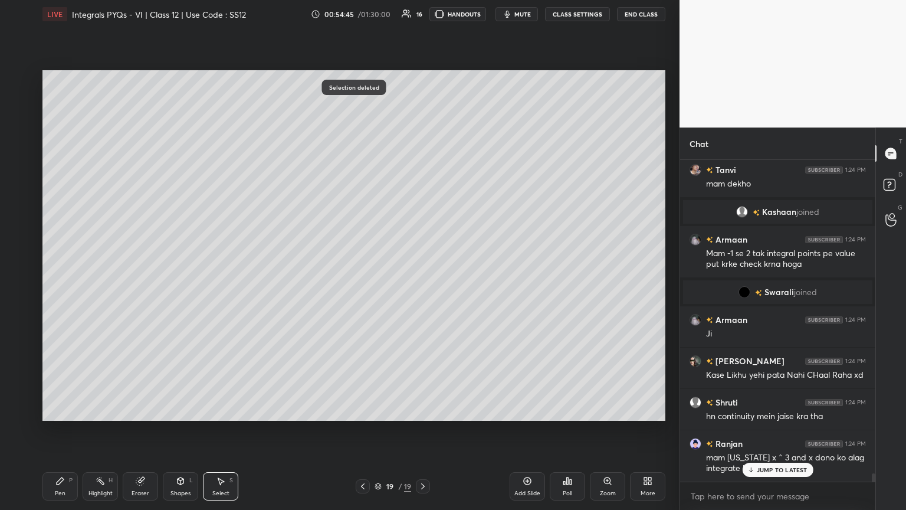
click at [130, 277] on div "Eraser" at bounding box center [140, 486] width 35 height 28
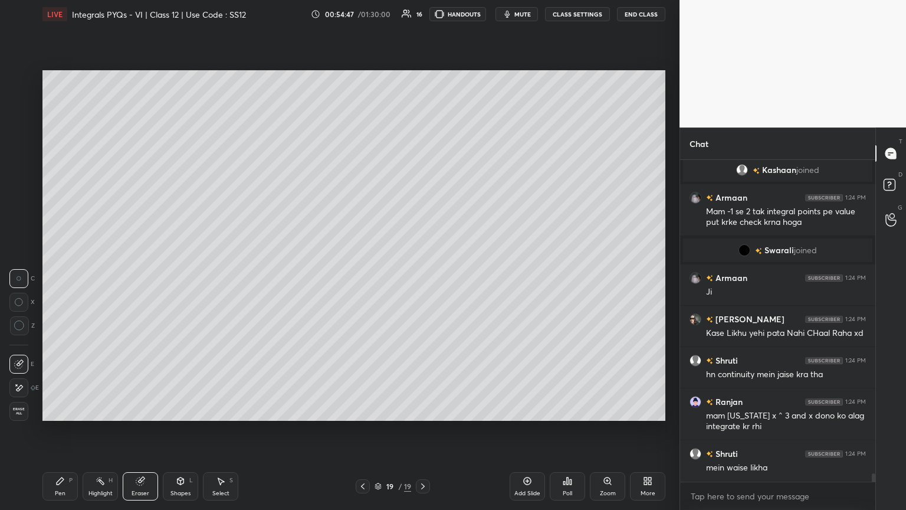
click at [59, 277] on div "Pen" at bounding box center [60, 493] width 11 height 6
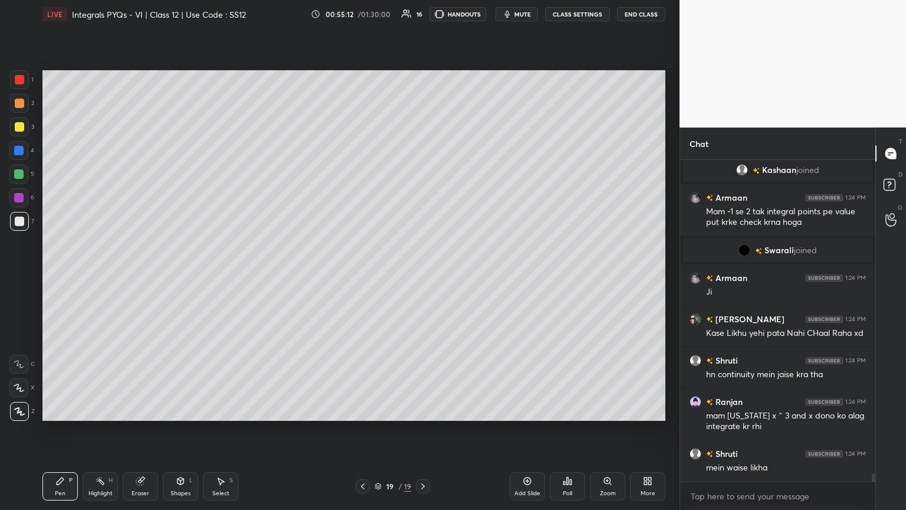
click at [150, 277] on div "Eraser" at bounding box center [140, 486] width 35 height 28
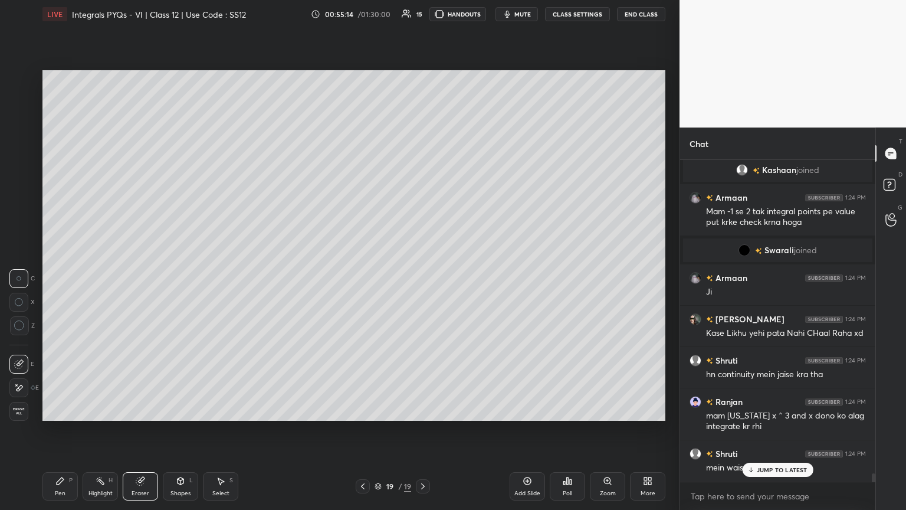
scroll to position [12186, 0]
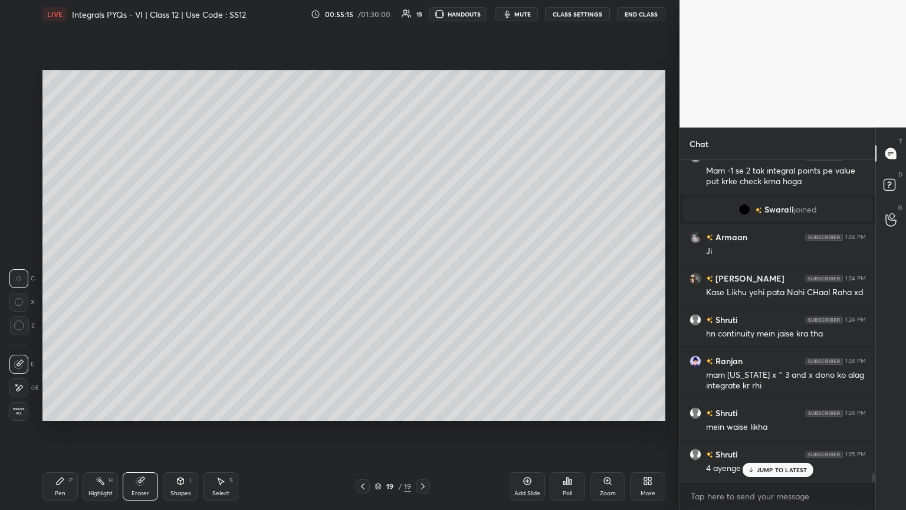
click at [67, 277] on div "Pen P" at bounding box center [59, 486] width 35 height 28
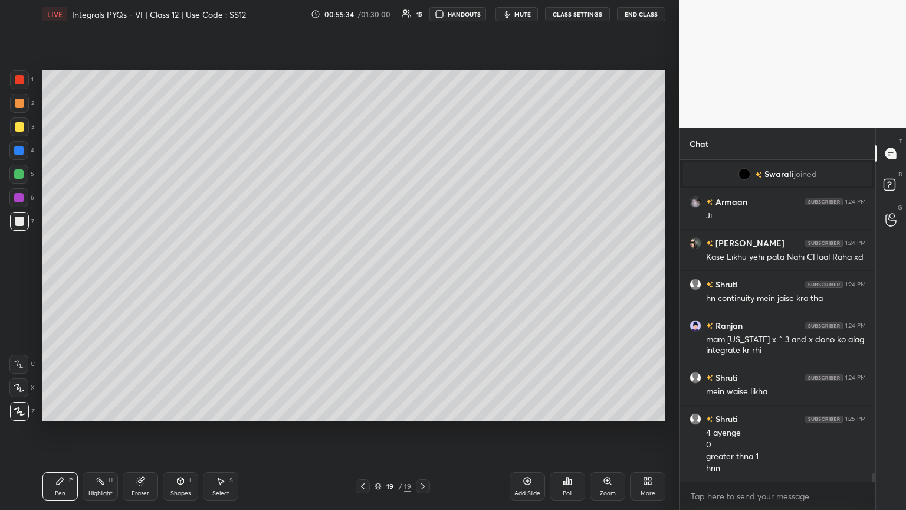
scroll to position [12263, 0]
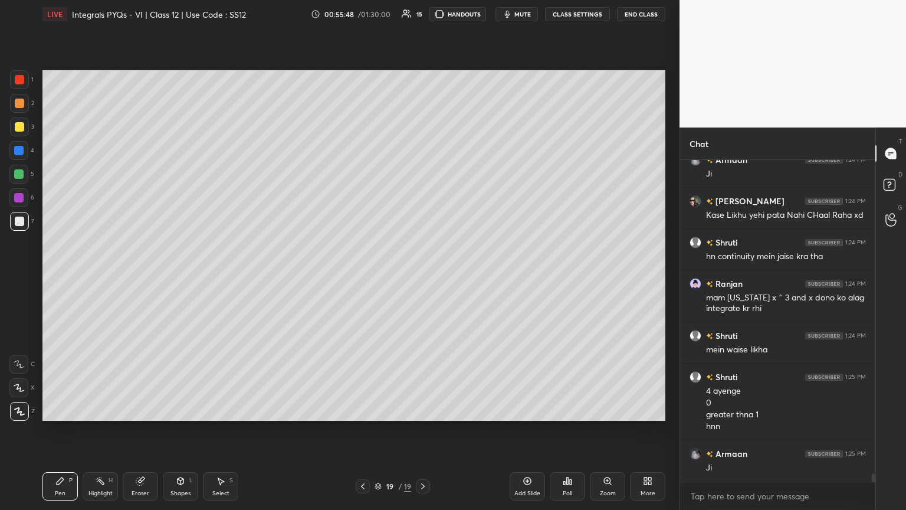
click at [136, 277] on icon at bounding box center [140, 481] width 8 height 8
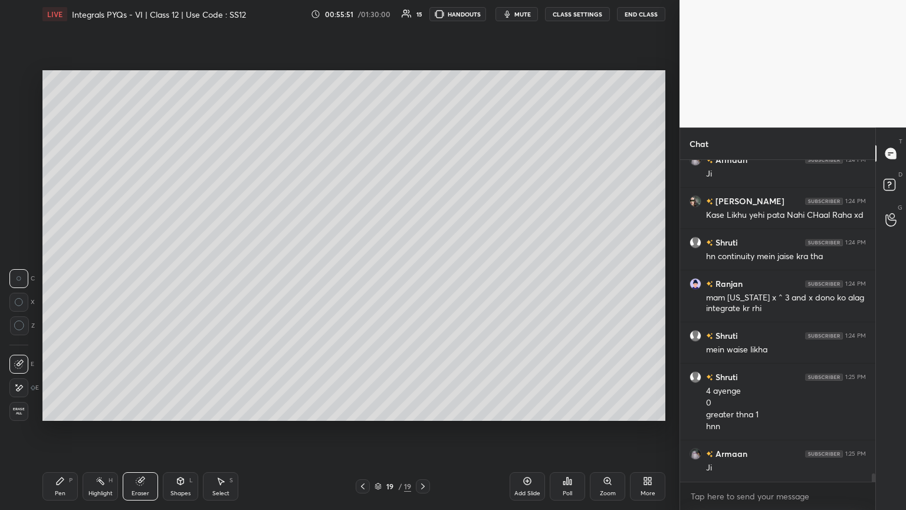
click at [59, 277] on div "Pen" at bounding box center [60, 493] width 11 height 6
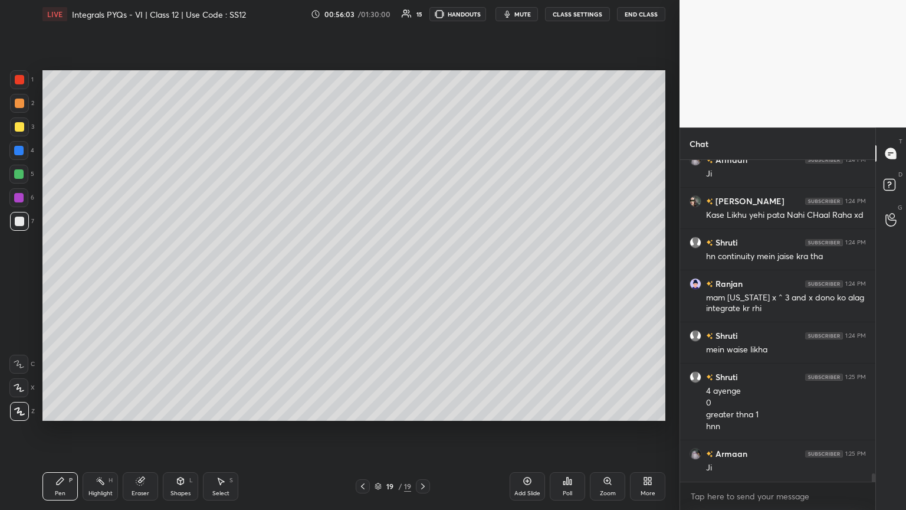
click at [58, 277] on div "Pen" at bounding box center [60, 493] width 11 height 6
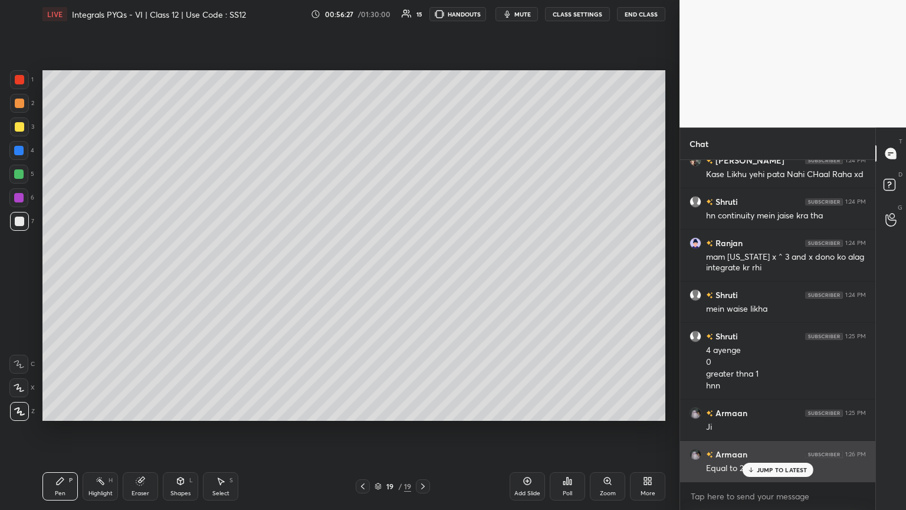
click at [423, 277] on p "JUMP TO LATEST" at bounding box center [782, 469] width 51 height 7
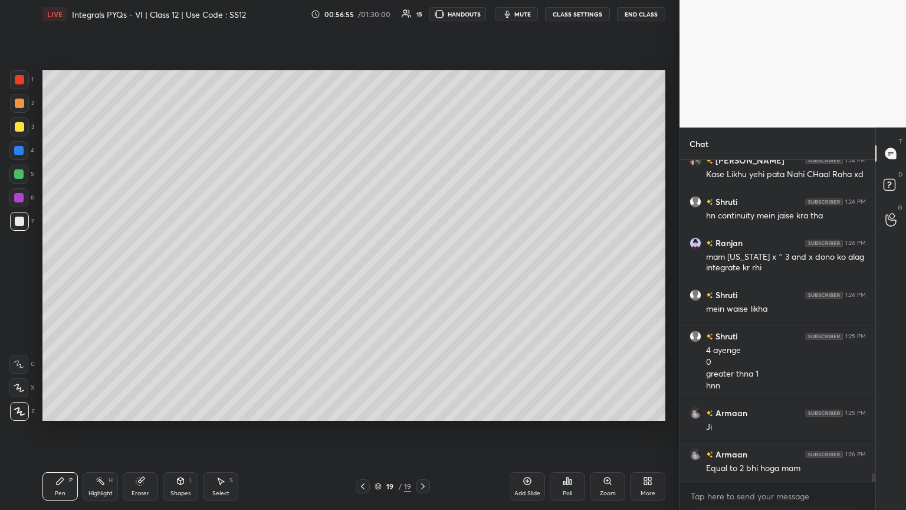
click at [229, 277] on div "Select S" at bounding box center [220, 486] width 35 height 28
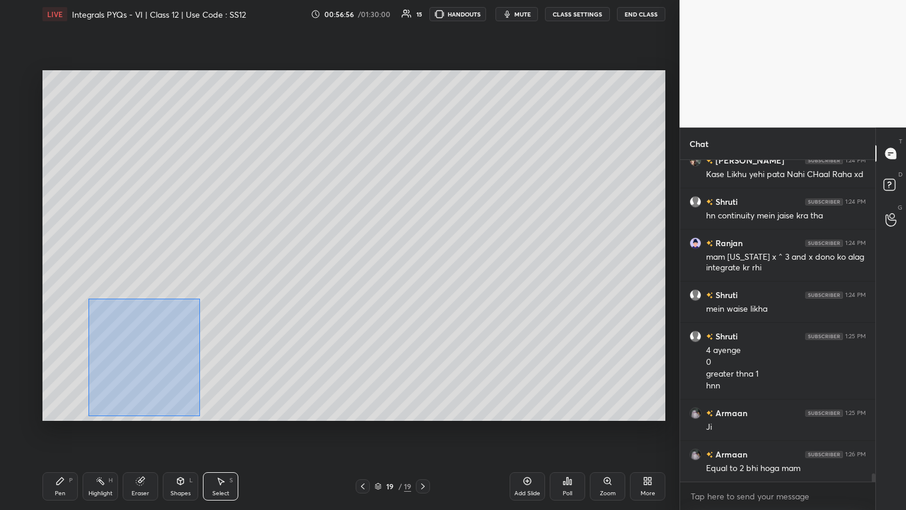
drag, startPoint x: 88, startPoint y: 298, endPoint x: 200, endPoint y: 415, distance: 161.9
click at [200, 277] on div "0 ° Undo Copy Paste here Duplicate Duplicate to new slide Delete" at bounding box center [353, 245] width 623 height 350
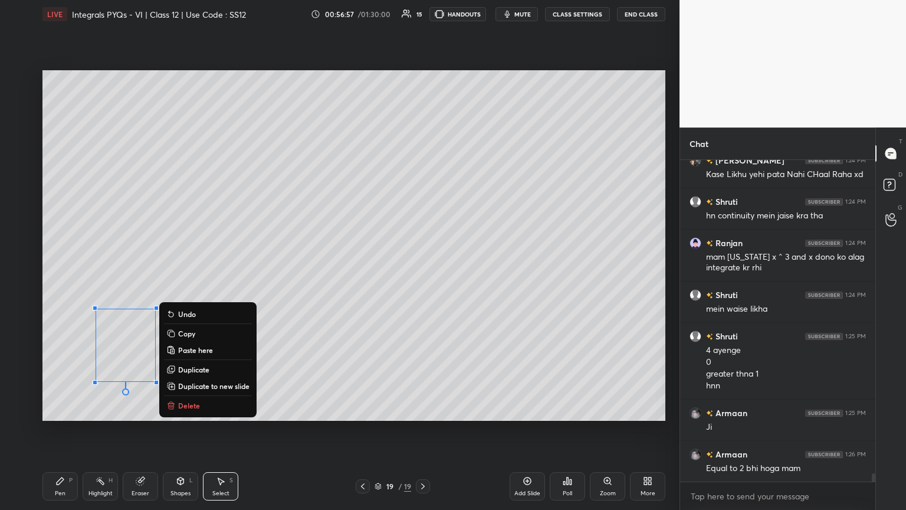
click at [202, 277] on button "Delete" at bounding box center [208, 405] width 88 height 14
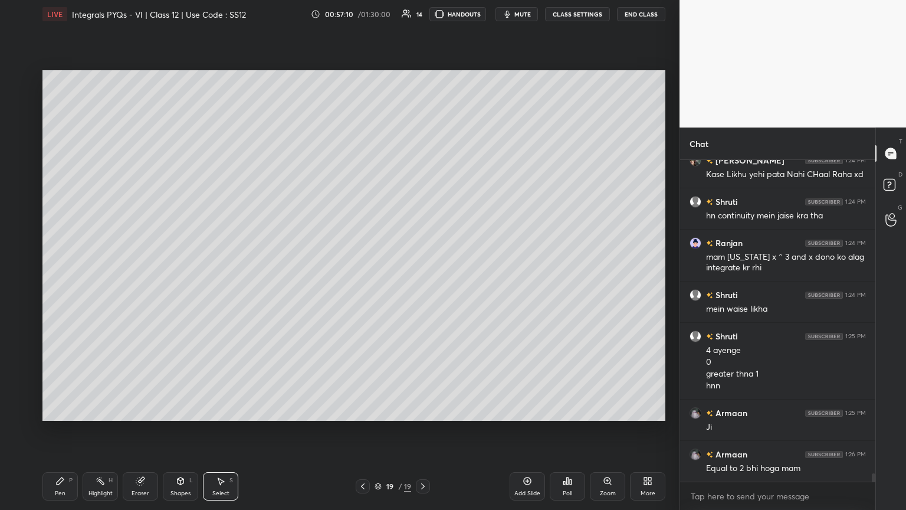
scroll to position [12345, 0]
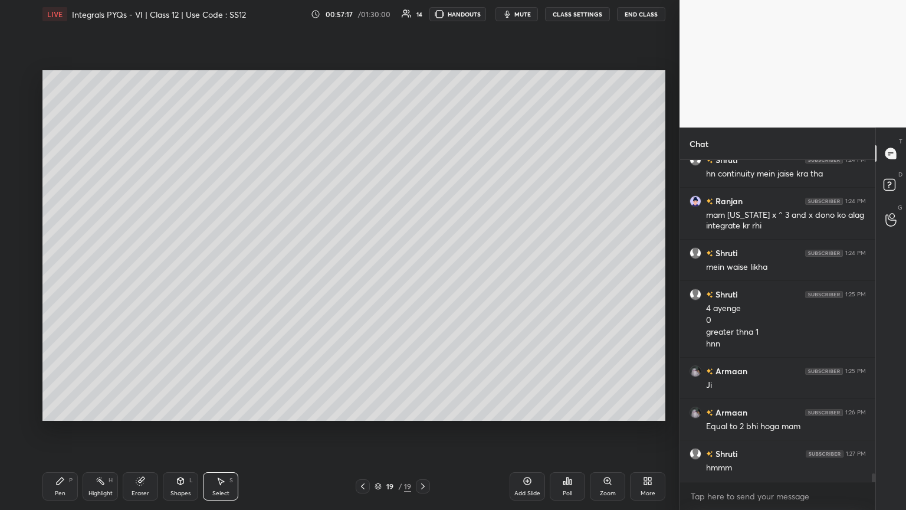
click at [55, 277] on div "Pen" at bounding box center [60, 493] width 11 height 6
click at [19, 220] on div at bounding box center [19, 221] width 9 height 9
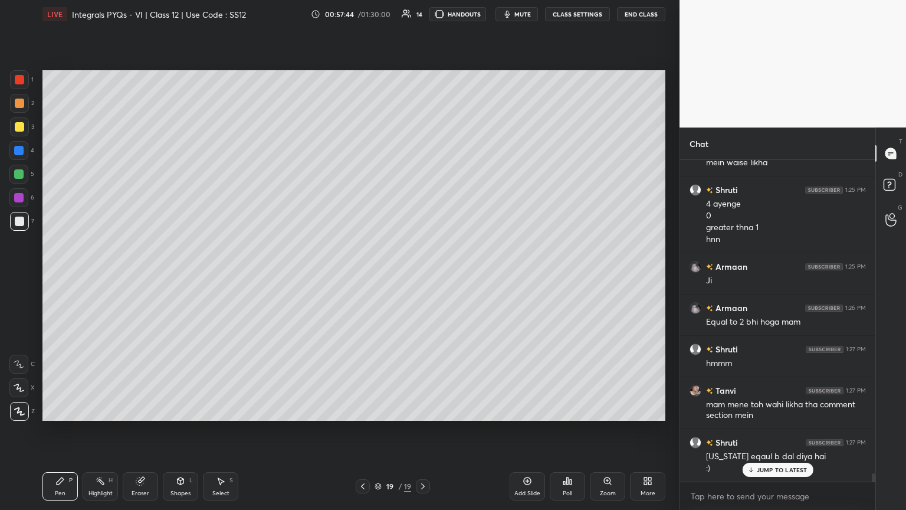
scroll to position [12462, 0]
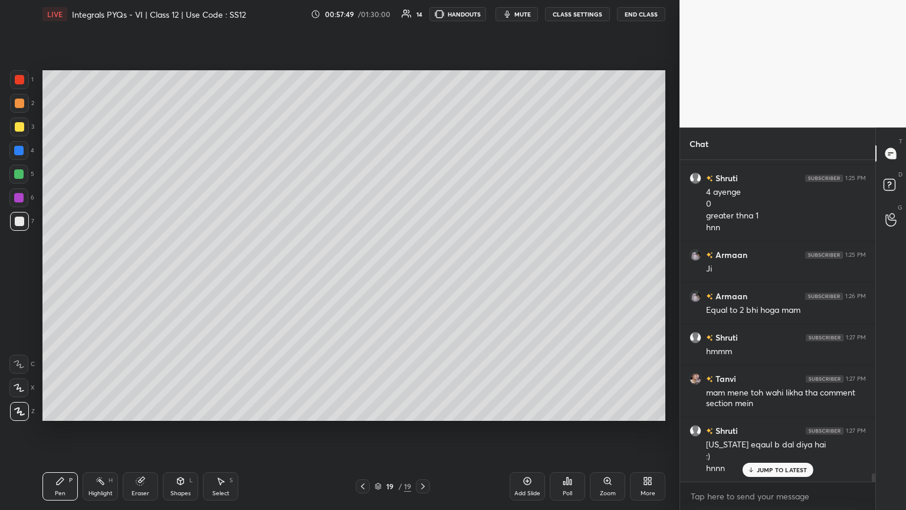
click at [224, 277] on div "Select" at bounding box center [220, 493] width 17 height 6
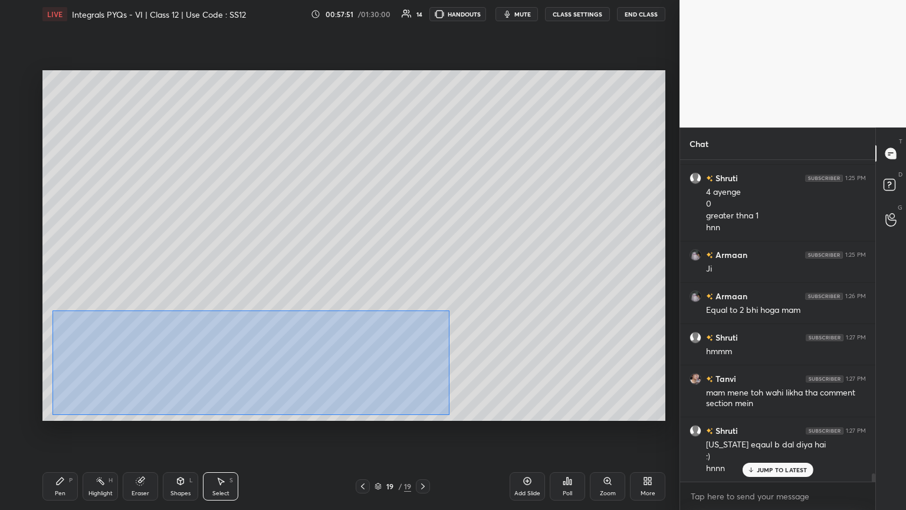
drag, startPoint x: 55, startPoint y: 314, endPoint x: 446, endPoint y: 415, distance: 403.3
click at [423, 277] on div "0 ° Undo Copy Paste here Duplicate Duplicate to new slide Delete" at bounding box center [353, 245] width 623 height 350
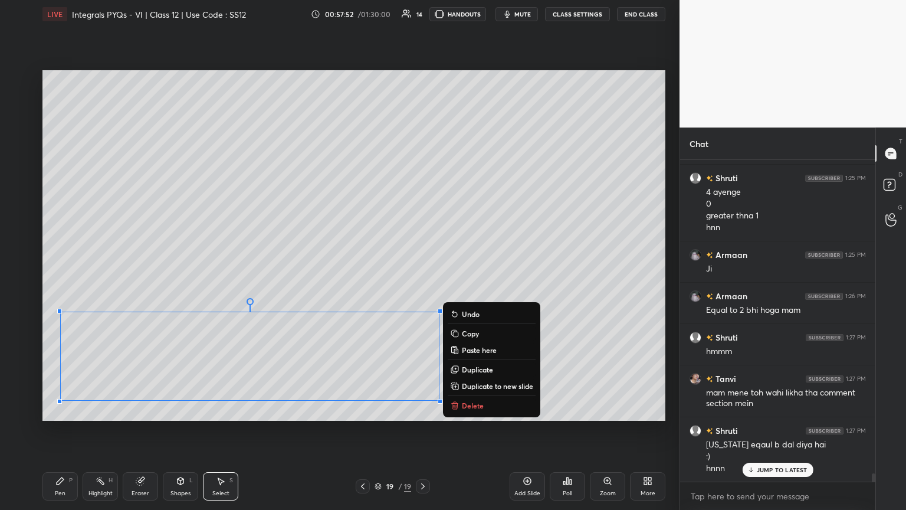
click at [423, 277] on button "Copy" at bounding box center [492, 333] width 88 height 14
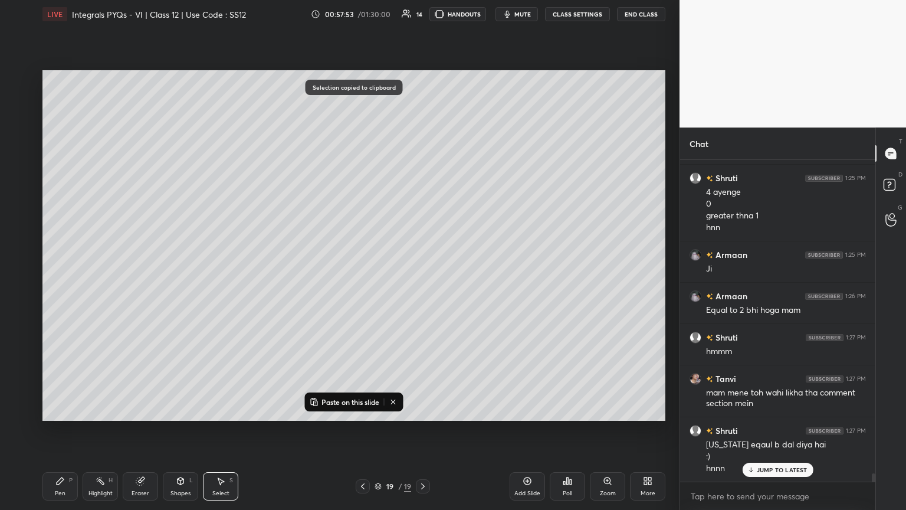
click at [423, 277] on div "Add Slide" at bounding box center [527, 486] width 35 height 28
click at [338, 277] on p "Paste on this slide" at bounding box center [351, 401] width 58 height 9
drag, startPoint x: 338, startPoint y: 342, endPoint x: 363, endPoint y: 193, distance: 150.8
click at [372, 168] on div "0 ° Undo Copy Paste here Duplicate Duplicate to new slide Delete" at bounding box center [353, 245] width 623 height 350
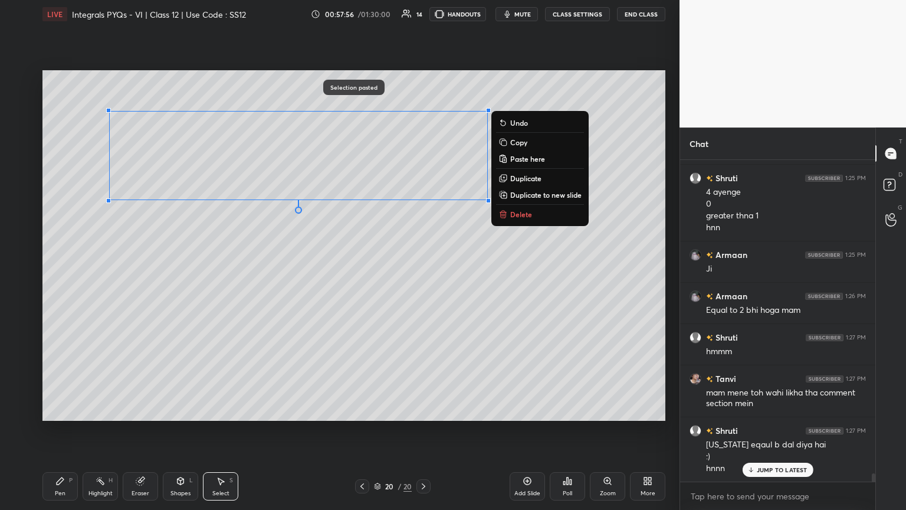
click at [303, 277] on div "0 ° Undo Copy Paste here Duplicate Duplicate to new slide Delete" at bounding box center [353, 245] width 623 height 350
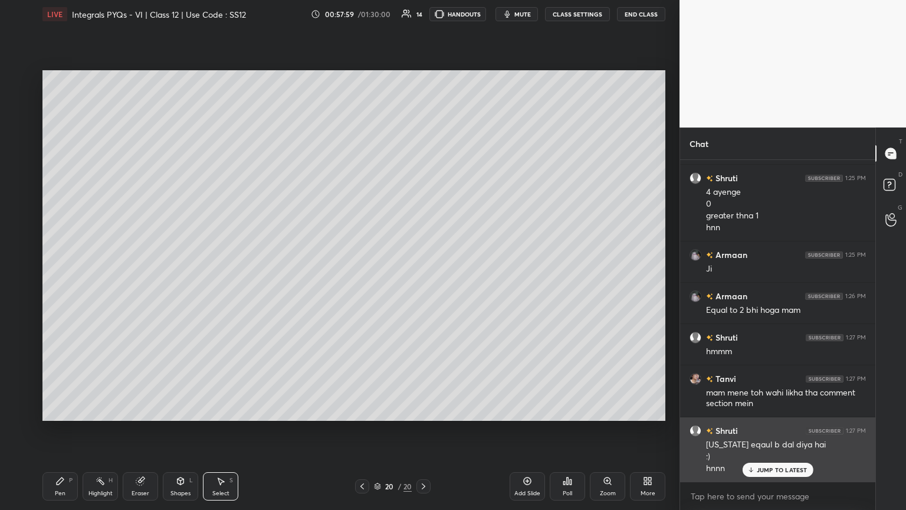
click at [423, 277] on p "JUMP TO LATEST" at bounding box center [782, 469] width 51 height 7
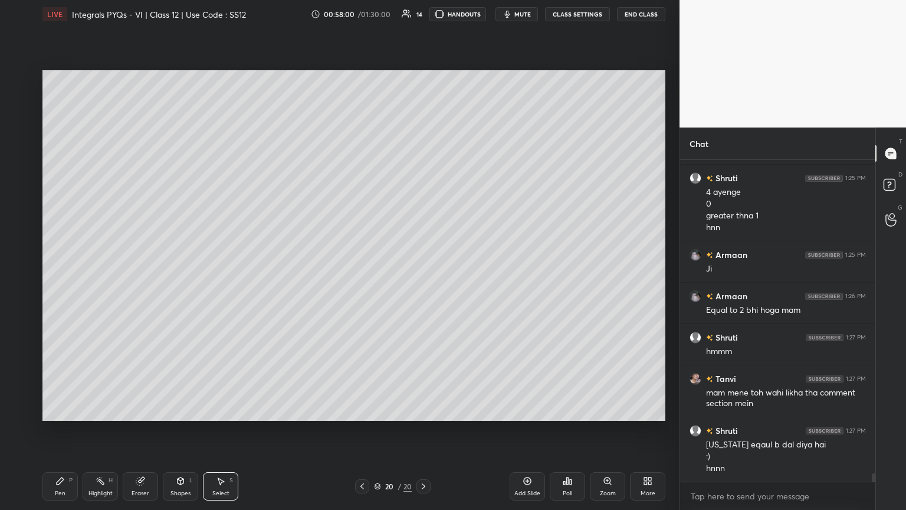
click at [59, 277] on div "Pen P" at bounding box center [59, 486] width 35 height 28
click at [356, 277] on div at bounding box center [362, 486] width 14 height 14
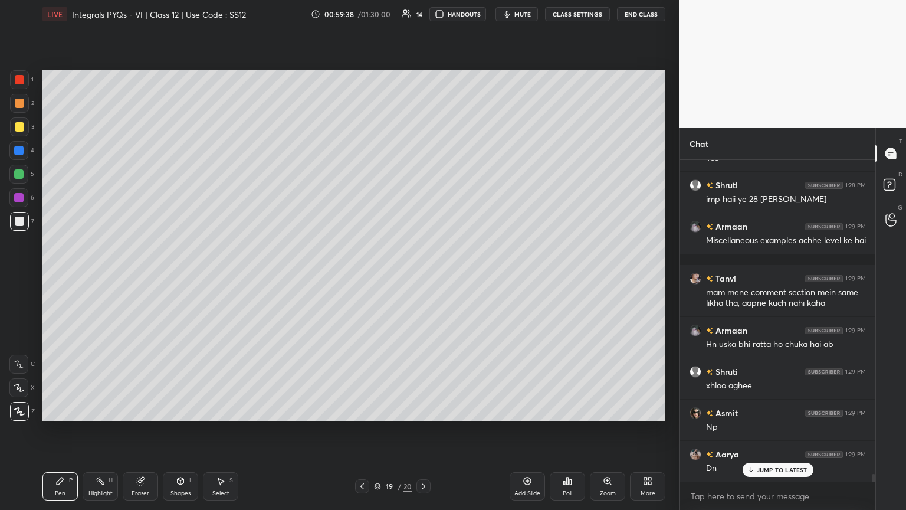
scroll to position [13185, 0]
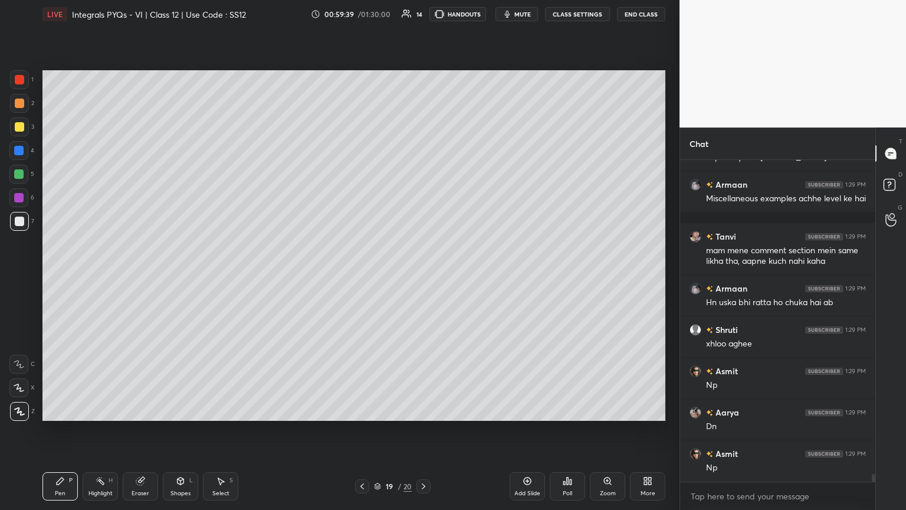
click at [421, 277] on icon at bounding box center [423, 485] width 9 height 9
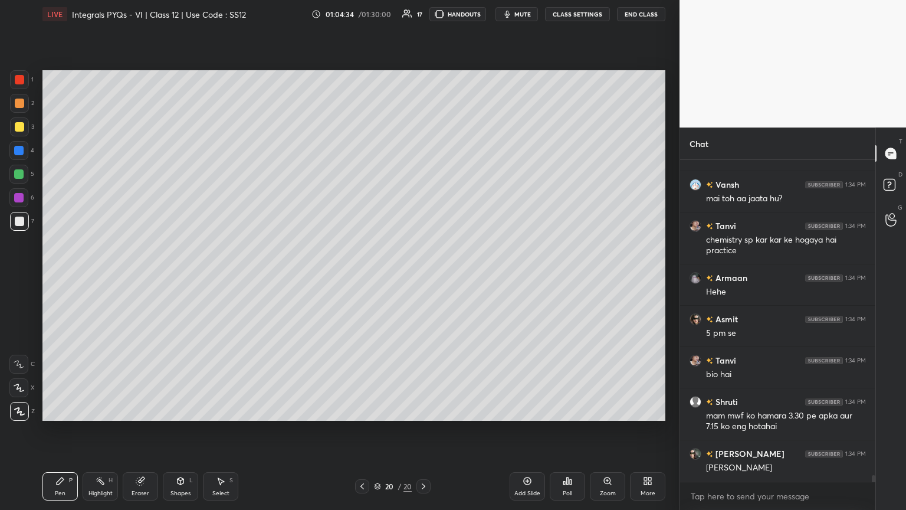
scroll to position [15447, 0]
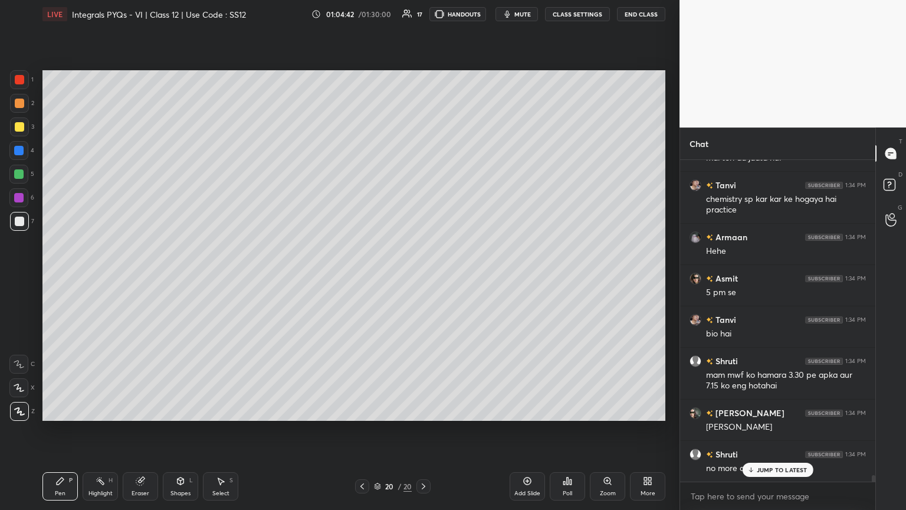
click at [423, 277] on p "JUMP TO LATEST" at bounding box center [782, 469] width 51 height 7
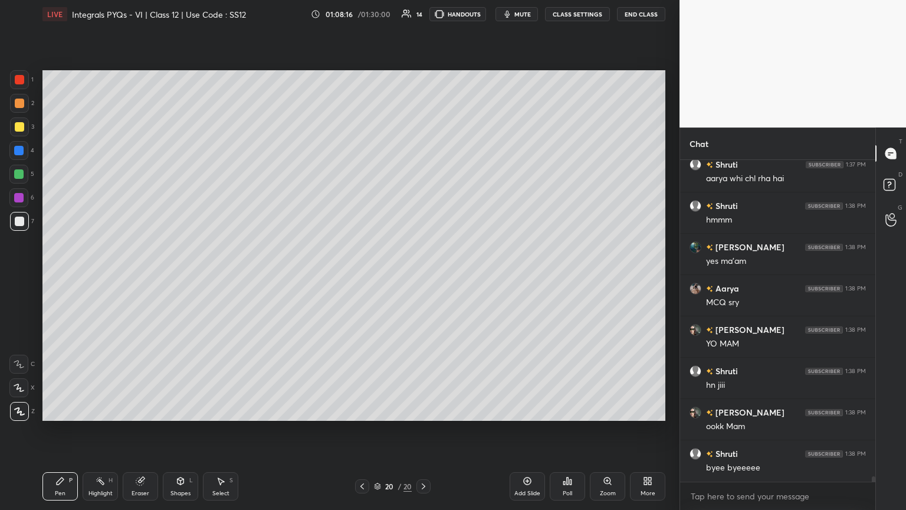
scroll to position [18354, 0]
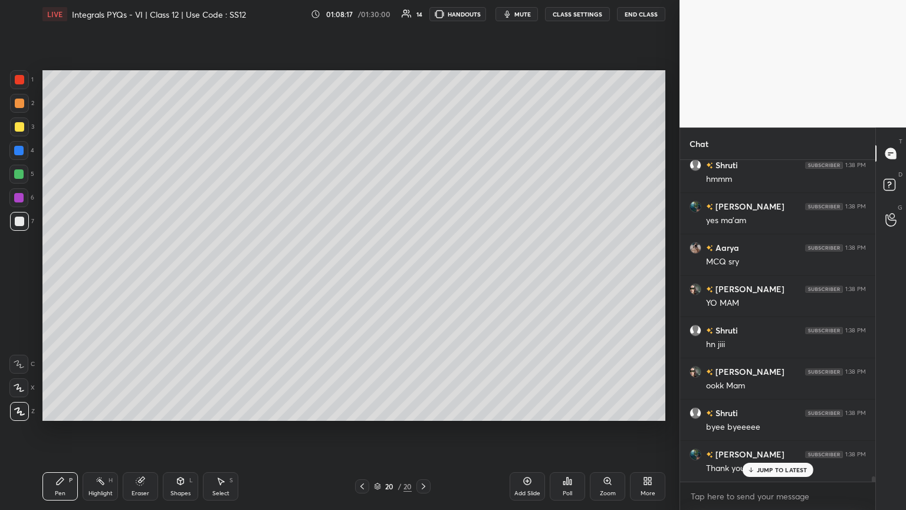
click at [423, 10] on button "End Class" at bounding box center [641, 14] width 48 height 14
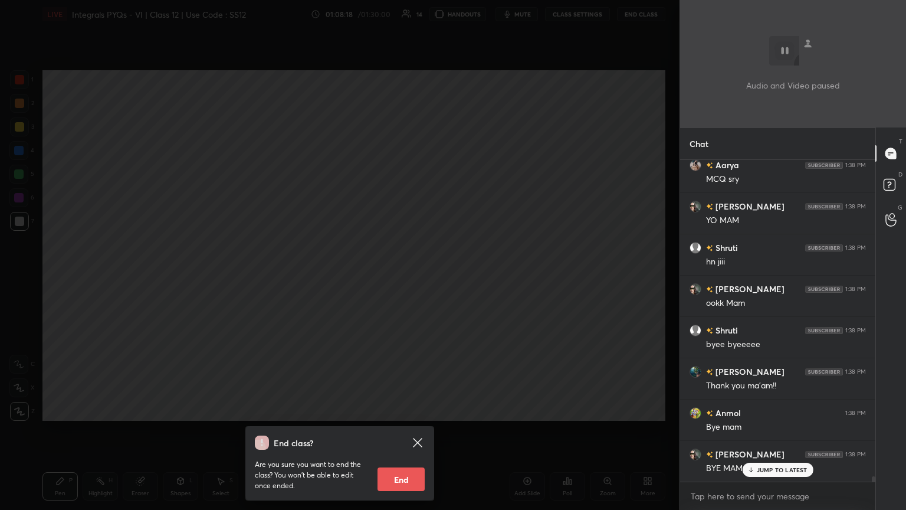
scroll to position [18478, 0]
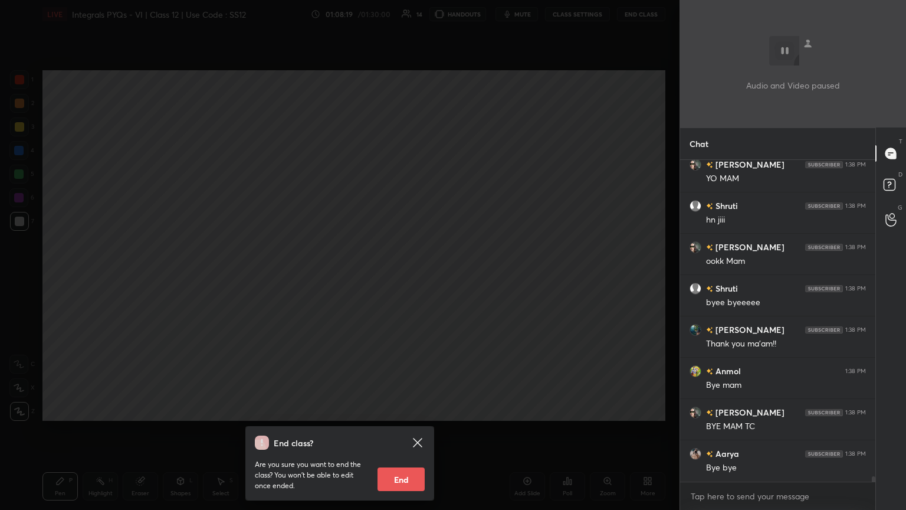
click at [393, 277] on button "End" at bounding box center [401, 479] width 47 height 24
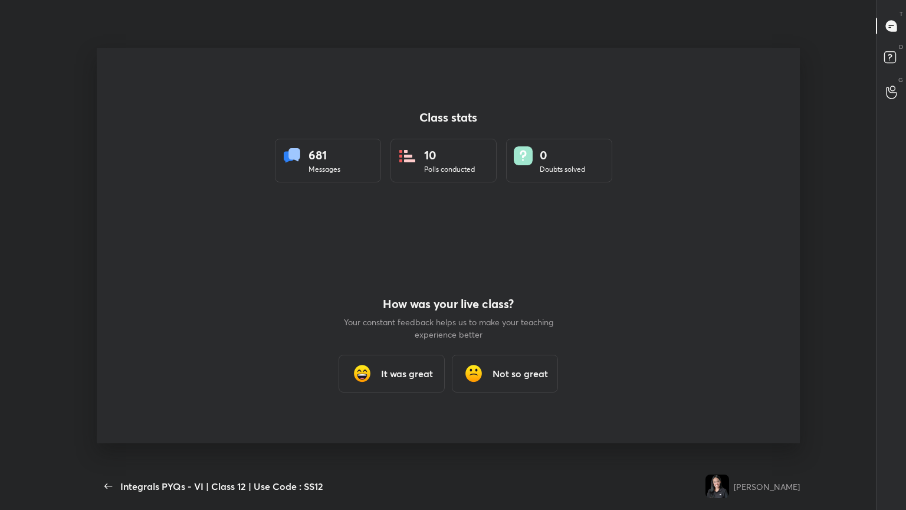
scroll to position [0, 0]
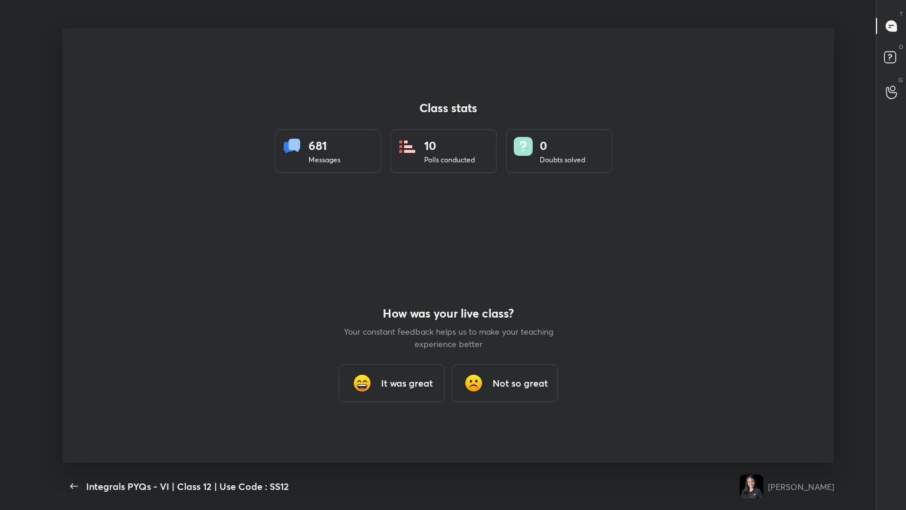
click at [393, 277] on div "How was your live class? Your constant feedback helps us to make your teaching …" at bounding box center [448, 353] width 212 height 217
click at [393, 277] on h3 "It was great" at bounding box center [407, 383] width 52 height 14
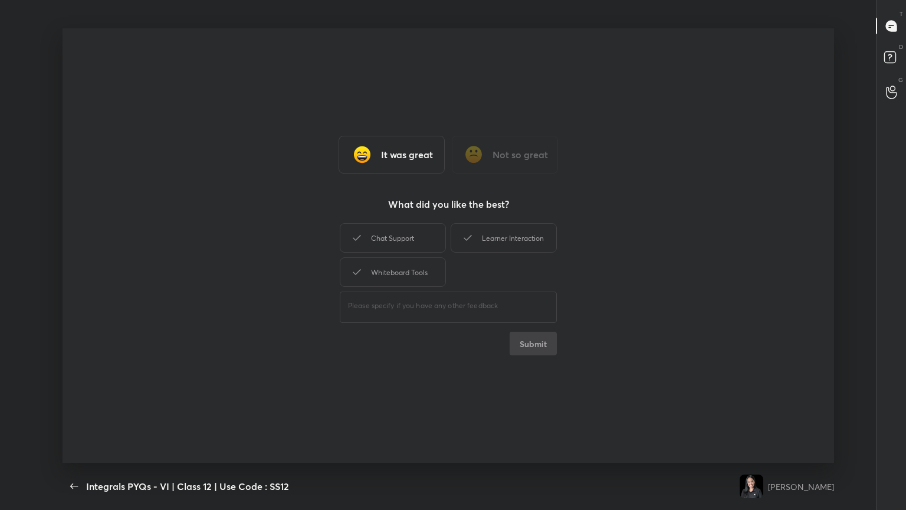
click at [393, 277] on div "Class stats 681 Messages 10 Polls conducted 0 Doubts solved How was your live c…" at bounding box center [449, 245] width 772 height 434
click at [398, 268] on div "Whiteboard Tools" at bounding box center [393, 271] width 106 height 29
click at [397, 241] on div "Chat Support" at bounding box center [393, 237] width 106 height 29
click at [423, 232] on div "Learner Interaction" at bounding box center [504, 237] width 106 height 29
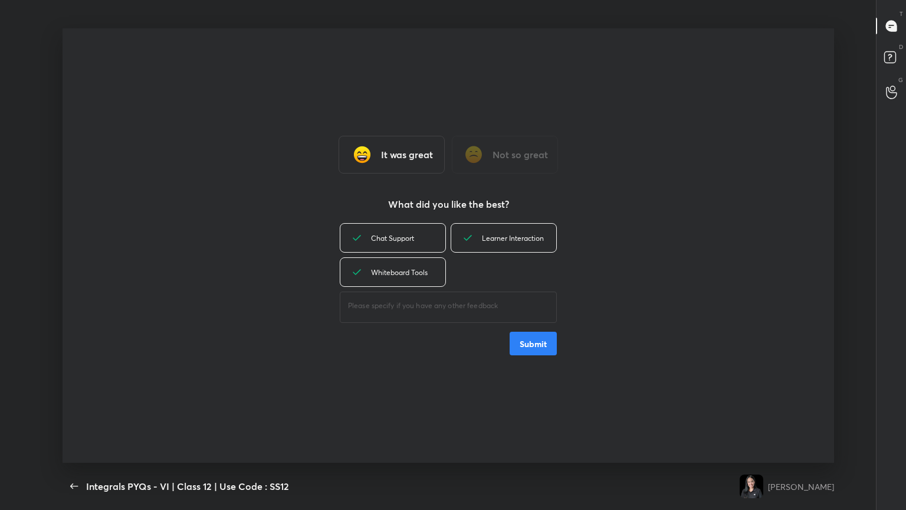
click at [423, 277] on div "It was great Not so great What did you like the best? Chat Support Learner Inte…" at bounding box center [449, 245] width 772 height 434
